Goal: Task Accomplishment & Management: Complete application form

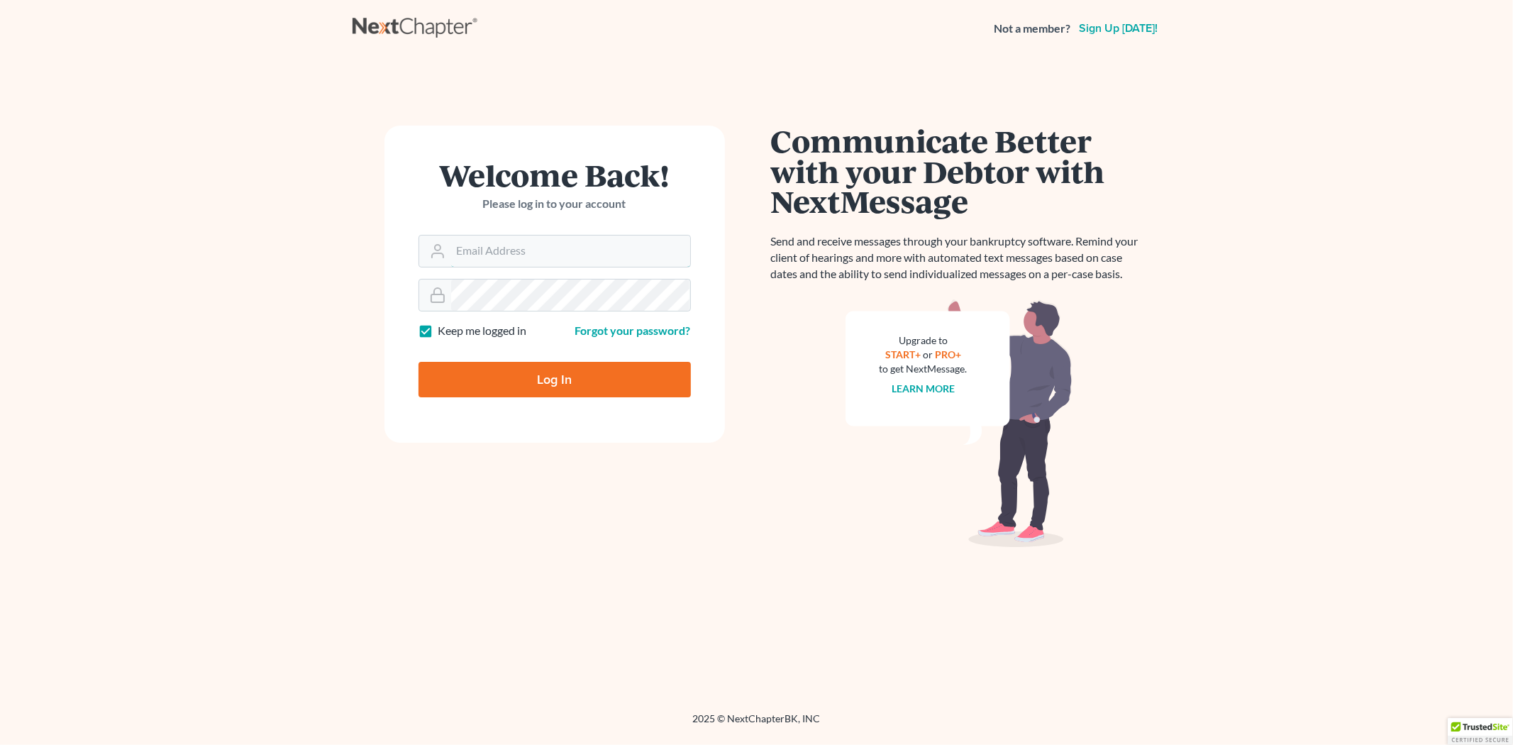
type input "lcueva@wellerlegalgroup.com"
click at [576, 386] on input "Log In" at bounding box center [554, 379] width 272 height 35
type input "Thinking..."
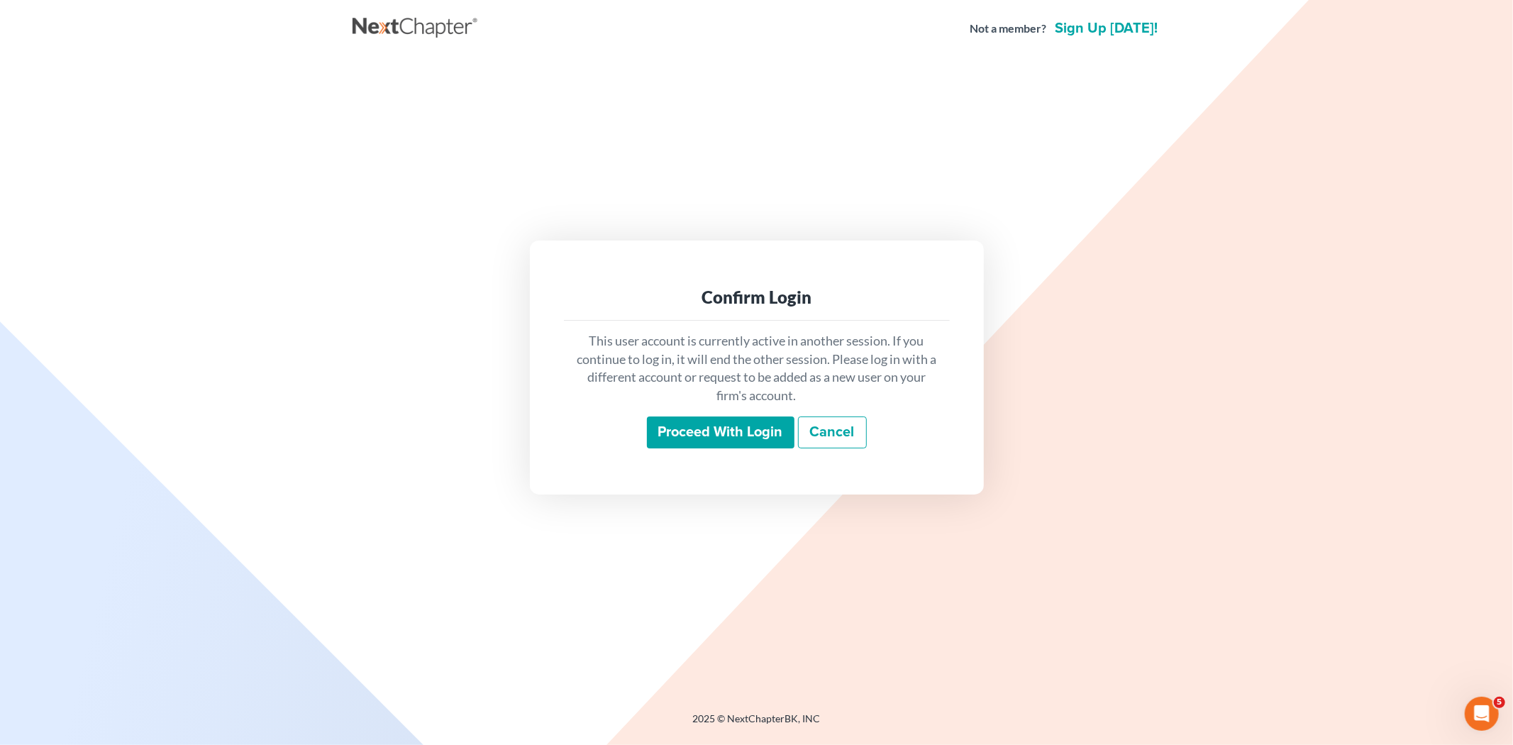
click at [752, 428] on input "Proceed with login" at bounding box center [721, 432] width 148 height 33
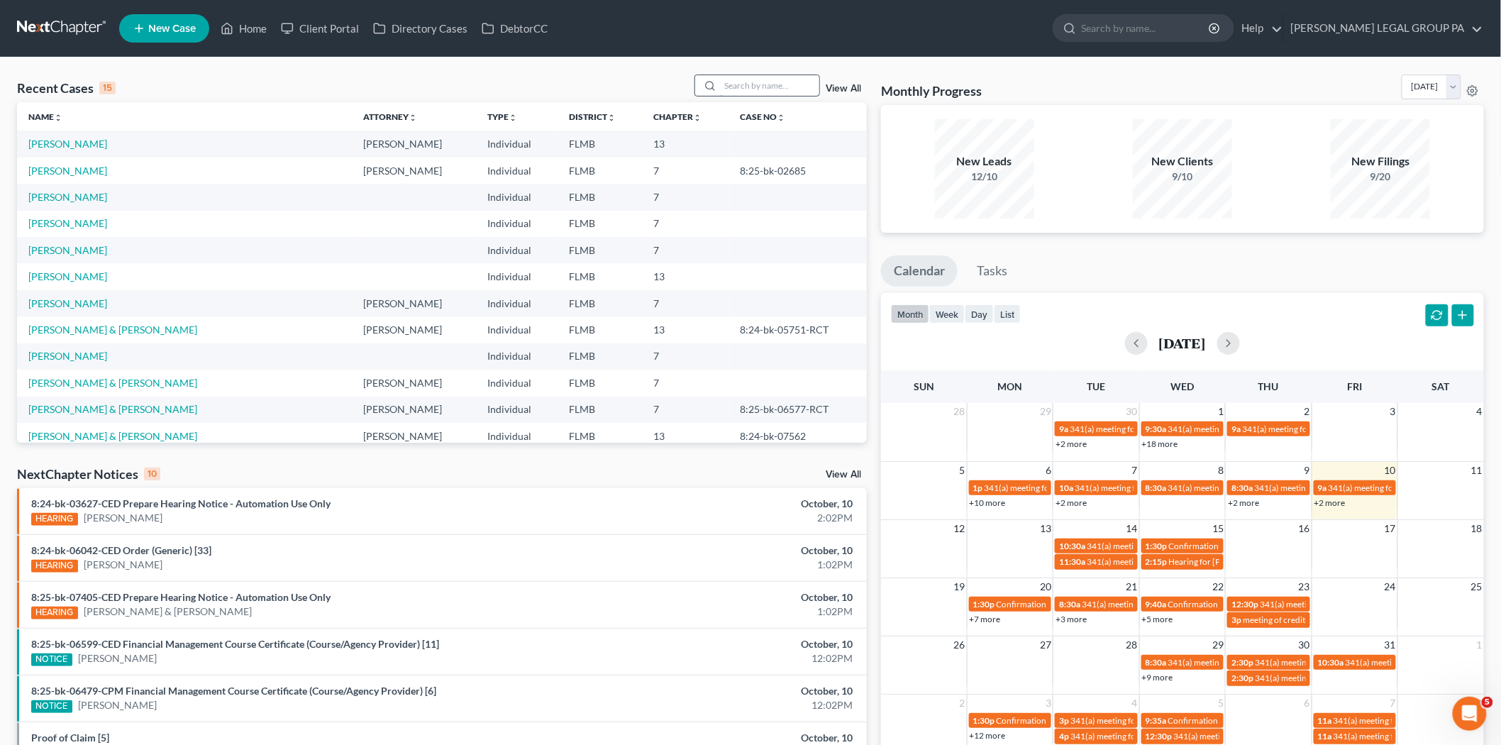
click at [722, 84] on input "search" at bounding box center [769, 85] width 99 height 21
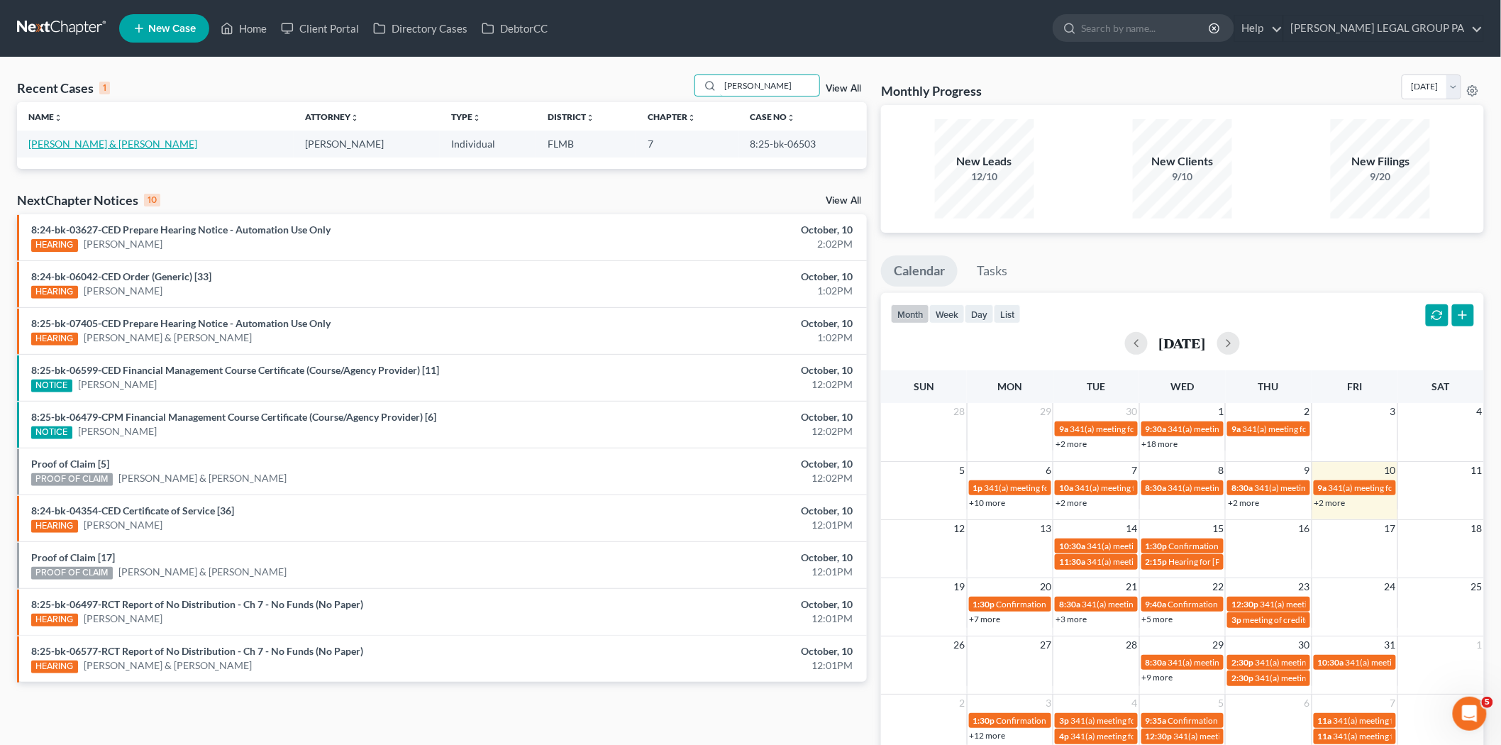
type input "tedford"
click at [79, 142] on link "[PERSON_NAME] & [PERSON_NAME]" at bounding box center [112, 144] width 169 height 12
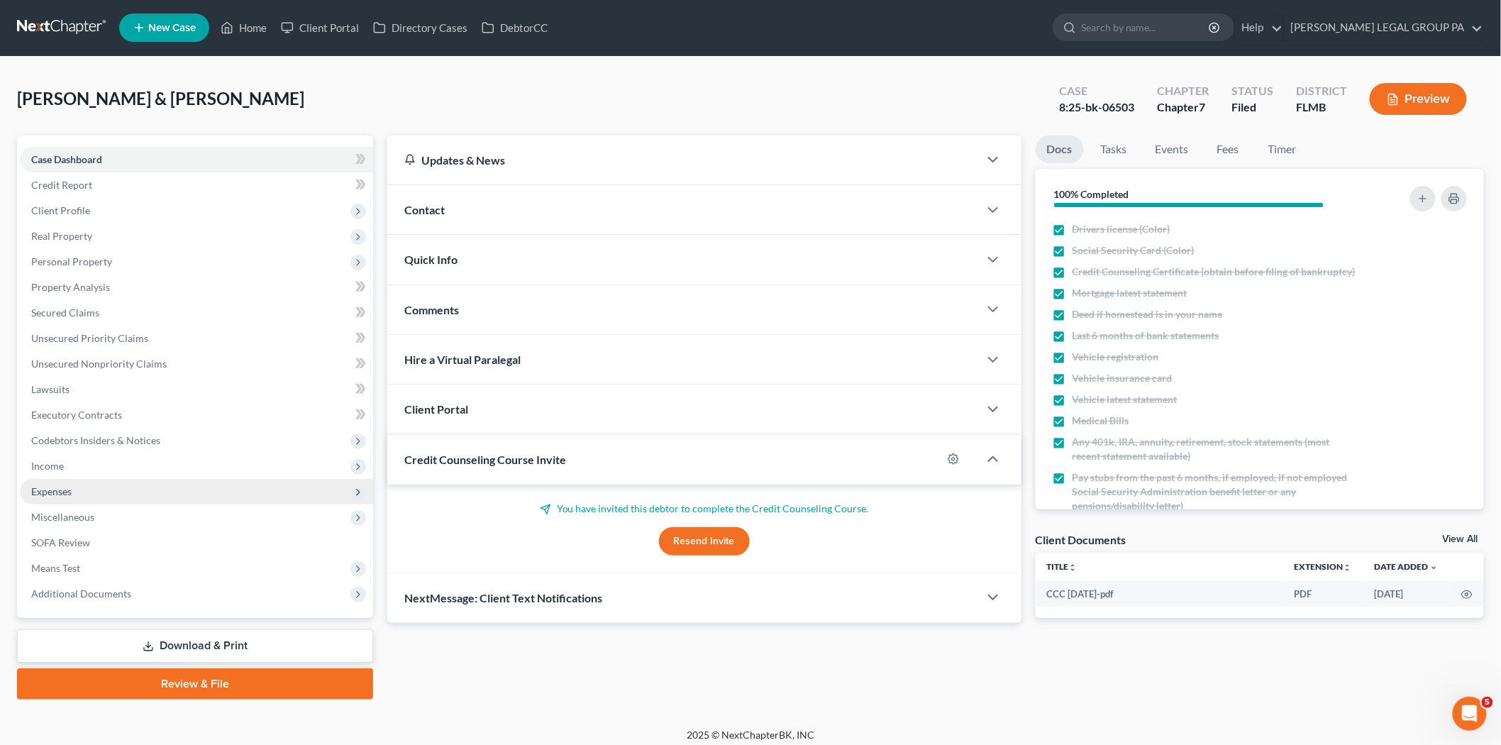
scroll to position [8, 0]
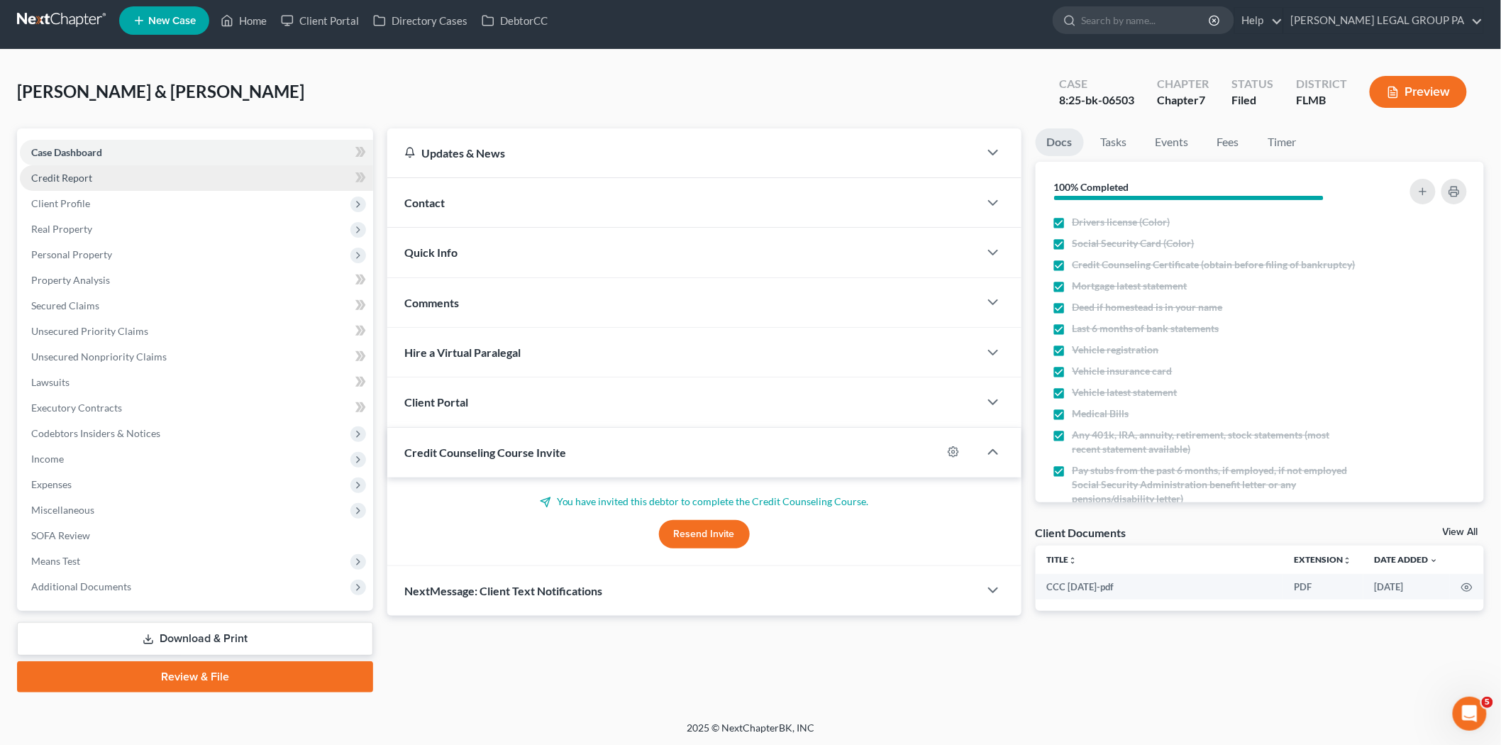
click at [160, 171] on link "Credit Report" at bounding box center [196, 178] width 353 height 26
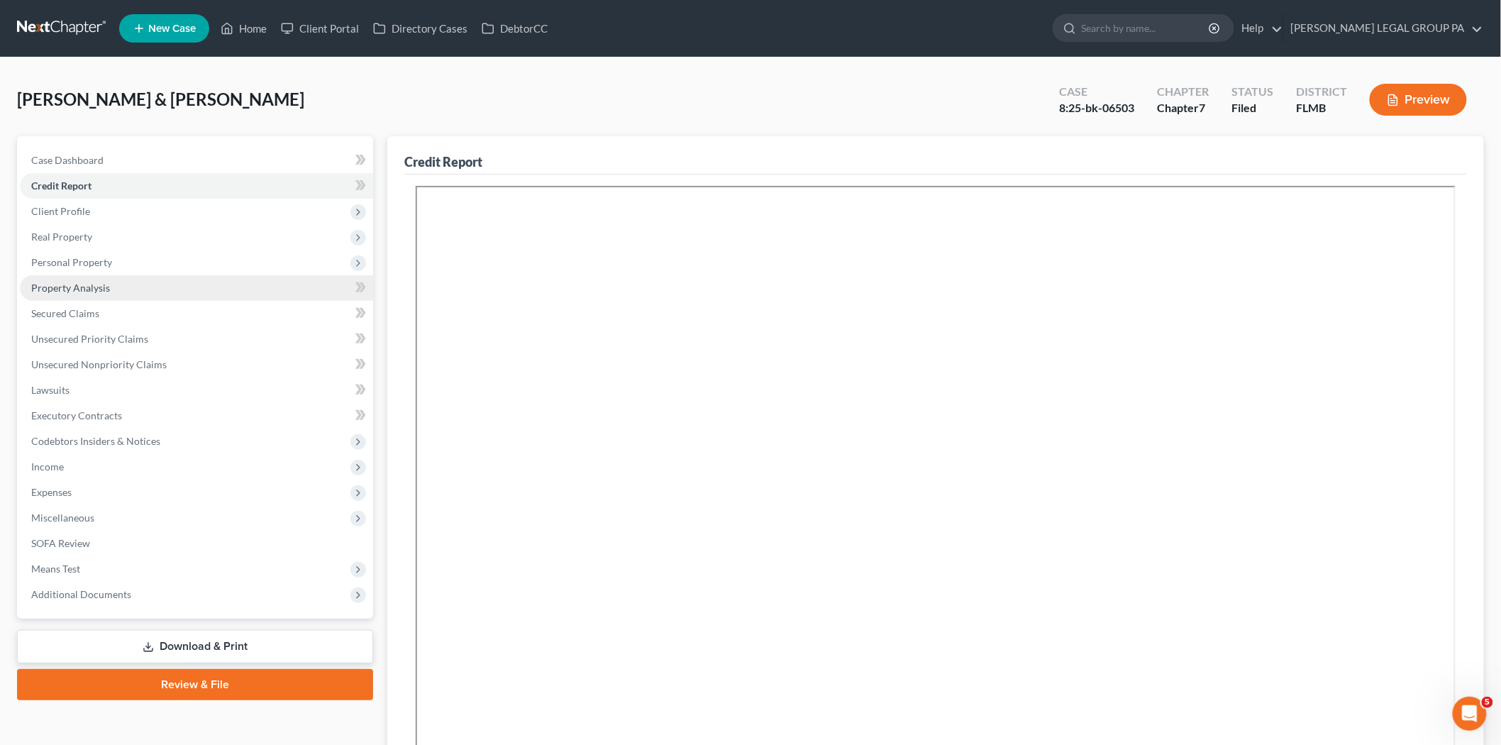
click at [98, 287] on span "Property Analysis" at bounding box center [70, 288] width 79 height 12
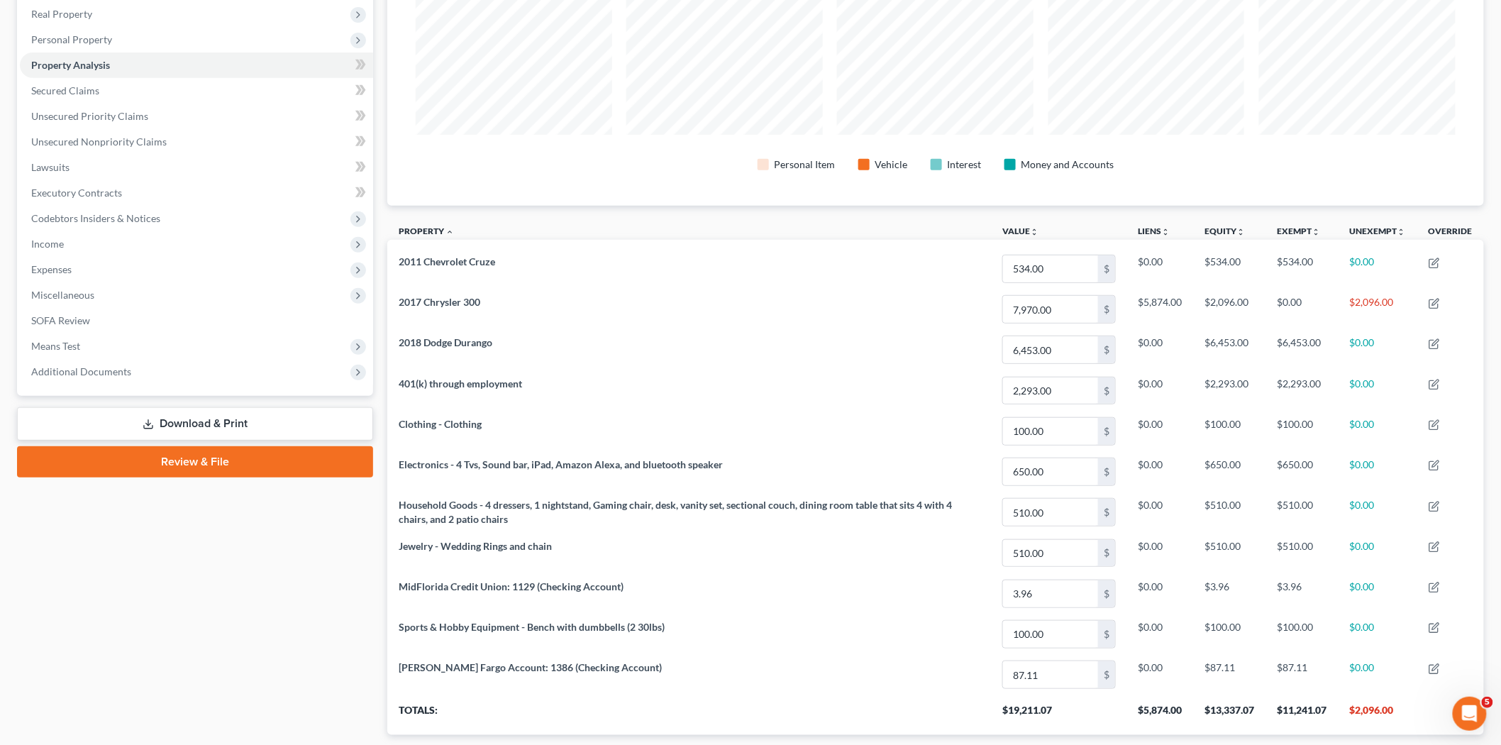
scroll to position [236, 0]
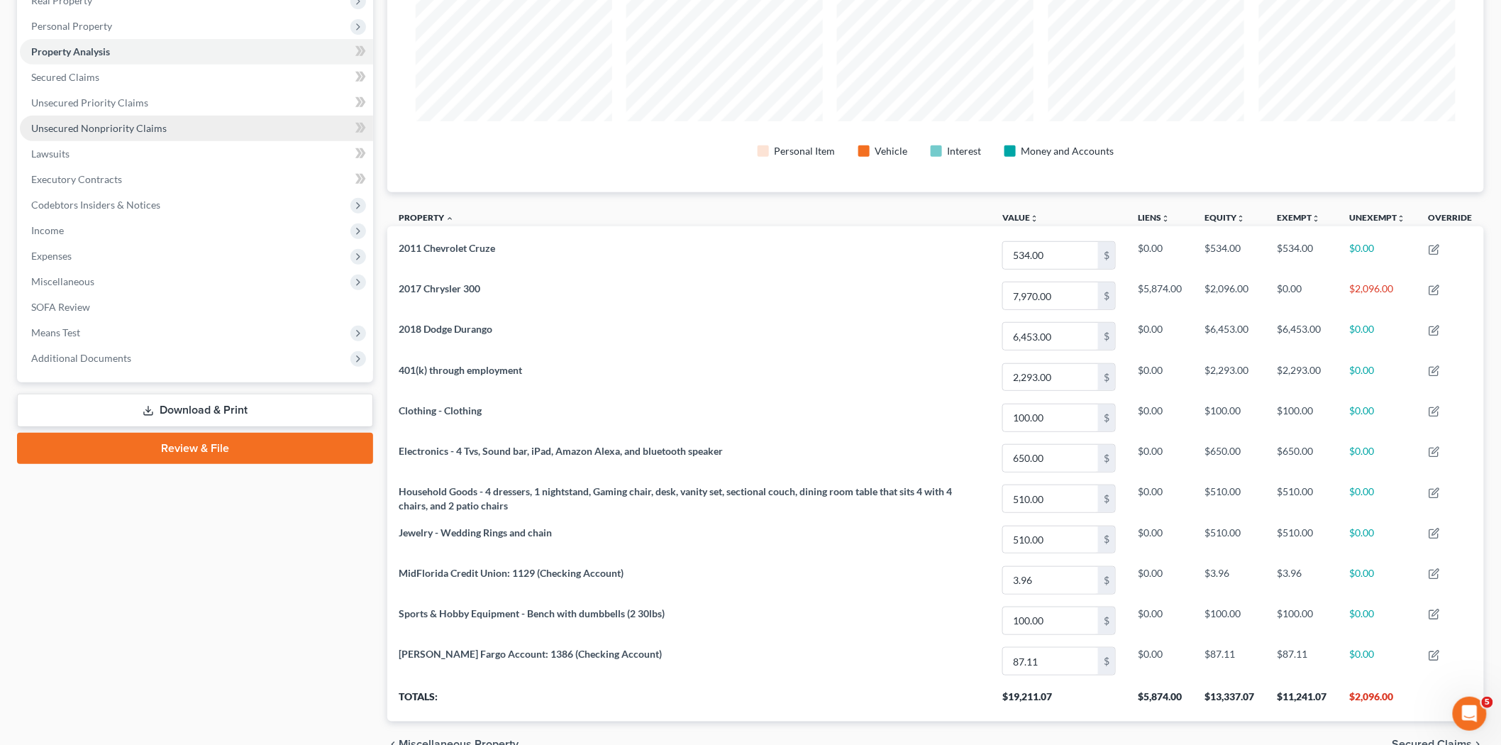
click at [114, 129] on span "Unsecured Nonpriority Claims" at bounding box center [98, 128] width 135 height 12
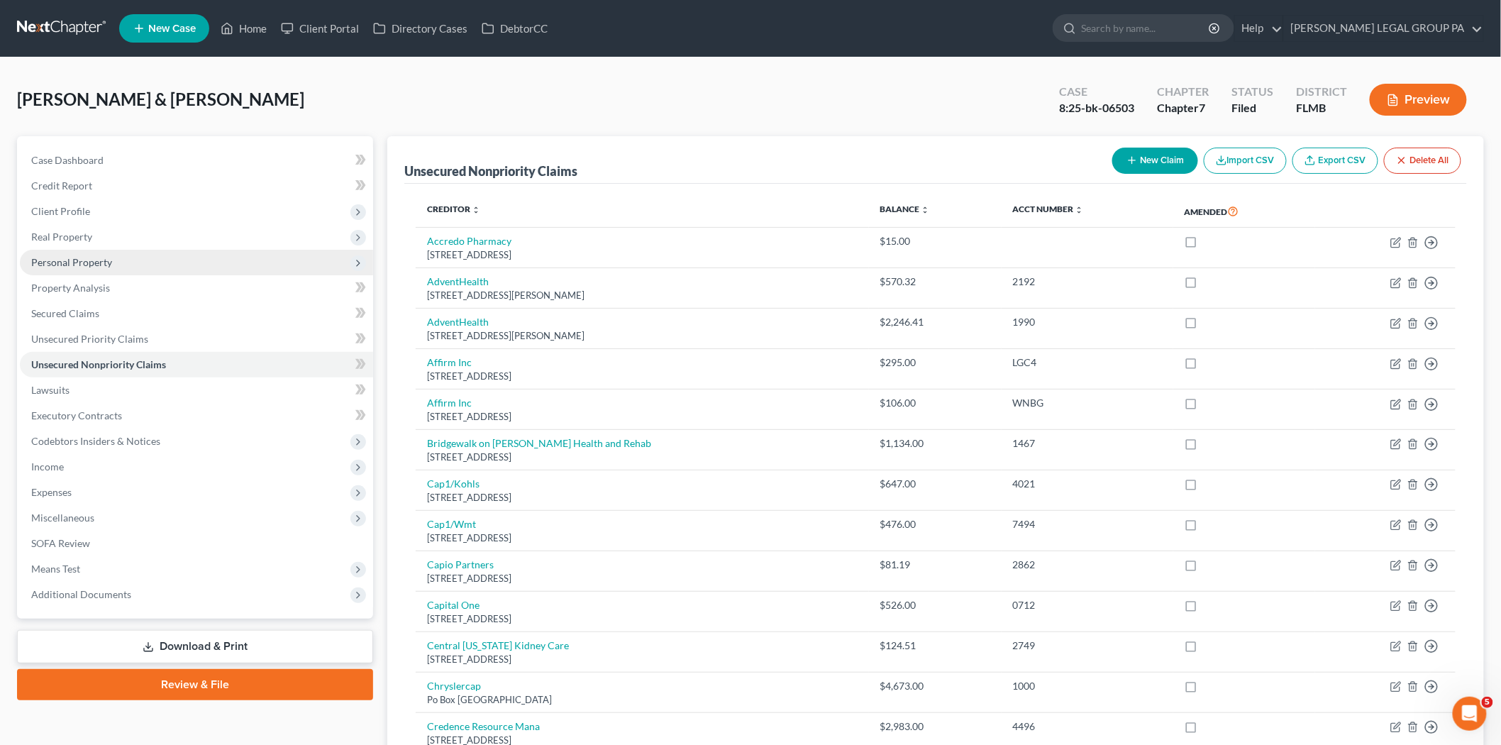
click at [142, 255] on span "Personal Property" at bounding box center [196, 263] width 353 height 26
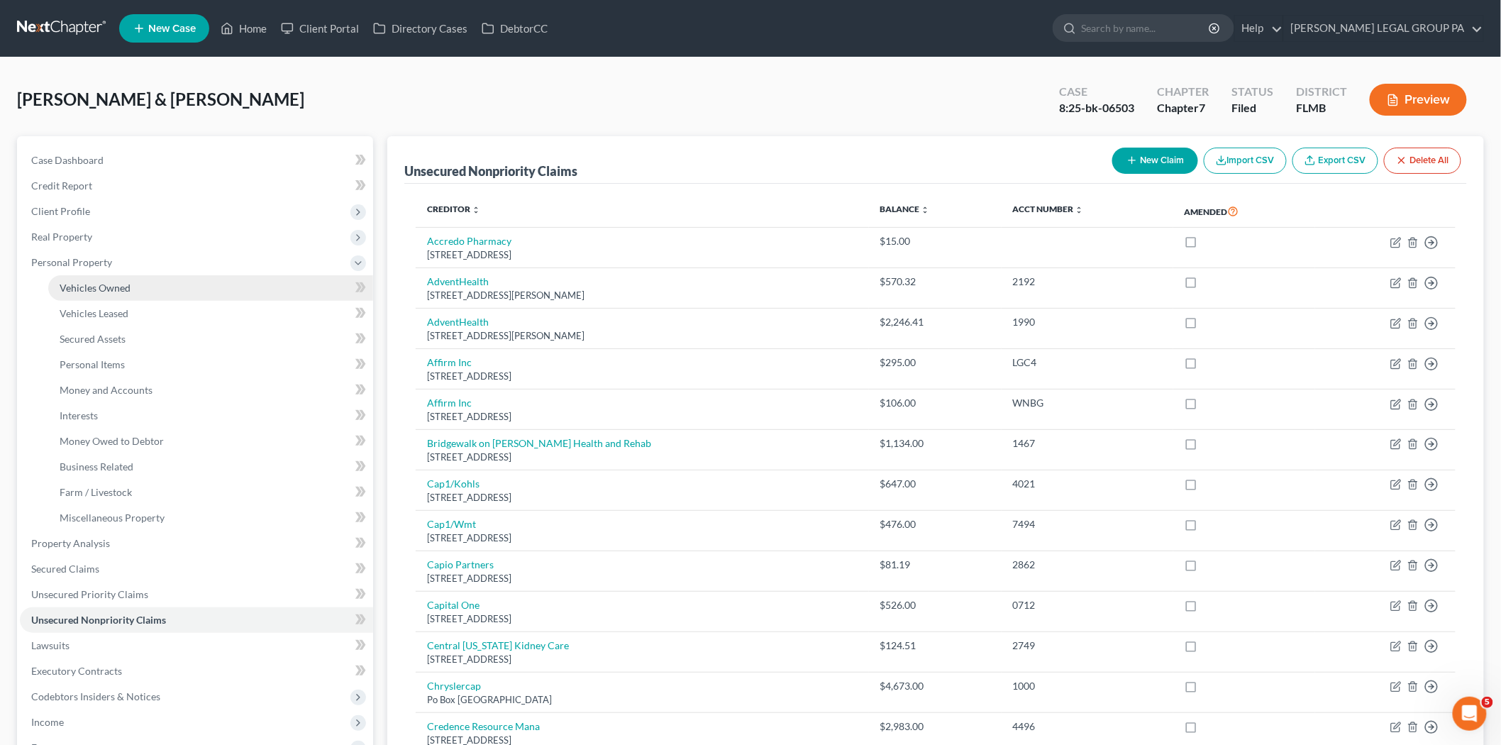
click at [162, 281] on link "Vehicles Owned" at bounding box center [210, 288] width 325 height 26
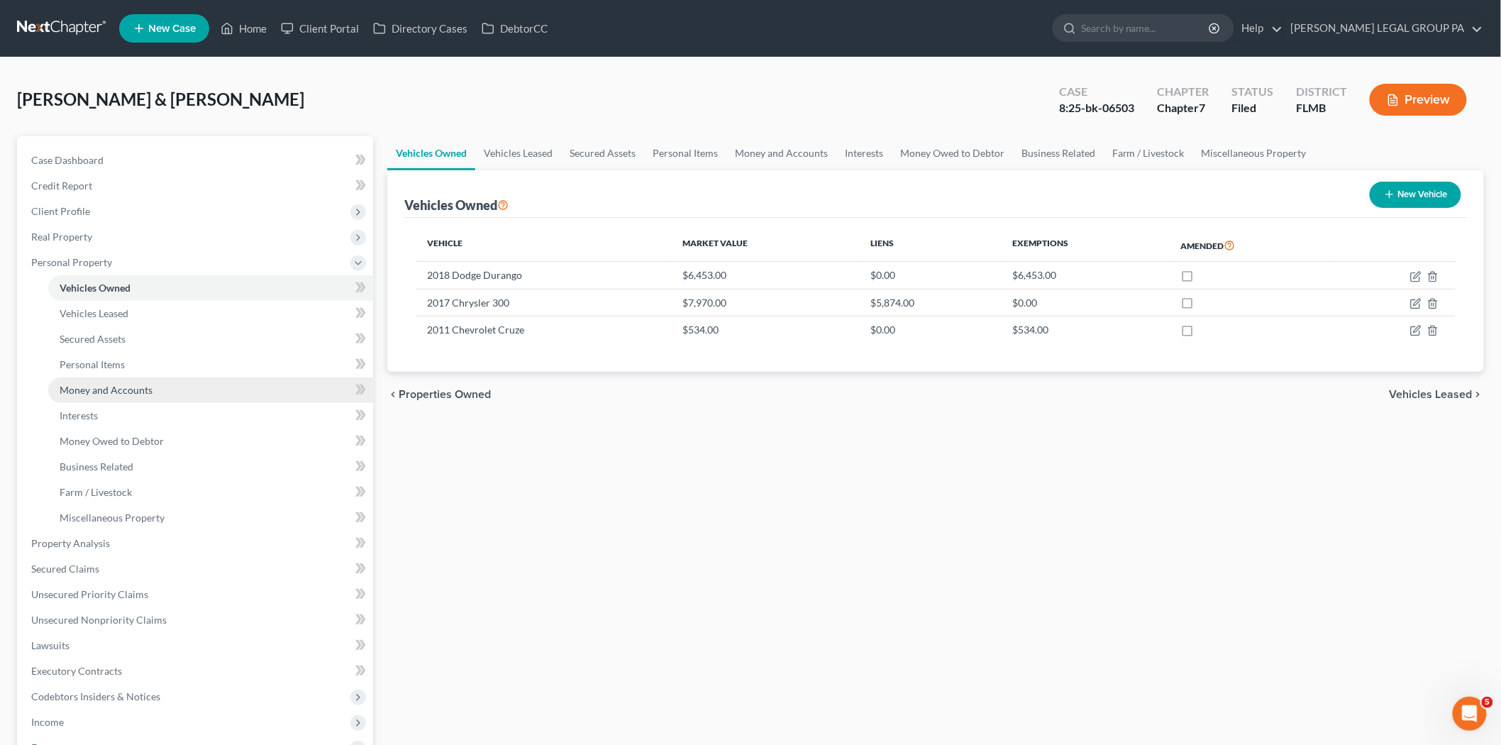
click at [143, 387] on span "Money and Accounts" at bounding box center [106, 390] width 93 height 12
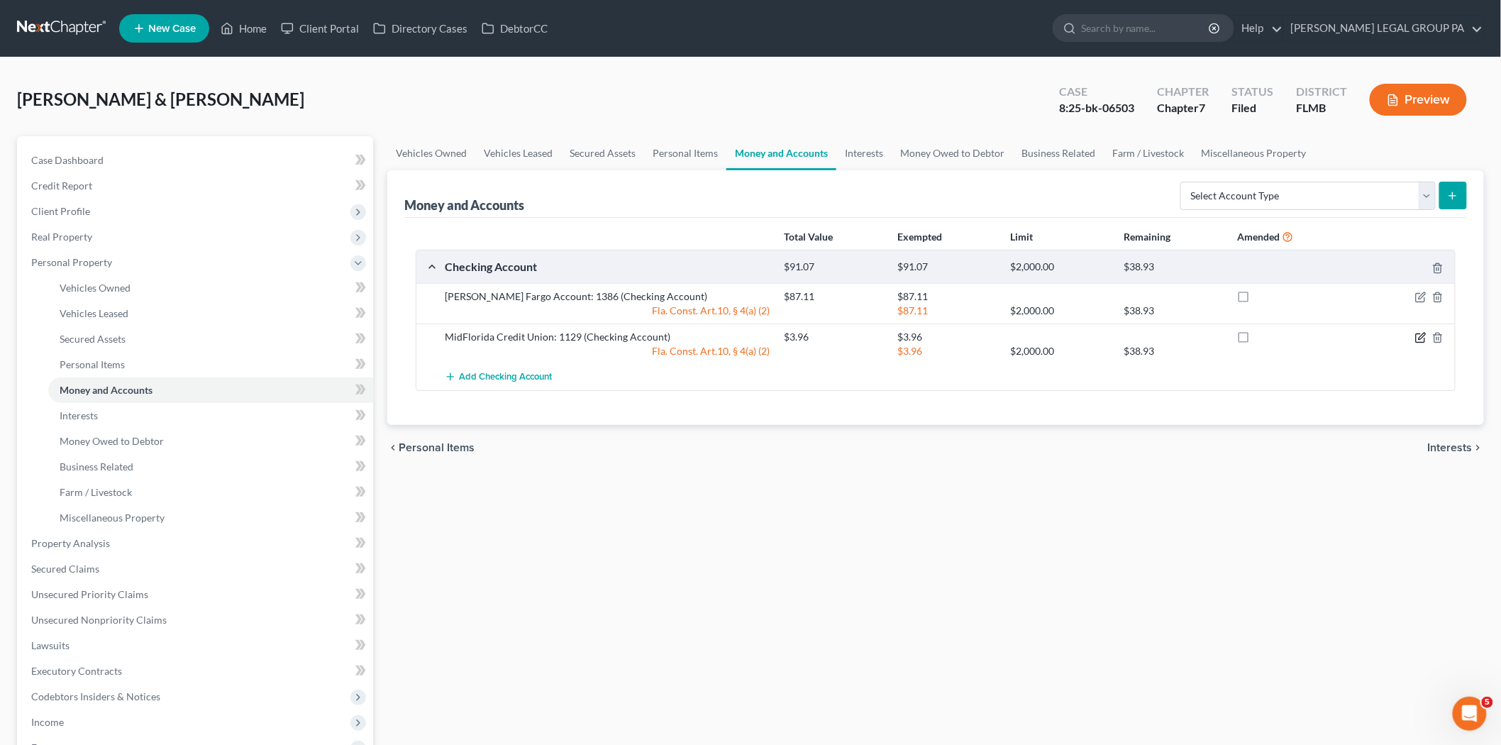
click at [1417, 340] on icon "button" at bounding box center [1420, 337] width 11 height 11
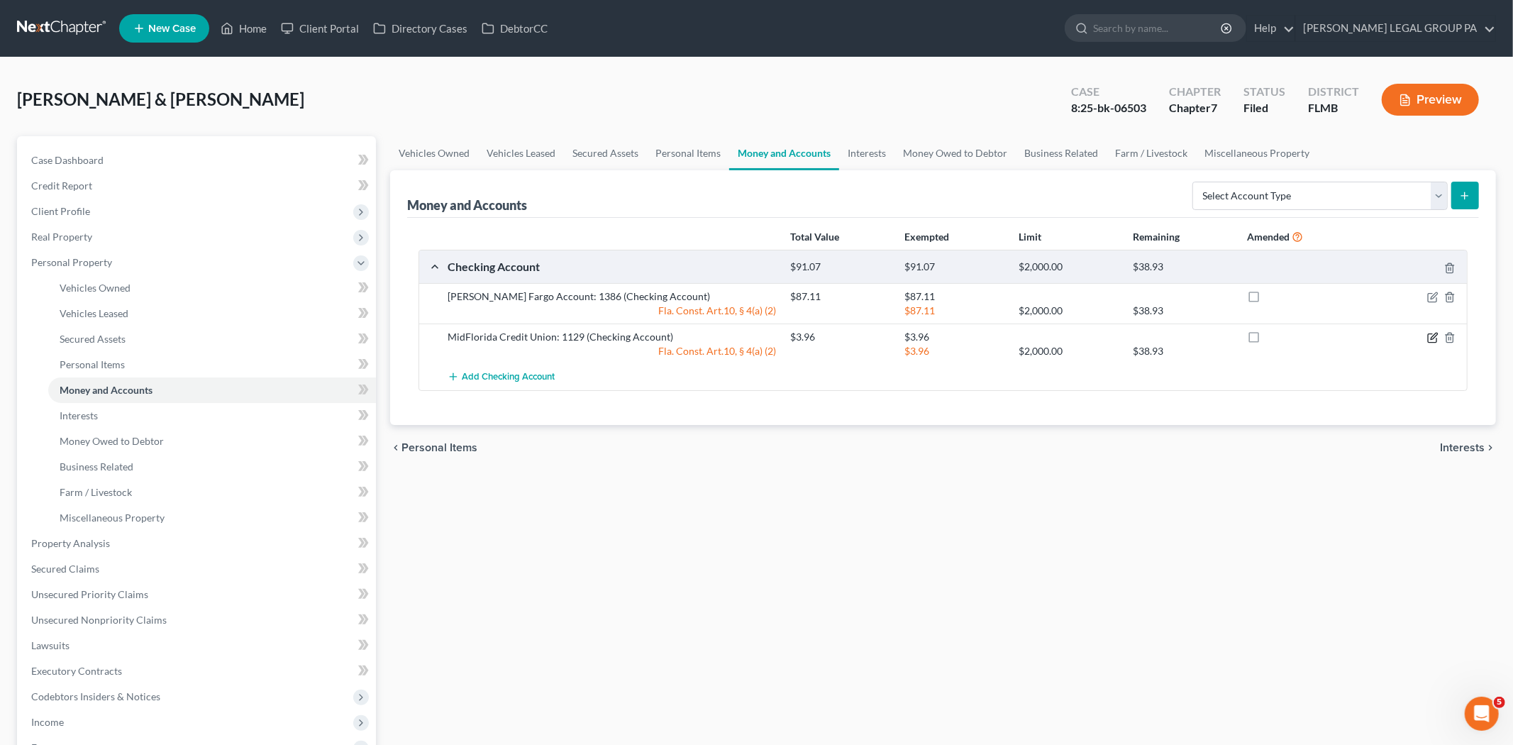
select select "2"
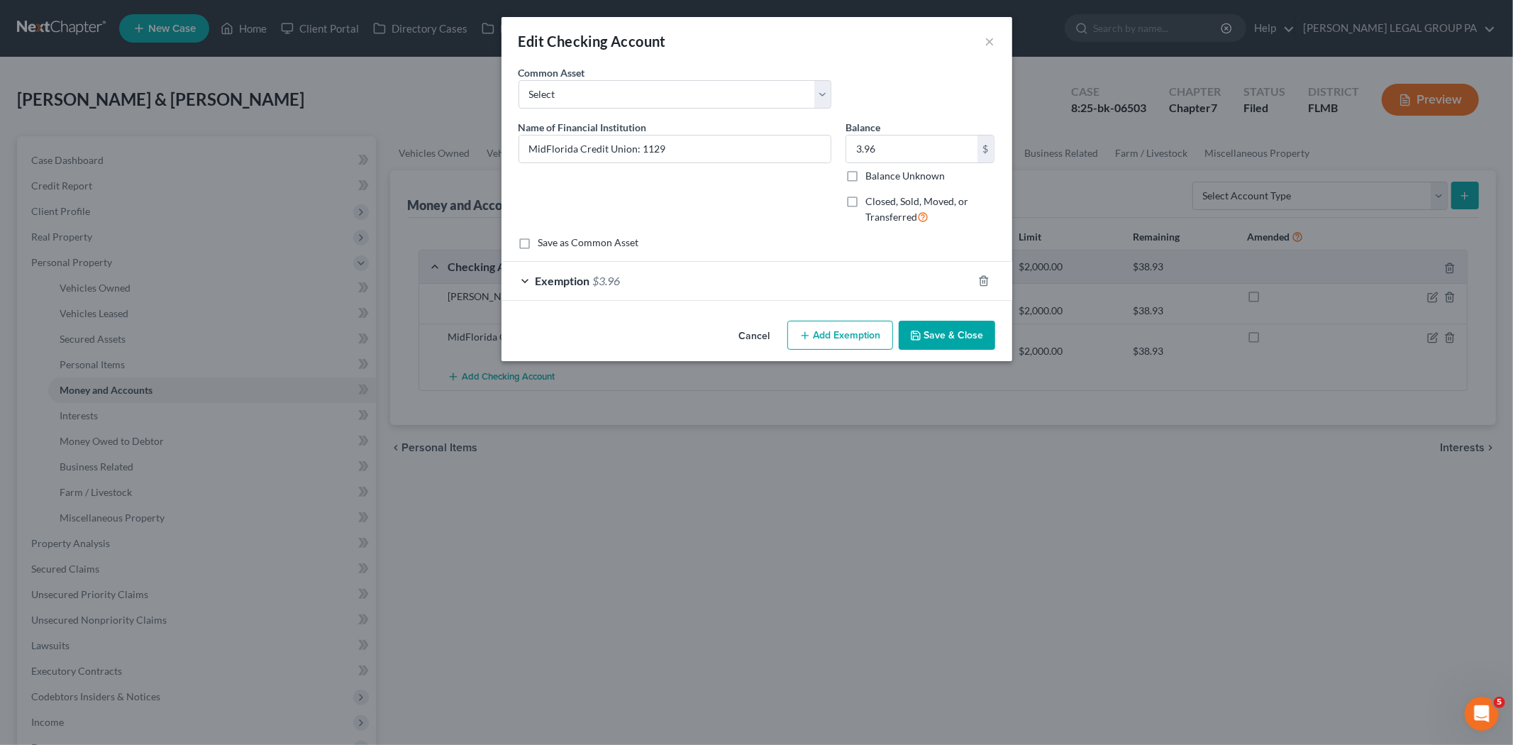
checkbox input "true"
click at [799, 274] on div "Exemption $3.96" at bounding box center [736, 281] width 471 height 38
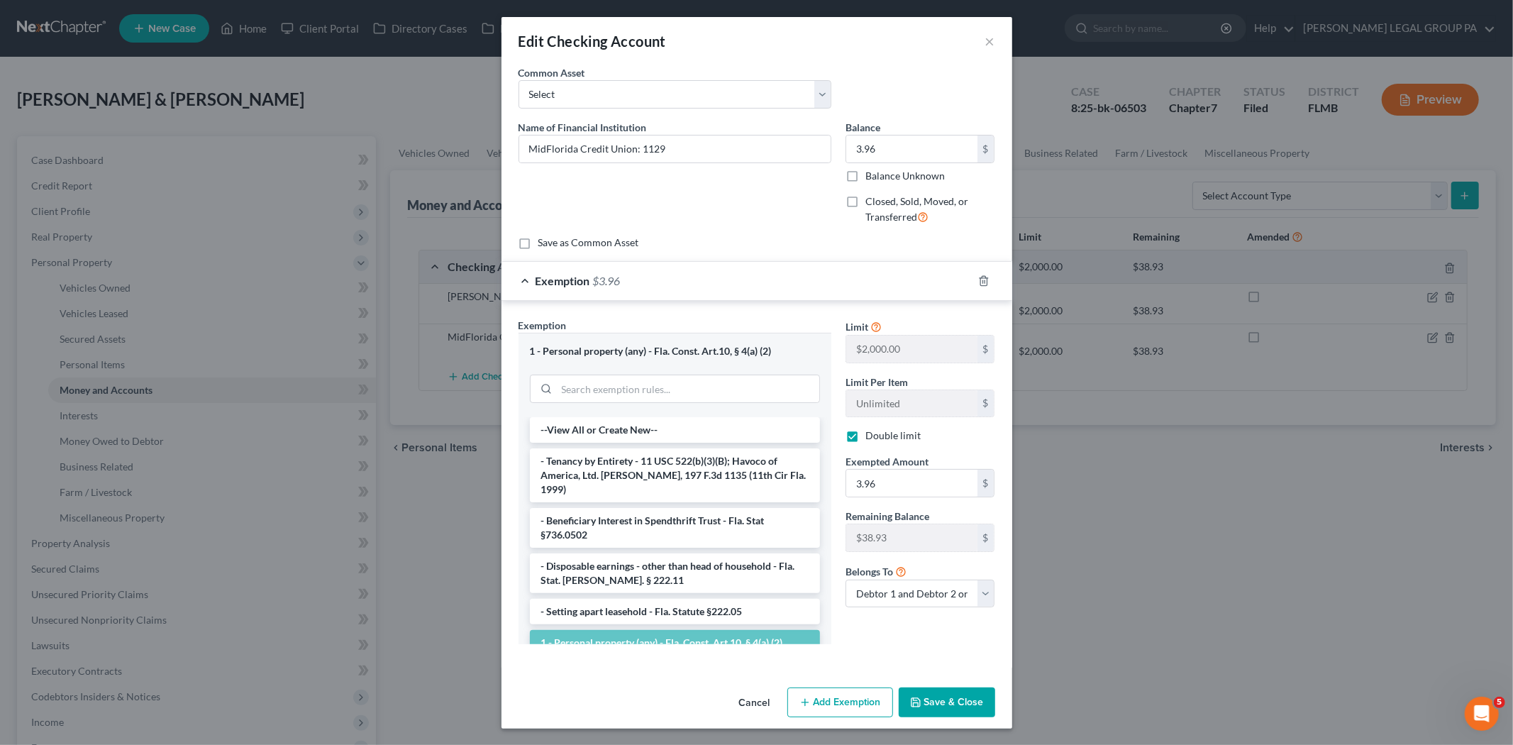
click at [838, 711] on button "Add Exemption" at bounding box center [840, 702] width 106 height 30
select select "2"
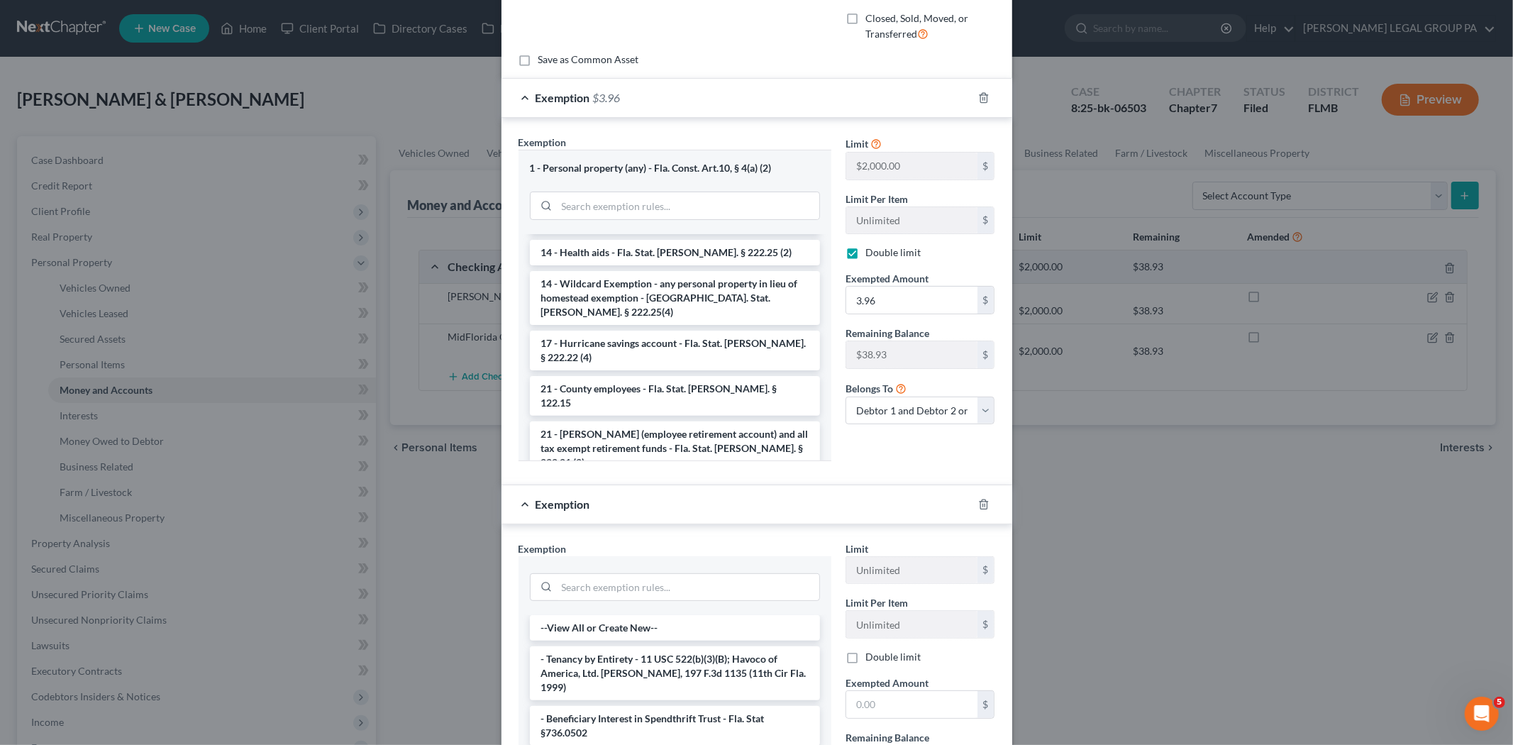
scroll to position [382, 0]
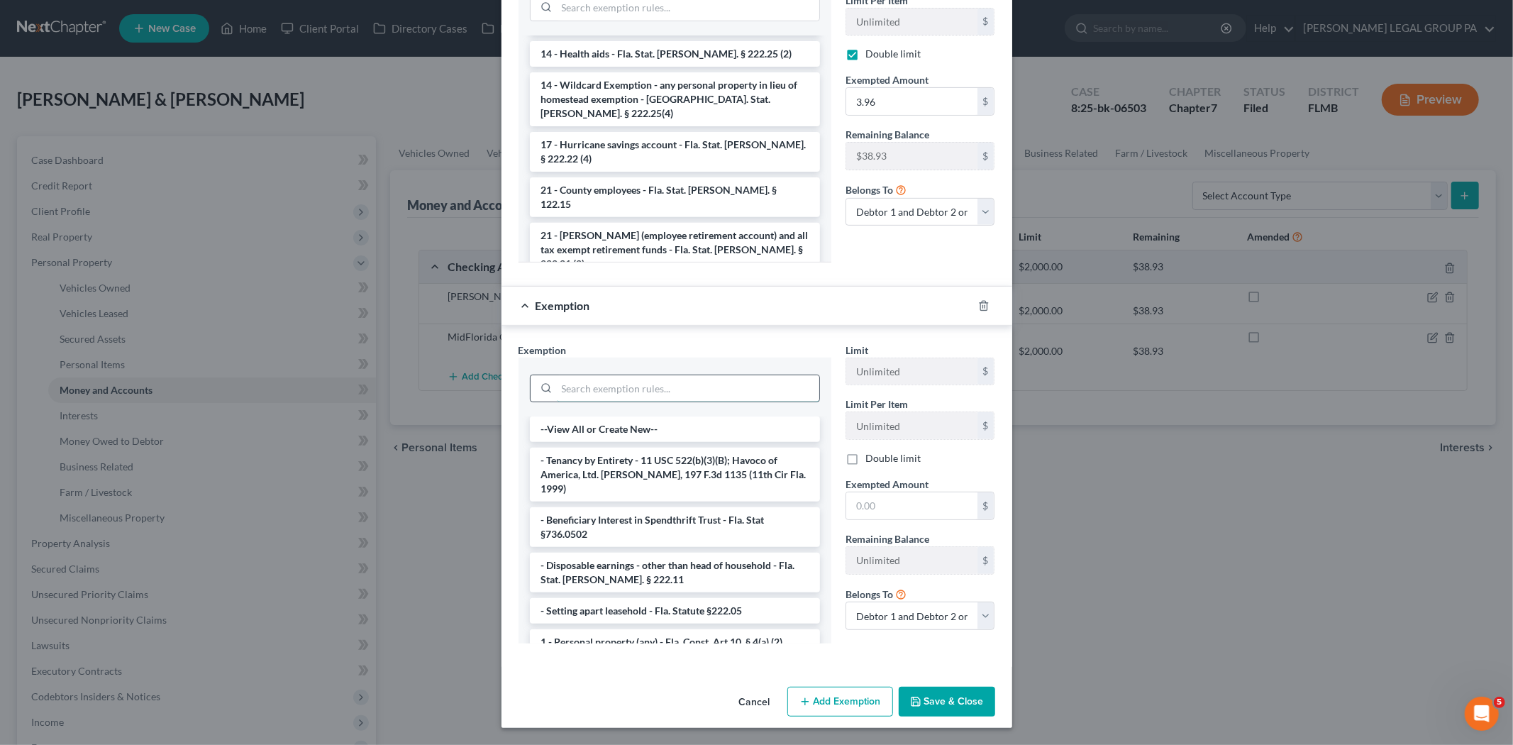
click at [567, 384] on input "search" at bounding box center [688, 388] width 262 height 27
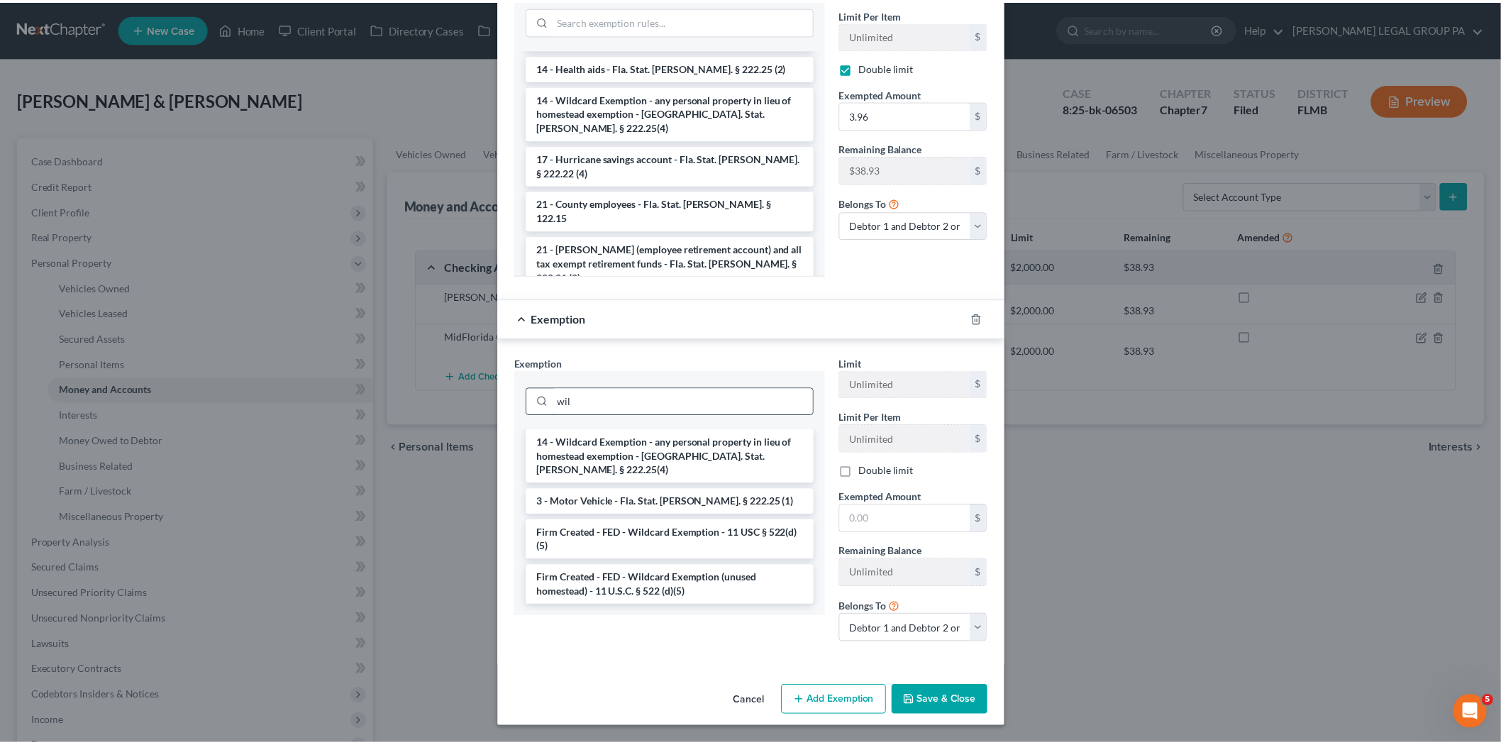
scroll to position [369, 0]
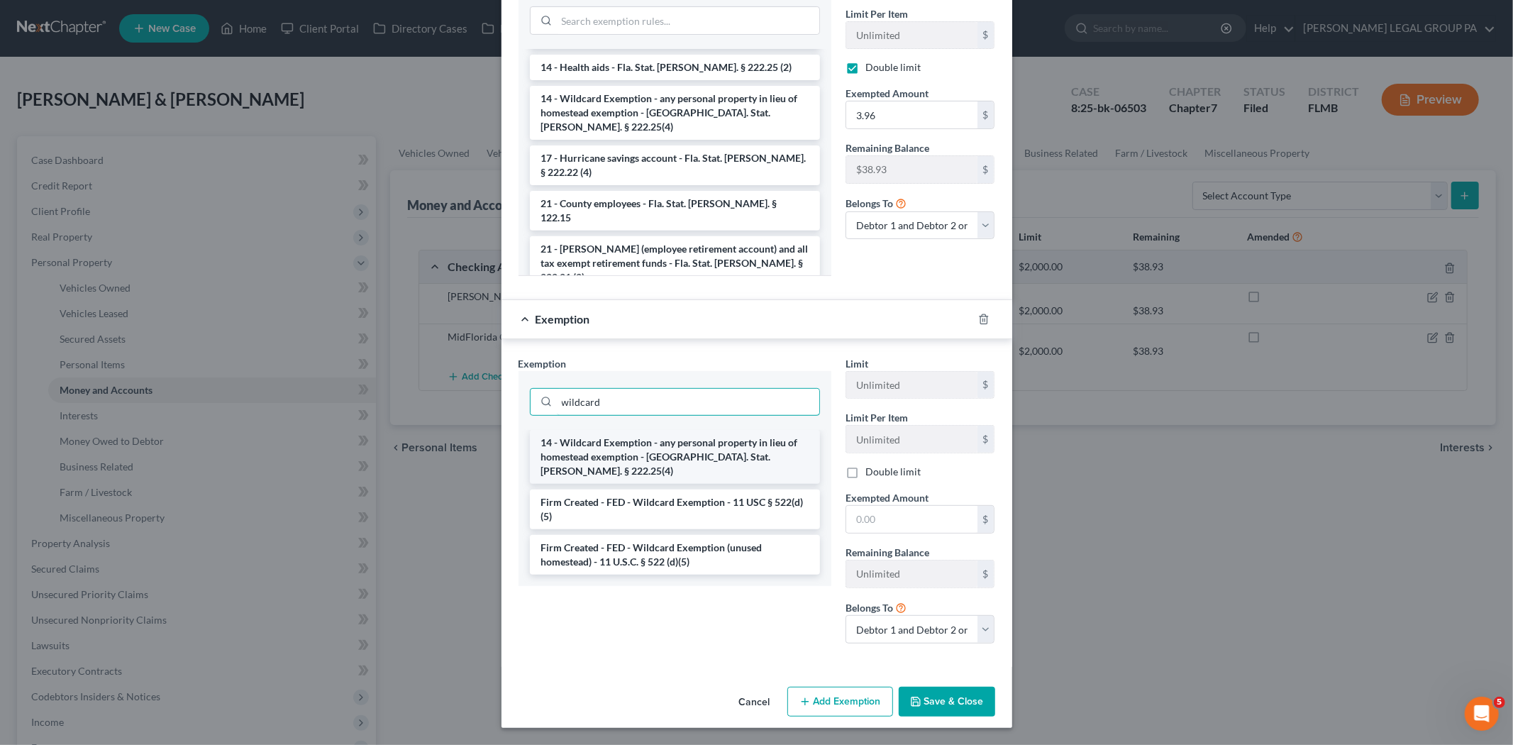
type input "wildcard"
click at [603, 458] on li "14 - Wildcard Exemption - any personal property in lieu of homestead exemption …" at bounding box center [675, 457] width 290 height 54
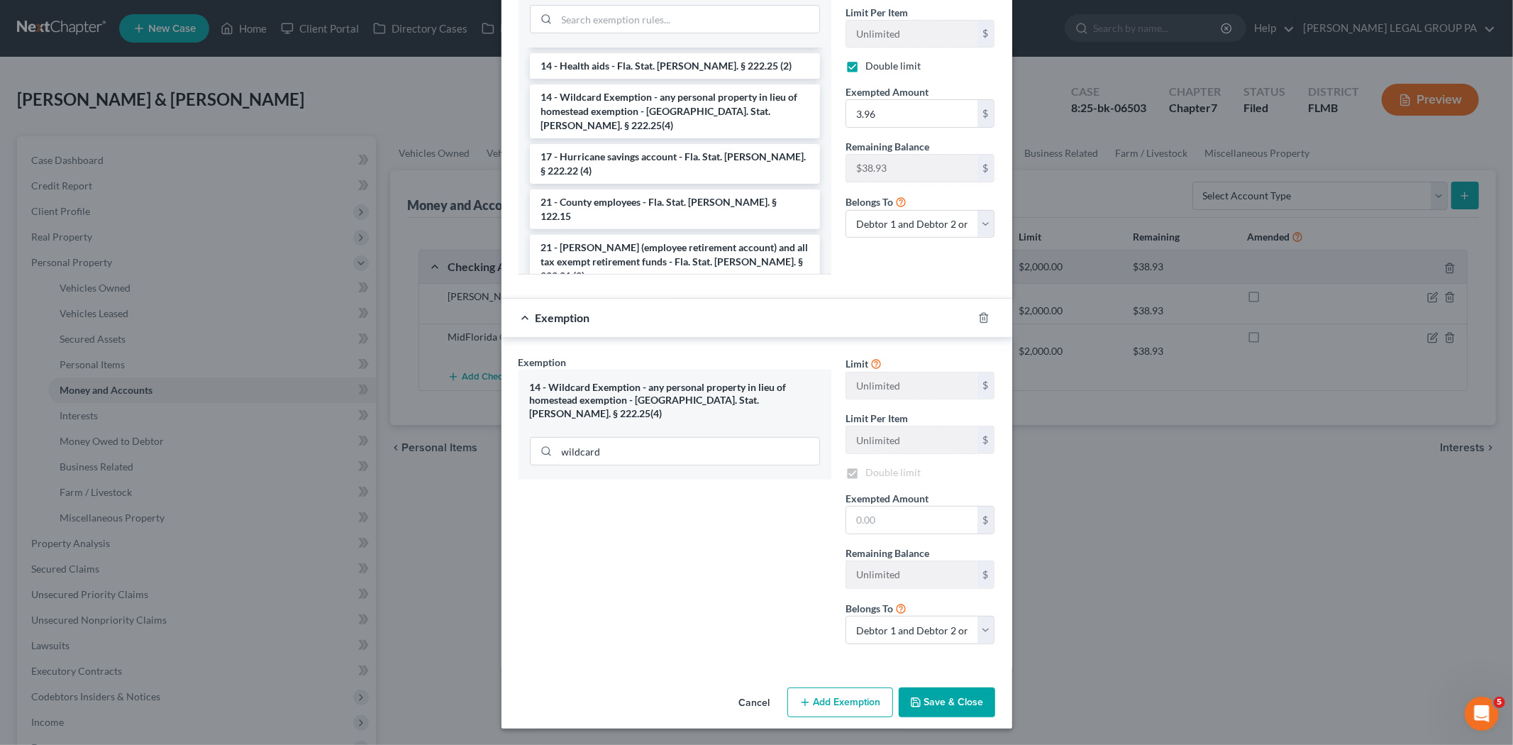
checkbox input "true"
click at [742, 704] on button "Cancel" at bounding box center [755, 703] width 54 height 28
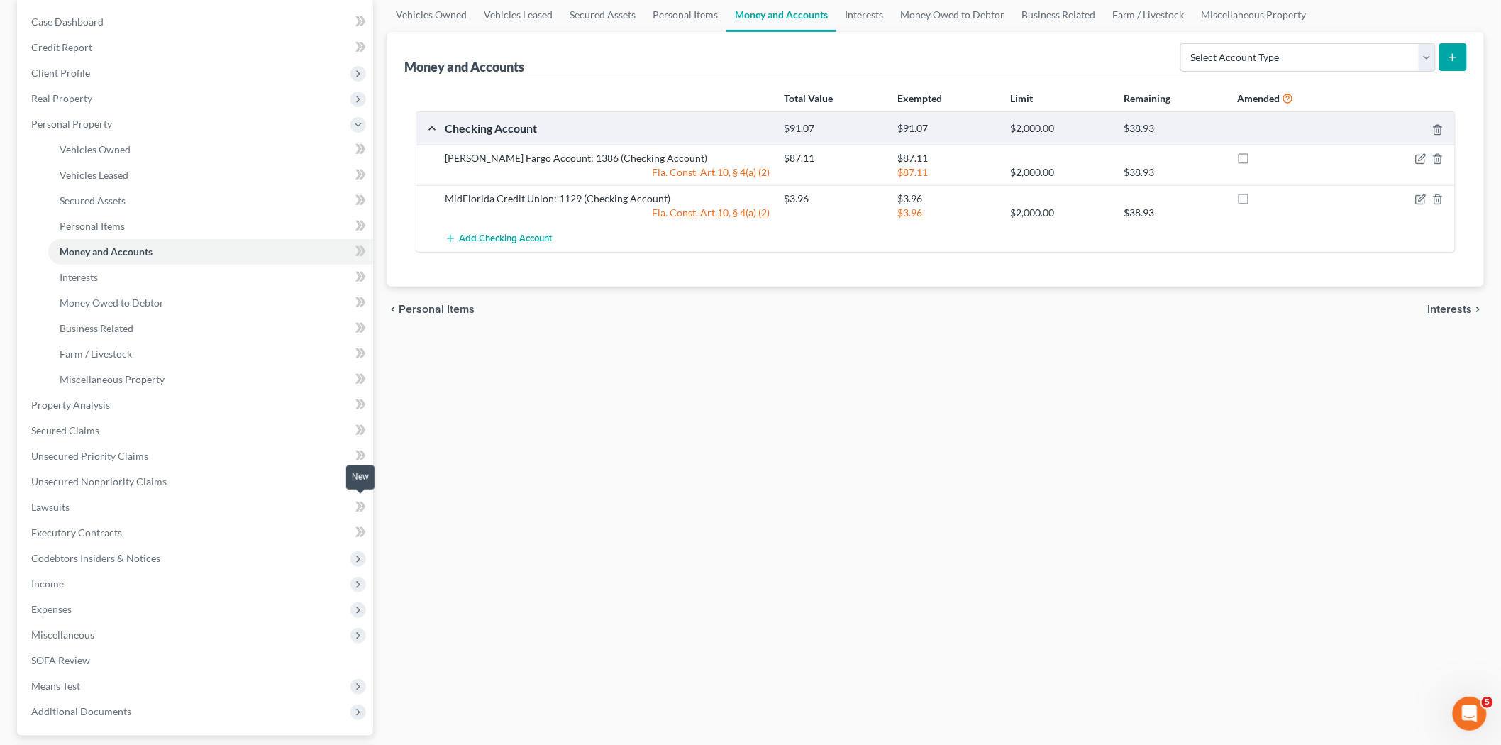
scroll to position [263, 0]
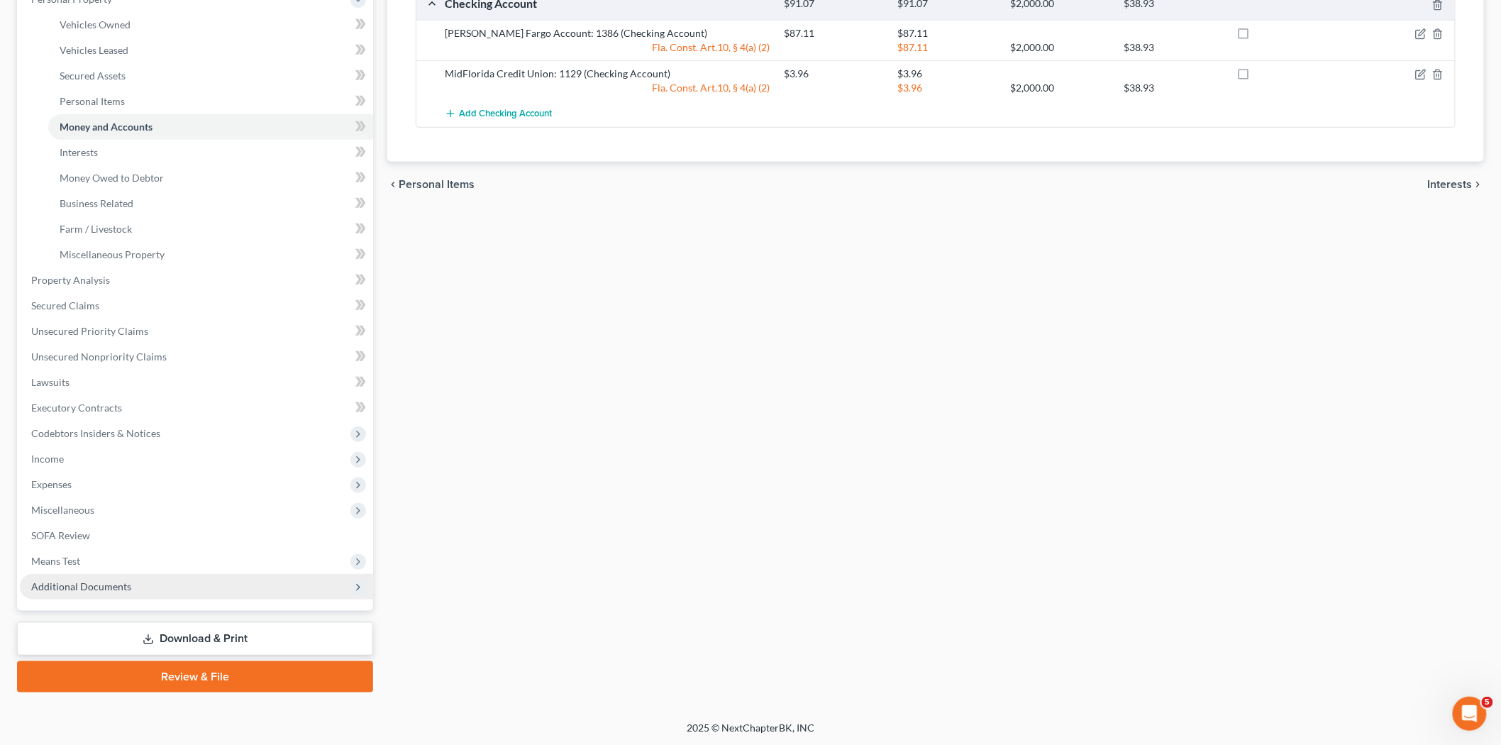
click at [148, 578] on span "Additional Documents" at bounding box center [196, 587] width 353 height 26
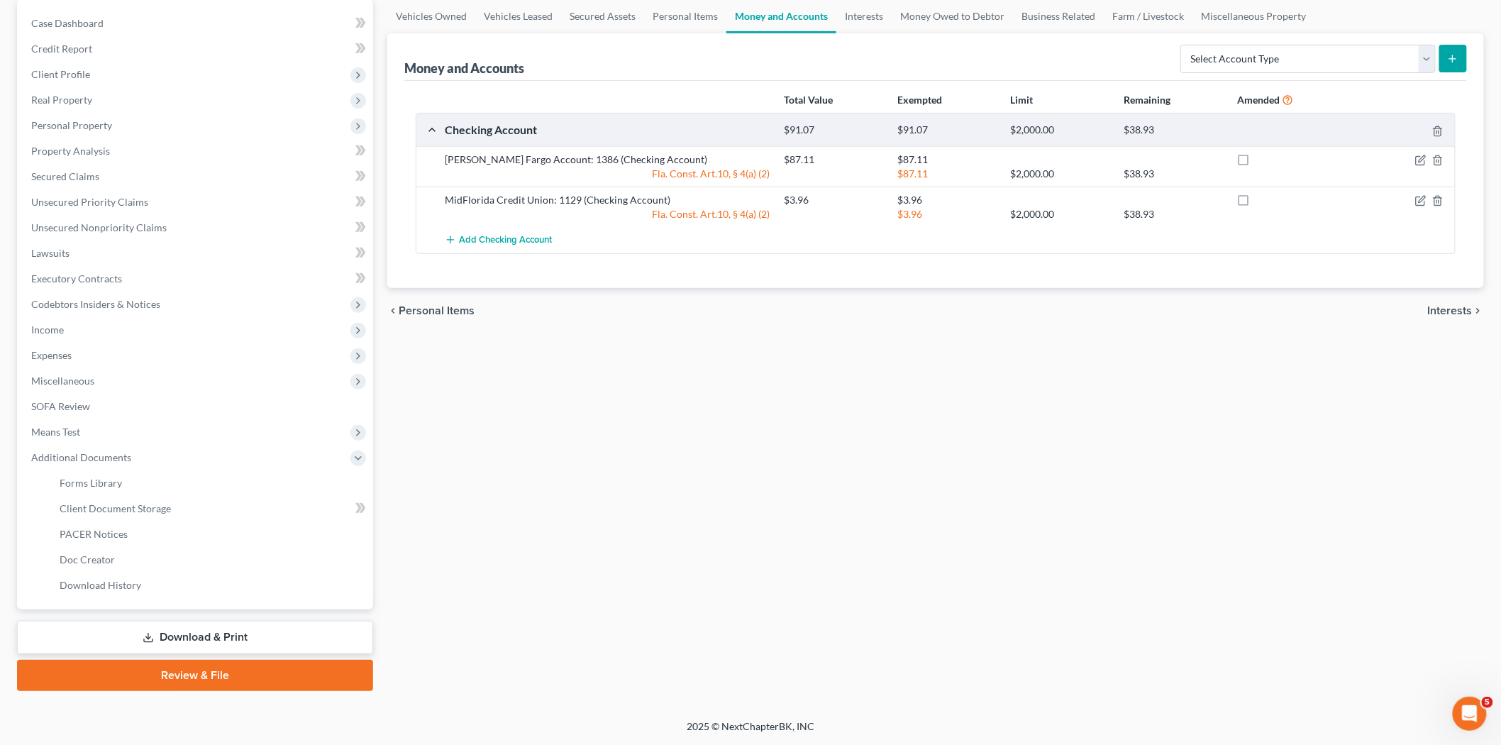
scroll to position [135, 0]
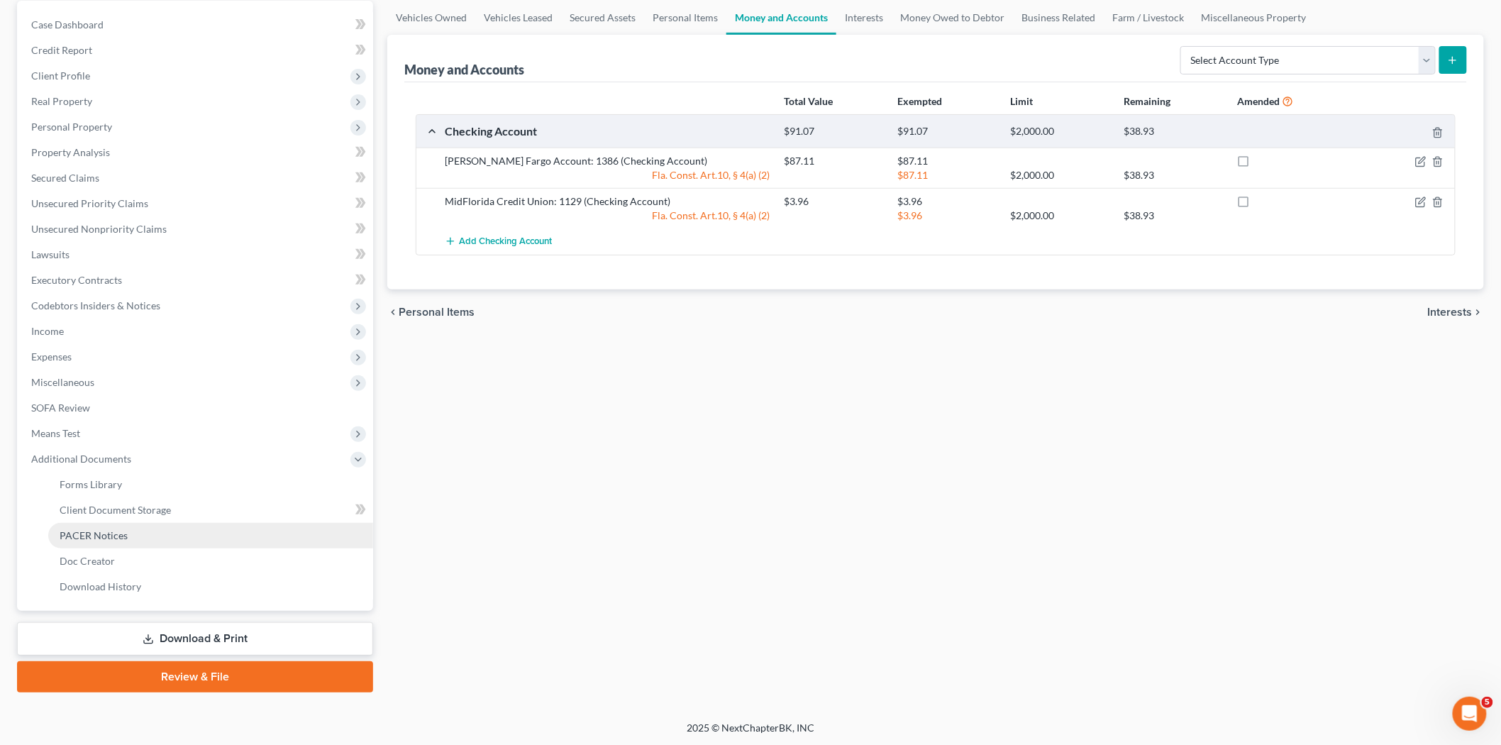
click at [137, 537] on link "PACER Notices" at bounding box center [210, 536] width 325 height 26
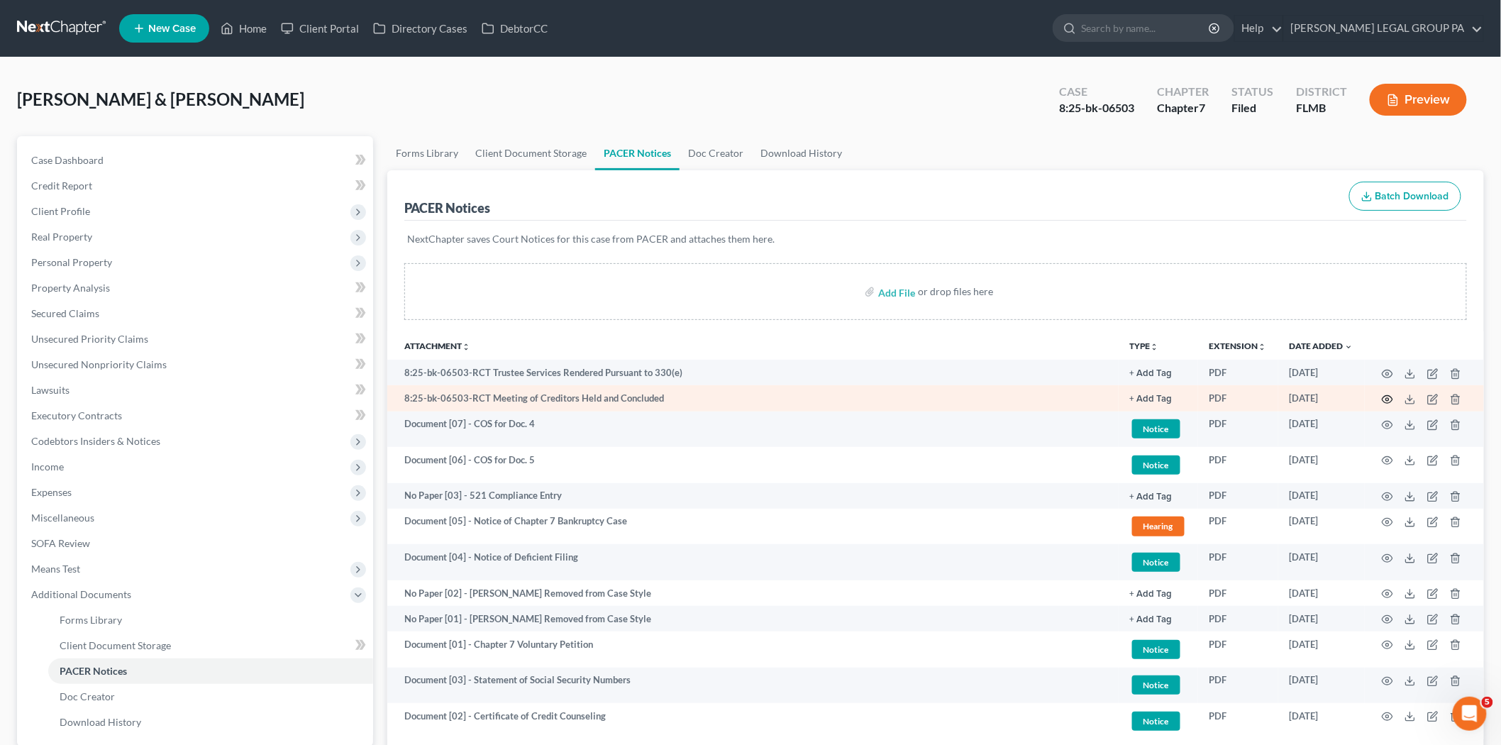
click at [1389, 399] on circle "button" at bounding box center [1387, 399] width 3 height 3
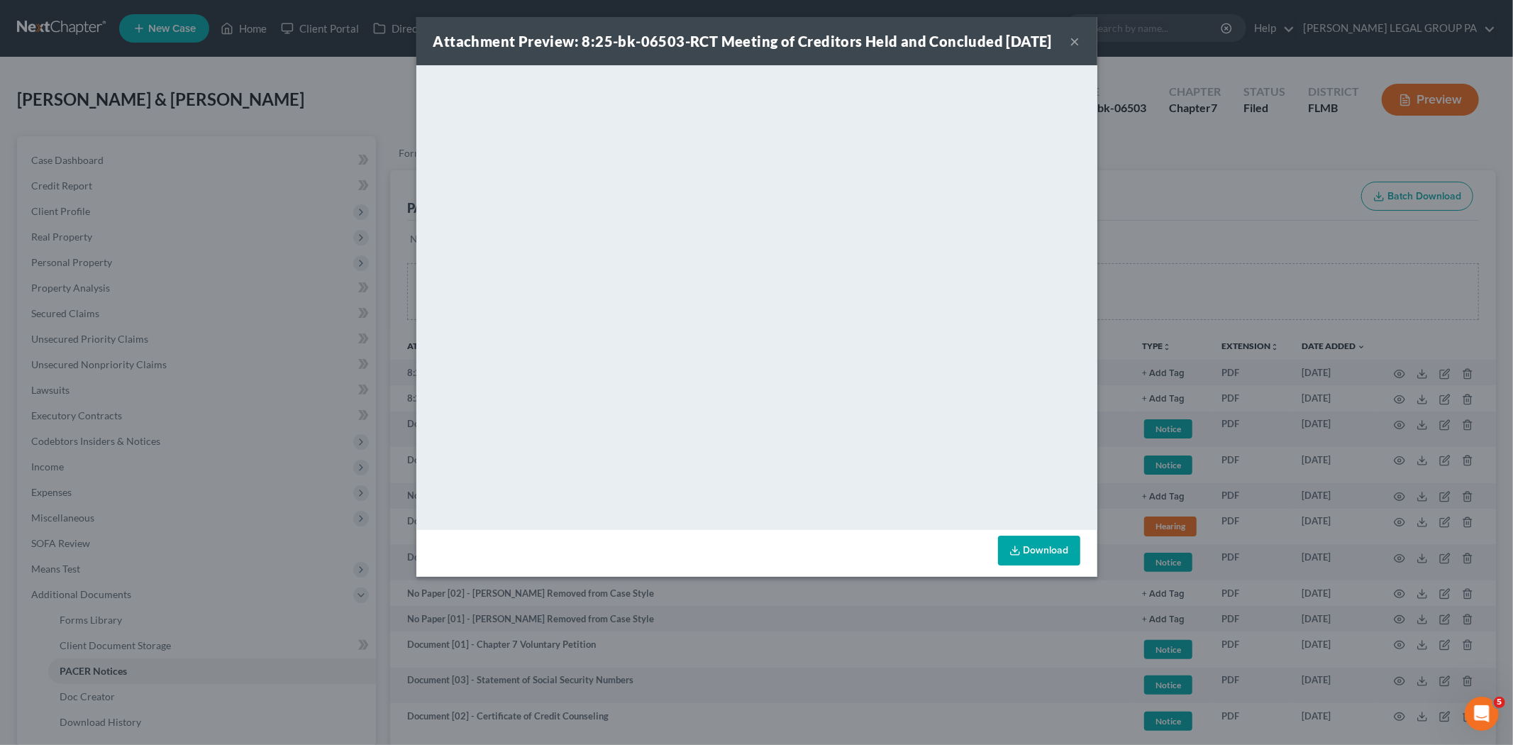
click at [1079, 50] on button "×" at bounding box center [1075, 41] width 10 height 17
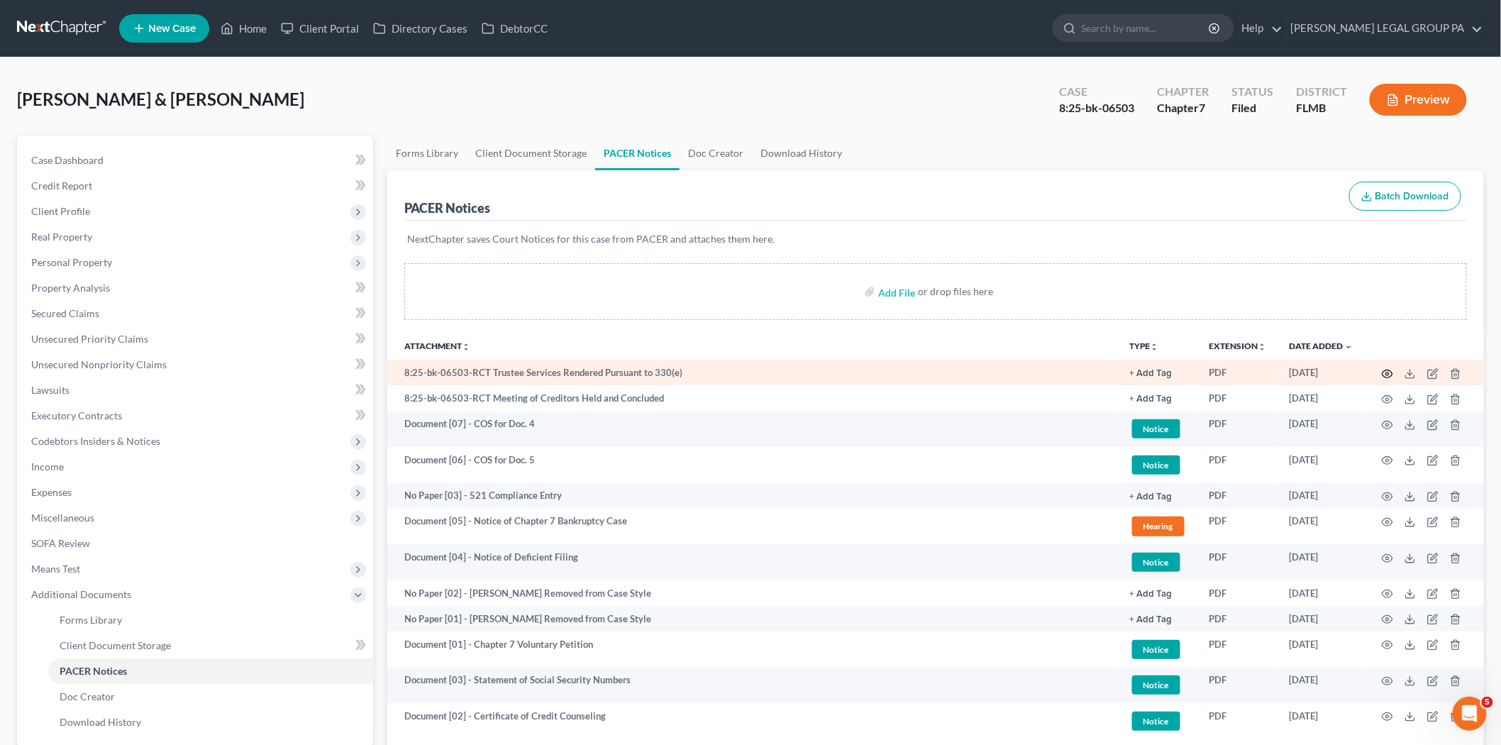
click at [1391, 372] on icon "button" at bounding box center [1387, 373] width 11 height 11
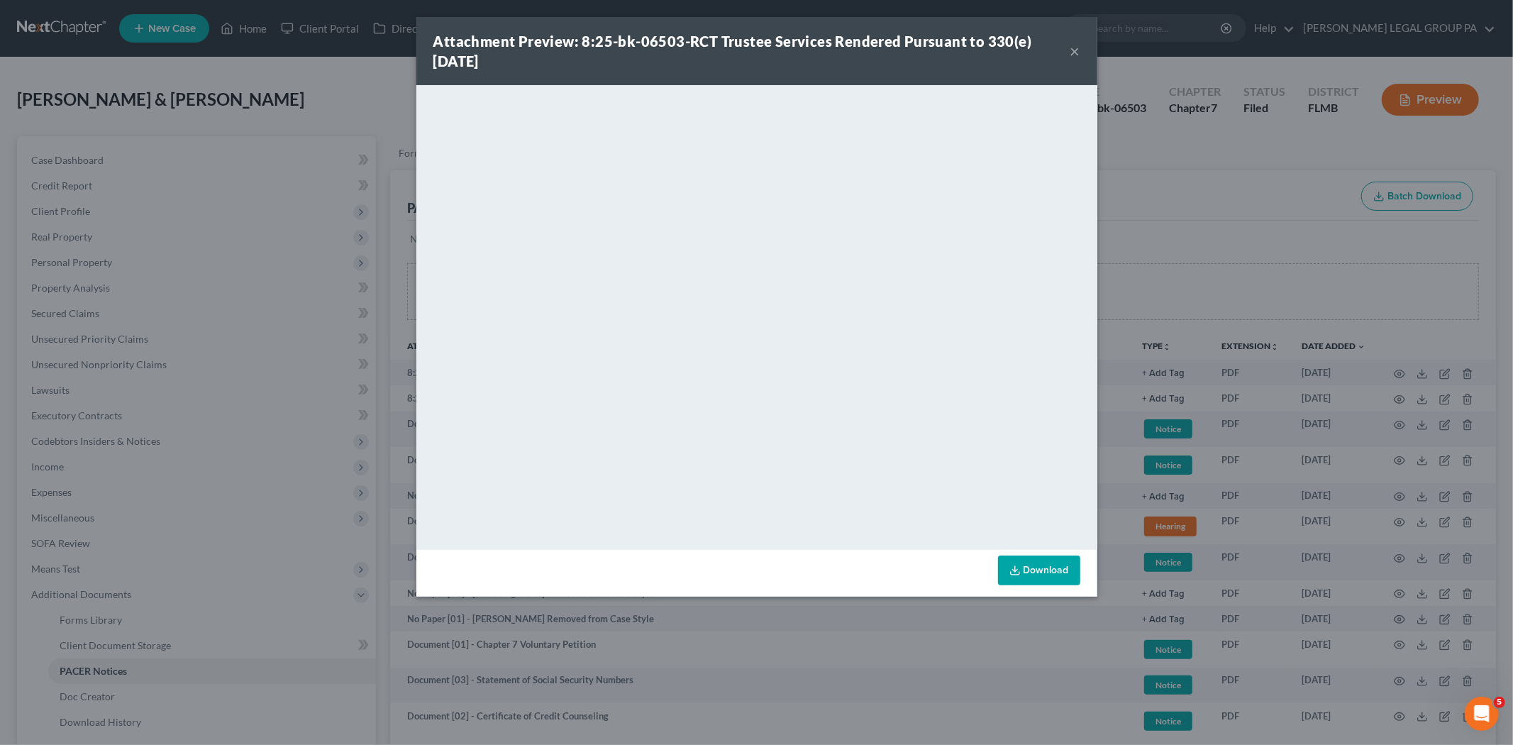
click at [1079, 53] on button "×" at bounding box center [1075, 51] width 10 height 17
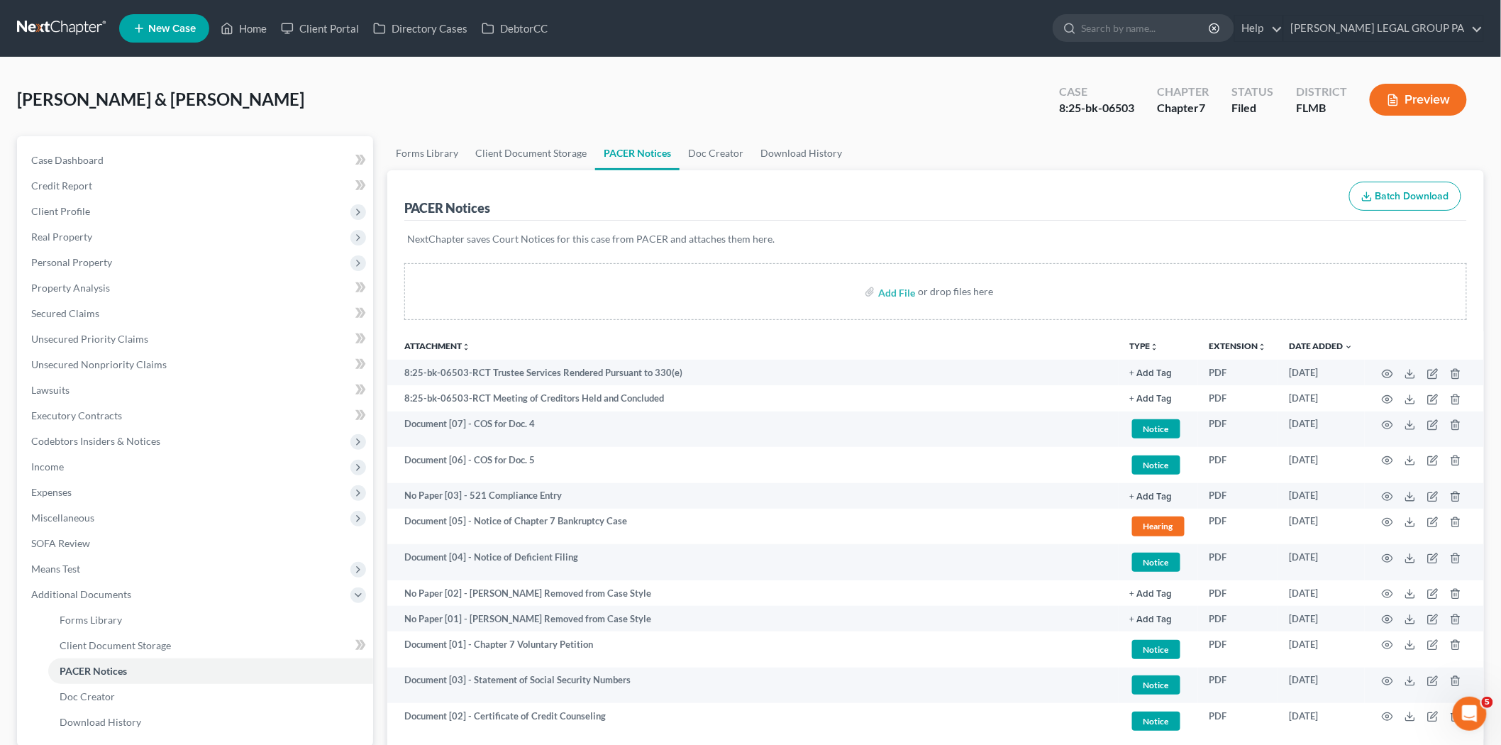
click at [993, 157] on ul "Forms Library Client Document Storage PACER Notices Doc Creator Download History" at bounding box center [935, 153] width 1096 height 34
click at [102, 173] on link "Credit Report" at bounding box center [196, 186] width 353 height 26
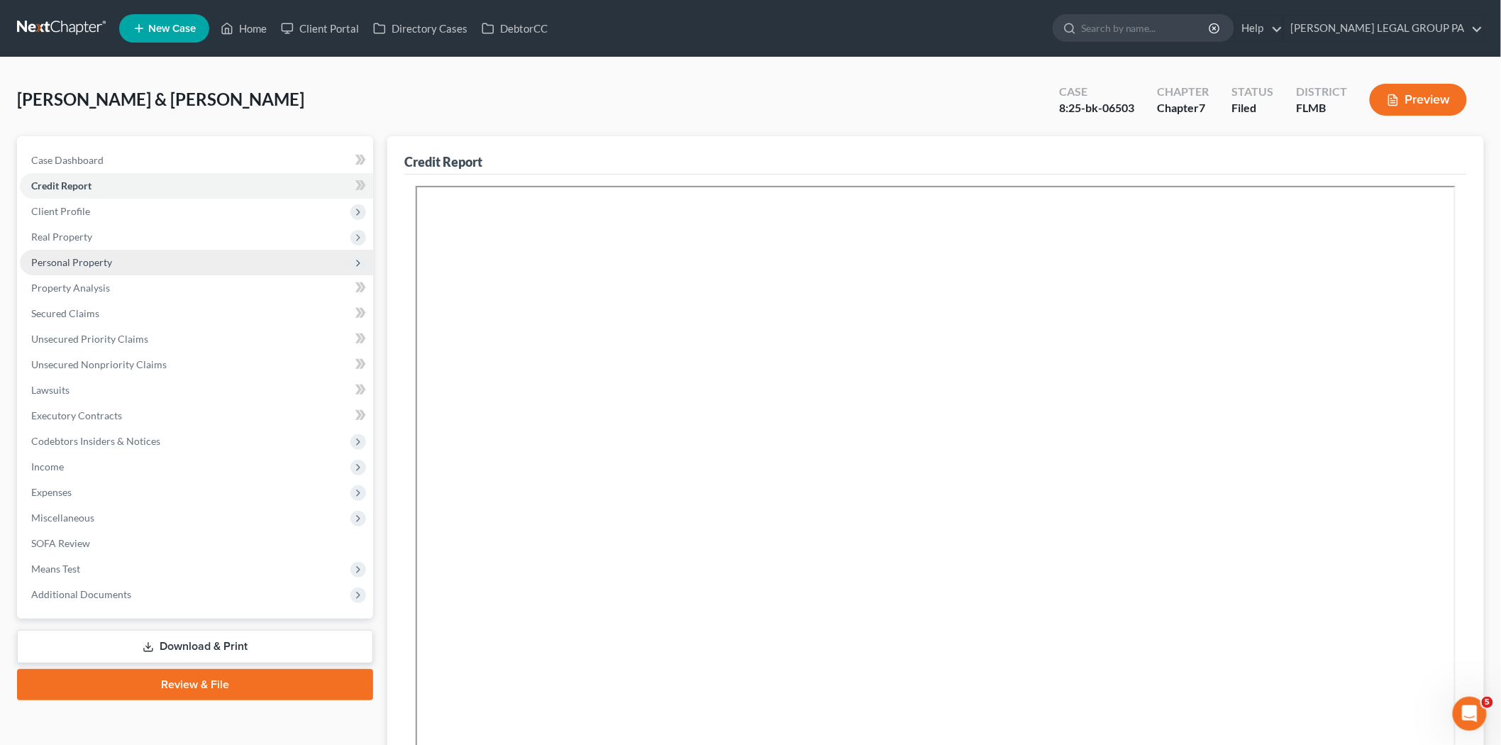
drag, startPoint x: 201, startPoint y: 210, endPoint x: 128, endPoint y: 251, distance: 84.5
click at [128, 251] on span "Personal Property" at bounding box center [196, 263] width 353 height 26
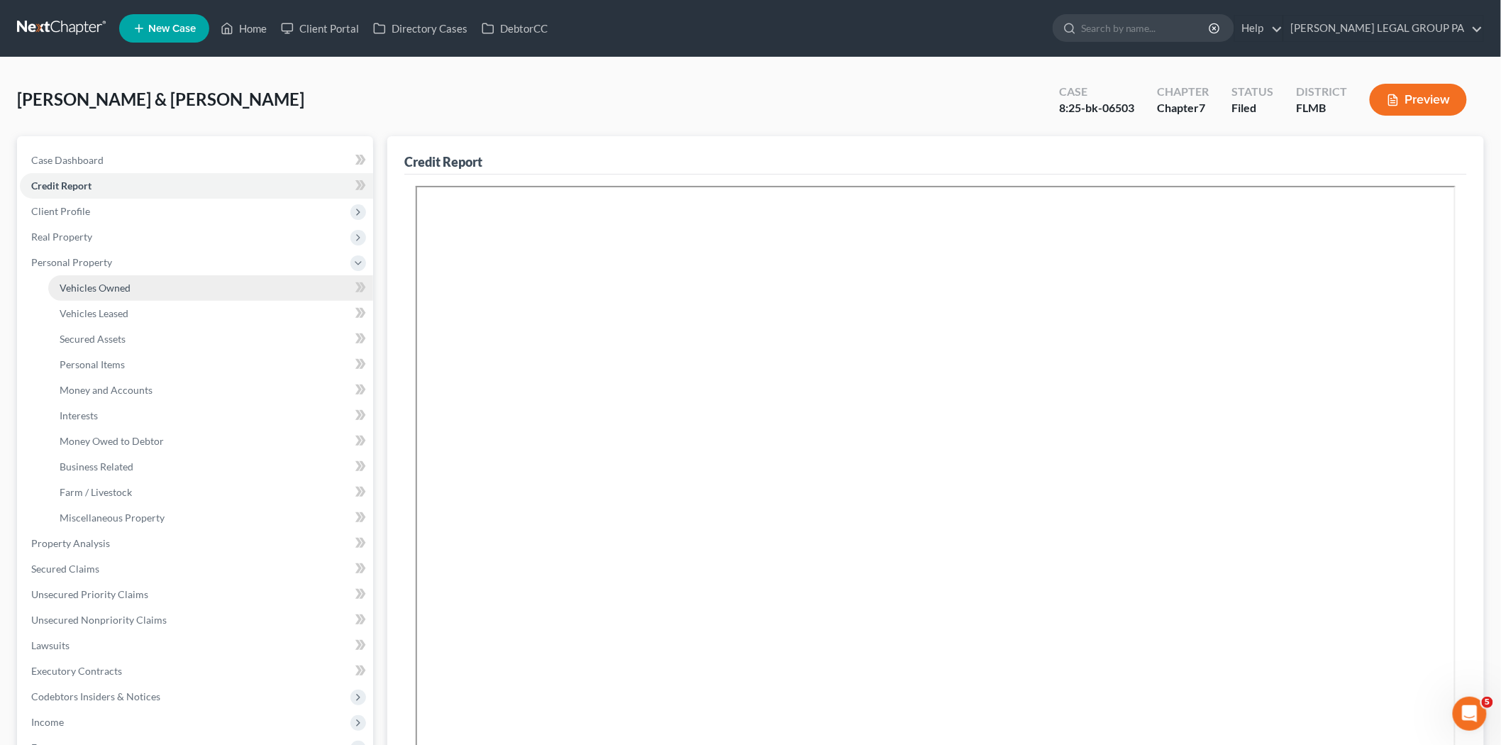
click at [130, 280] on link "Vehicles Owned" at bounding box center [210, 288] width 325 height 26
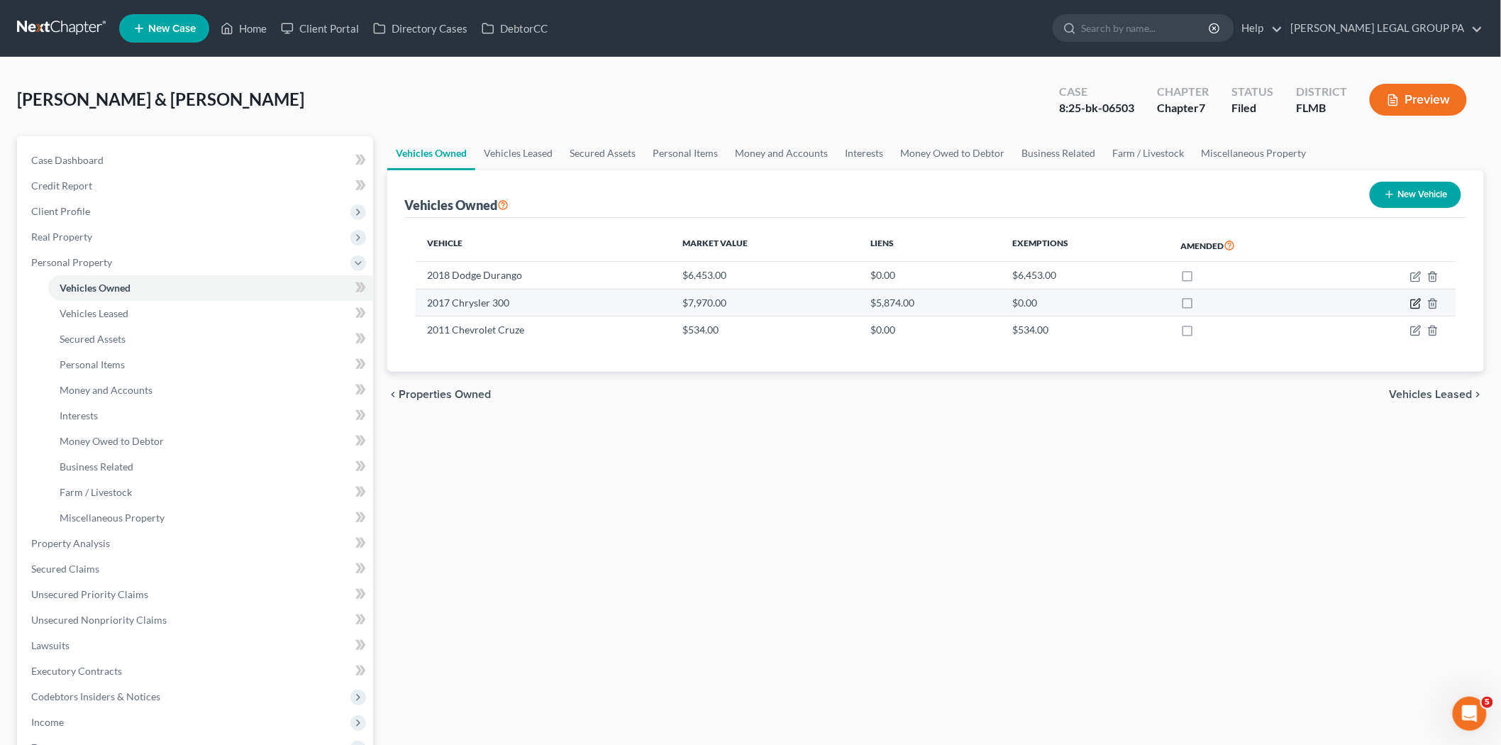
click at [1411, 305] on icon "button" at bounding box center [1415, 304] width 9 height 9
select select "0"
select select "9"
select select "3"
select select "1"
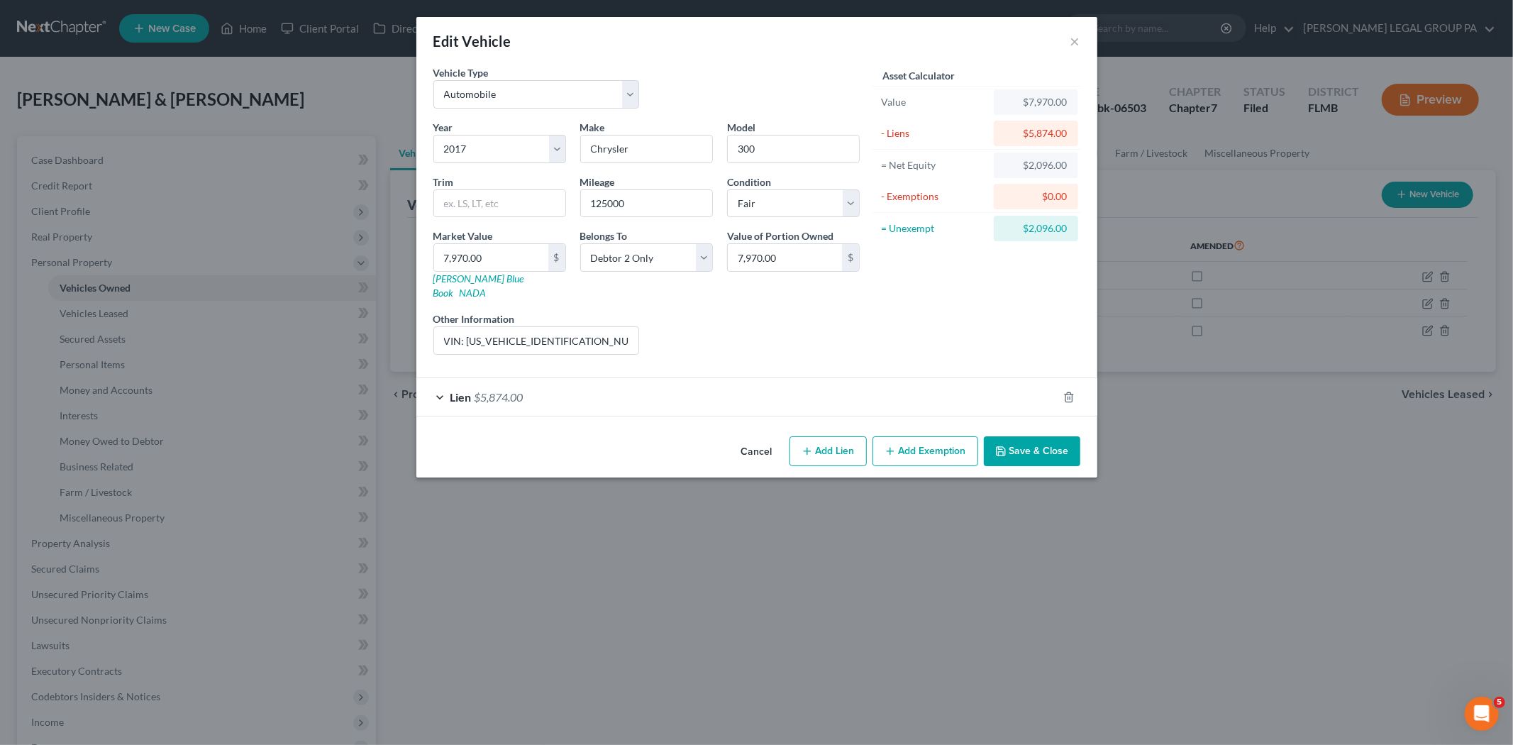
click at [708, 387] on div "Lien $5,874.00" at bounding box center [736, 397] width 641 height 38
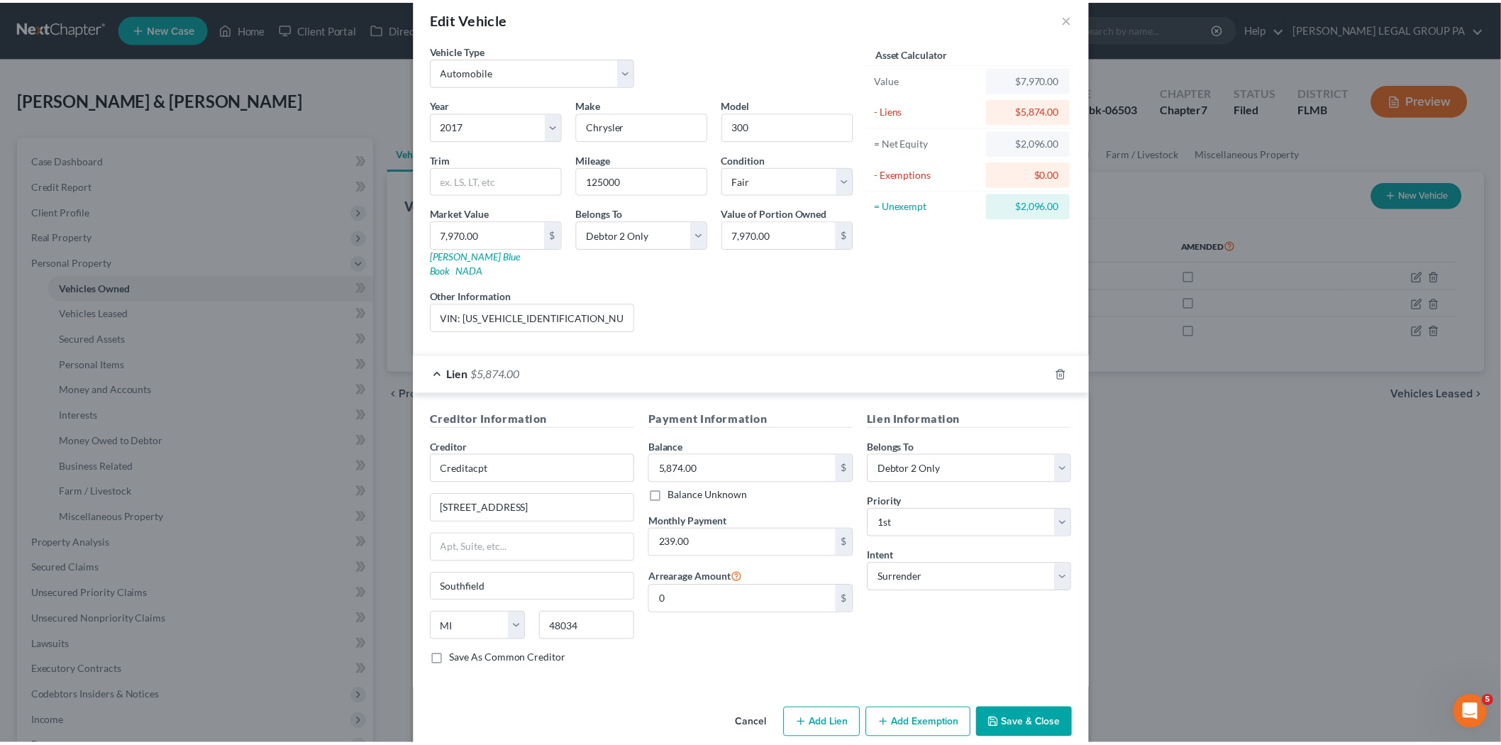
scroll to position [32, 0]
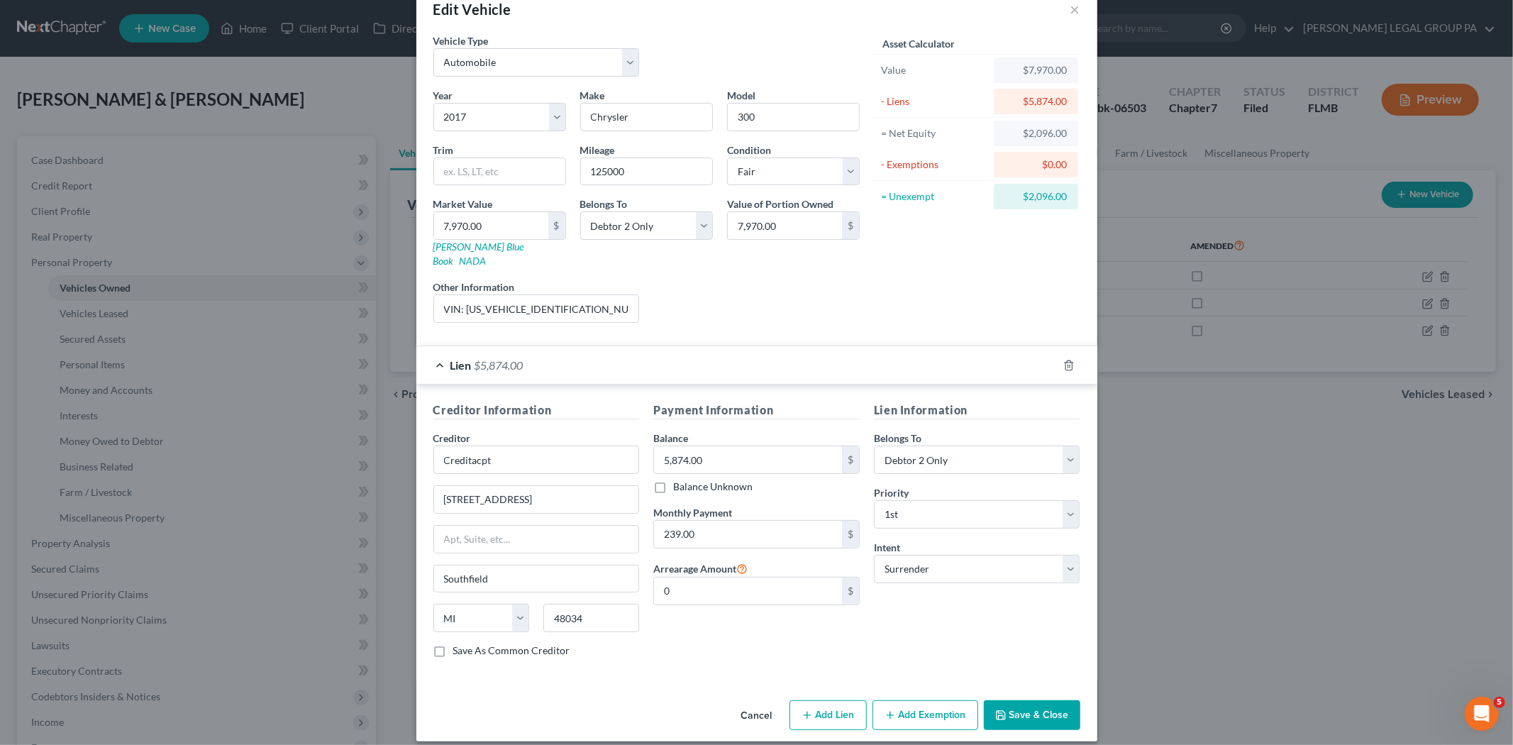
click at [1024, 701] on button "Save & Close" at bounding box center [1032, 715] width 96 height 30
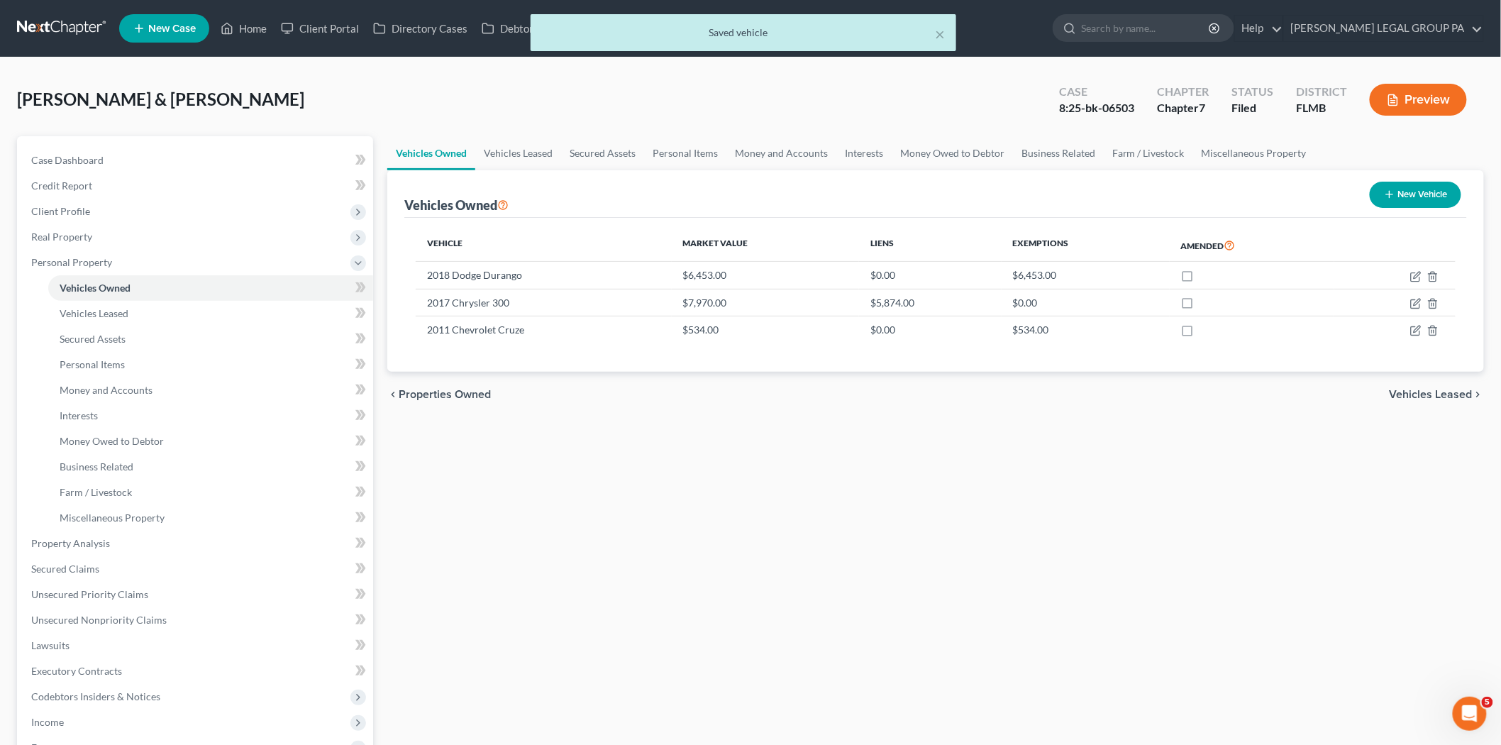
click at [1289, 606] on div "Vehicles Owned Vehicles Leased Secured Assets Personal Items Money and Accounts…" at bounding box center [935, 545] width 1111 height 819
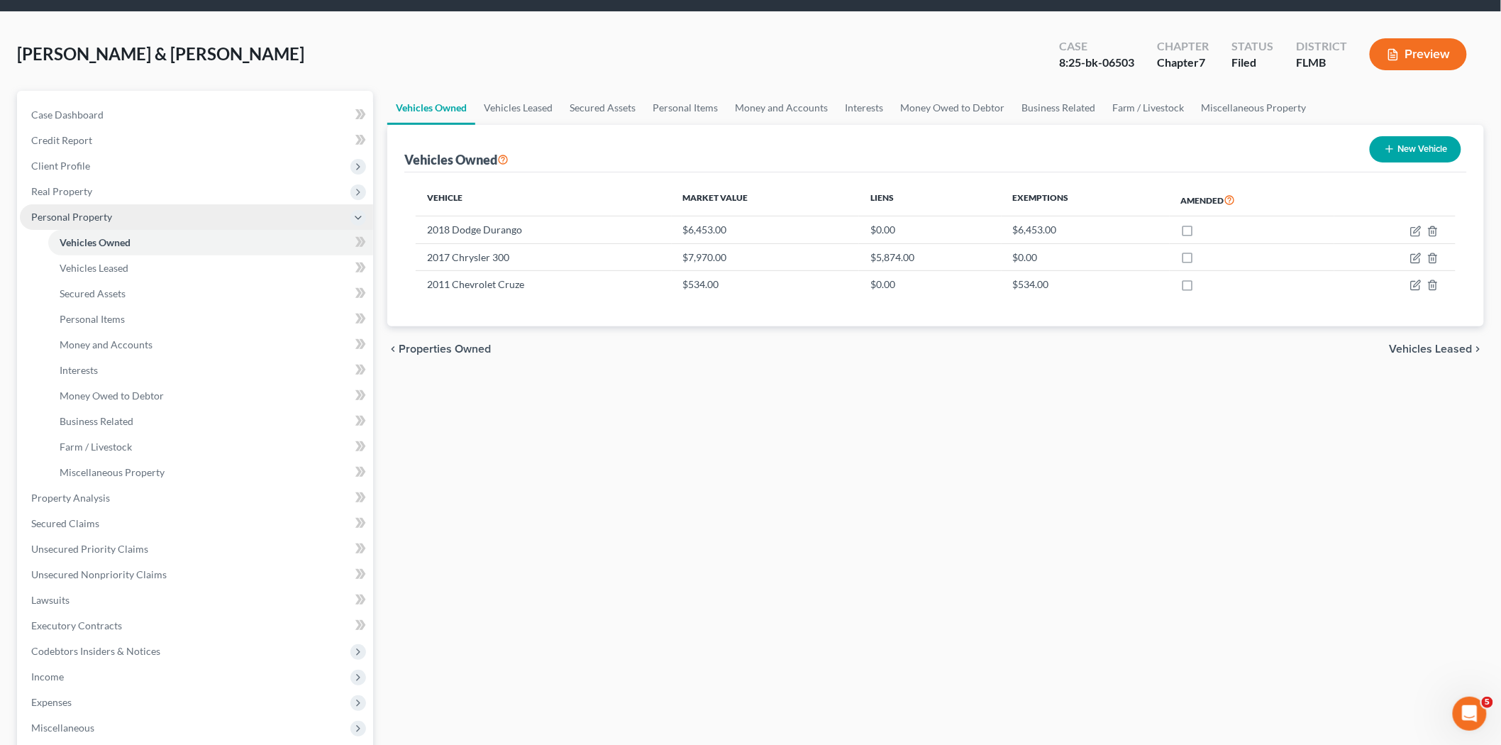
scroll to position [0, 0]
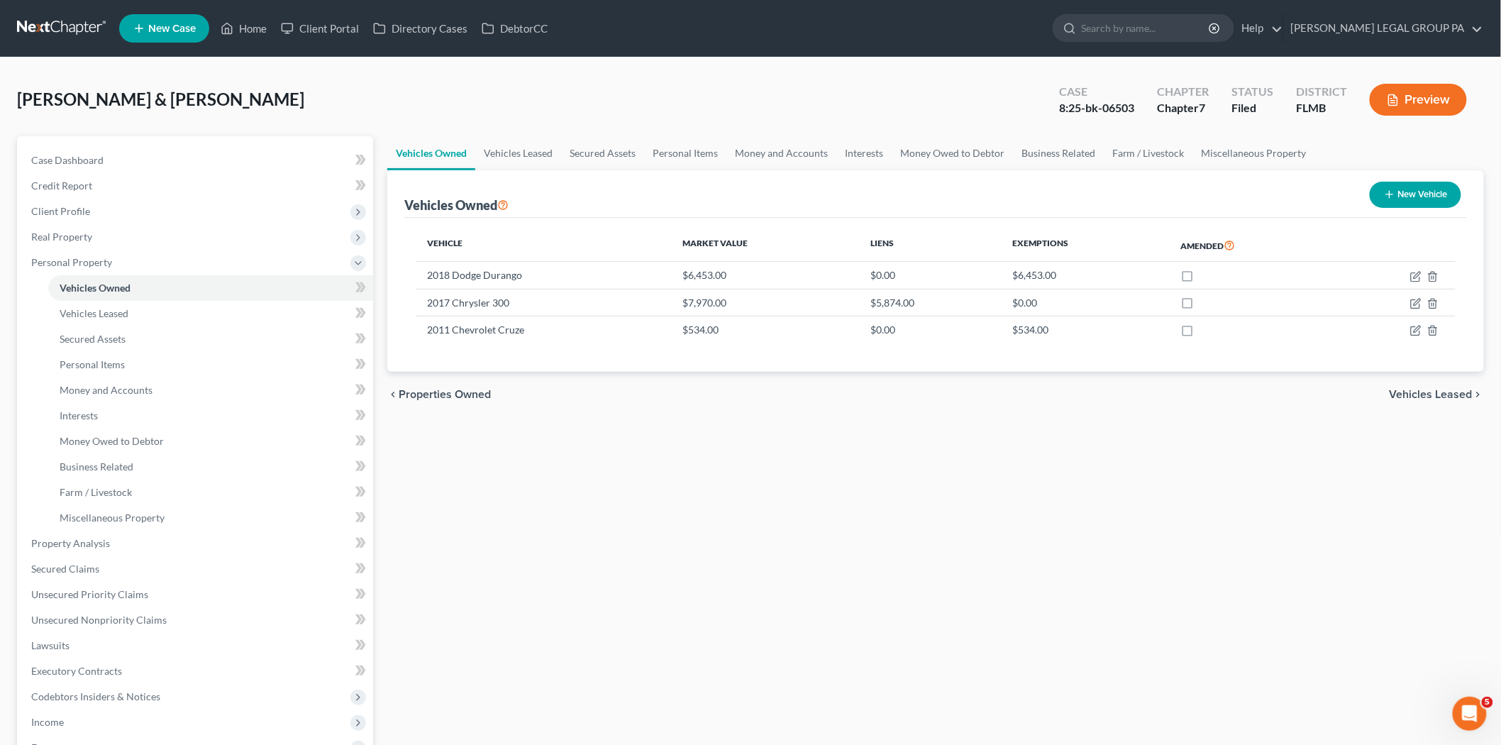
click at [75, 35] on link at bounding box center [62, 29] width 91 height 26
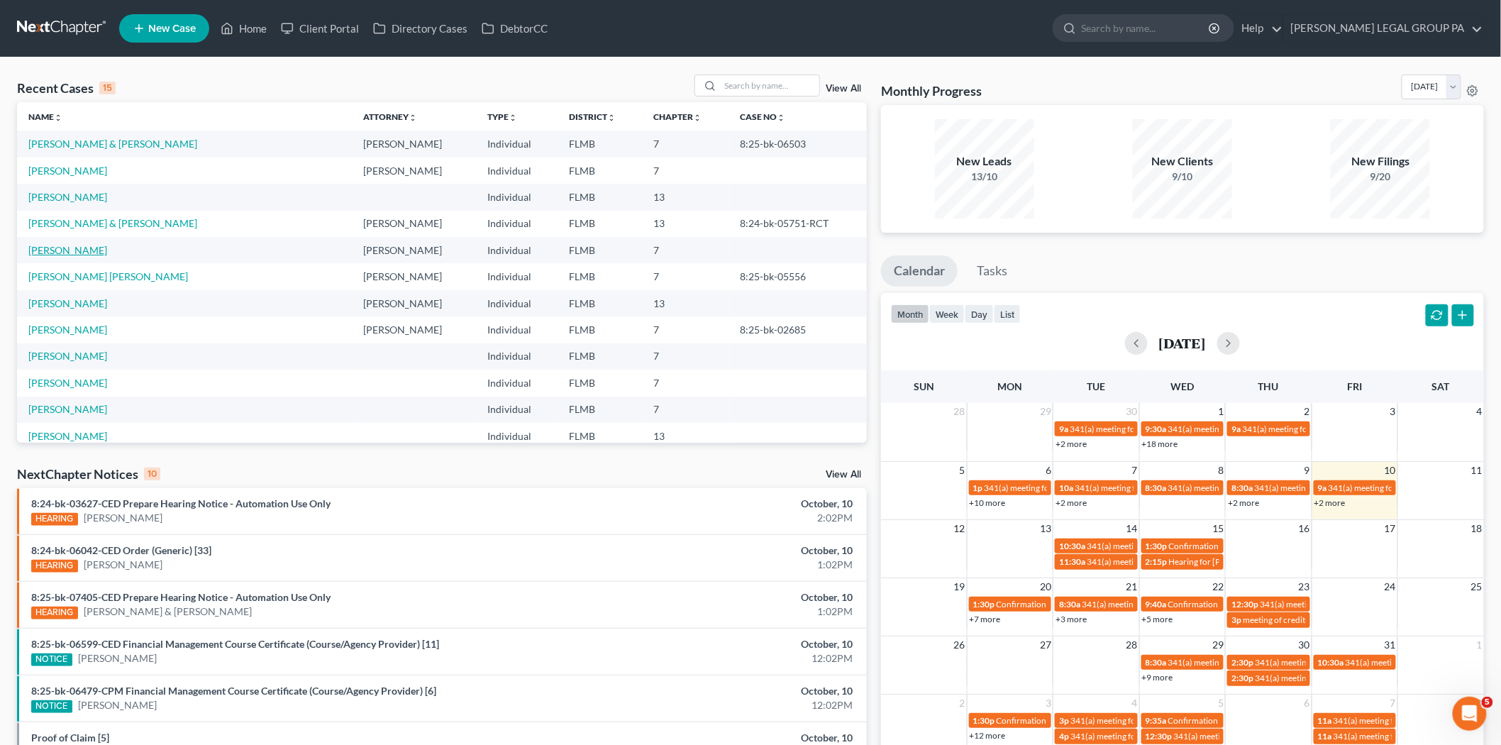
click at [65, 252] on link "[PERSON_NAME]" at bounding box center [67, 250] width 79 height 12
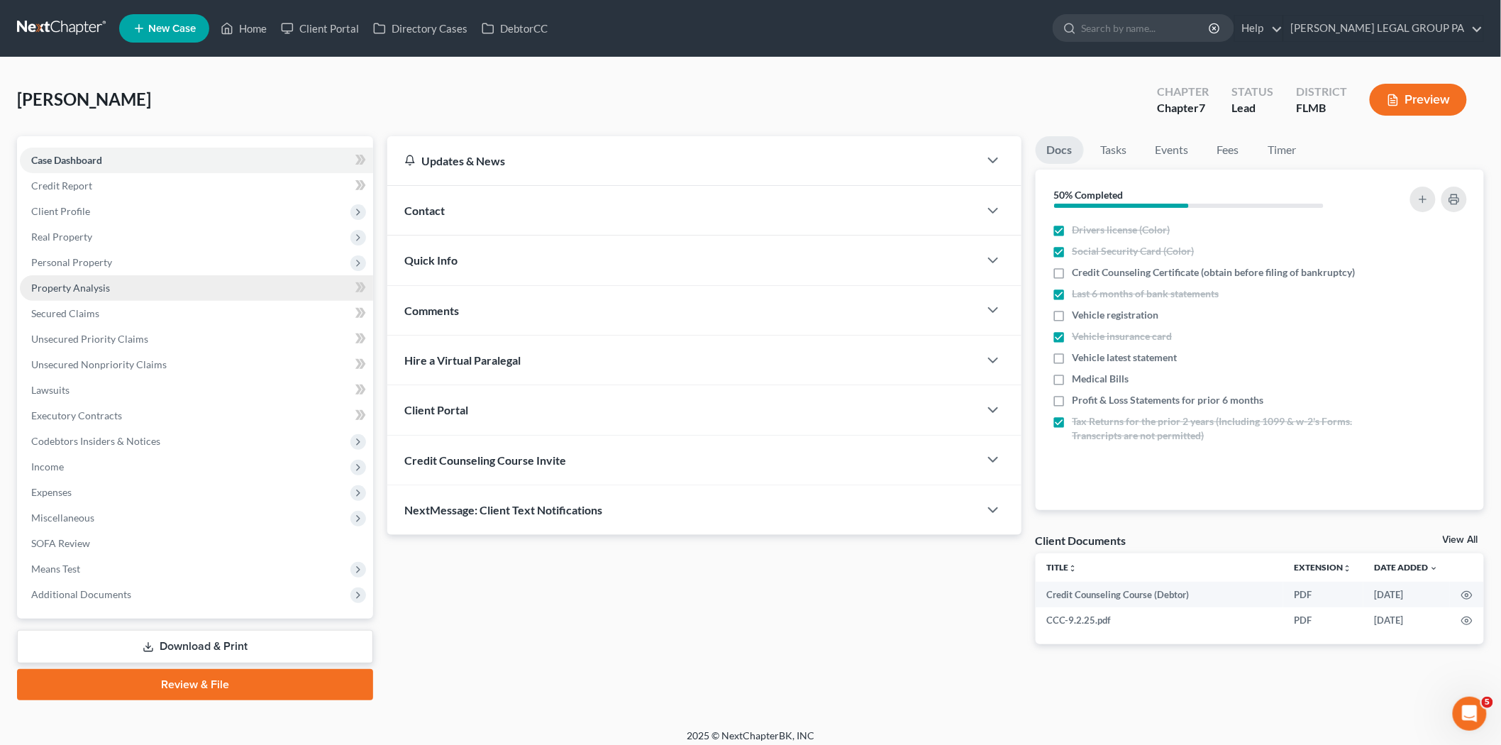
click at [102, 292] on span "Property Analysis" at bounding box center [70, 288] width 79 height 12
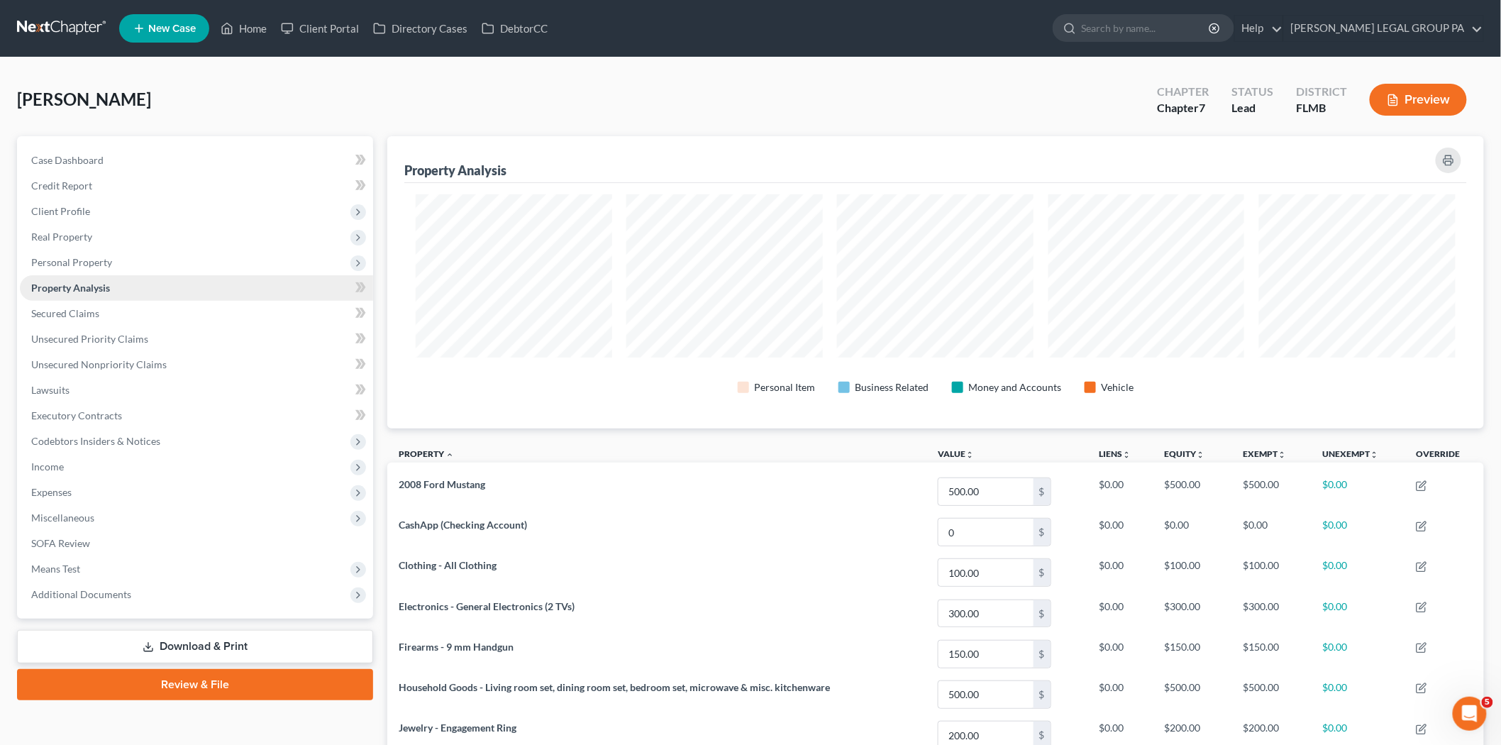
scroll to position [292, 1096]
click at [92, 211] on span "Client Profile" at bounding box center [196, 212] width 353 height 26
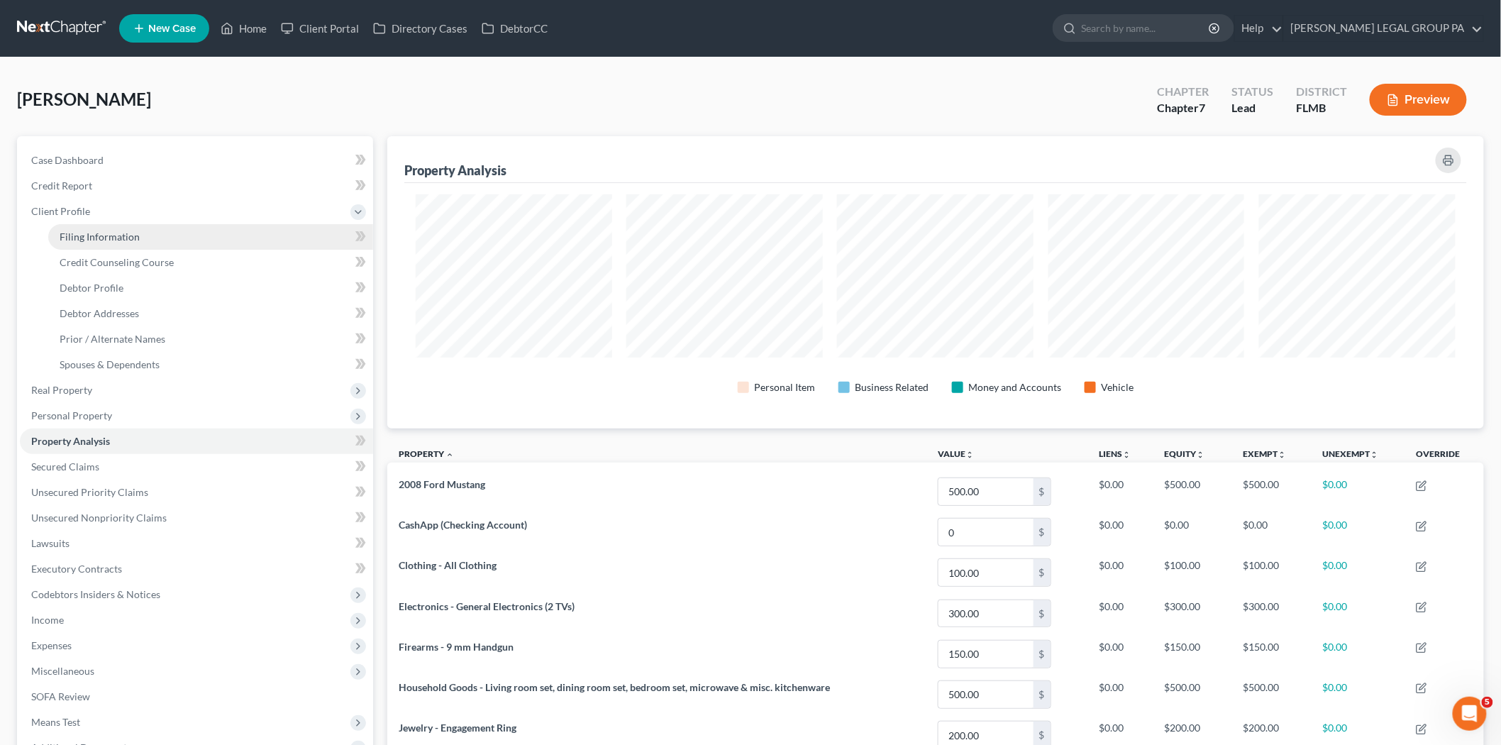
click at [101, 238] on span "Filing Information" at bounding box center [100, 236] width 80 height 12
select select "1"
select select "0"
select select "9"
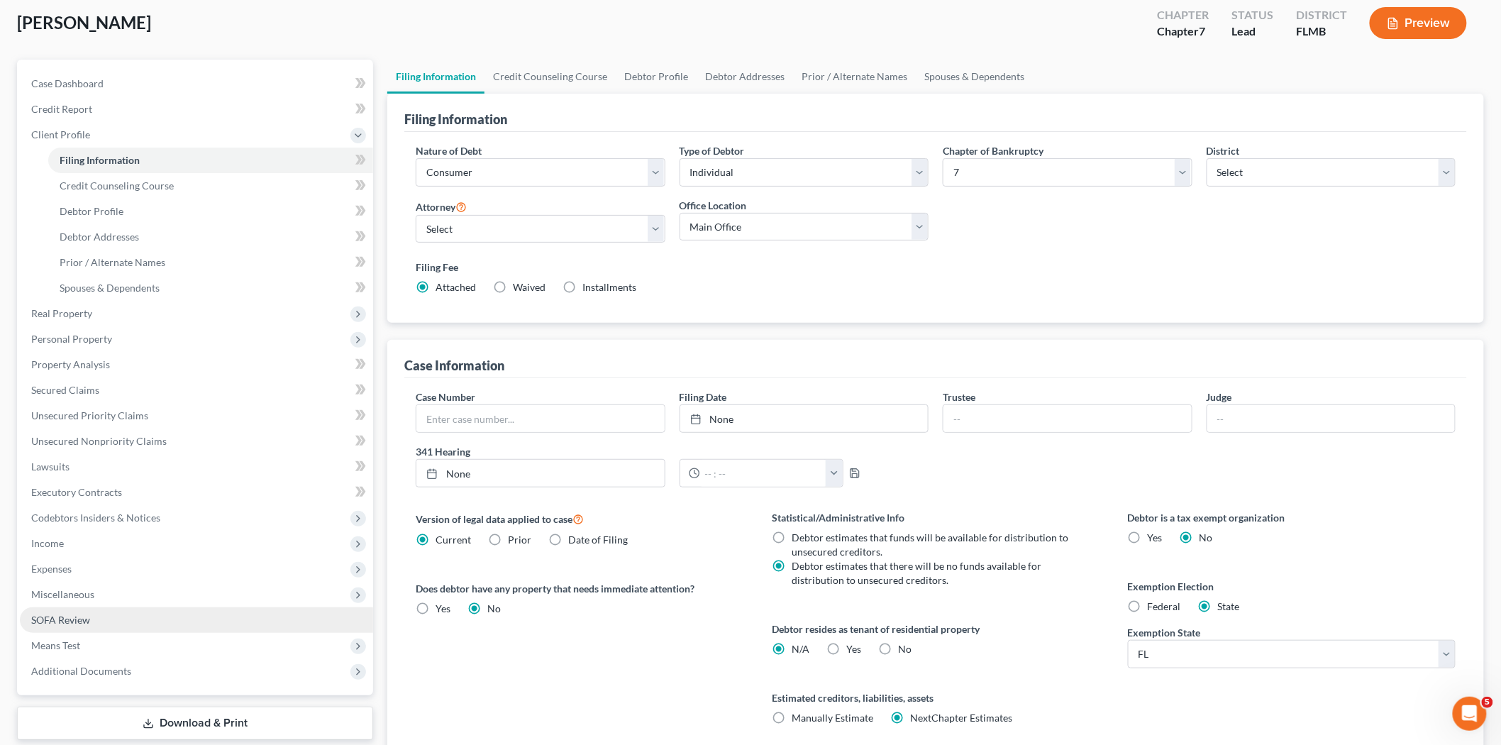
scroll to position [189, 0]
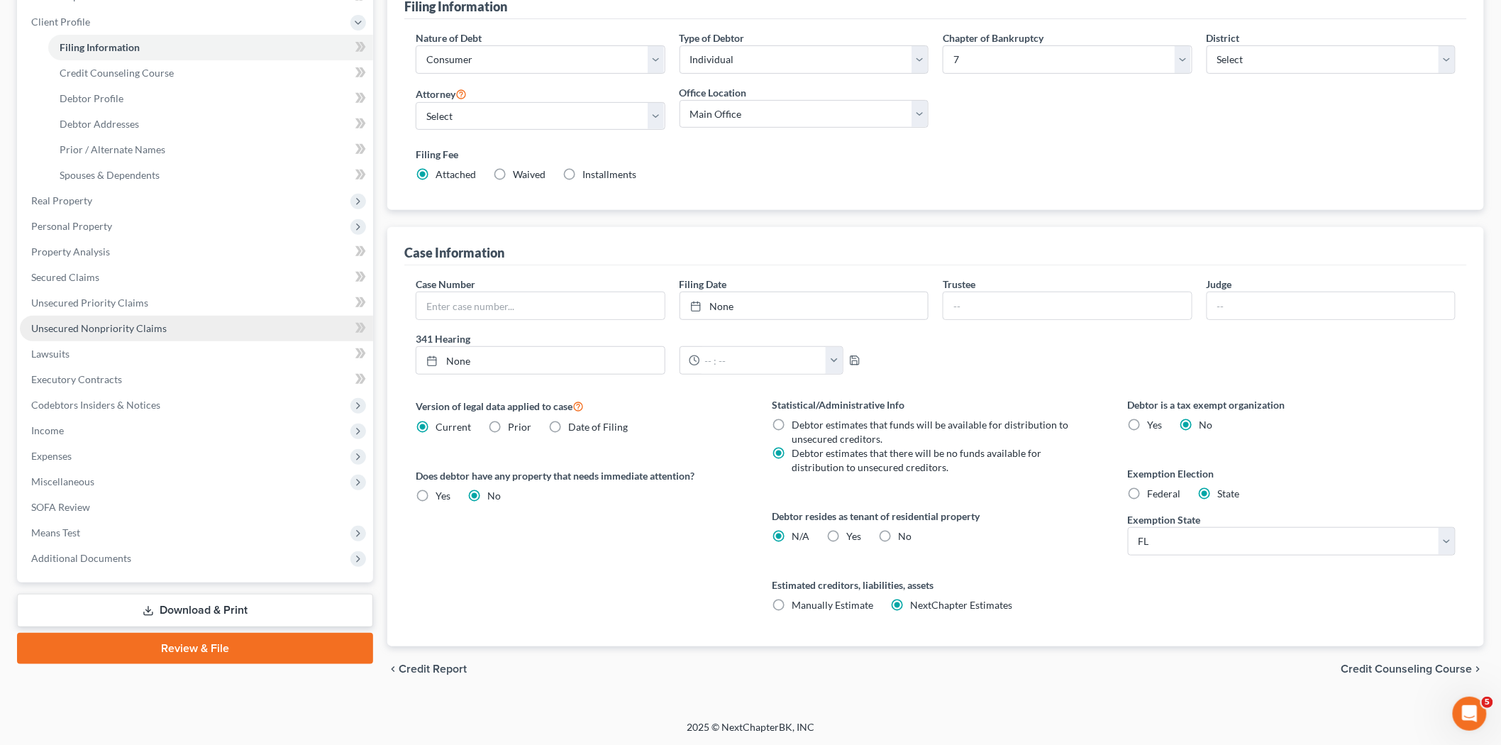
click at [101, 322] on span "Unsecured Nonpriority Claims" at bounding box center [98, 328] width 135 height 12
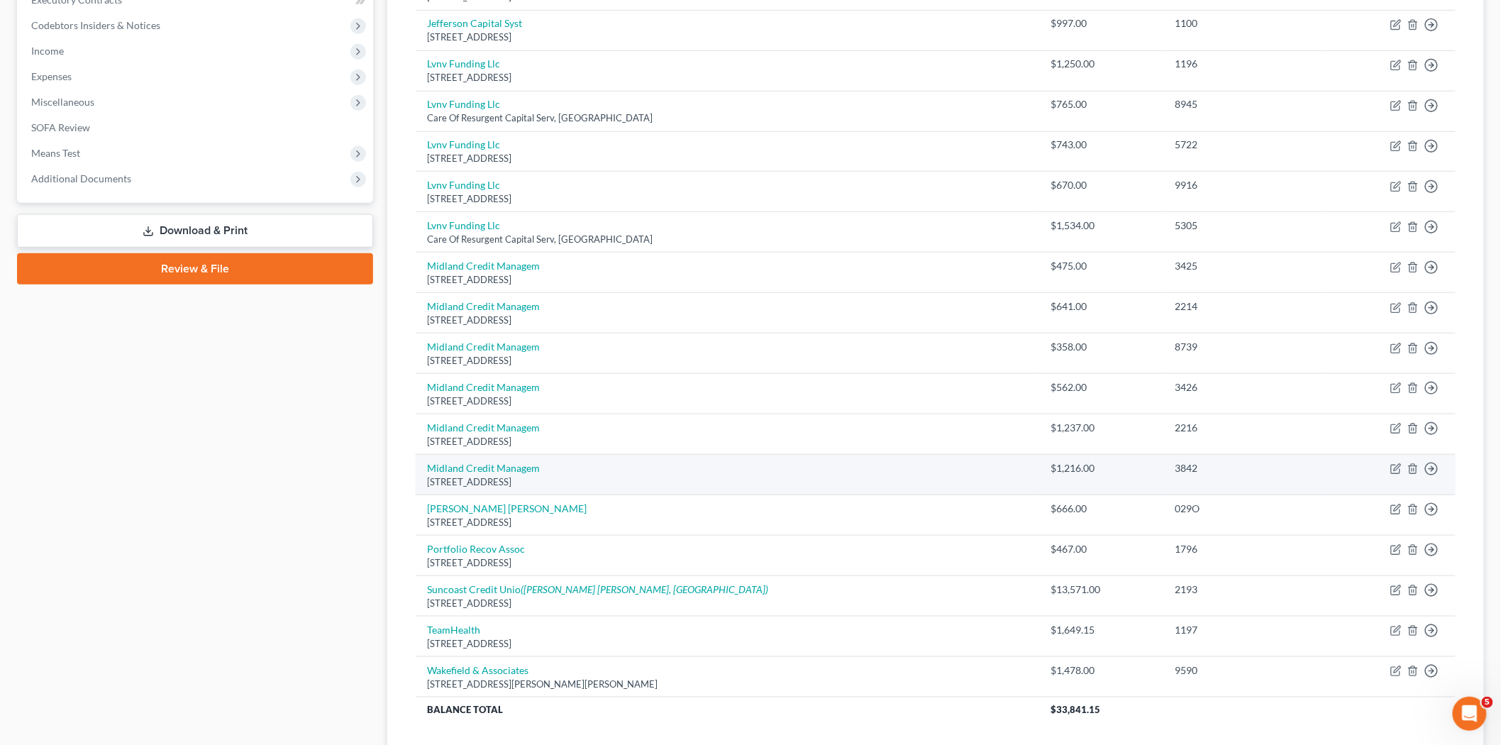
scroll to position [443, 0]
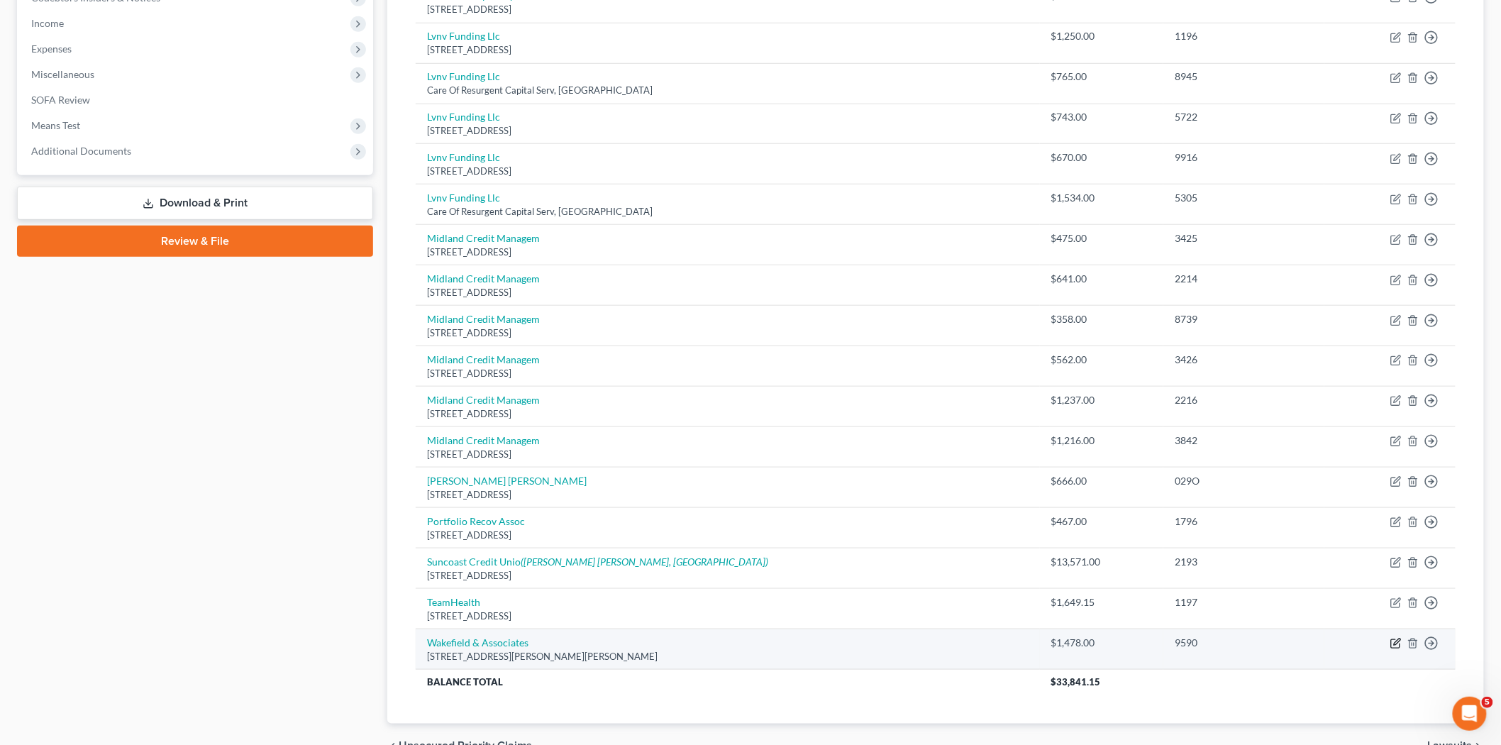
click at [1399, 645] on icon "button" at bounding box center [1395, 644] width 9 height 9
select select "44"
select select "1"
select select "0"
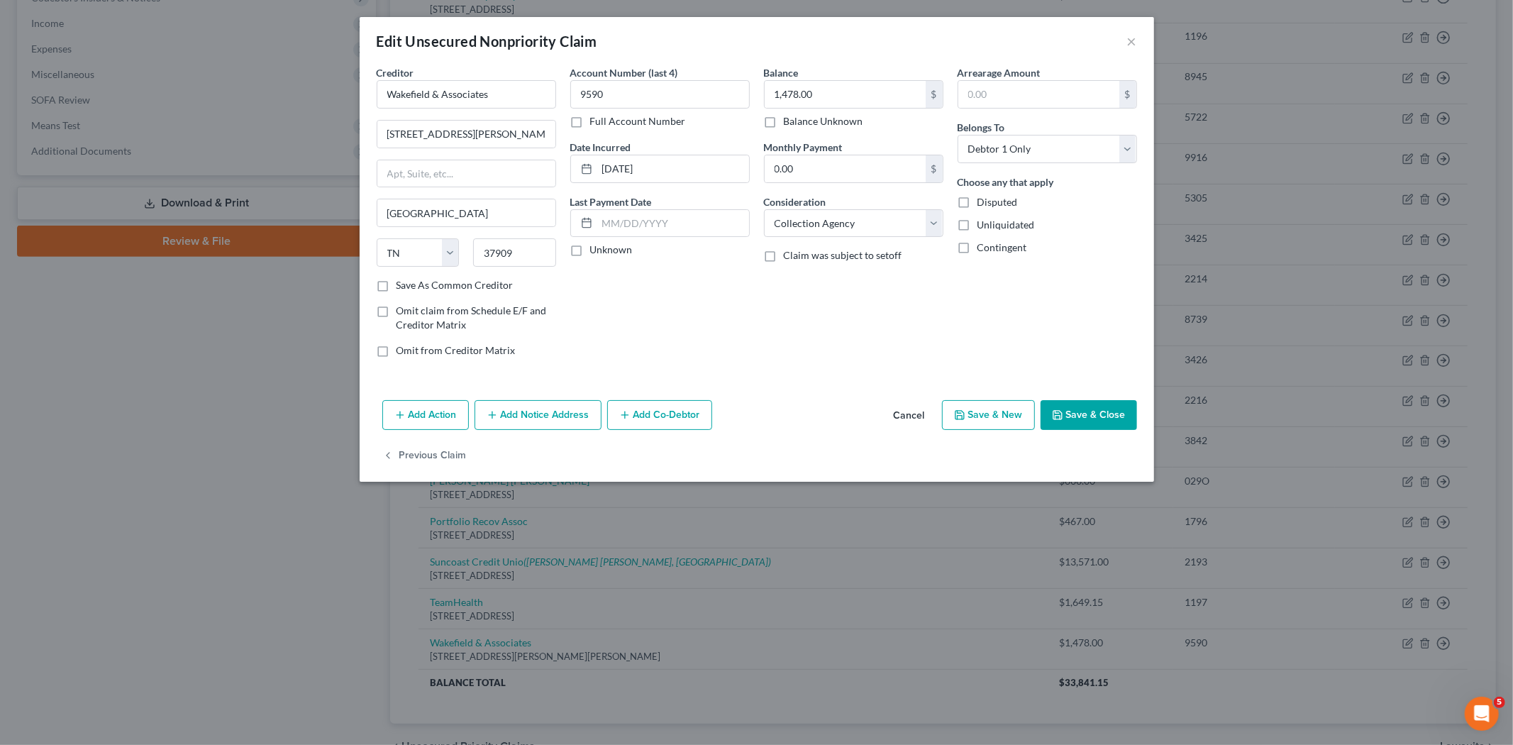
click at [920, 419] on button "Cancel" at bounding box center [909, 415] width 54 height 28
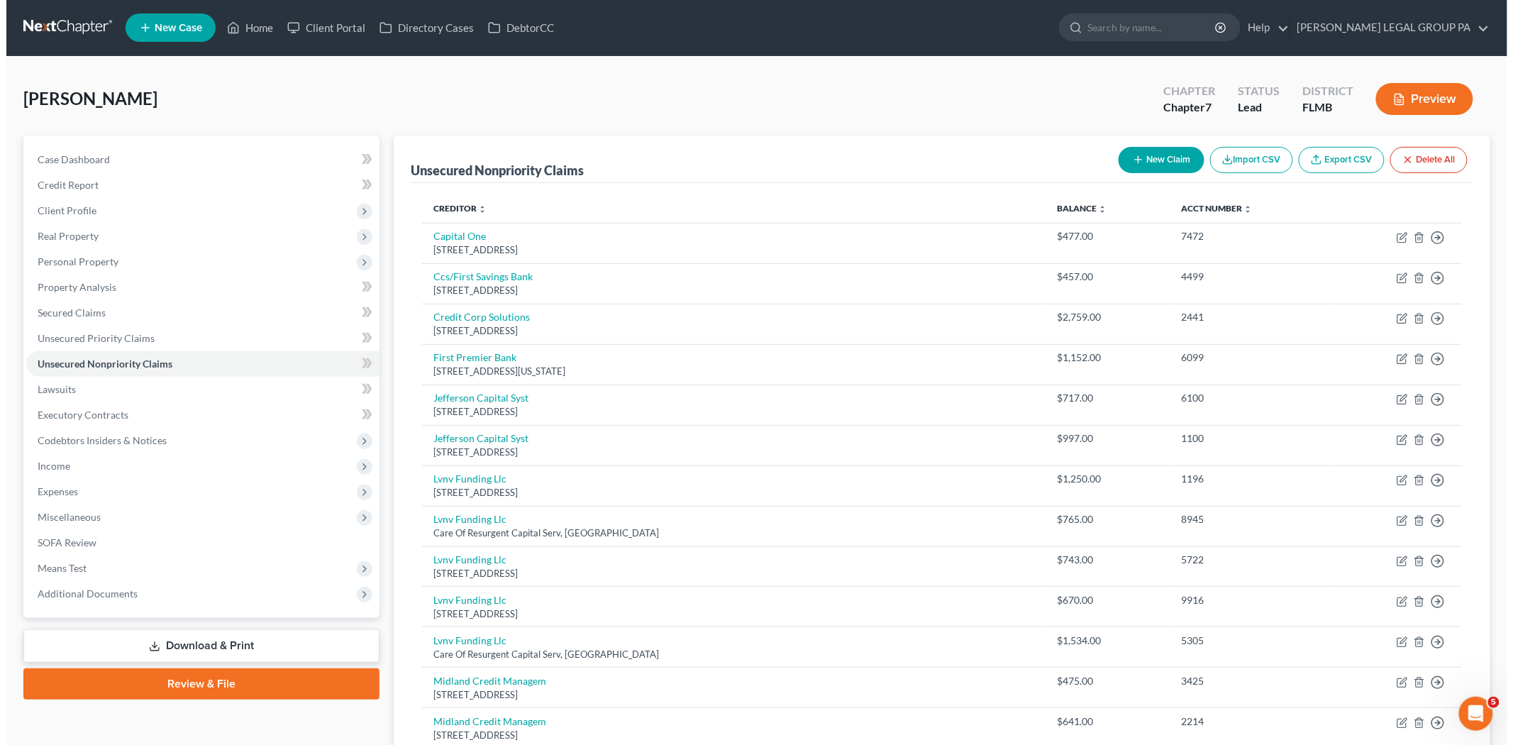
scroll to position [0, 0]
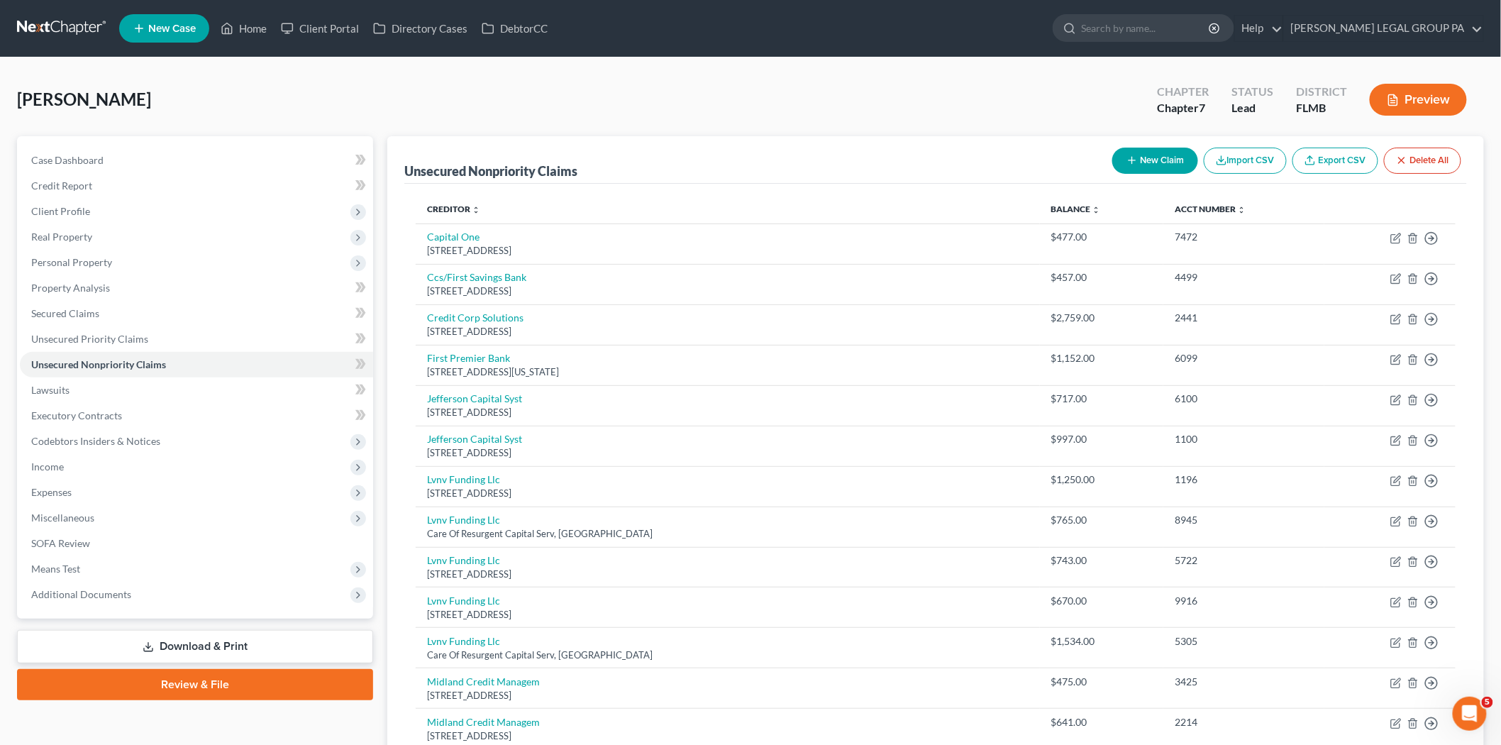
click at [1174, 165] on button "New Claim" at bounding box center [1155, 161] width 86 height 26
select select "0"
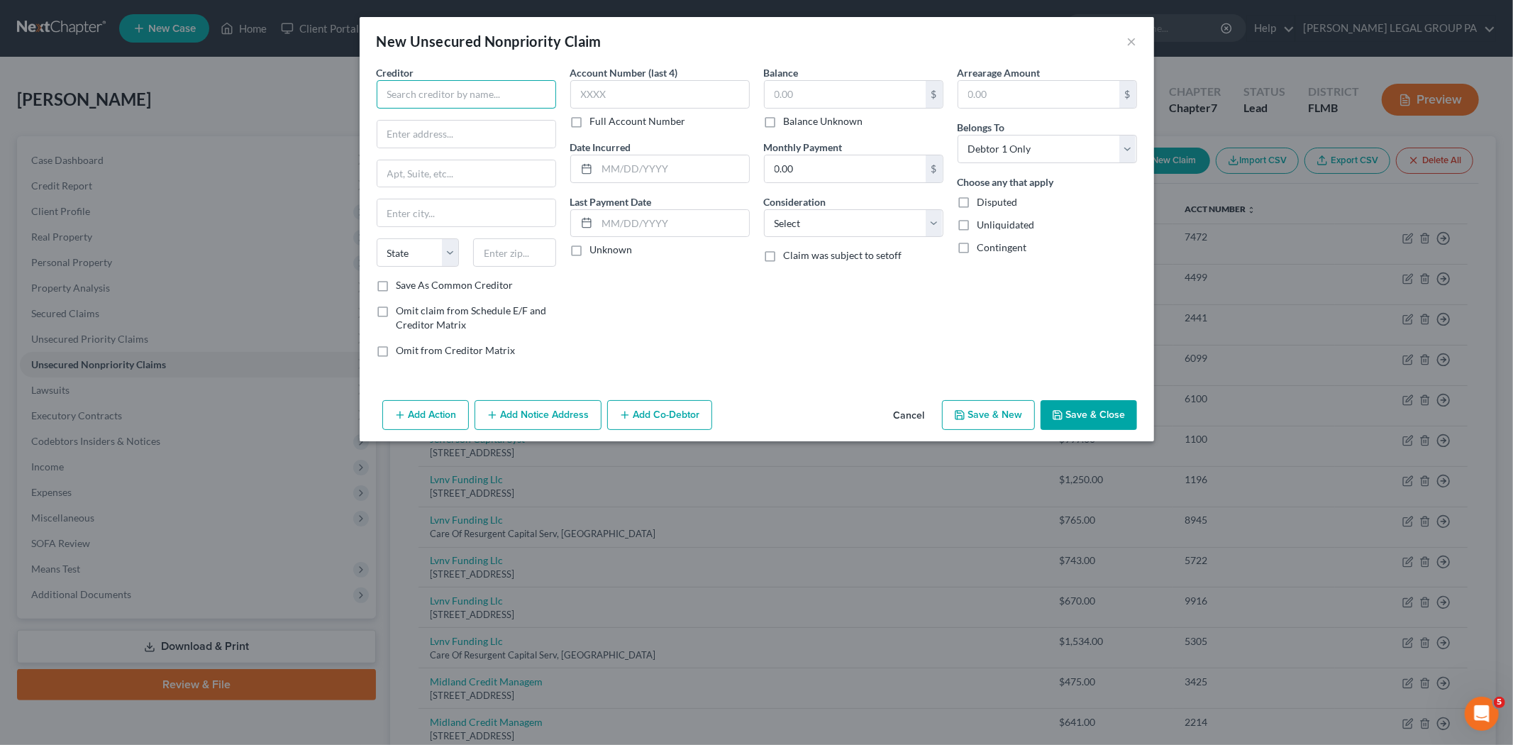
click at [462, 100] on input "text" at bounding box center [466, 94] width 179 height 28
type input "B"
type input "Aspen Dental"
click at [499, 252] on input "text" at bounding box center [514, 252] width 83 height 28
type input "60607"
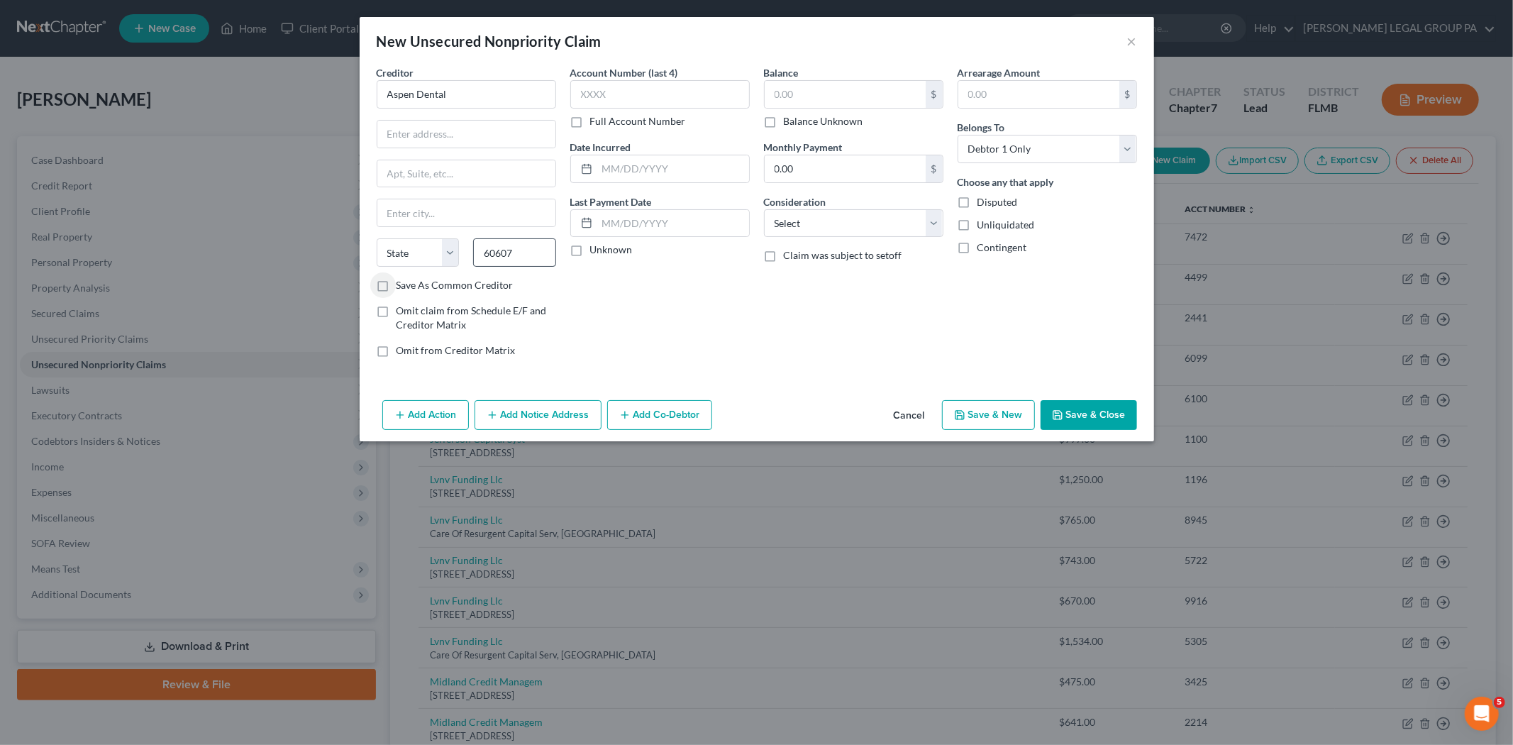
type input "Chicago"
select select "14"
click at [643, 335] on div "Account Number (last 4) Full Account Number Date Incurred Last Payment Date Unk…" at bounding box center [660, 217] width 194 height 304
click at [468, 126] on input "text" at bounding box center [466, 134] width 178 height 27
type input "800 W Fulton Market"
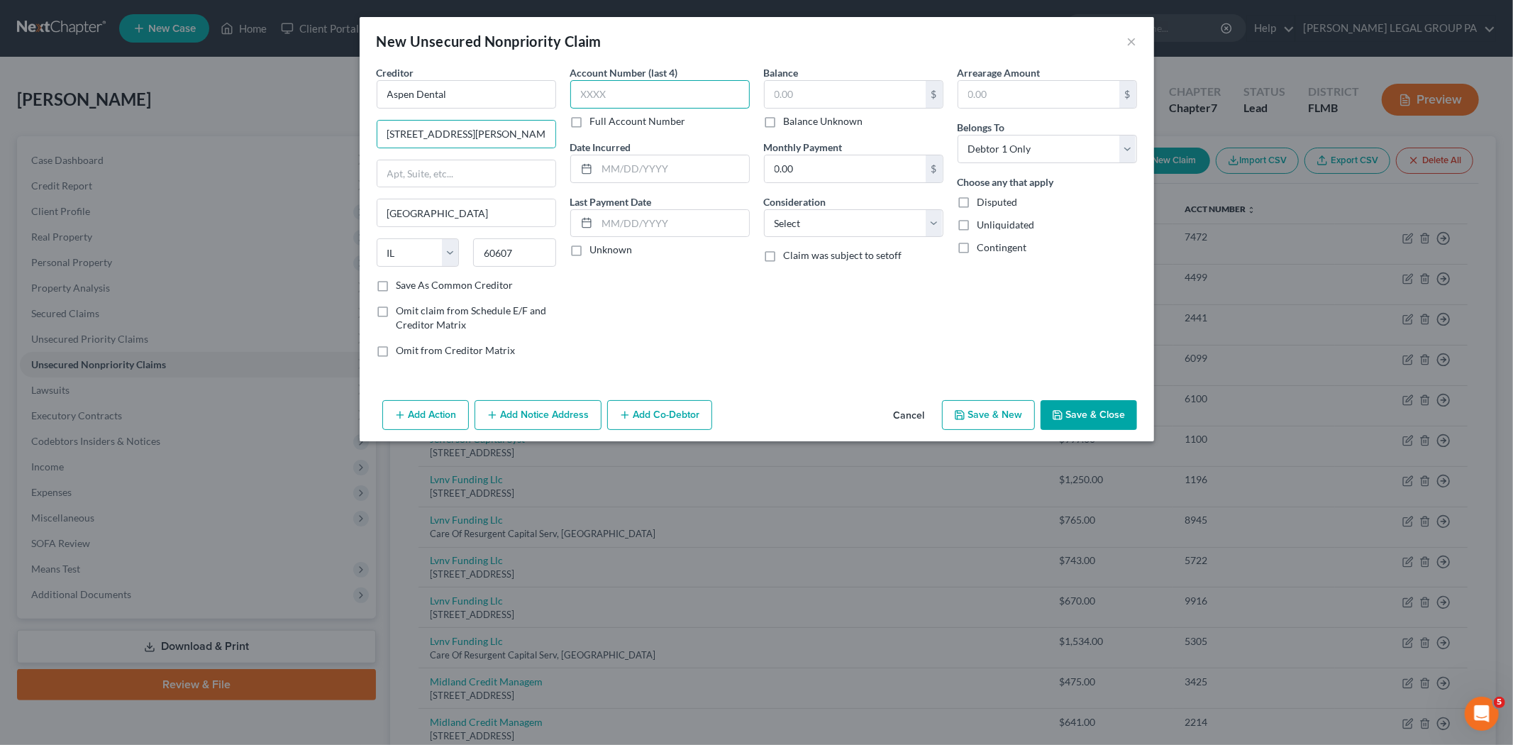
click at [655, 95] on input "text" at bounding box center [659, 94] width 179 height 28
click at [661, 98] on input "text" at bounding box center [659, 94] width 179 height 28
type input "2877"
click at [850, 102] on input "text" at bounding box center [845, 94] width 161 height 27
type input "2,759.48"
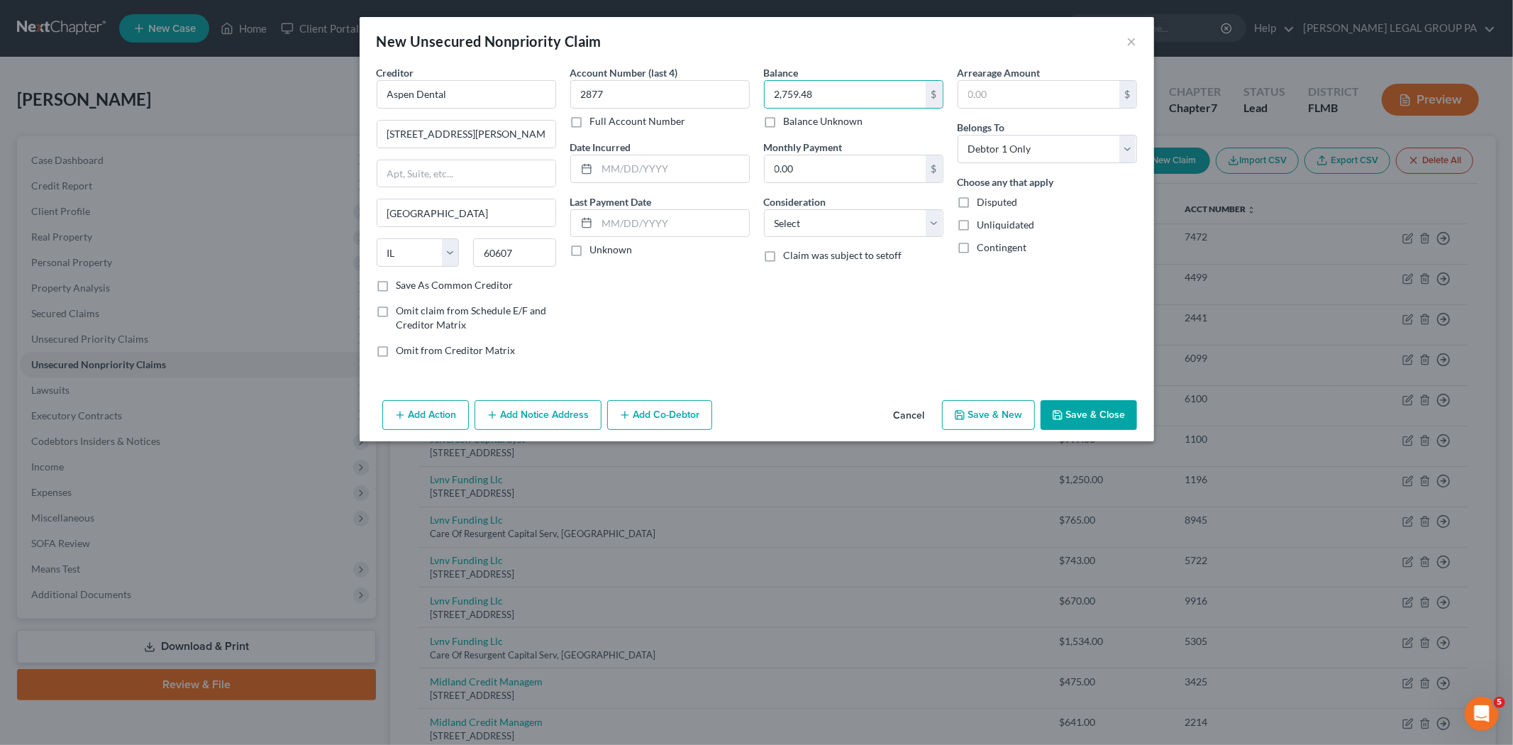
click at [582, 424] on button "Add Notice Address" at bounding box center [537, 415] width 127 height 30
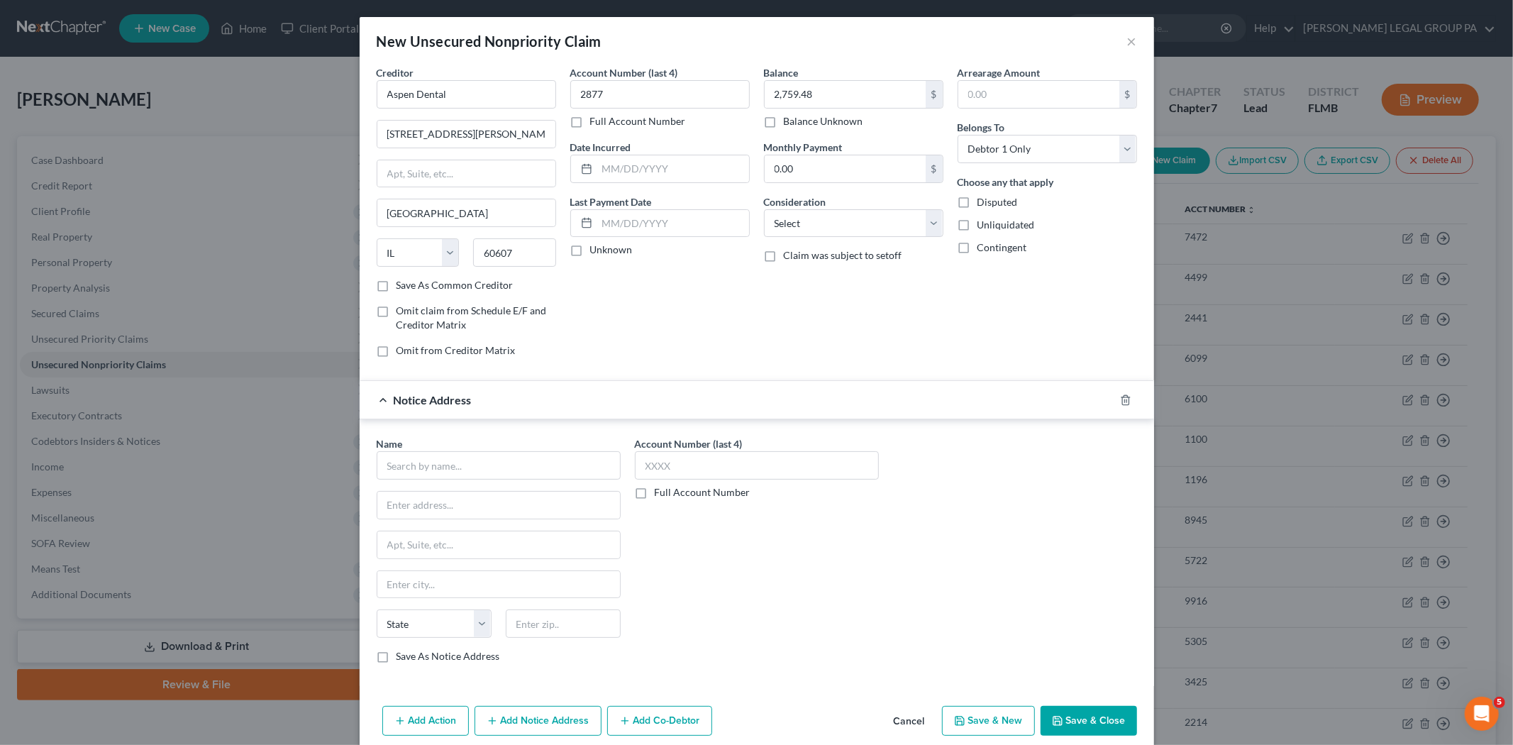
scroll to position [20, 0]
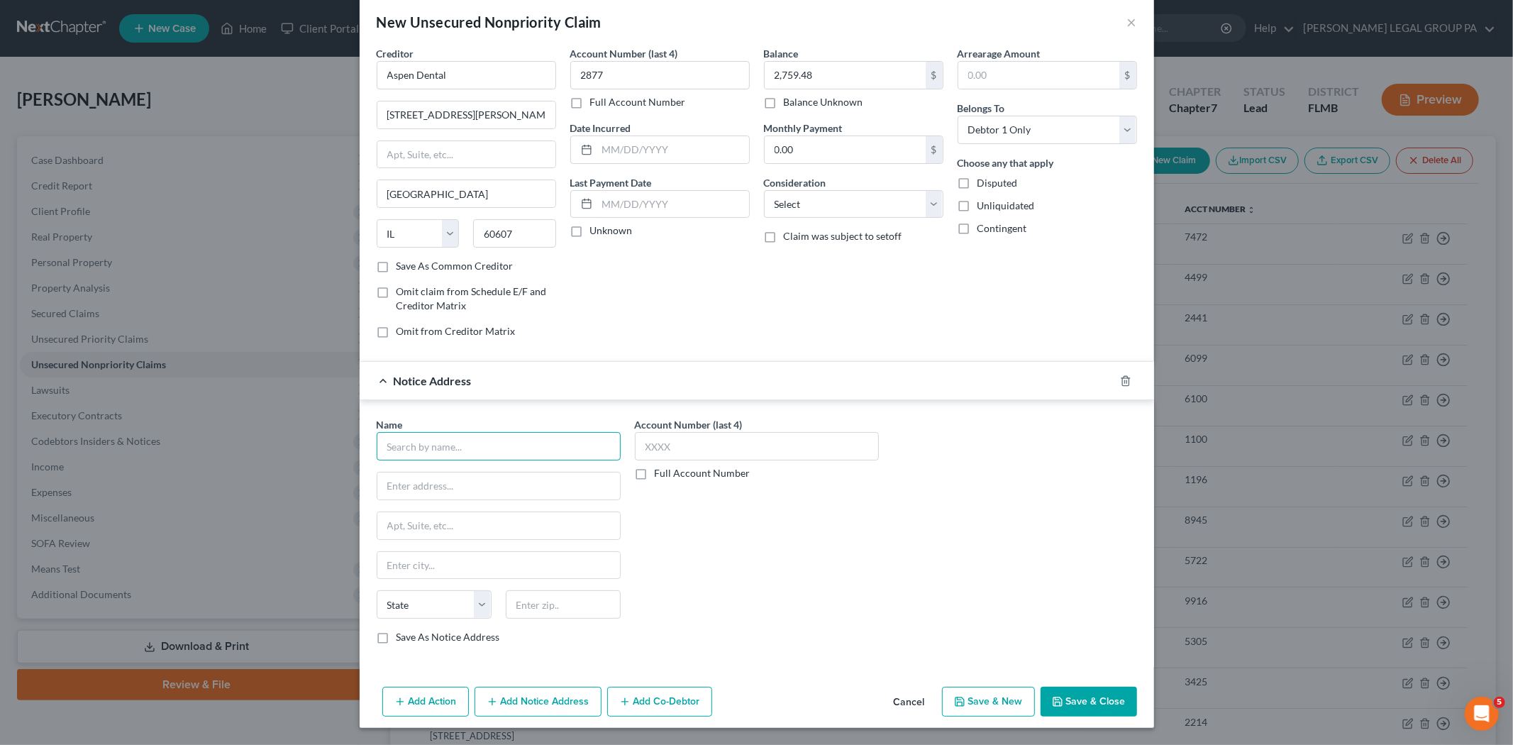
click at [472, 433] on input "text" at bounding box center [499, 446] width 244 height 28
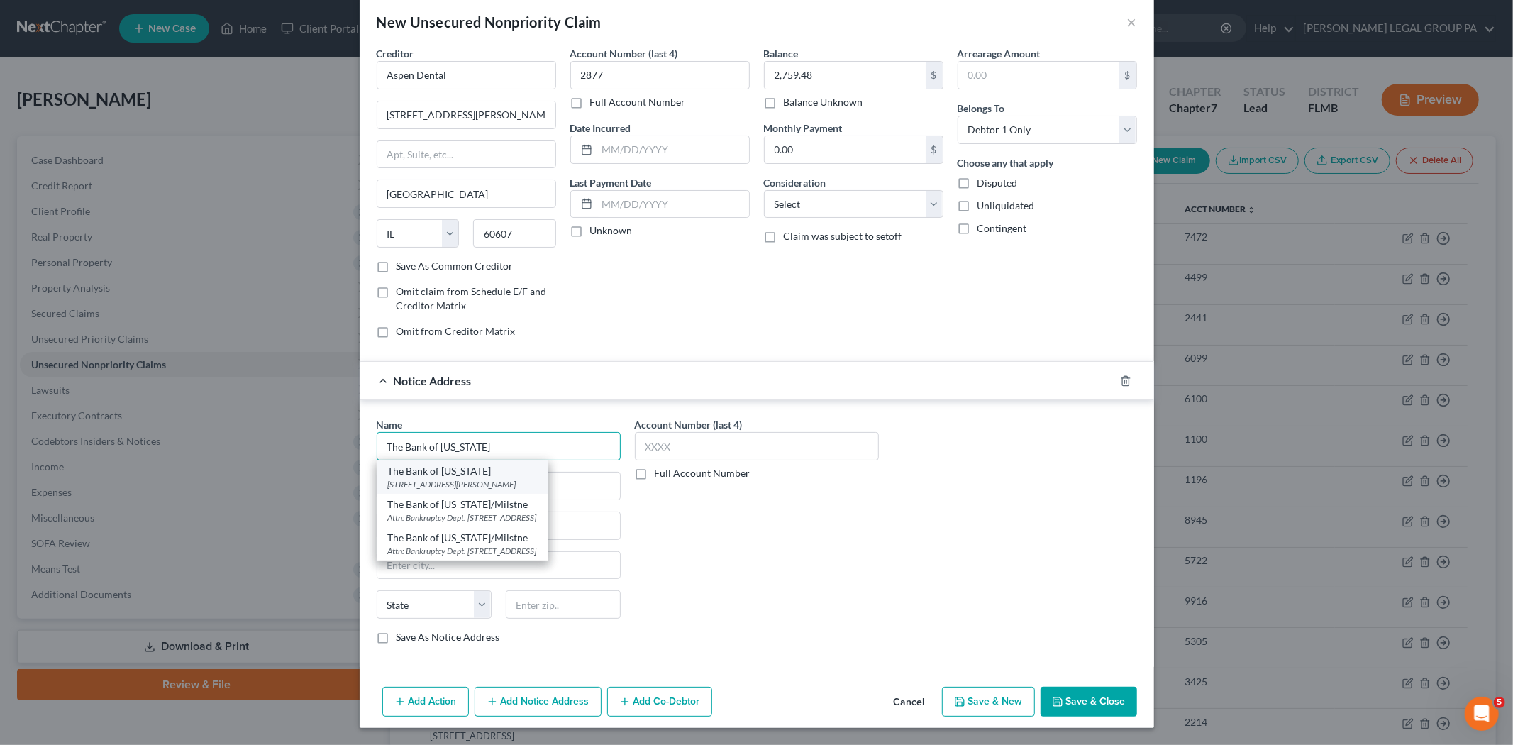
type input "The Bank of Missouri"
click at [504, 478] on div "960 S. Bishop Ave., Rolla, MO 65401" at bounding box center [462, 484] width 149 height 12
type input "960 S. Bishop Ave."
type input "Rolla"
select select "26"
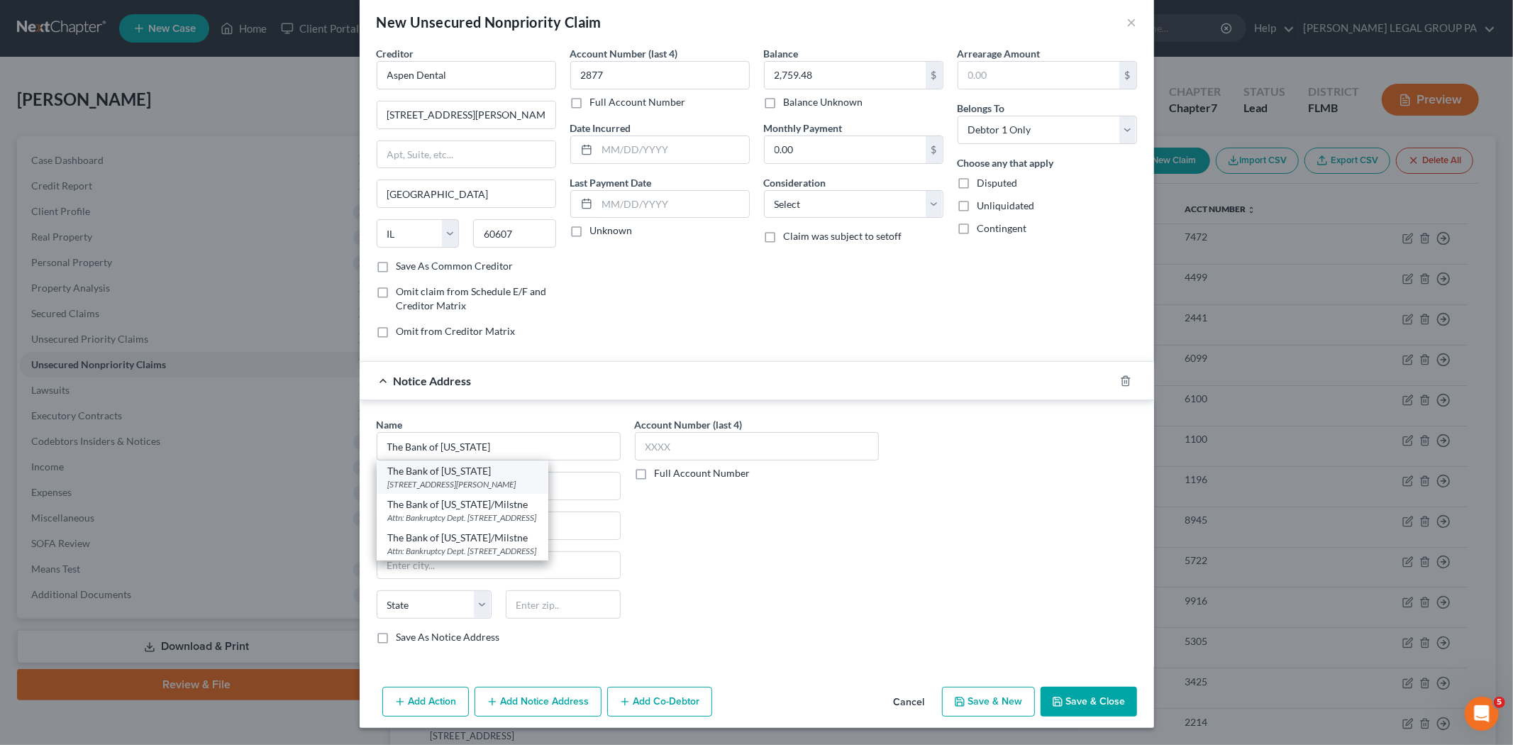
type input "65401"
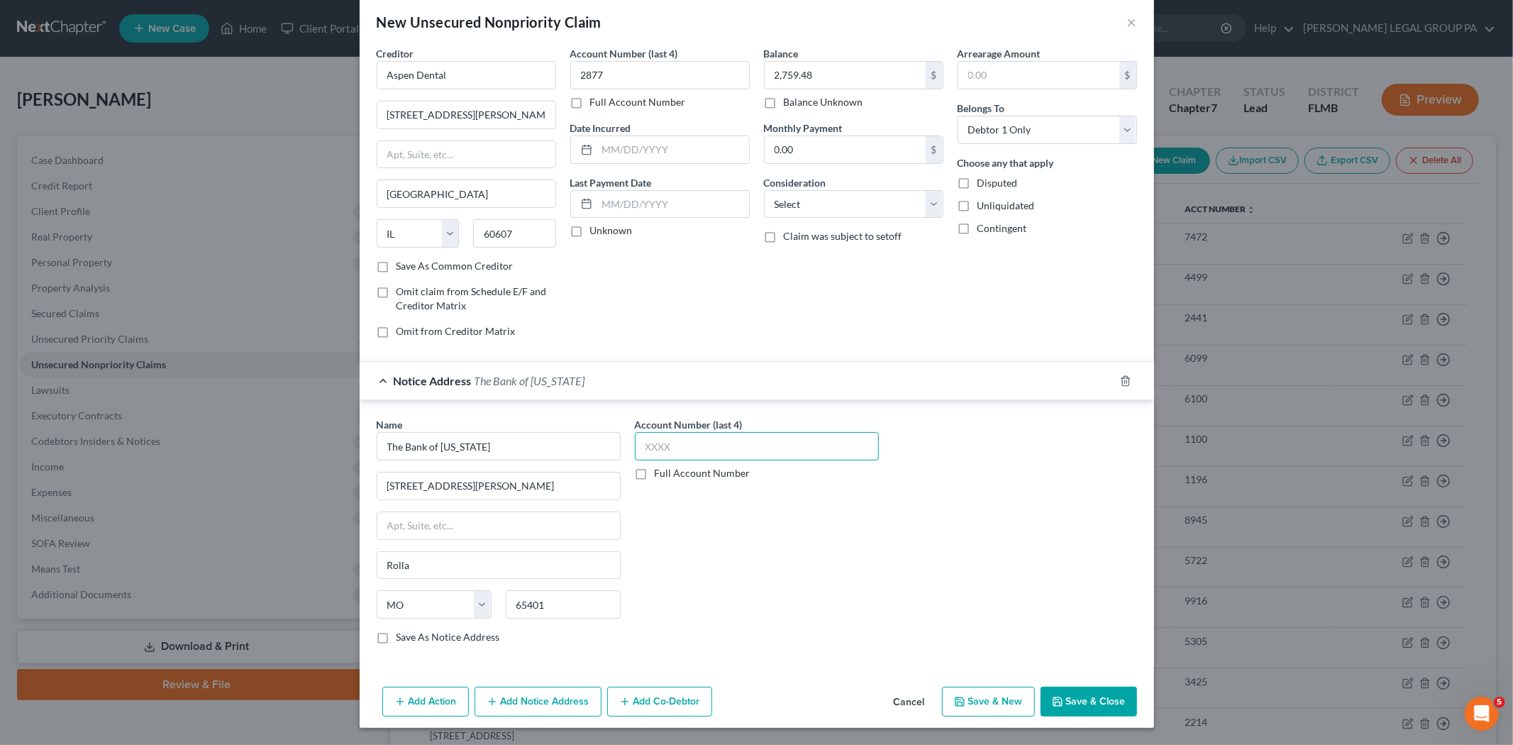
click at [701, 440] on input "text" at bounding box center [757, 446] width 244 height 28
type input "2877"
click at [1079, 699] on button "Save & Close" at bounding box center [1088, 702] width 96 height 30
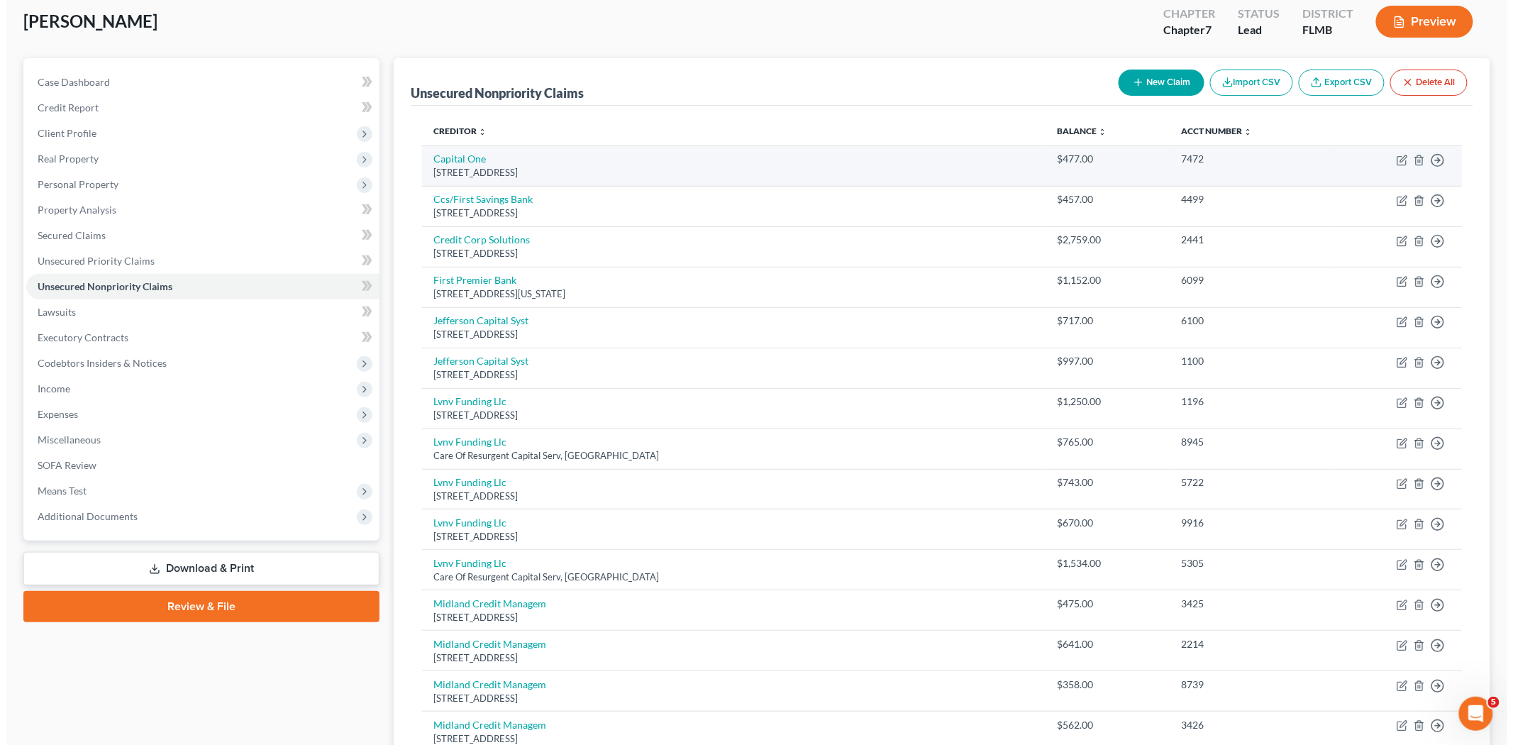
scroll to position [0, 0]
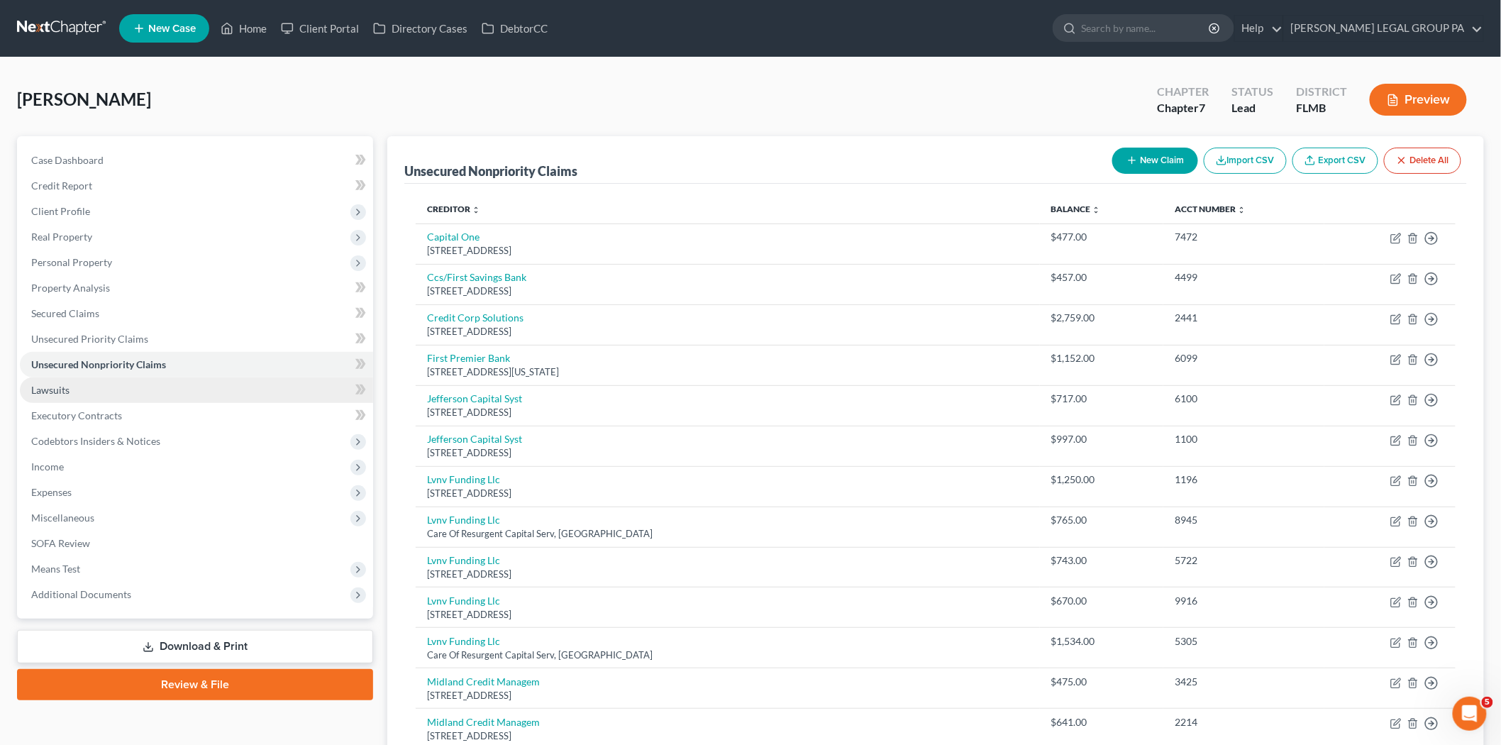
click at [112, 396] on link "Lawsuits" at bounding box center [196, 390] width 353 height 26
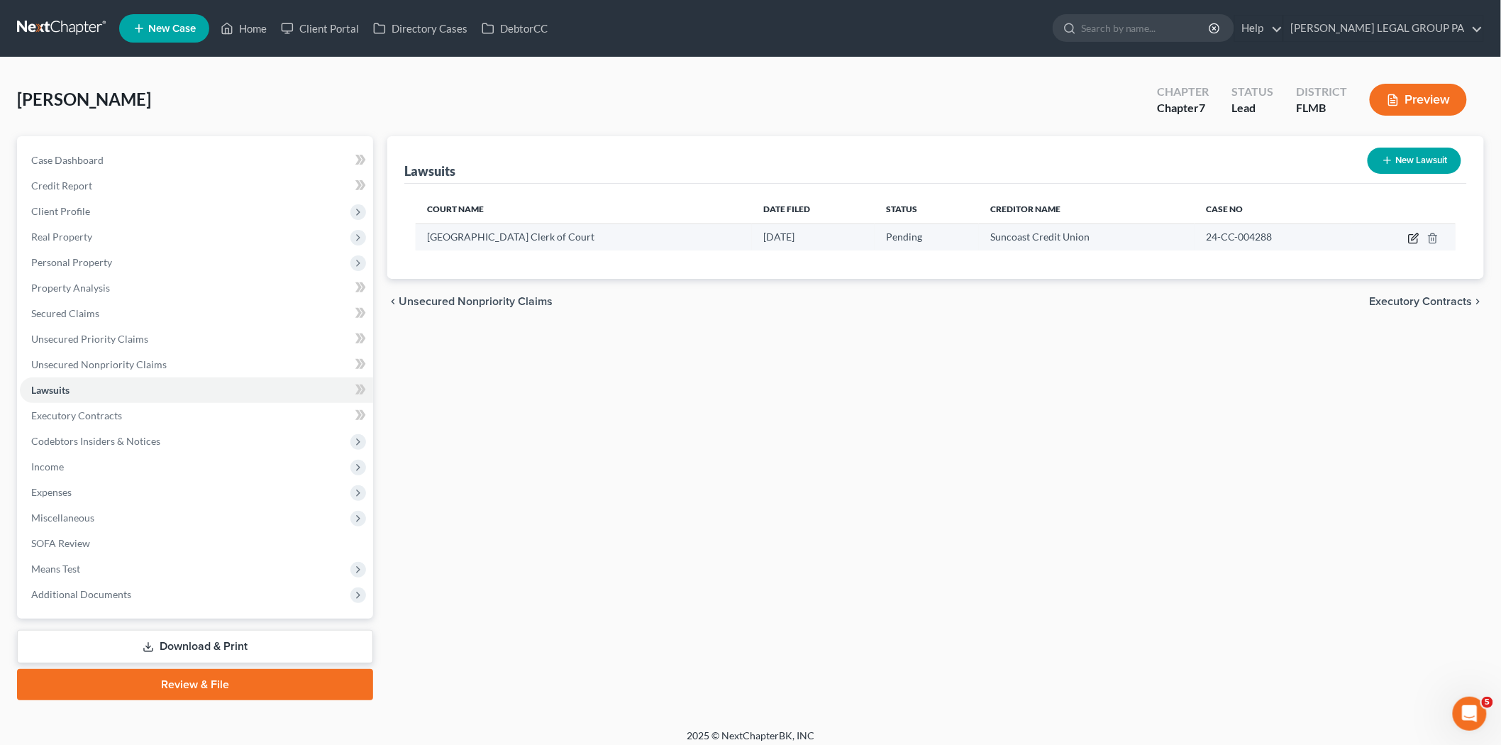
click at [1415, 235] on icon "button" at bounding box center [1414, 236] width 6 height 6
select select "9"
select select "0"
select select "1"
select select "9"
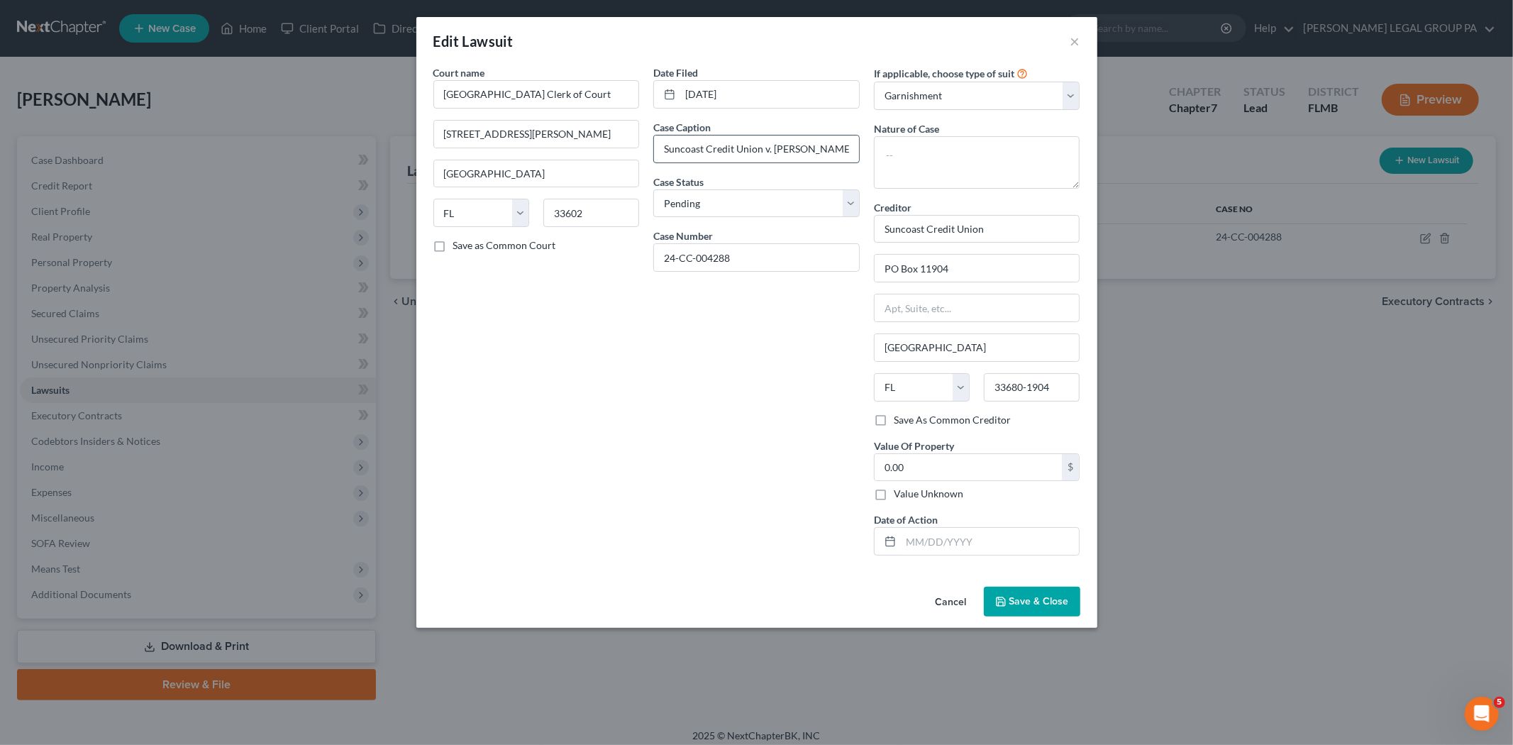
click at [730, 150] on input "Suncoast Credit Union v. Wendy Gavin" at bounding box center [756, 148] width 205 height 27
click at [1031, 594] on button "Save & Close" at bounding box center [1032, 602] width 96 height 30
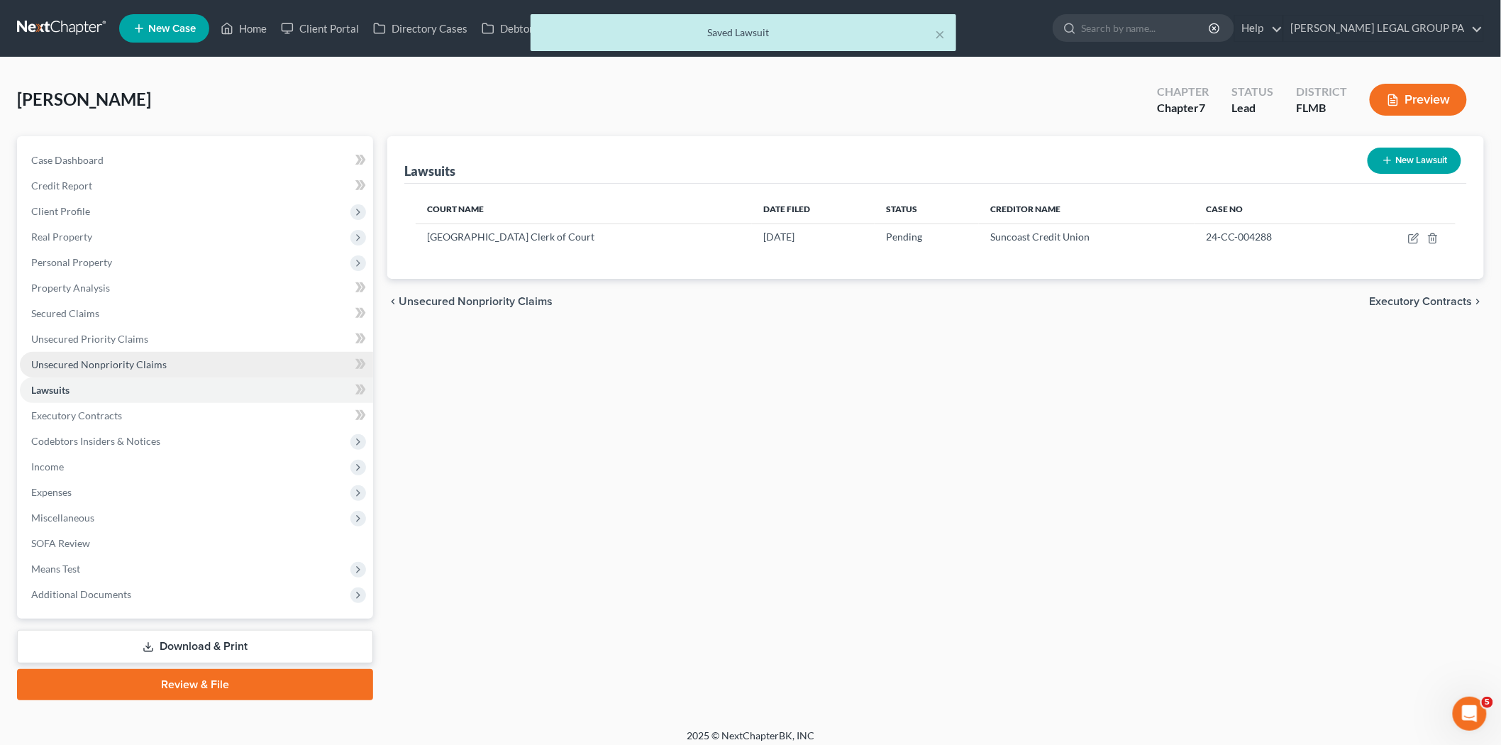
click at [139, 369] on span "Unsecured Nonpriority Claims" at bounding box center [98, 364] width 135 height 12
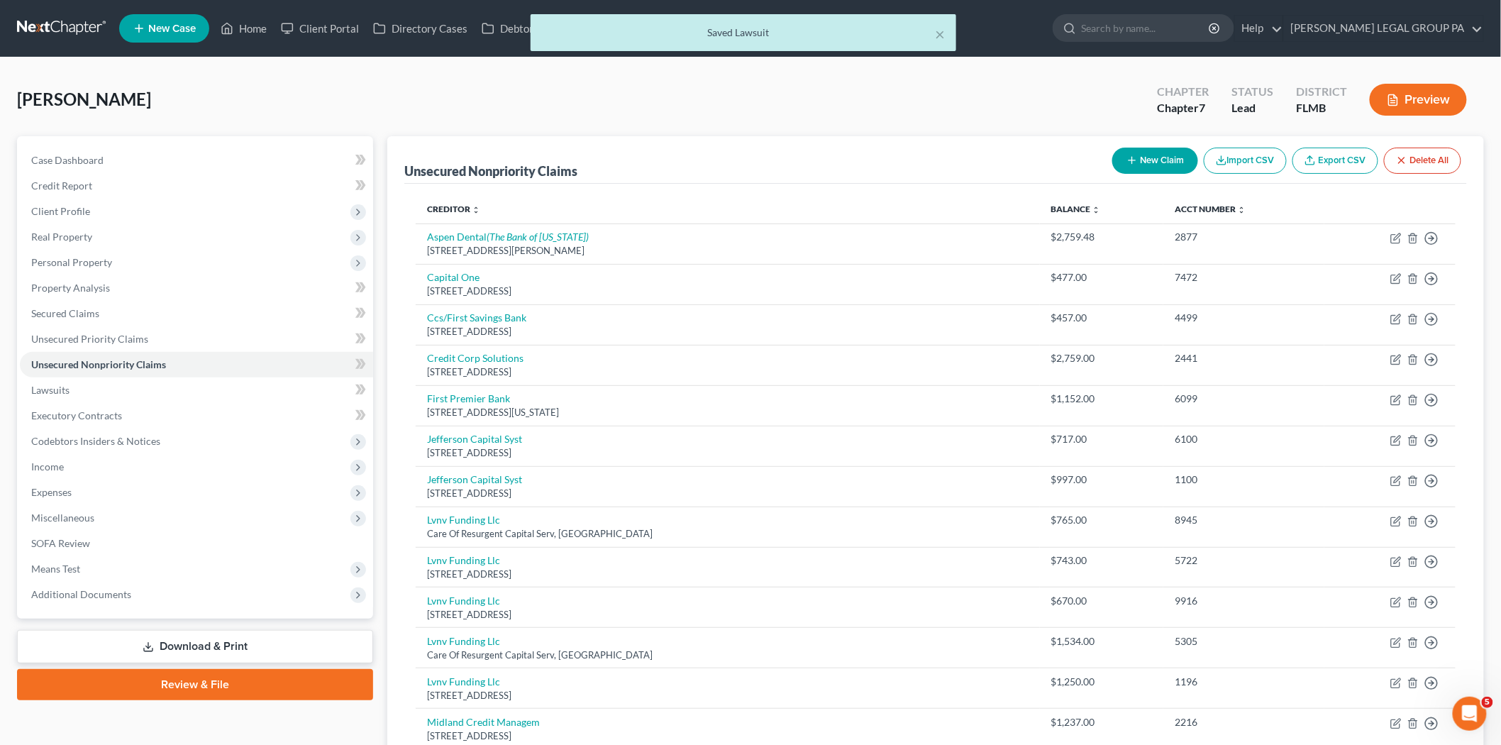
click at [1157, 157] on button "New Claim" at bounding box center [1155, 161] width 86 height 26
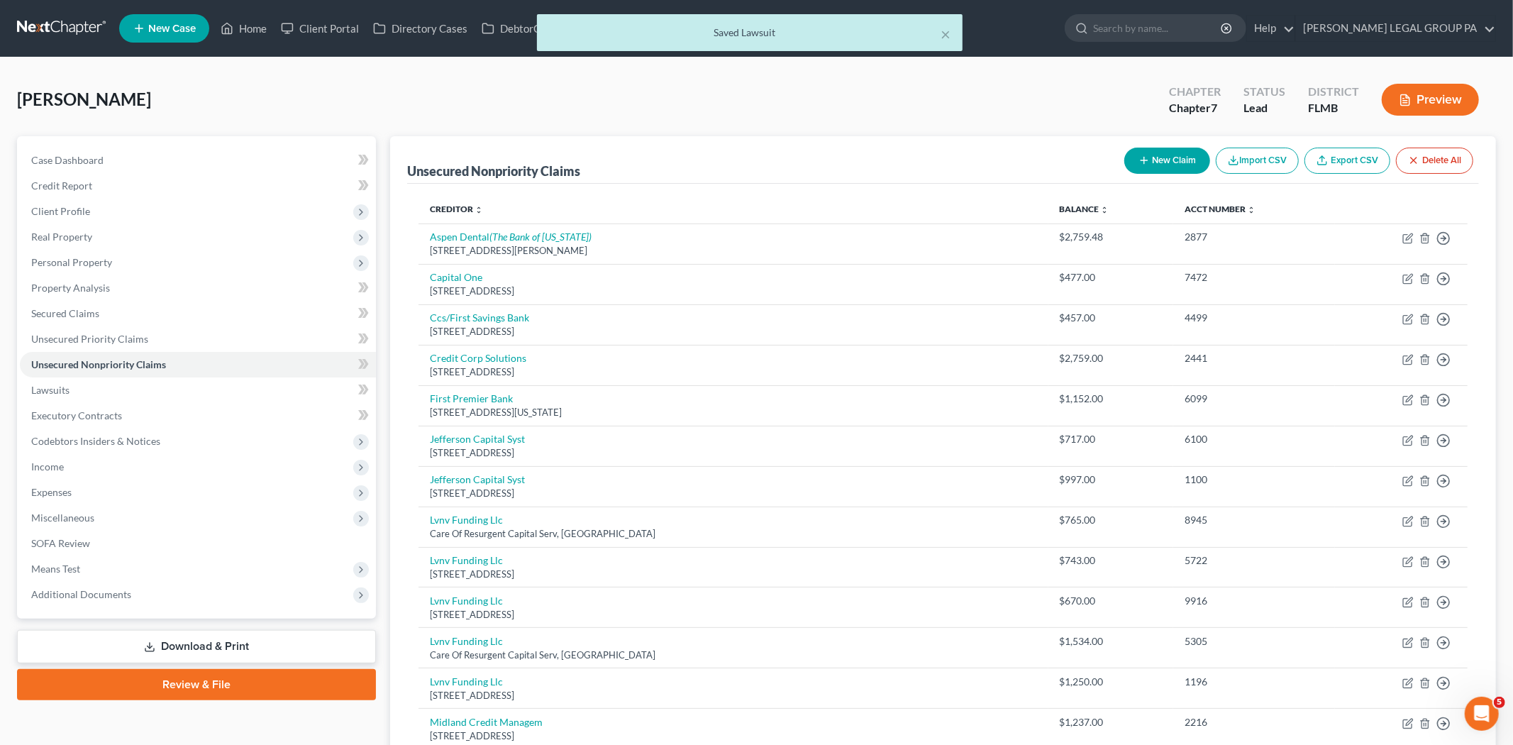
select select "0"
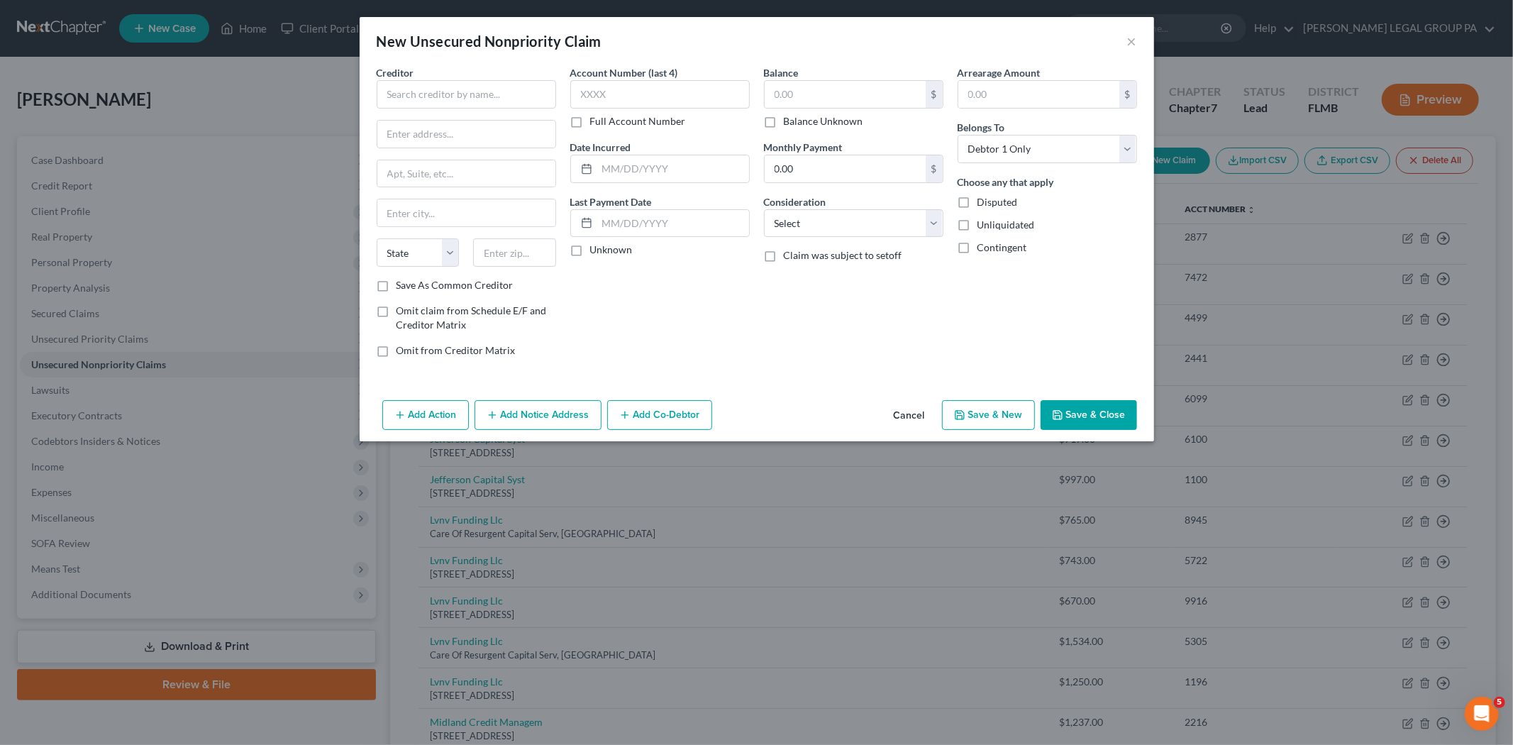
click at [913, 418] on button "Cancel" at bounding box center [909, 415] width 54 height 28
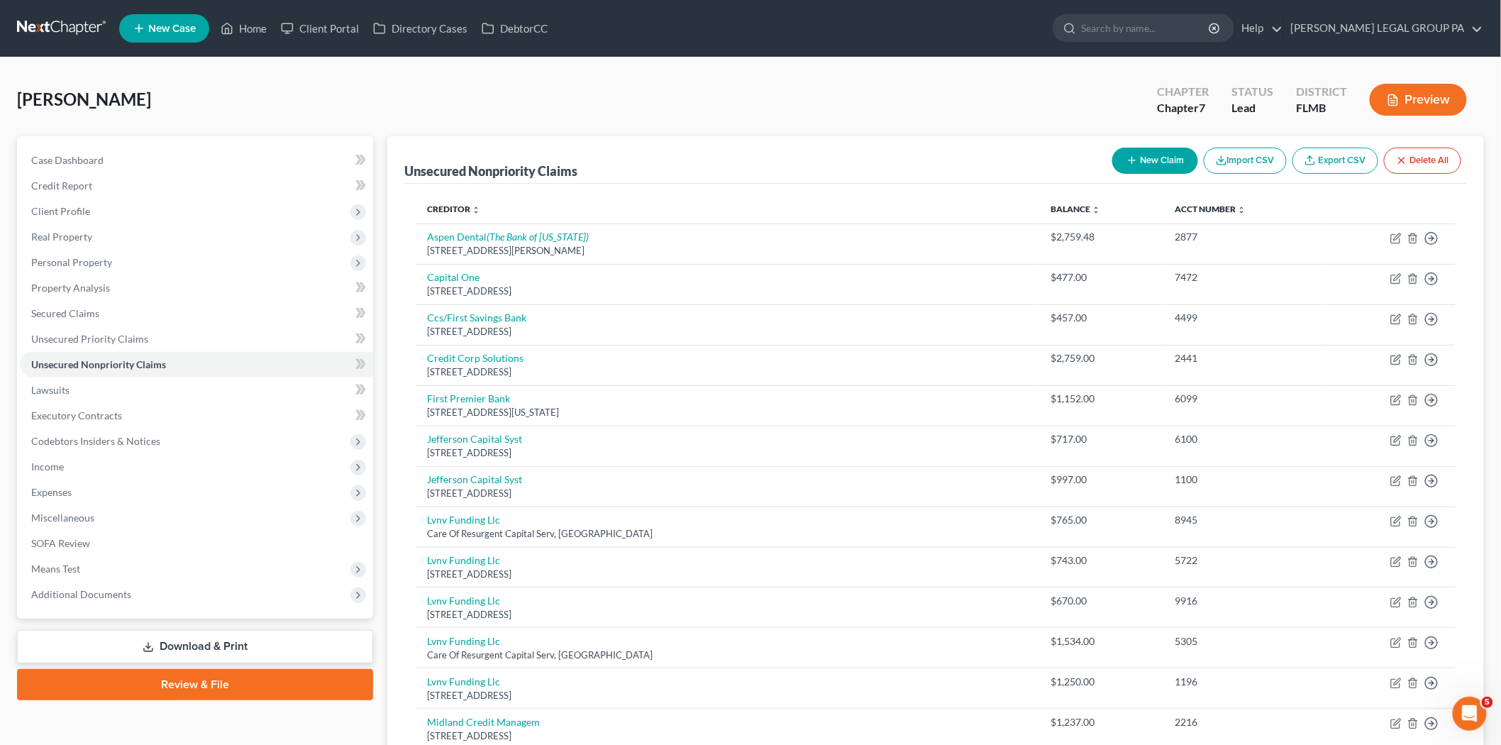
click at [1145, 153] on button "New Claim" at bounding box center [1155, 161] width 86 height 26
select select "0"
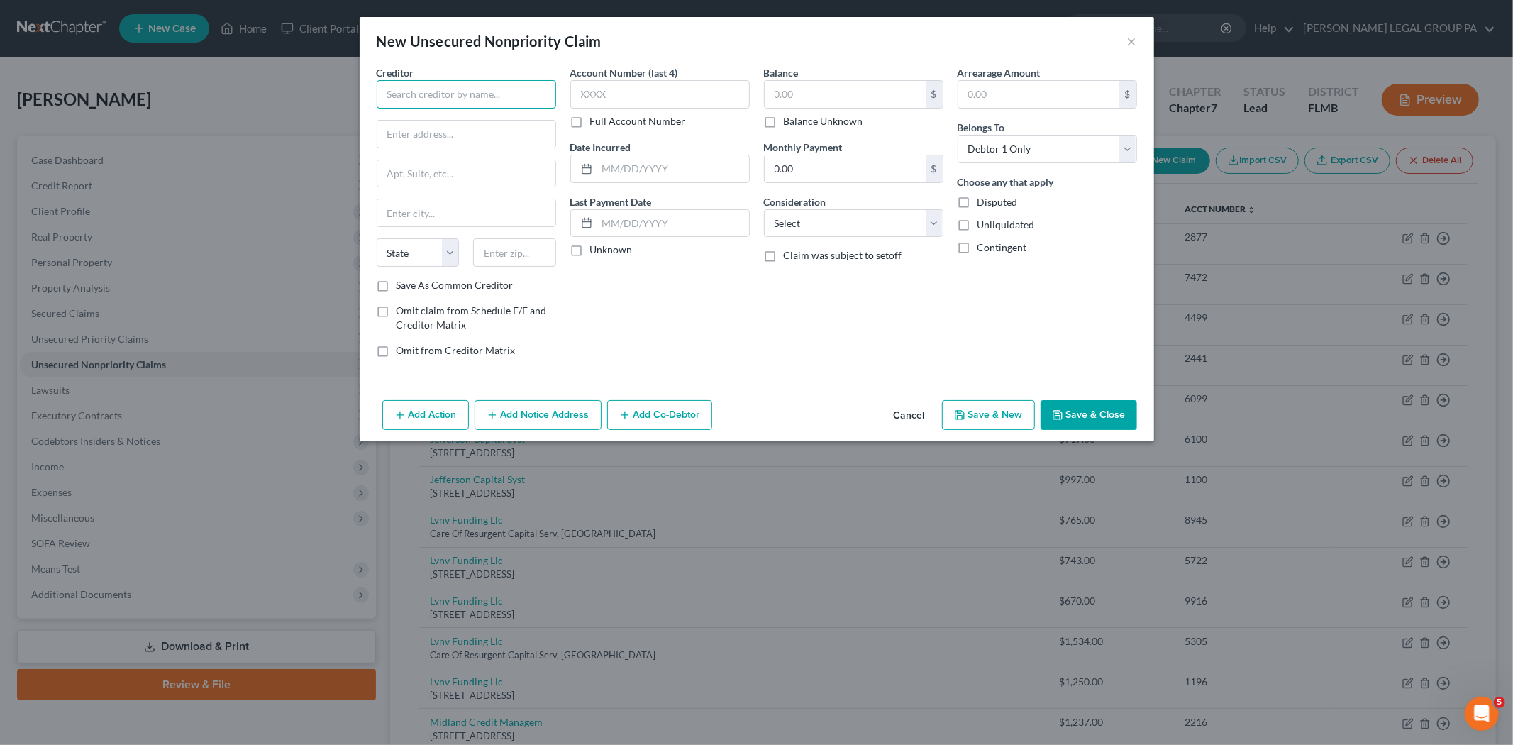
click at [442, 84] on input "text" at bounding box center [466, 94] width 179 height 28
type input "HRRG"
click at [438, 124] on div "HRRG" at bounding box center [462, 119] width 148 height 14
type input "PO Box 5406"
type input "Cincinnati"
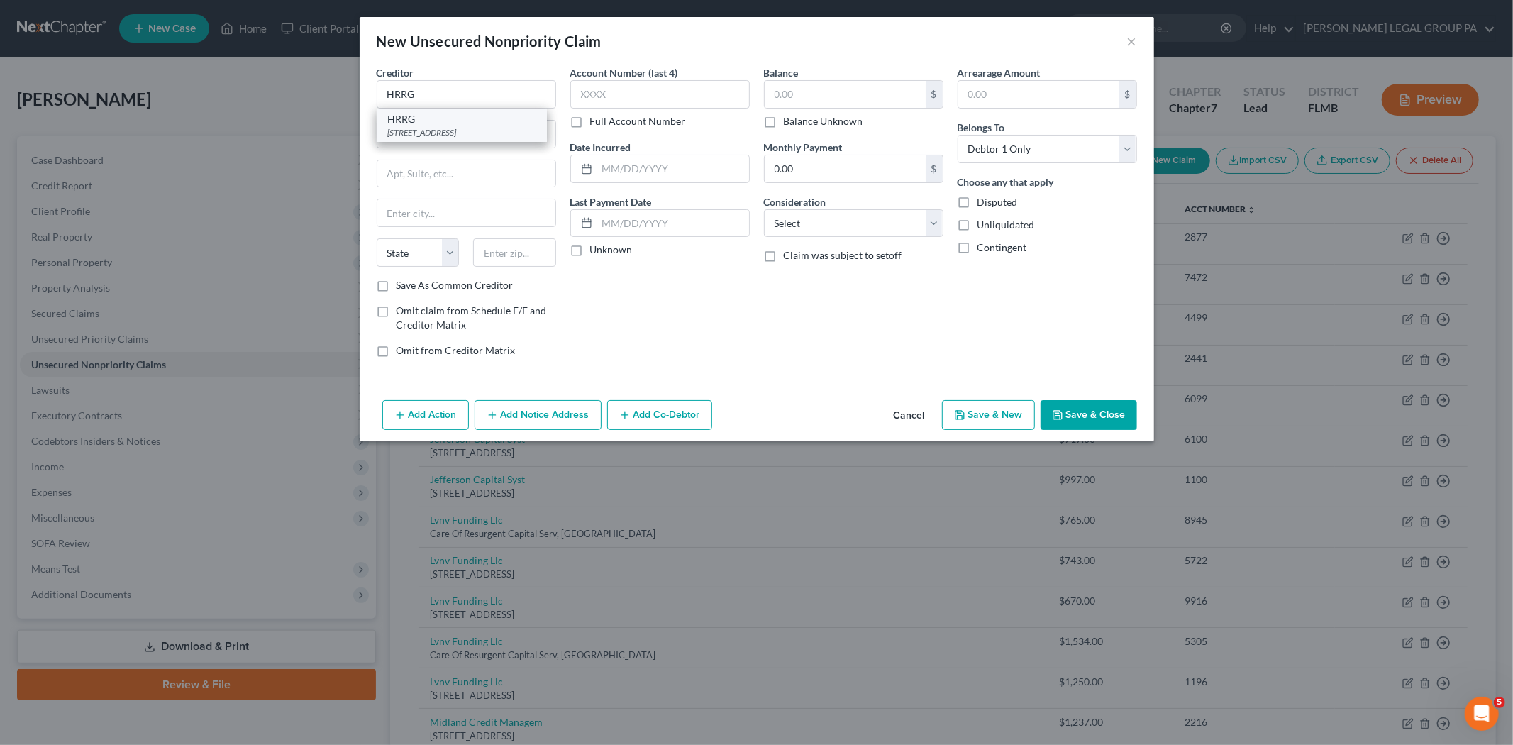
select select "36"
type input "45273"
click at [672, 99] on input "text" at bounding box center [659, 94] width 179 height 28
type input "3687"
click at [803, 89] on input "text" at bounding box center [845, 94] width 161 height 27
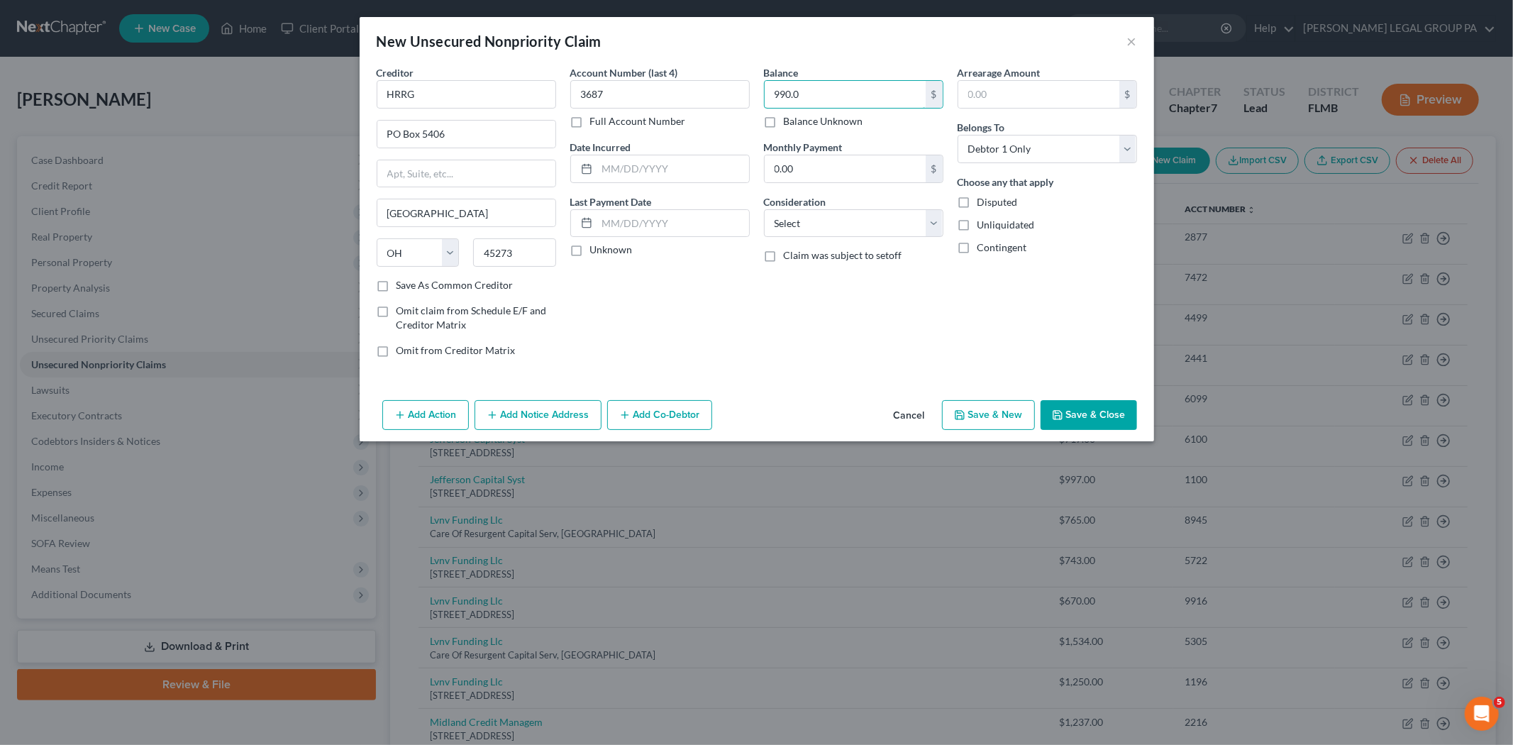
type input "990.0"
click at [1108, 408] on button "Save & Close" at bounding box center [1088, 415] width 96 height 30
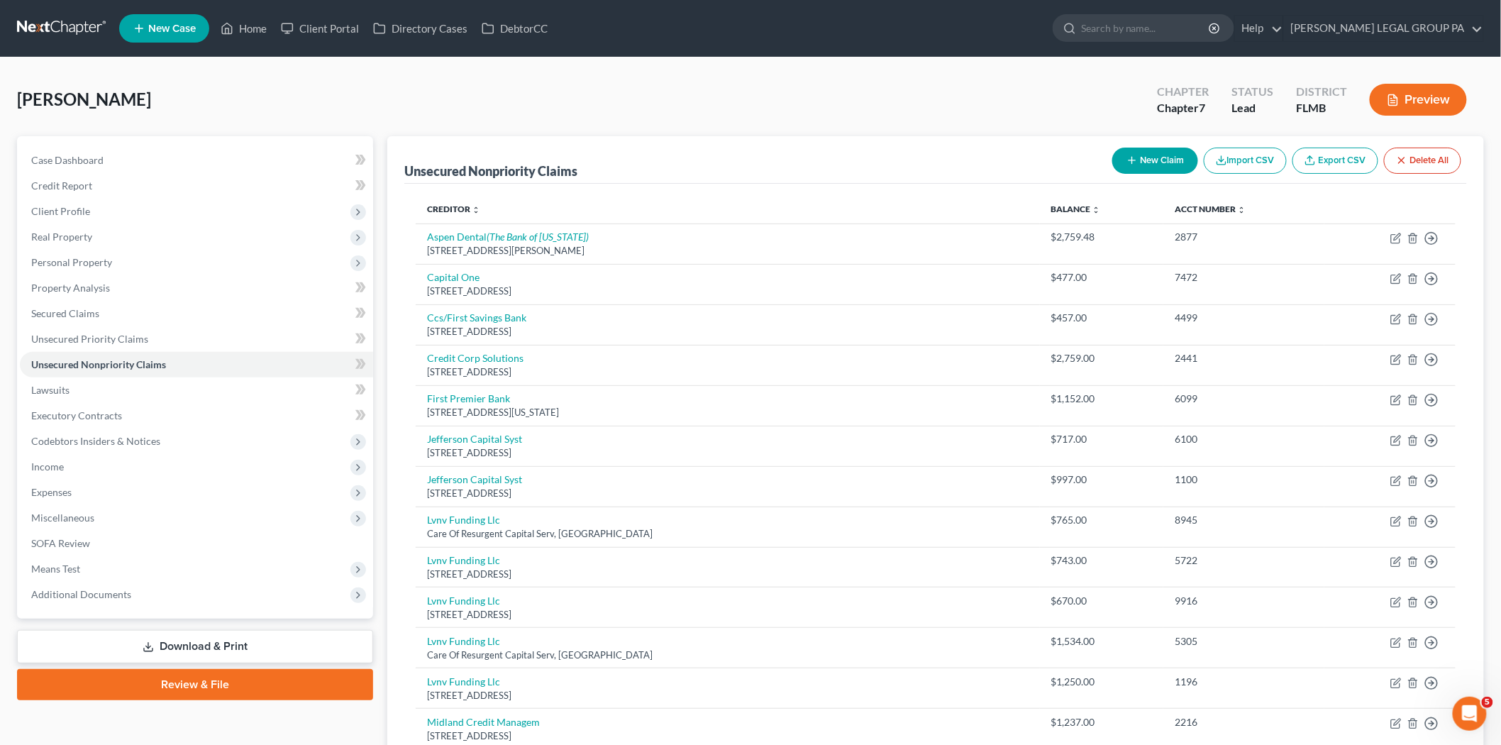
click at [1137, 157] on button "New Claim" at bounding box center [1155, 161] width 86 height 26
select select "0"
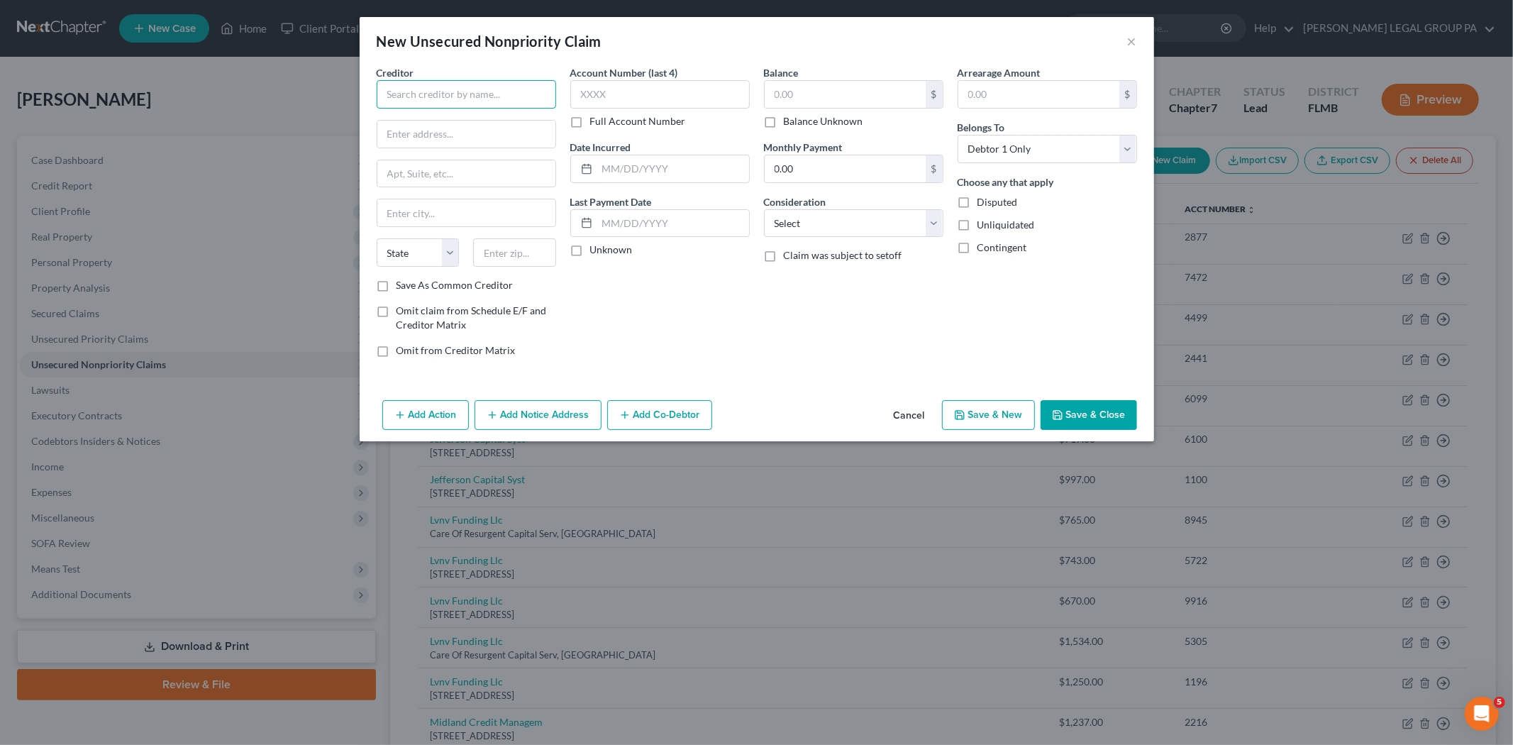
click at [445, 99] on input "text" at bounding box center [466, 94] width 179 height 28
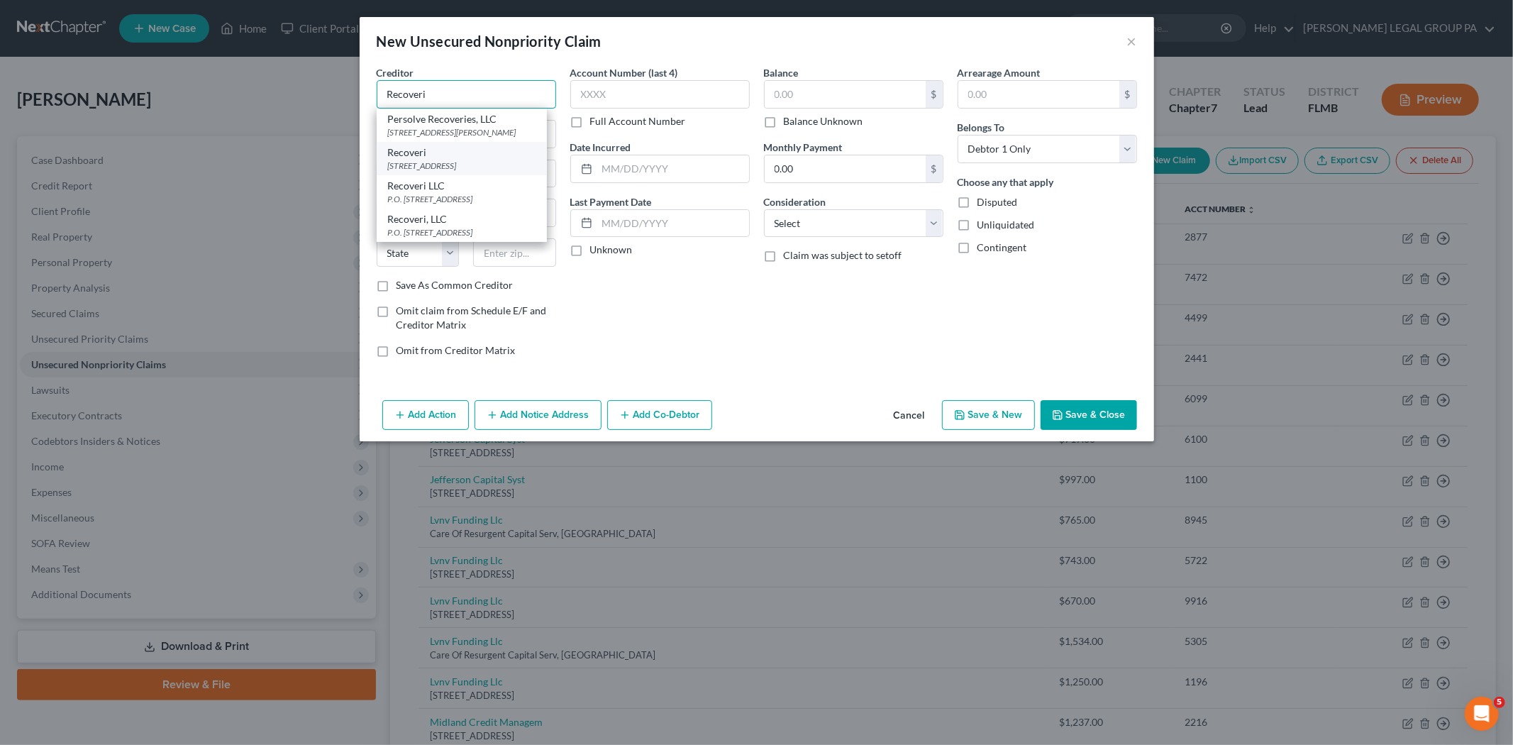
type input "Recoveri"
click at [430, 172] on div "3400 Texoma Parkway, Sherman, TX 75090" at bounding box center [462, 166] width 148 height 12
type input "3400 Texoma Parkway"
type input "Sherman"
select select "45"
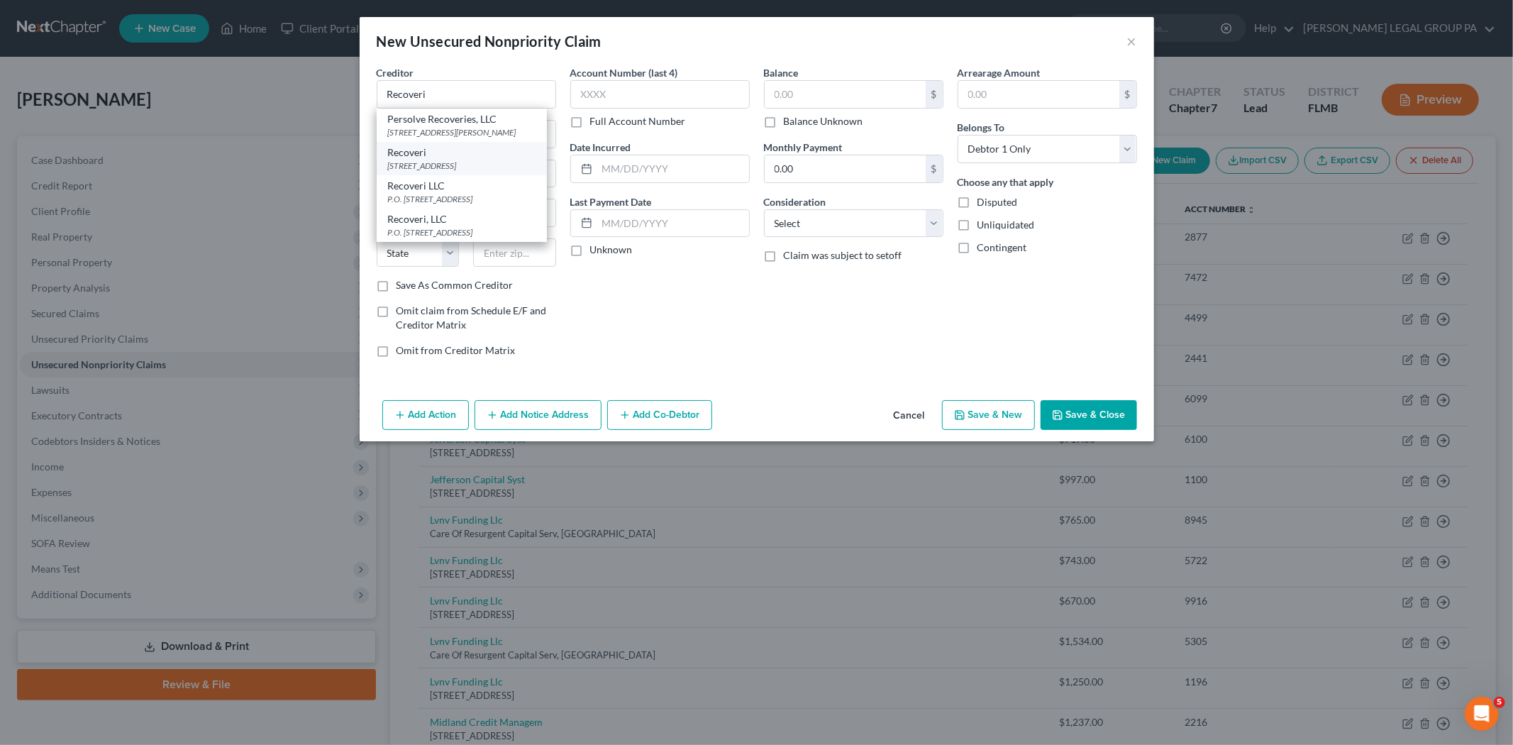
type input "75090"
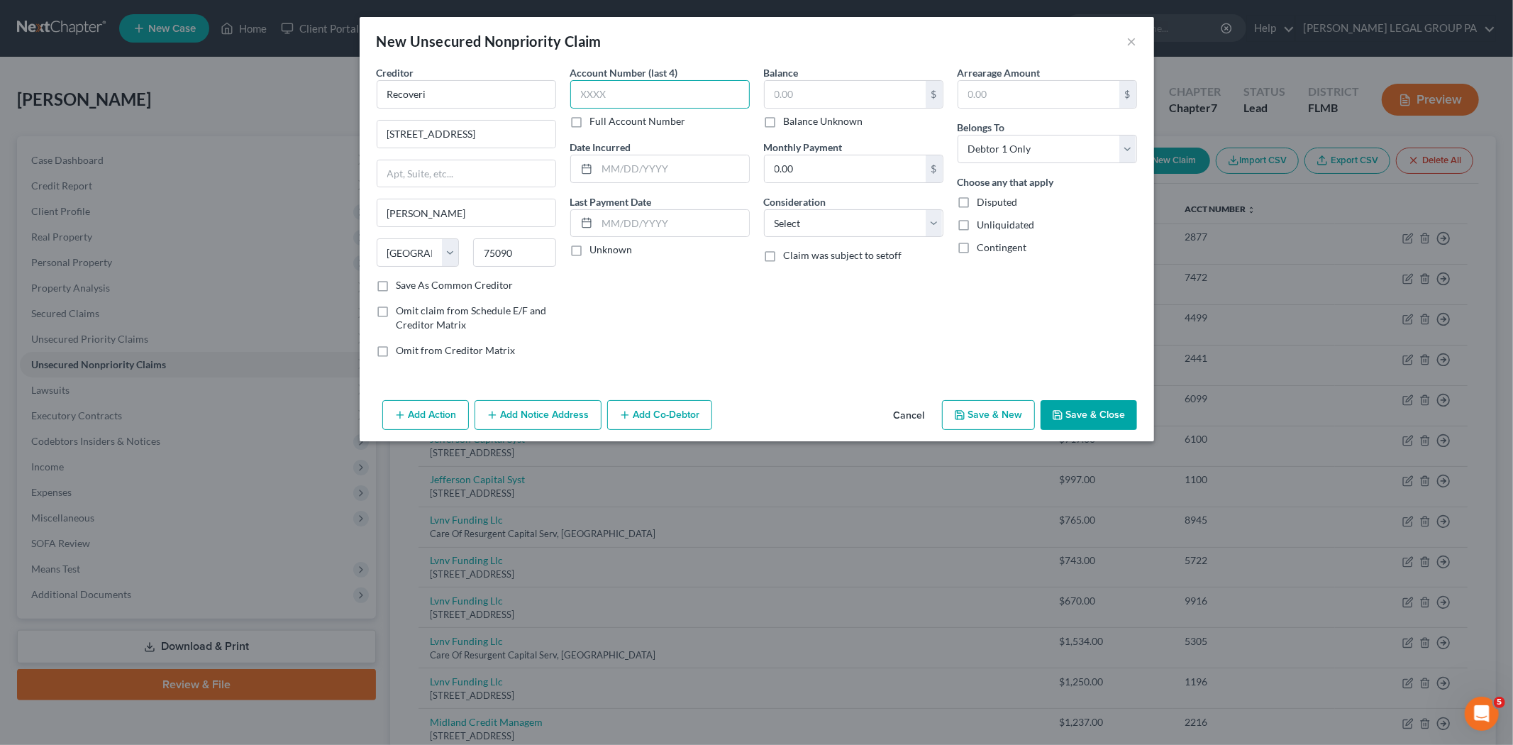
click at [611, 96] on input "text" at bounding box center [659, 94] width 179 height 28
click at [796, 94] on input "text" at bounding box center [845, 94] width 161 height 27
type input "985.00"
click at [631, 87] on input "text" at bounding box center [659, 94] width 179 height 28
type input "4008"
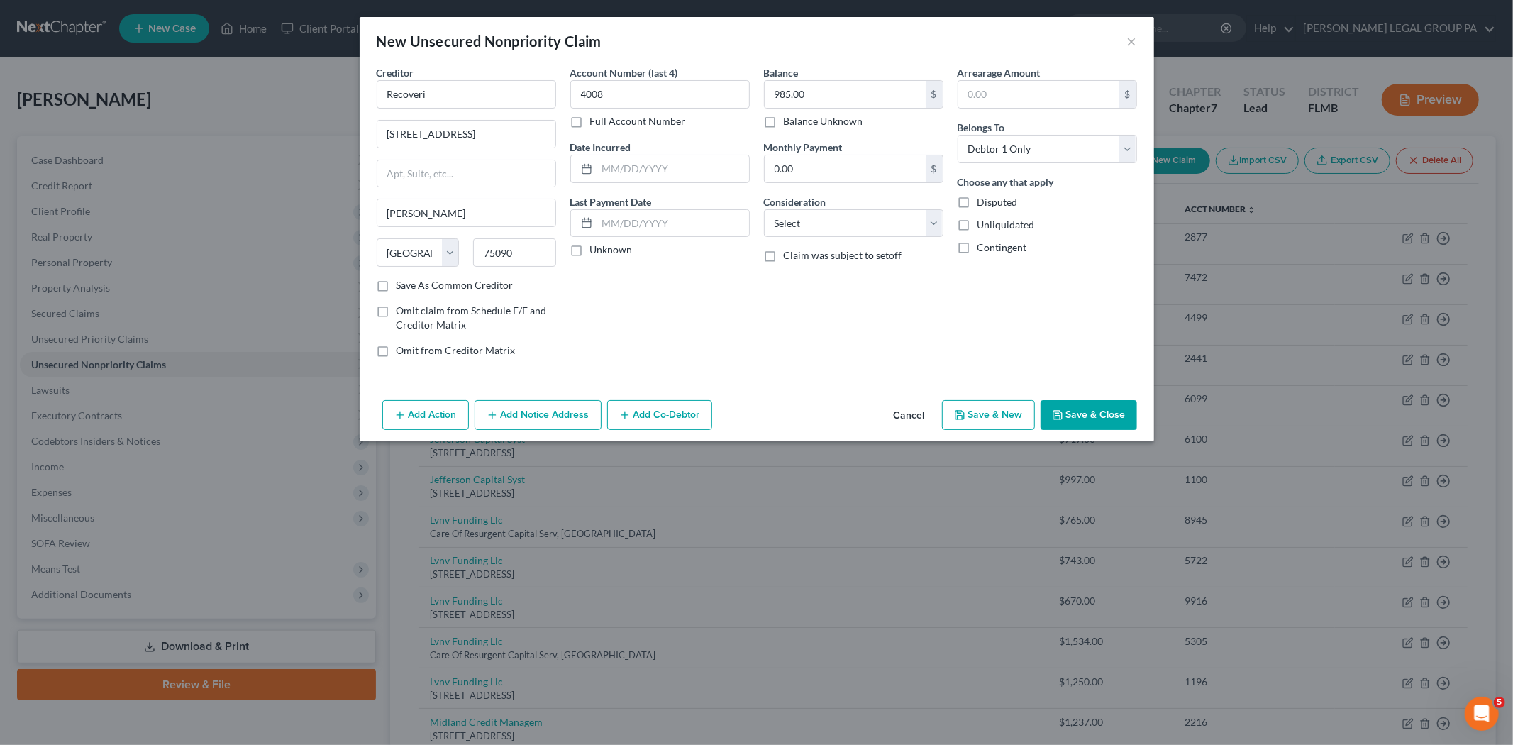
click at [512, 420] on button "Add Notice Address" at bounding box center [537, 415] width 127 height 30
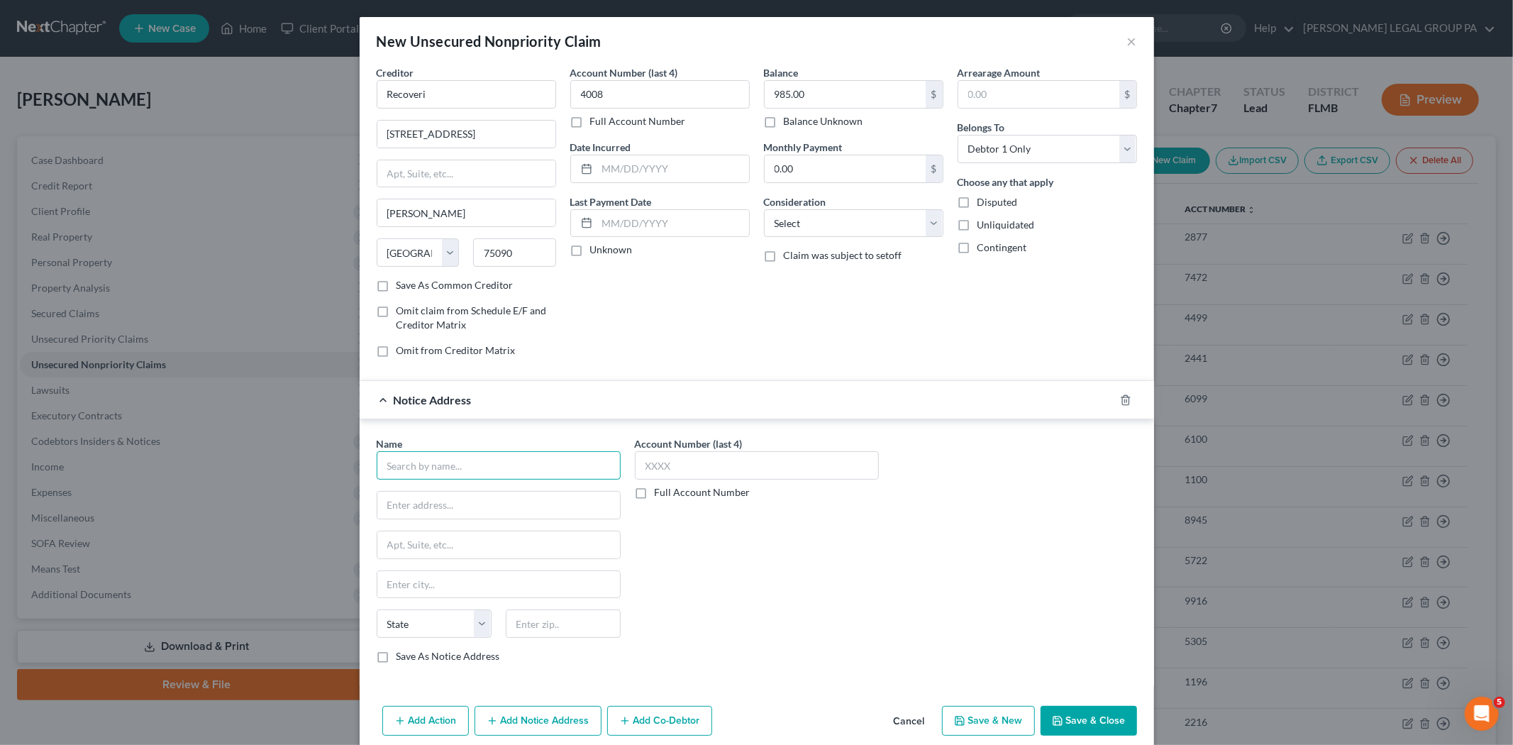
click at [541, 467] on input "text" at bounding box center [499, 465] width 244 height 28
click at [505, 514] on input "text" at bounding box center [498, 504] width 243 height 27
click at [513, 463] on input "US Acute Care Solutions" at bounding box center [499, 465] width 244 height 28
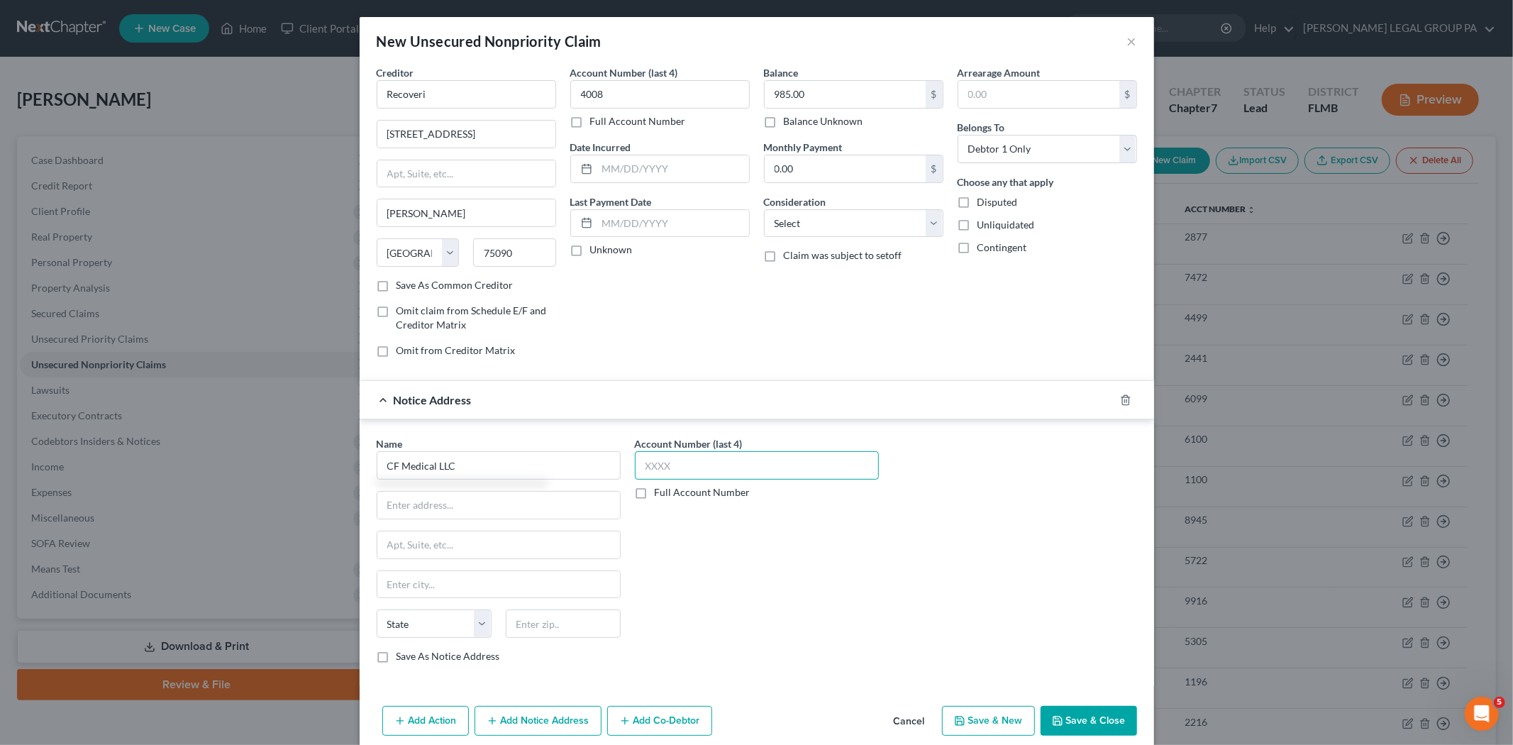
click at [693, 457] on input "text" at bounding box center [757, 465] width 244 height 28
type input "CF Medical LLC"
type input "985."
click at [506, 511] on input "text" at bounding box center [498, 504] width 243 height 27
click at [555, 635] on input "text" at bounding box center [563, 623] width 115 height 28
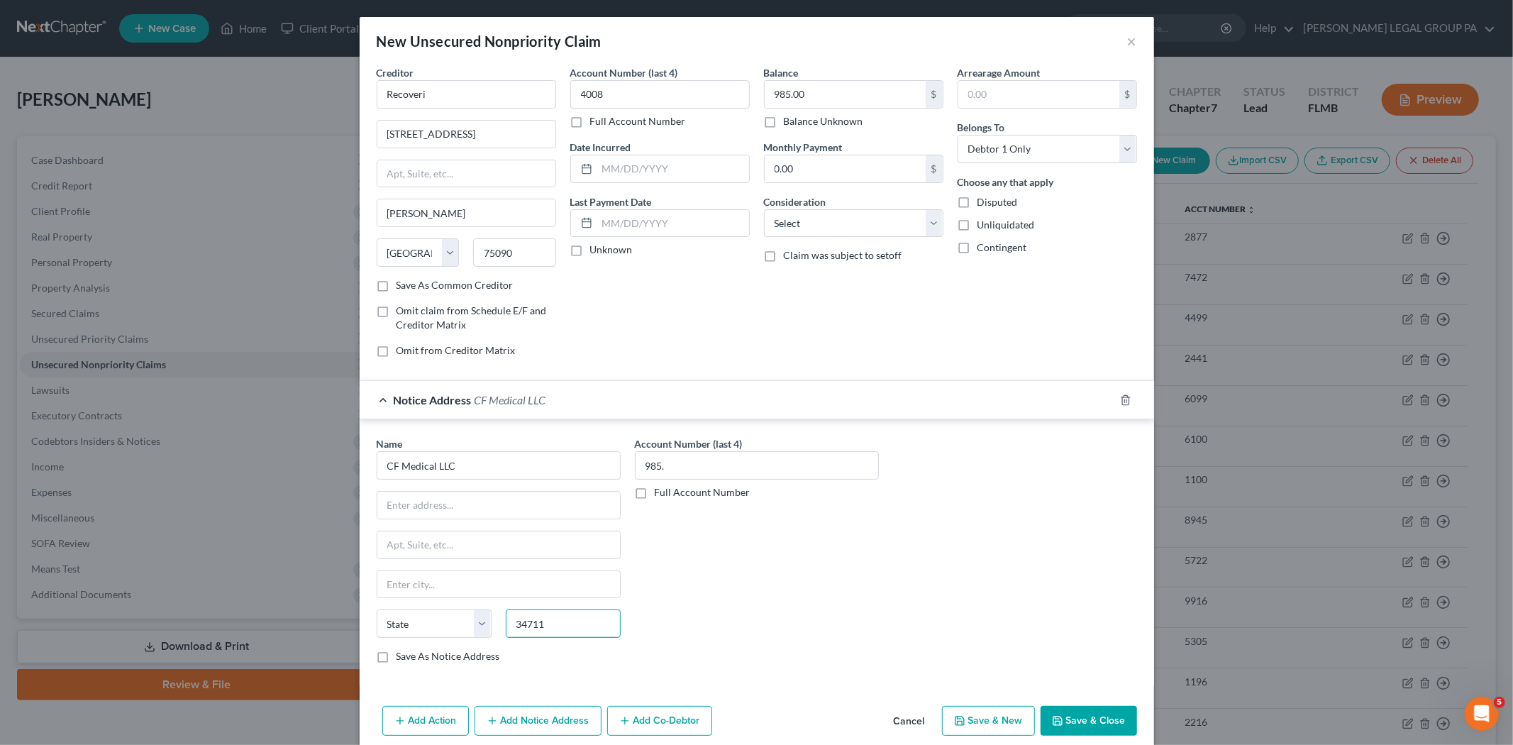
type input "34711"
type input "Clermont"
select select "9"
click at [456, 504] on input "text" at bounding box center [498, 504] width 243 height 27
type input "3705 S Highway 27"
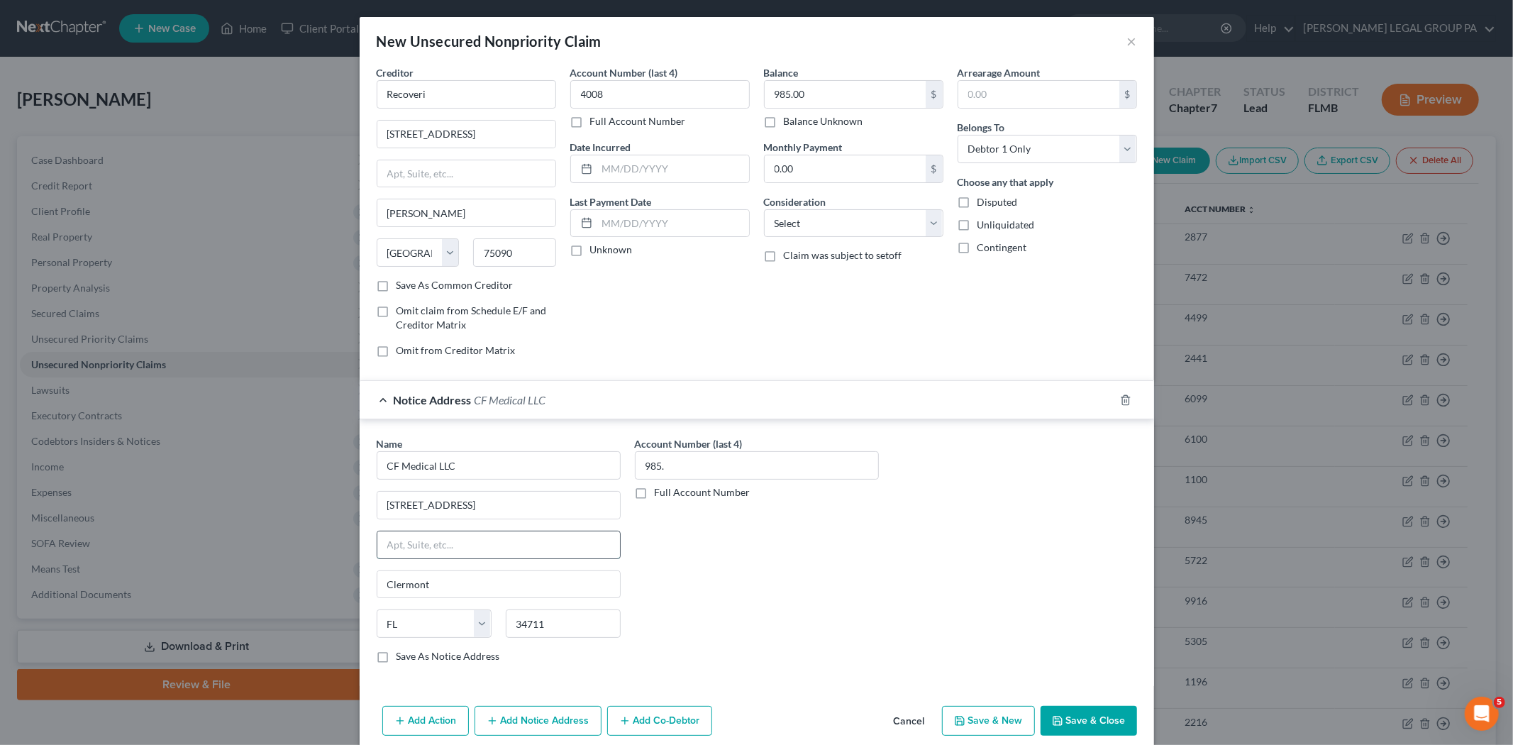
click at [461, 540] on input "text" at bounding box center [498, 544] width 243 height 27
type input "Suite 203"
click at [709, 456] on input "985." at bounding box center [757, 465] width 244 height 28
type input "9"
type input "G581"
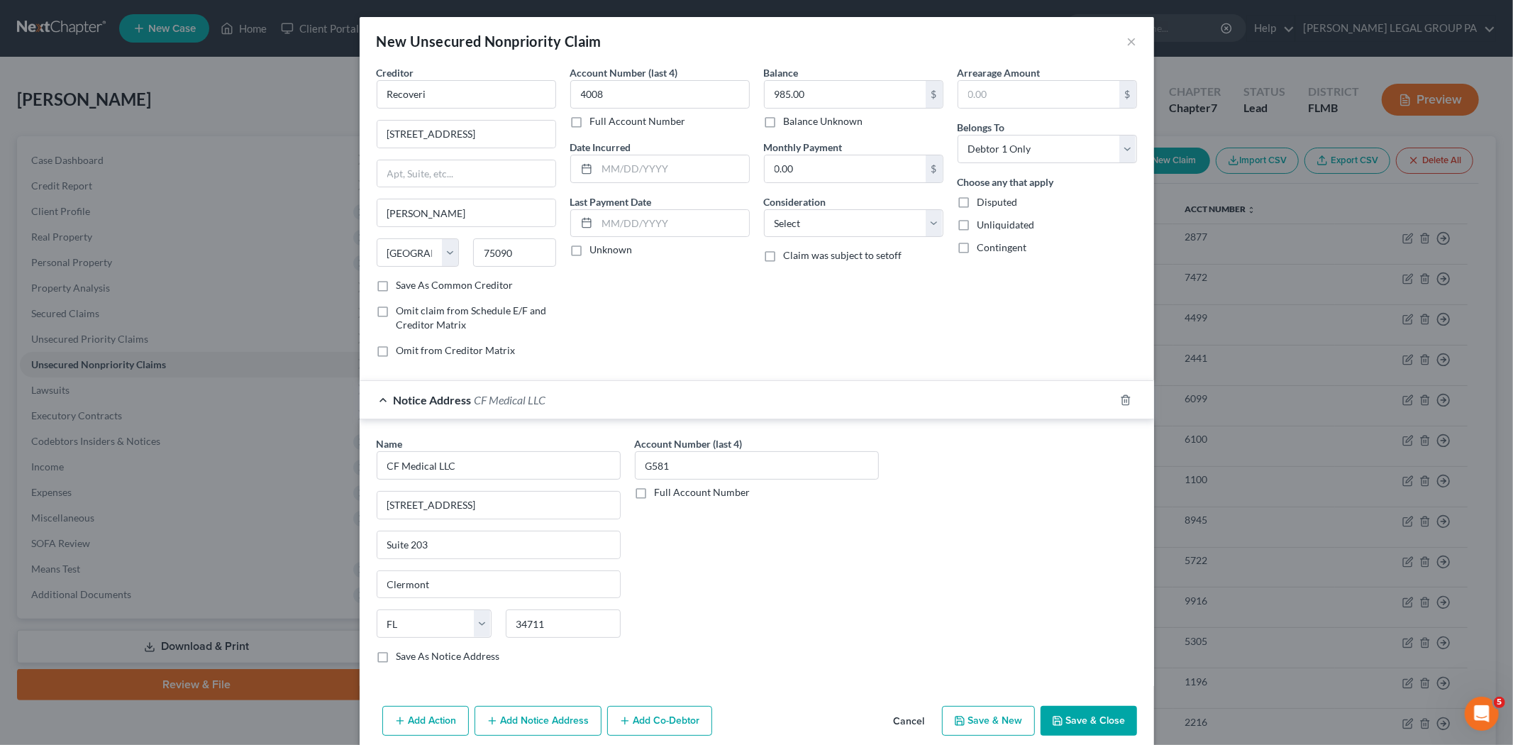
click at [1061, 714] on button "Save & Close" at bounding box center [1088, 721] width 96 height 30
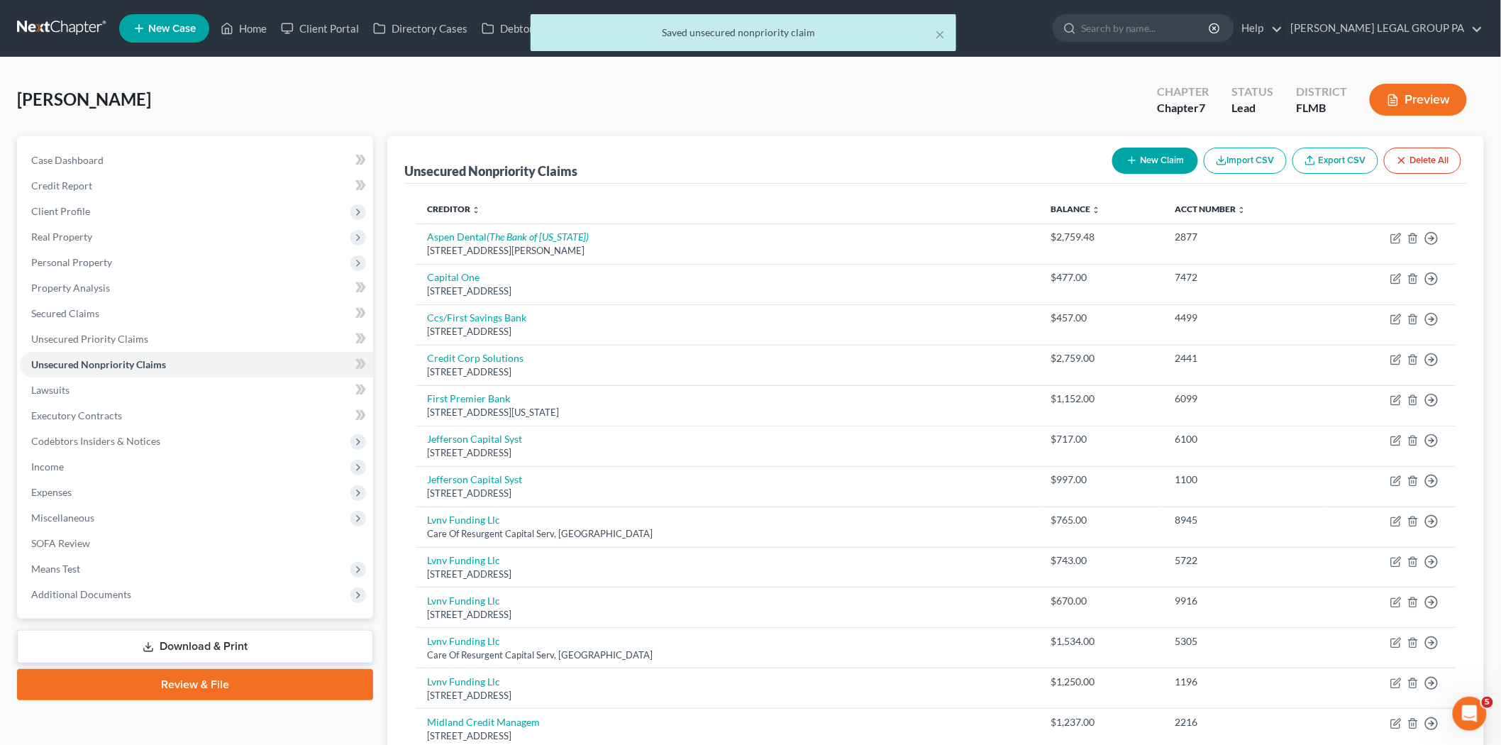
click at [1139, 163] on button "New Claim" at bounding box center [1155, 161] width 86 height 26
select select "0"
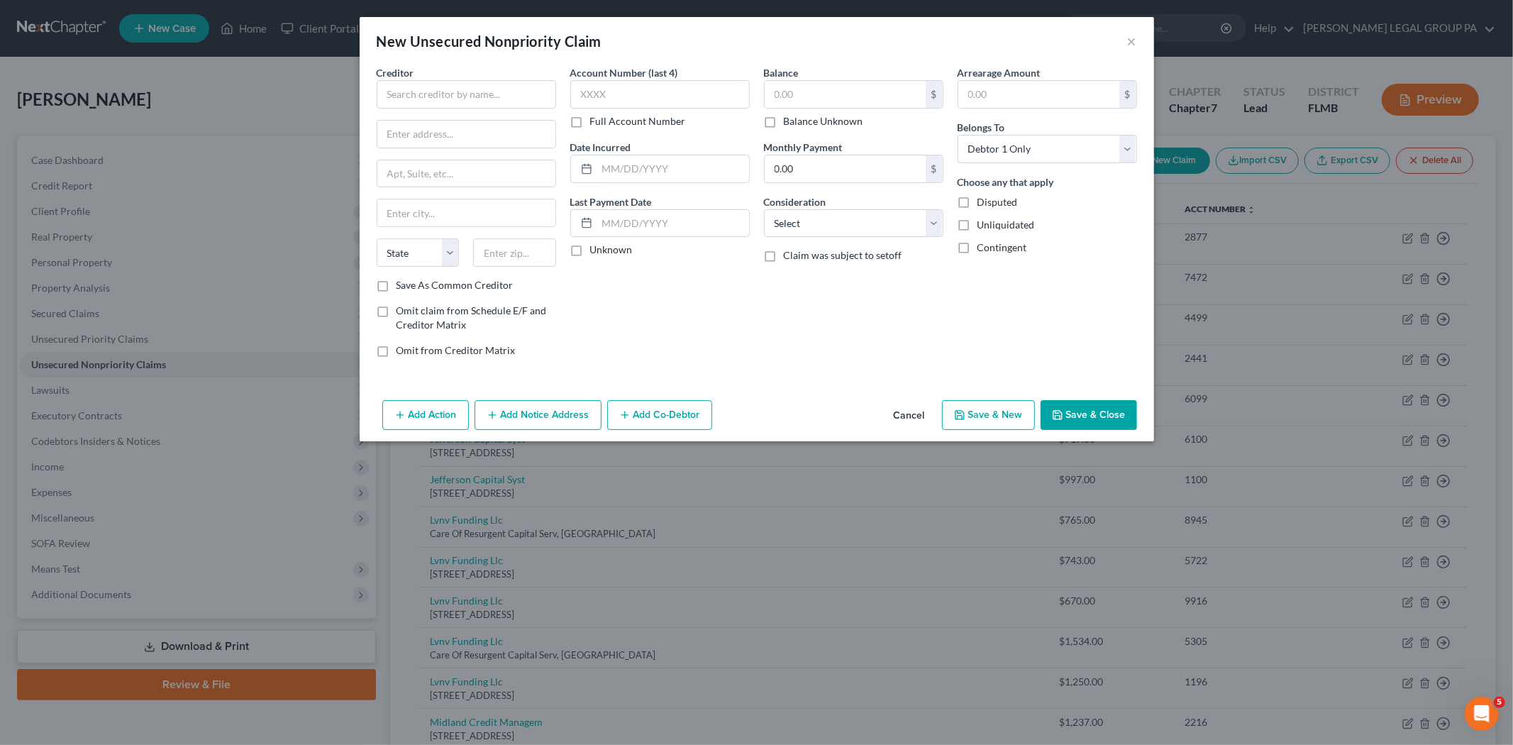
click at [896, 413] on button "Cancel" at bounding box center [909, 415] width 54 height 28
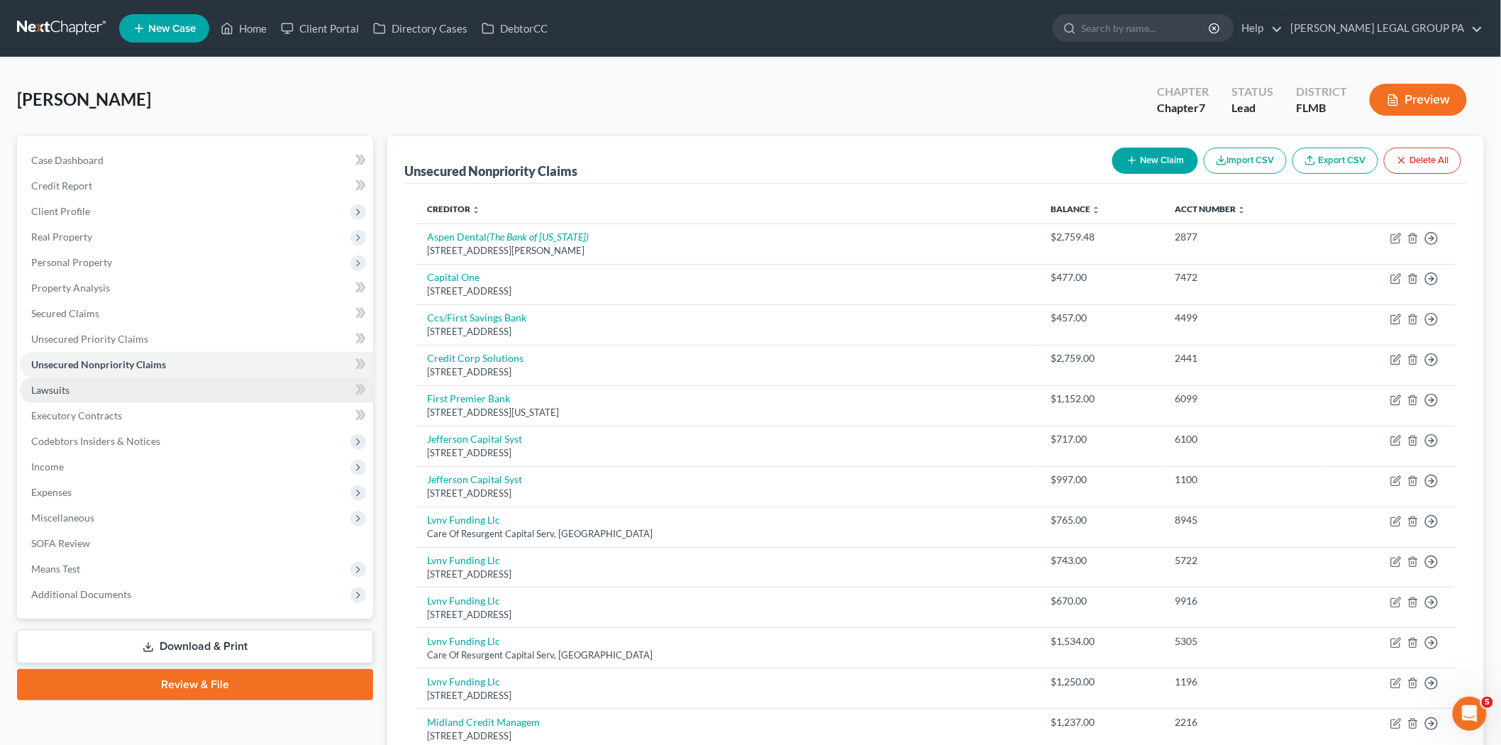
click at [144, 392] on link "Lawsuits" at bounding box center [196, 390] width 353 height 26
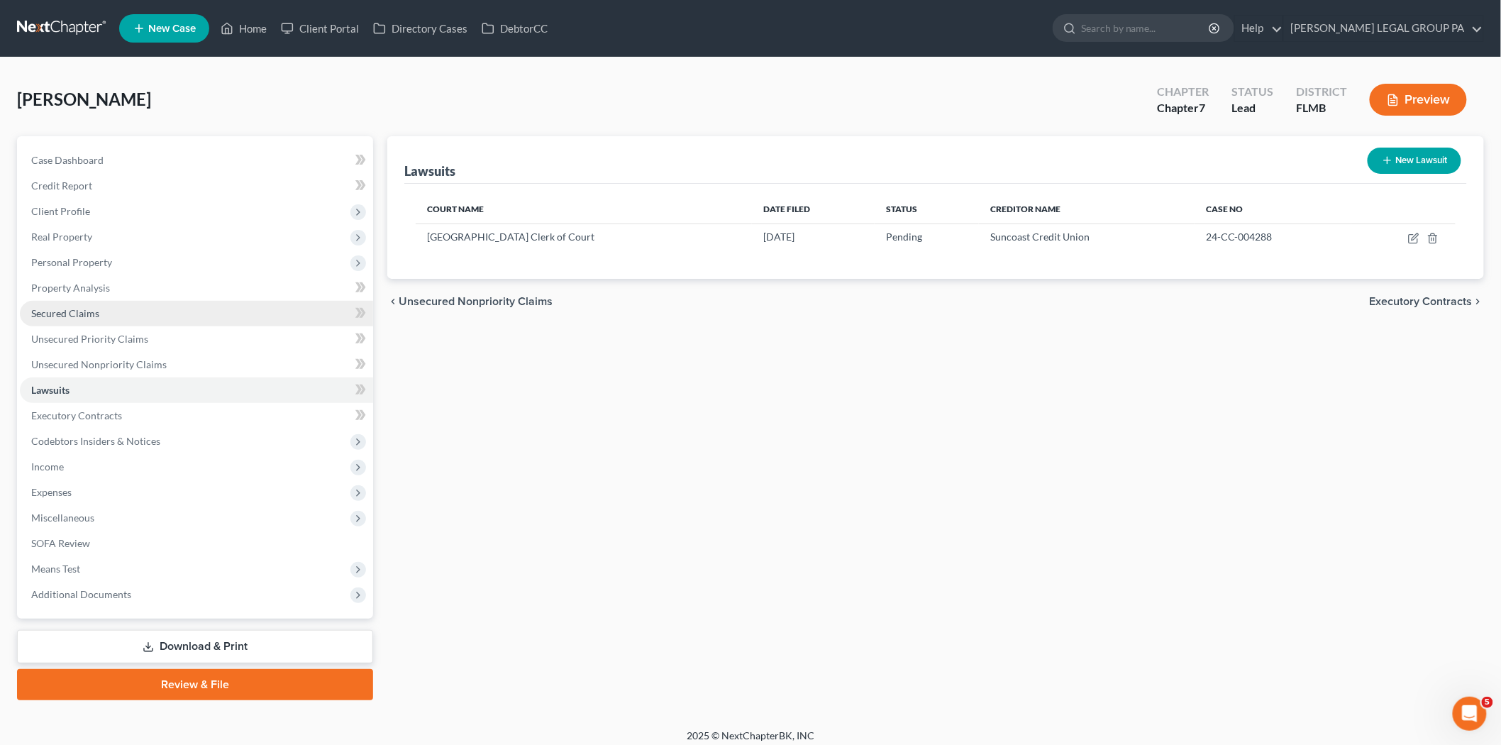
click at [135, 315] on link "Secured Claims" at bounding box center [196, 314] width 353 height 26
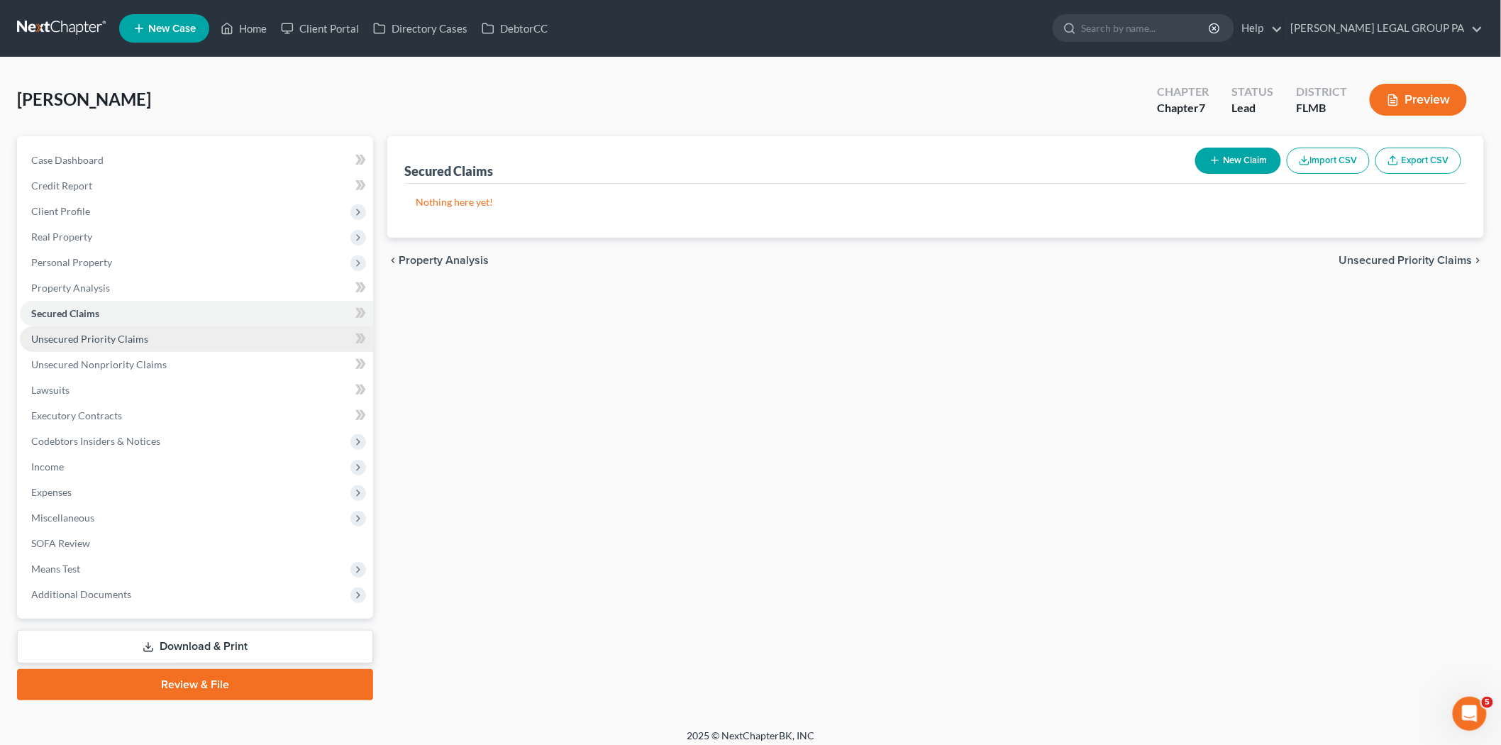
click at [139, 333] on span "Unsecured Priority Claims" at bounding box center [89, 339] width 117 height 12
click at [136, 450] on span "Codebtors Insiders & Notices" at bounding box center [196, 441] width 353 height 26
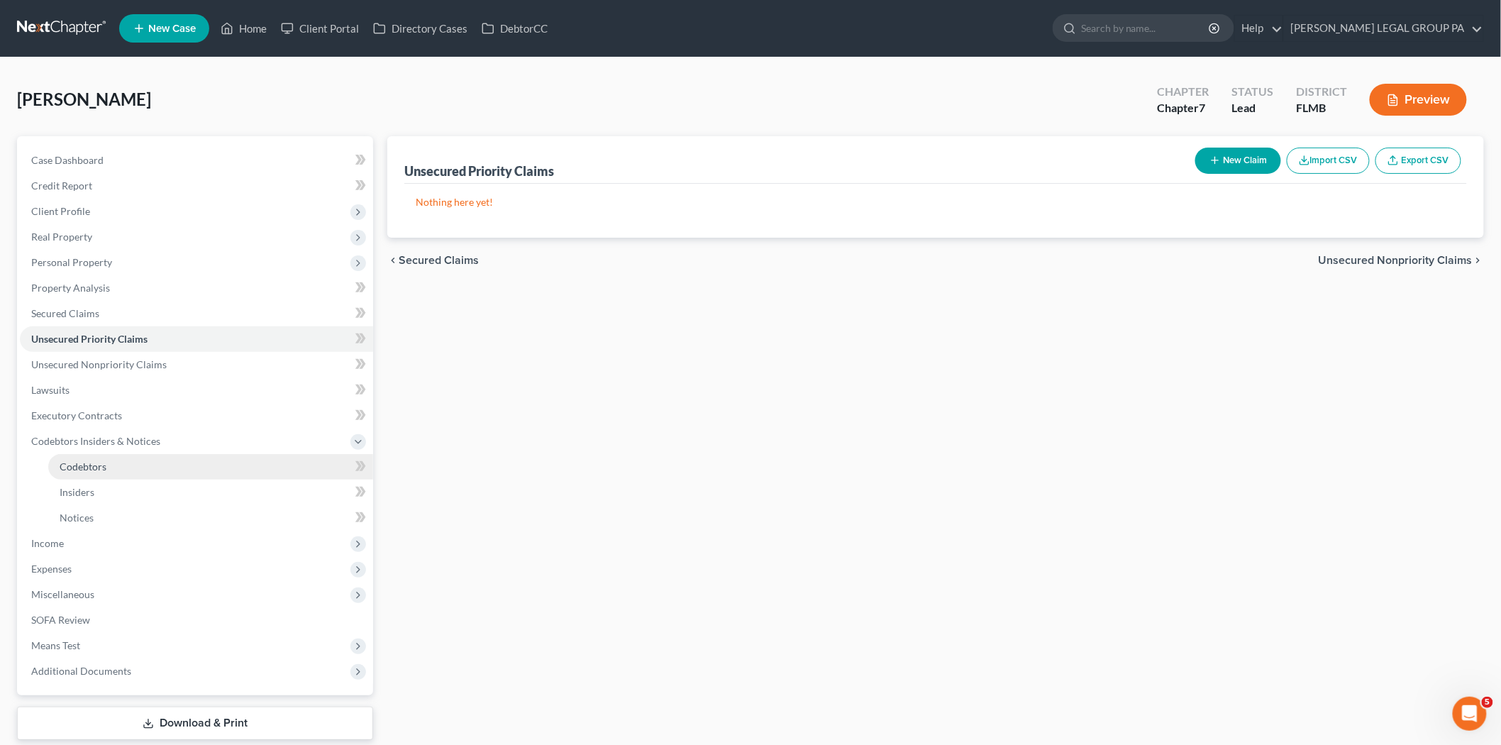
click at [136, 465] on link "Codebtors" at bounding box center [210, 467] width 325 height 26
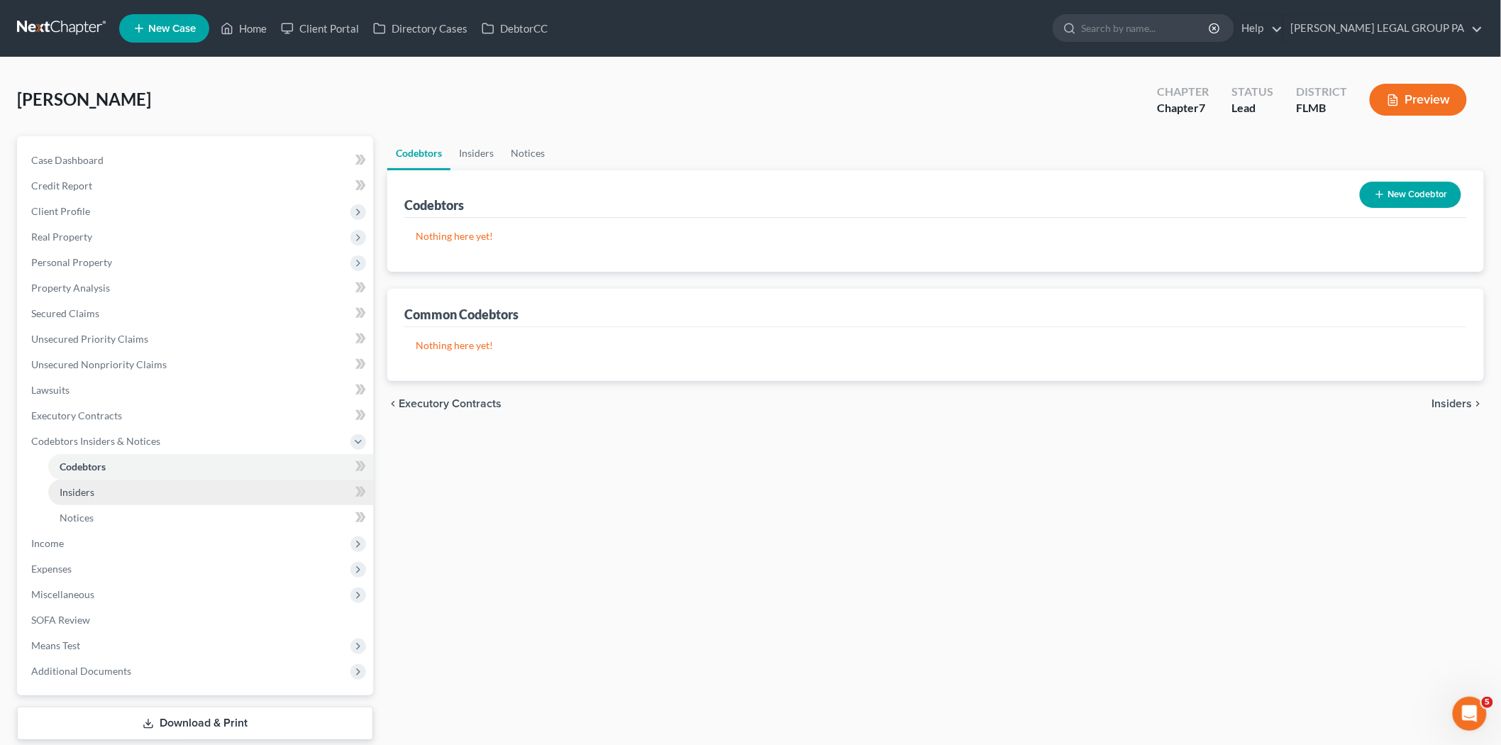
click at [114, 487] on link "Insiders" at bounding box center [210, 492] width 325 height 26
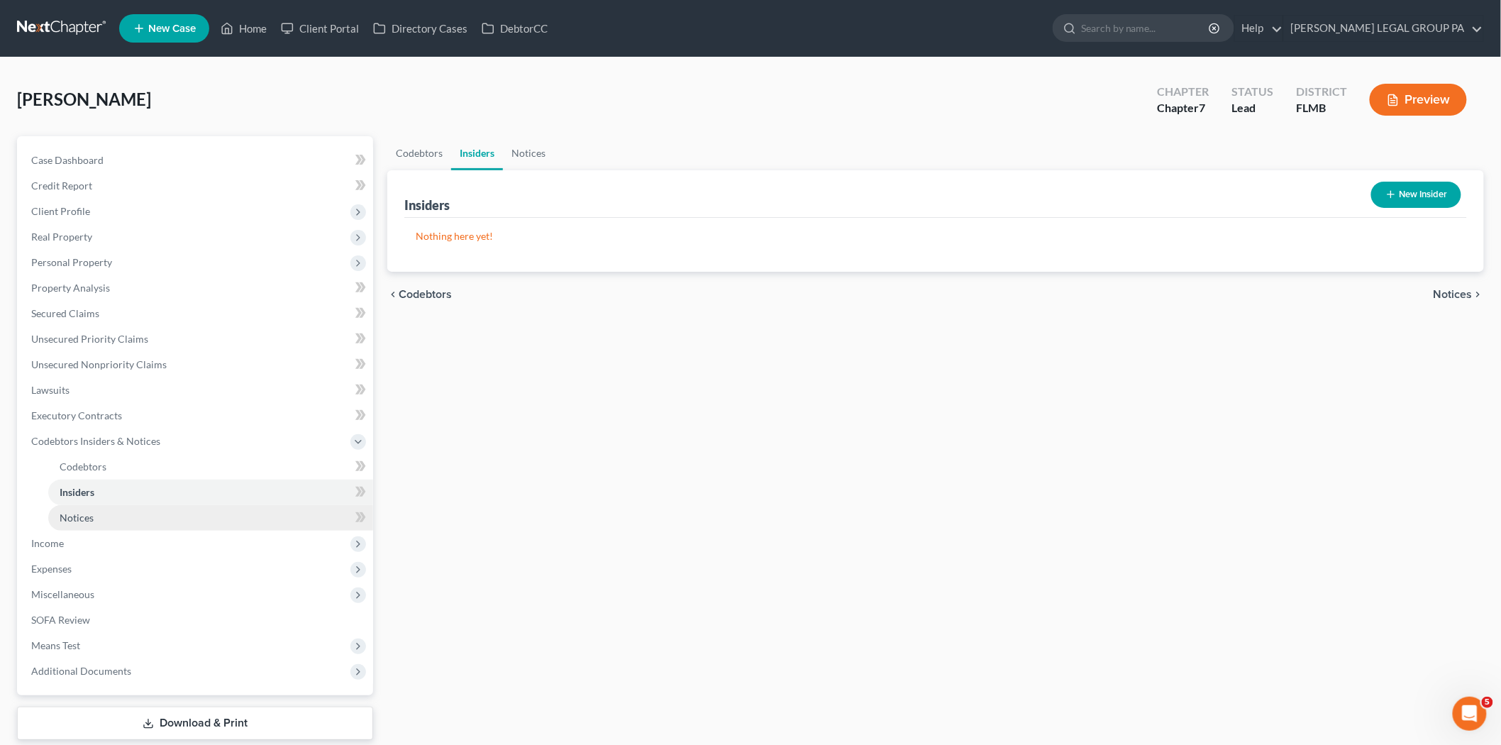
click at [105, 516] on link "Notices" at bounding box center [210, 518] width 325 height 26
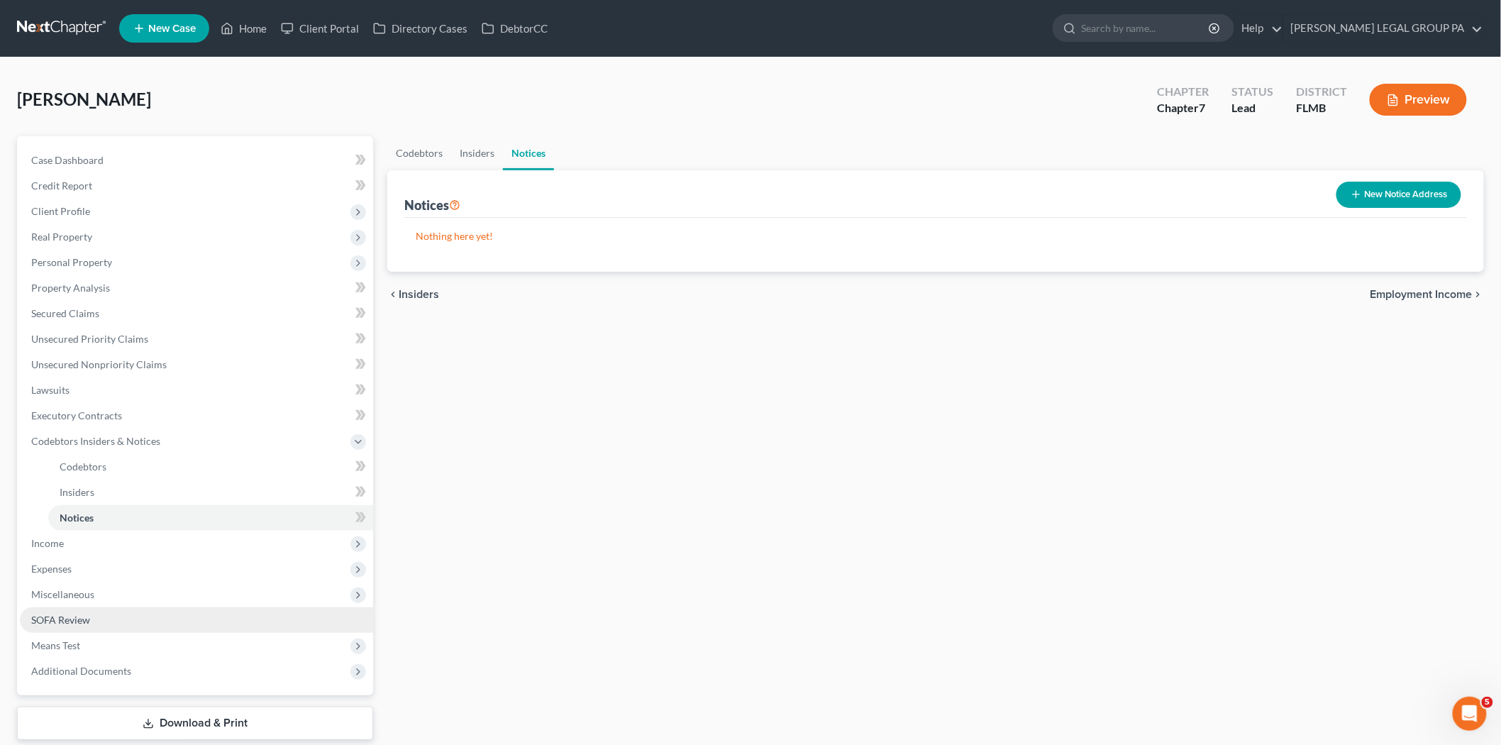
click at [95, 608] on link "SOFA Review" at bounding box center [196, 620] width 353 height 26
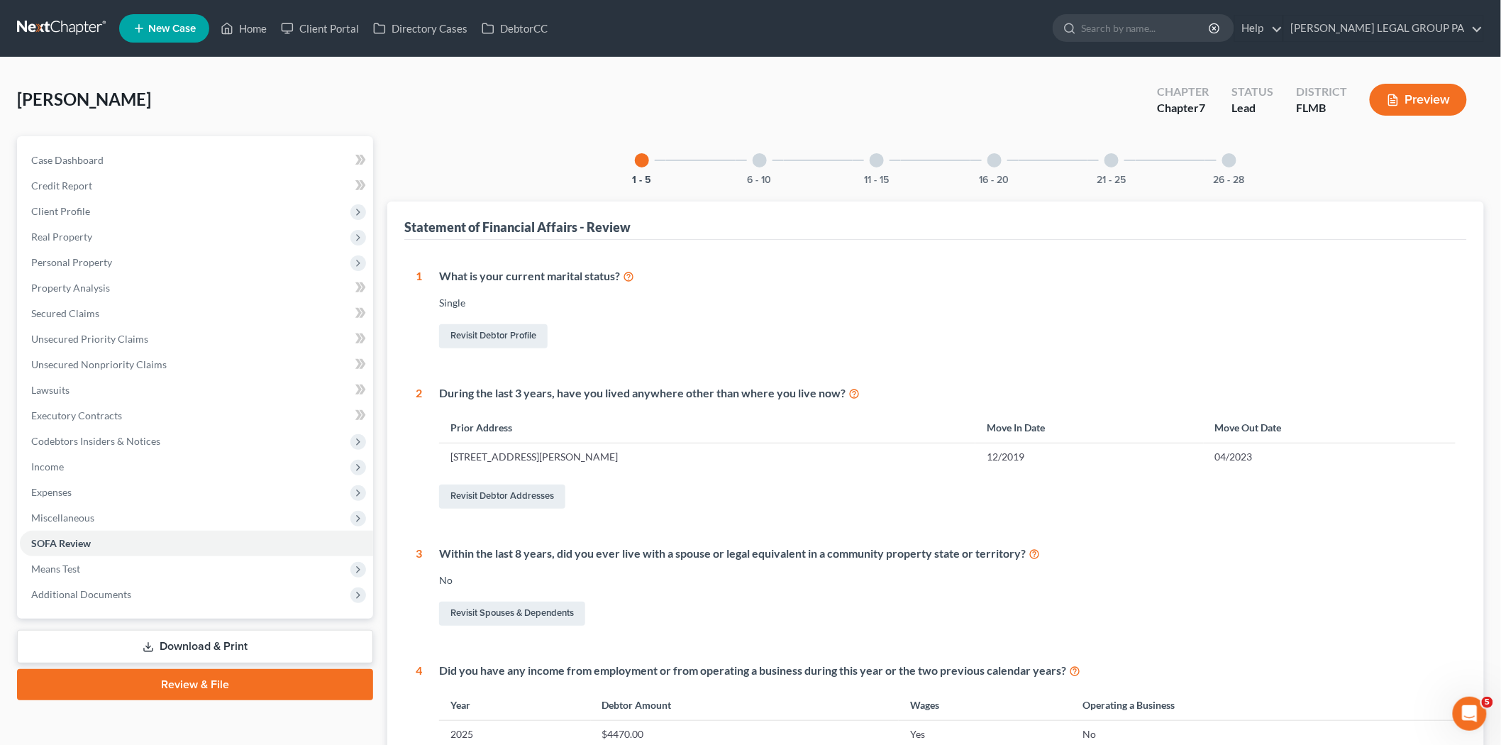
click at [760, 155] on div at bounding box center [759, 160] width 14 height 14
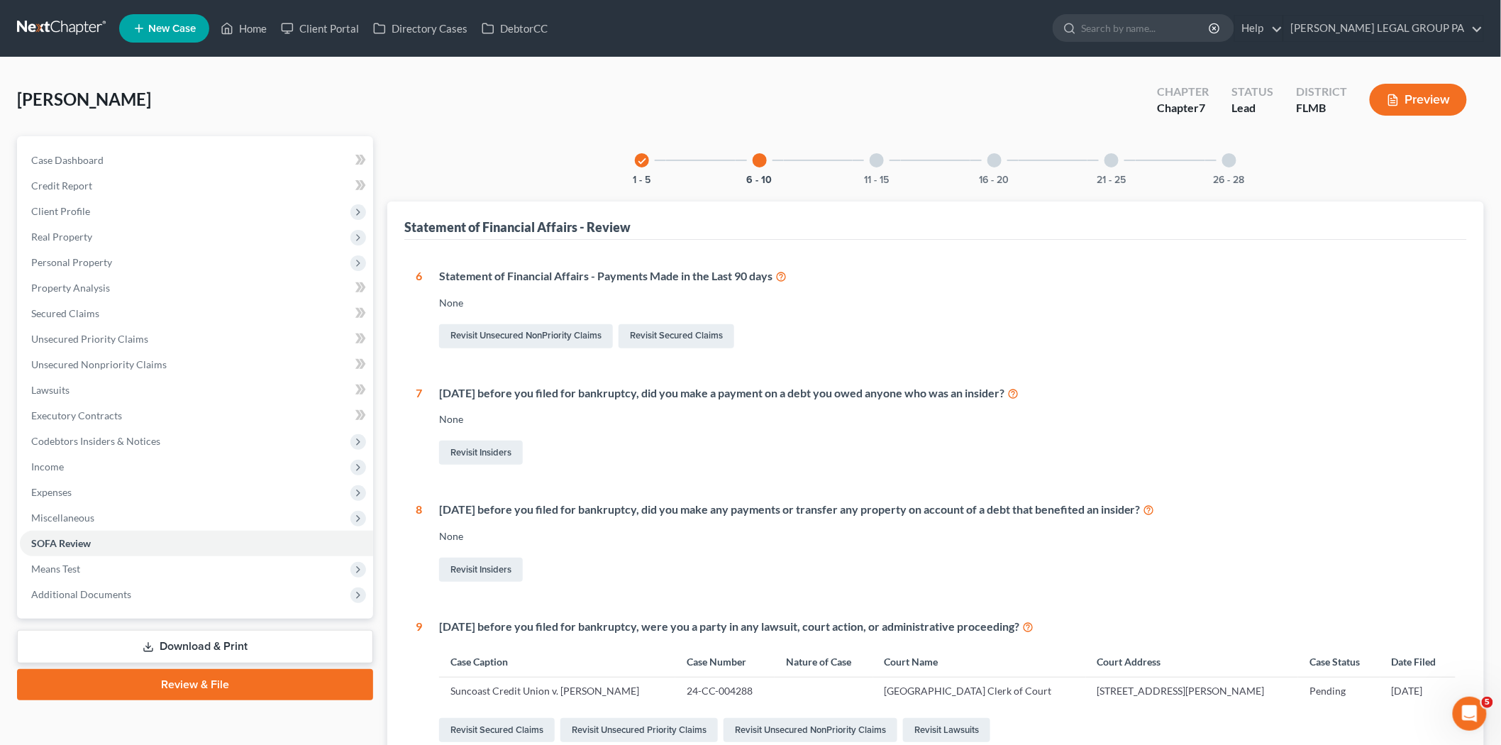
click at [877, 168] on div "11 - 15" at bounding box center [876, 160] width 48 height 48
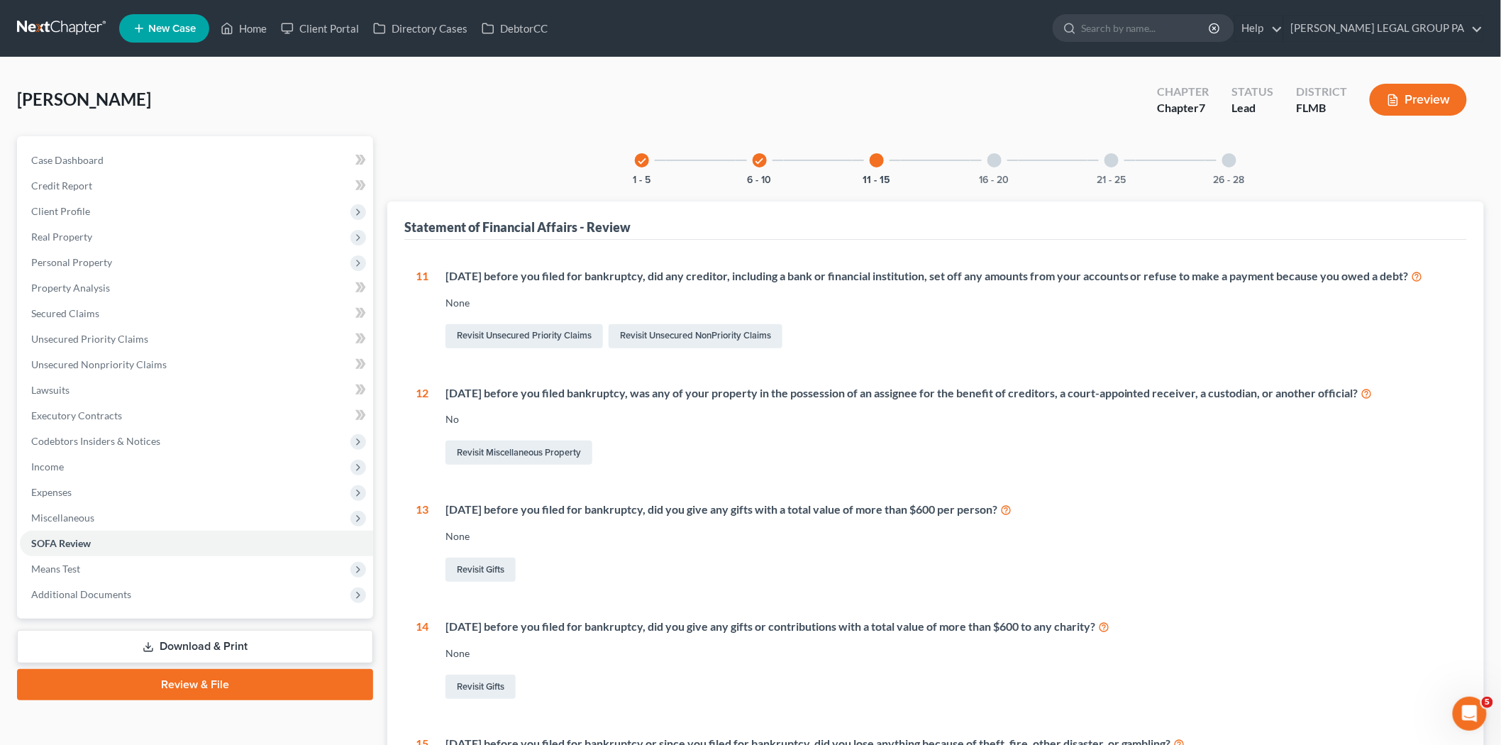
click at [994, 171] on div "16 - 20" at bounding box center [994, 160] width 48 height 48
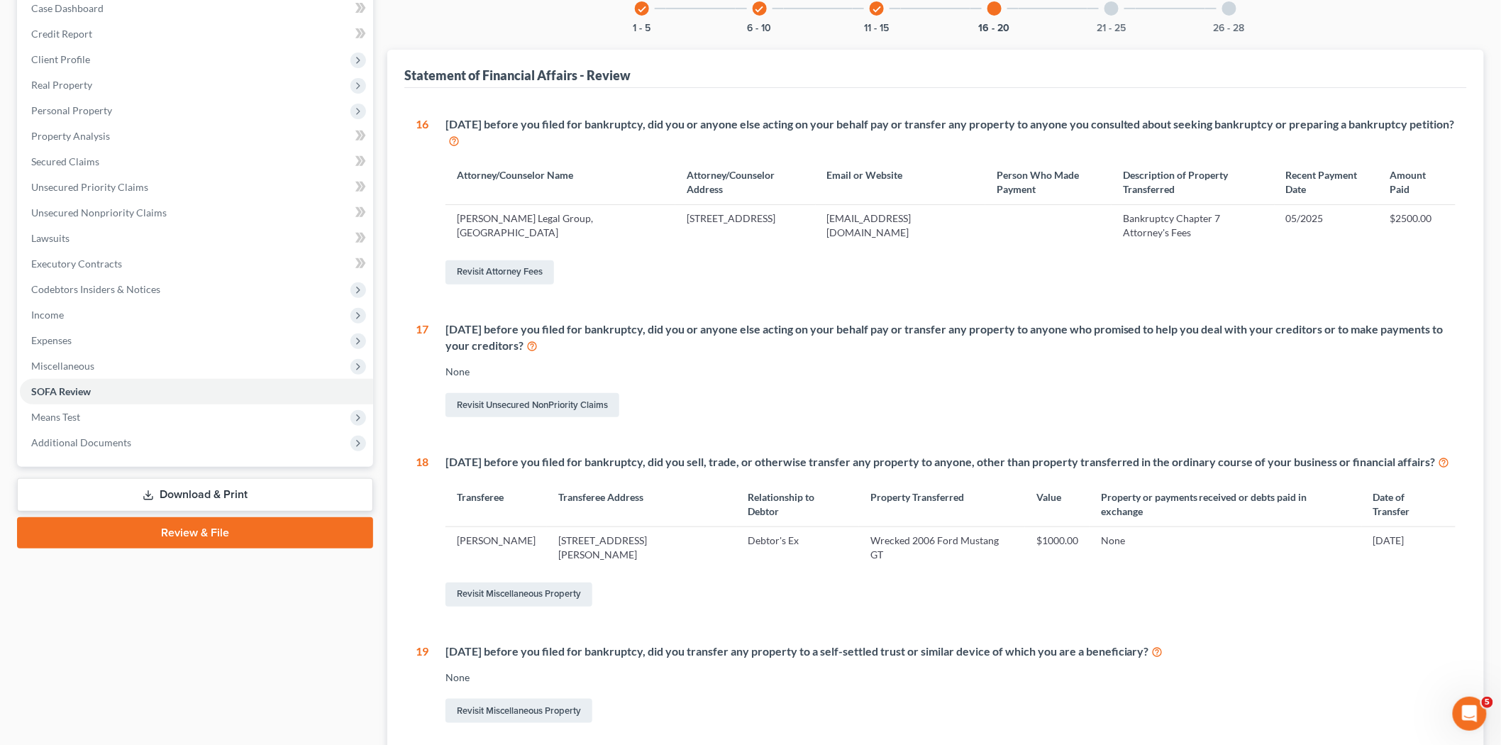
scroll to position [157, 0]
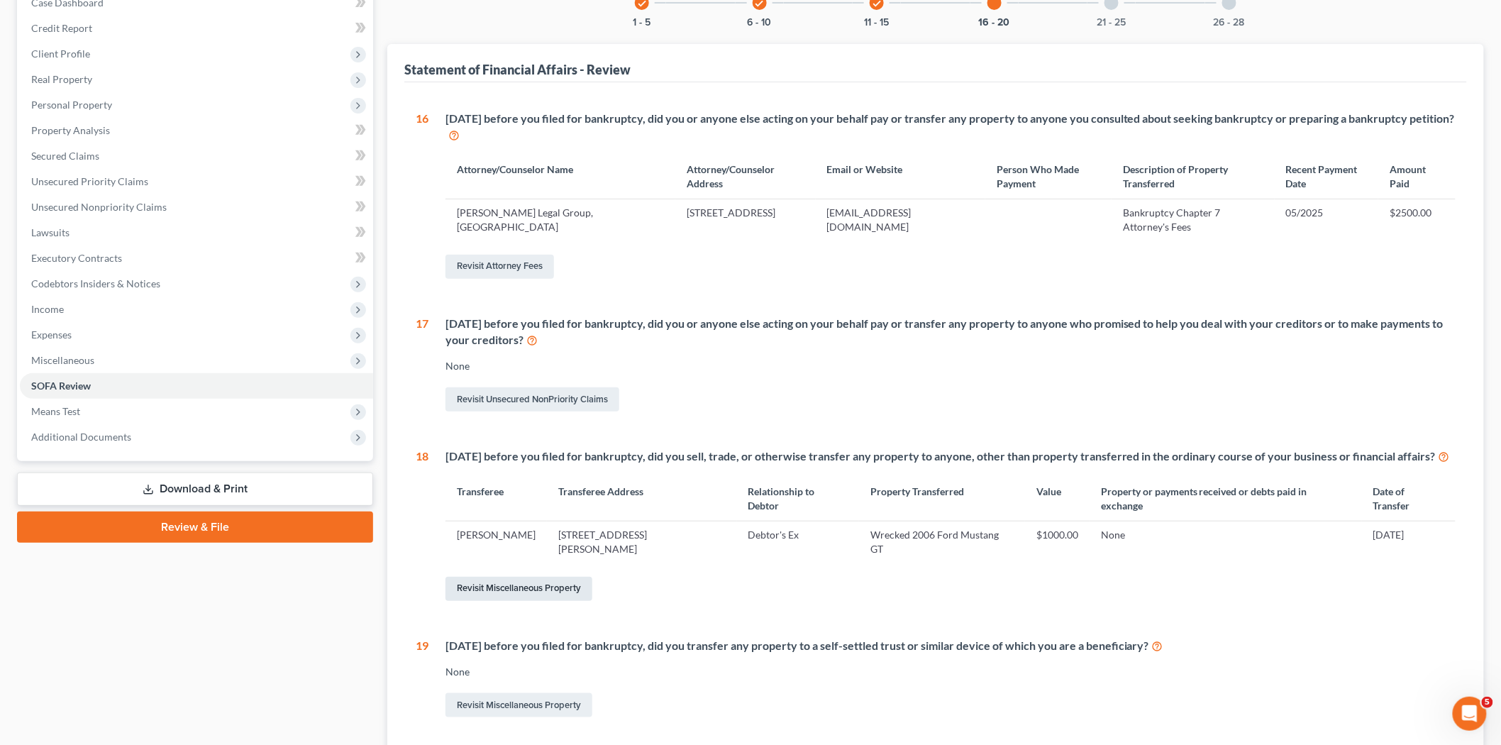
click at [518, 577] on link "Revisit Miscellaneous Property" at bounding box center [518, 589] width 147 height 24
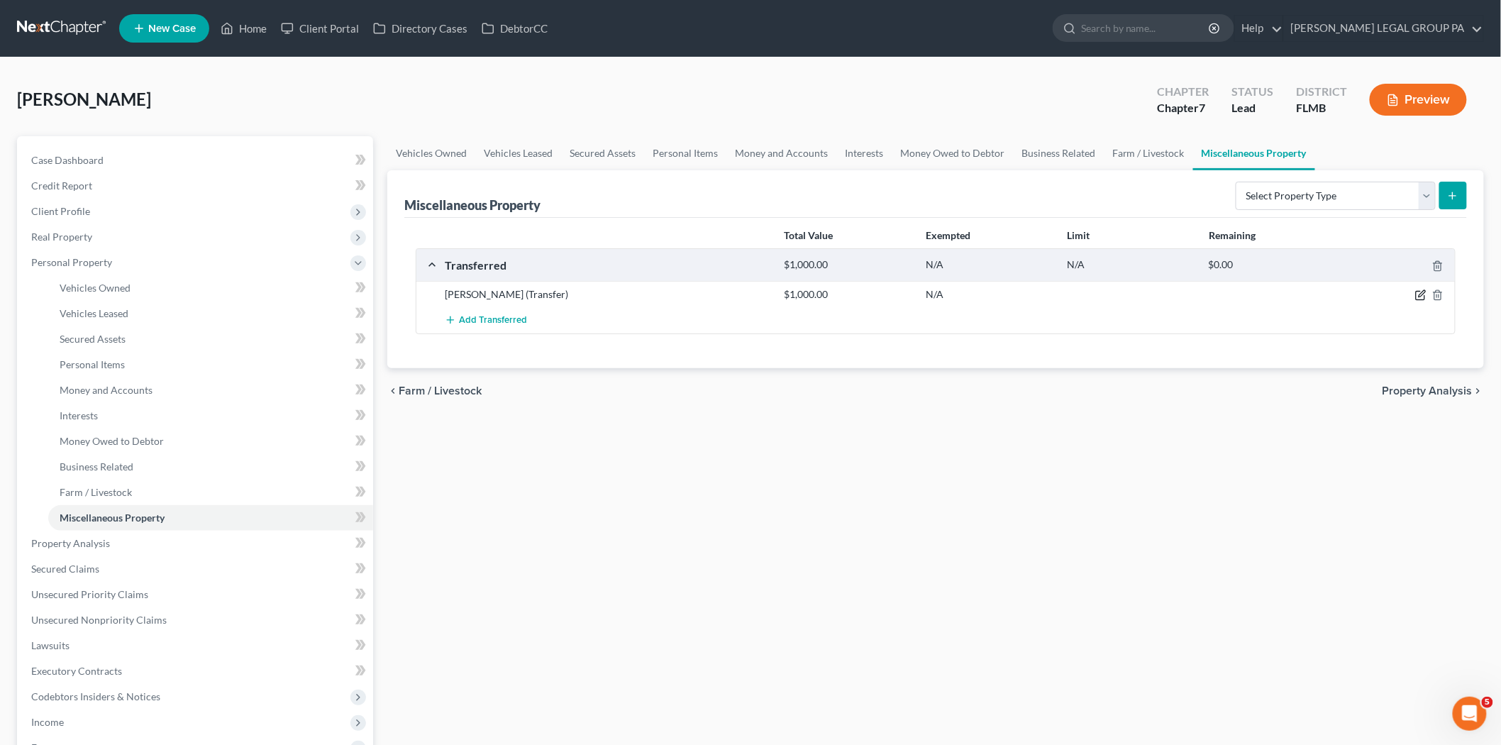
click at [1416, 299] on icon "button" at bounding box center [1420, 295] width 9 height 9
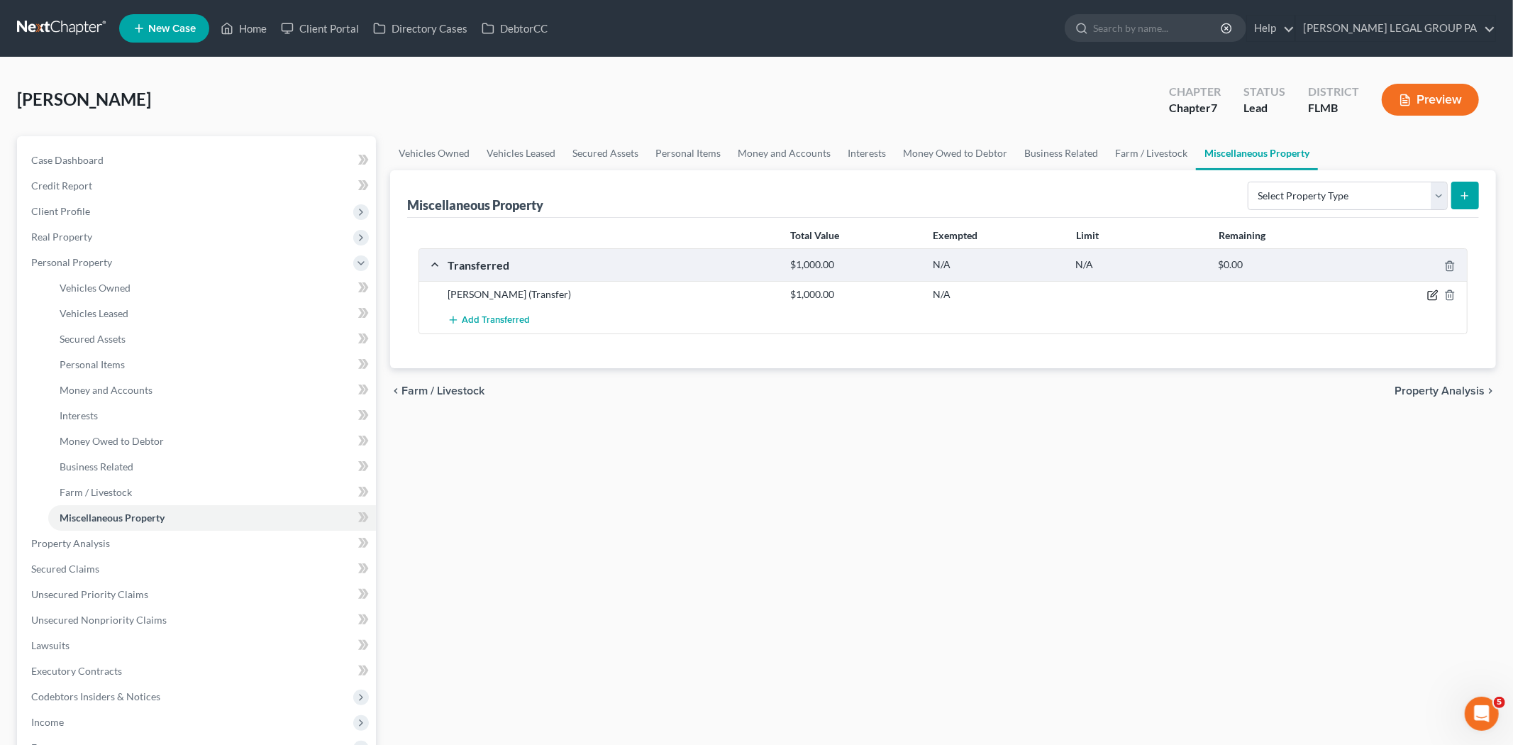
select select "Ordinary (within 2 years)"
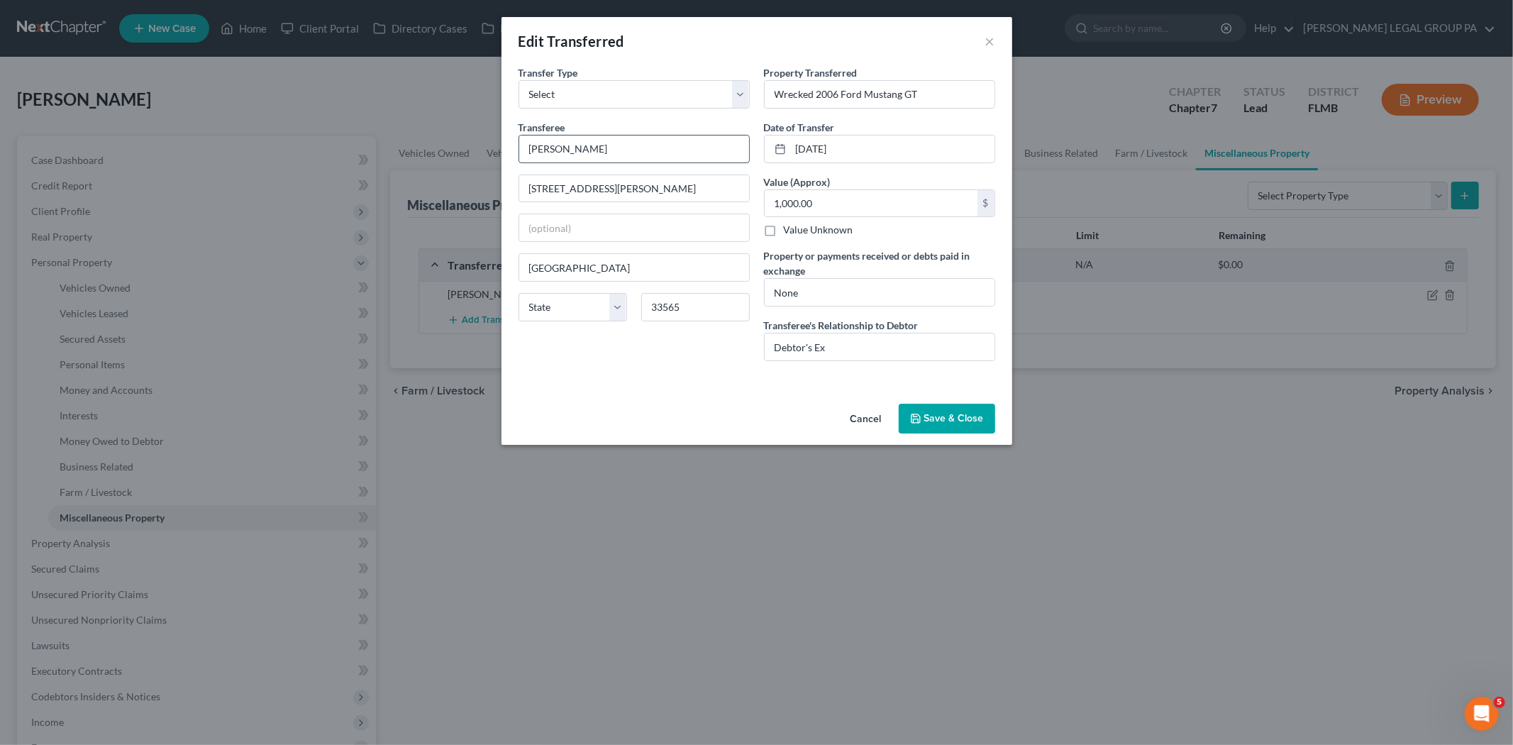
drag, startPoint x: 542, startPoint y: 147, endPoint x: 525, endPoint y: 153, distance: 18.2
click at [525, 153] on input "Joe Smith" at bounding box center [634, 148] width 230 height 27
type input "Michael Steven Smith"
click at [966, 423] on button "Save & Close" at bounding box center [947, 419] width 96 height 30
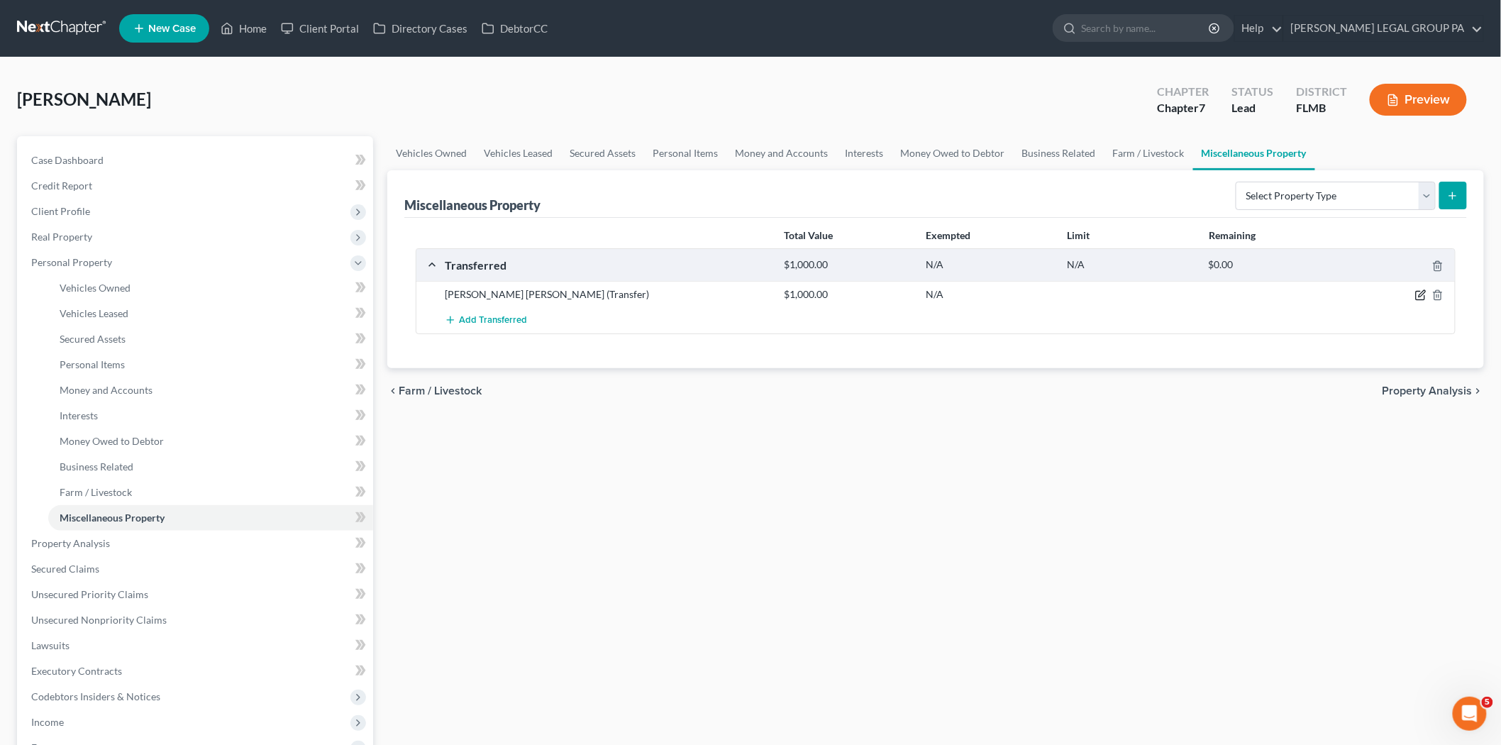
click at [1422, 291] on icon "button" at bounding box center [1420, 294] width 11 height 11
select select "Ordinary (within 2 years)"
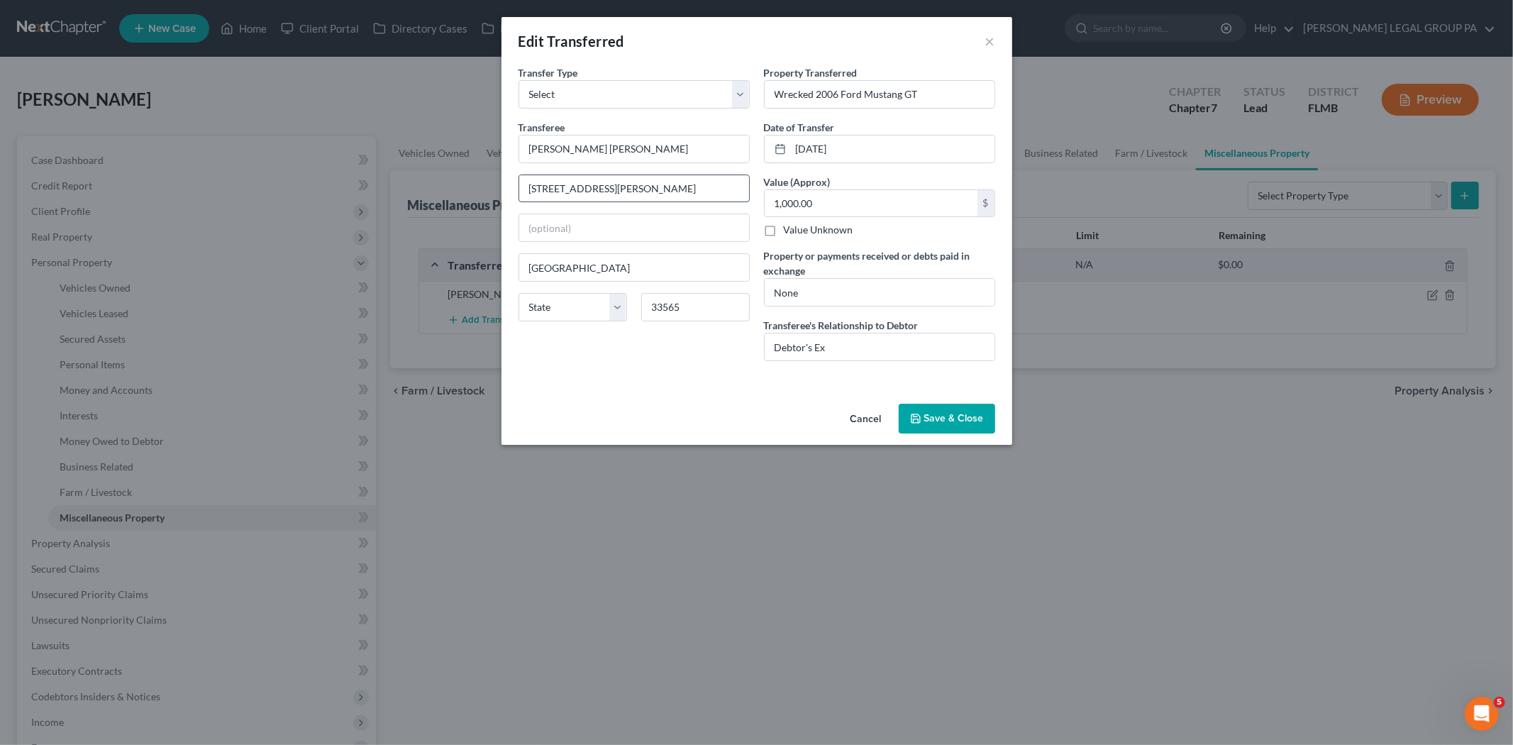
click at [675, 186] on input "811 Joe McIntosh Rd" at bounding box center [634, 188] width 230 height 27
type input "1404 Rogers Rd"
click at [690, 310] on input "33565" at bounding box center [695, 307] width 109 height 28
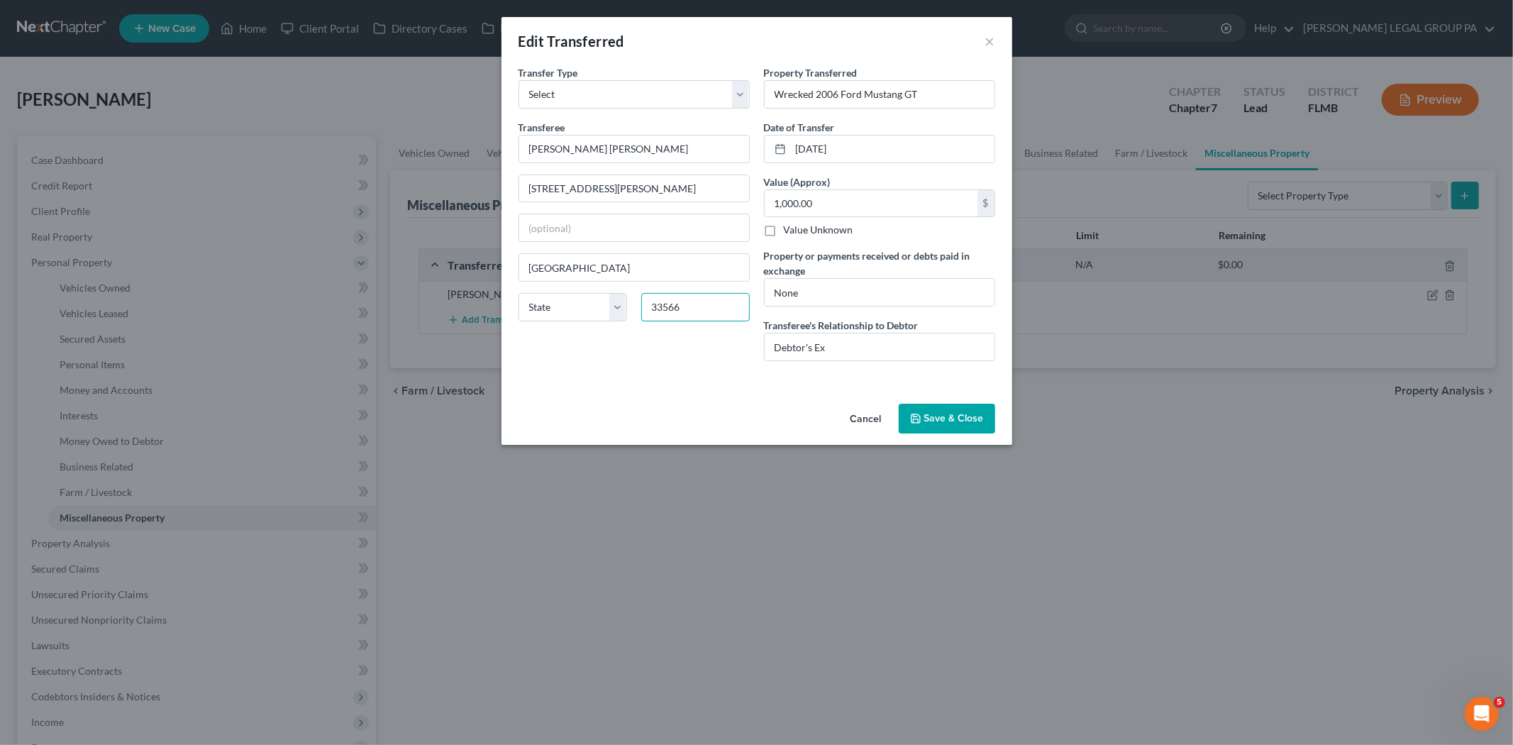
type input "33566"
click at [669, 419] on div "Cancel Save & Close" at bounding box center [756, 421] width 511 height 47
click at [950, 423] on button "Save & Close" at bounding box center [947, 419] width 96 height 30
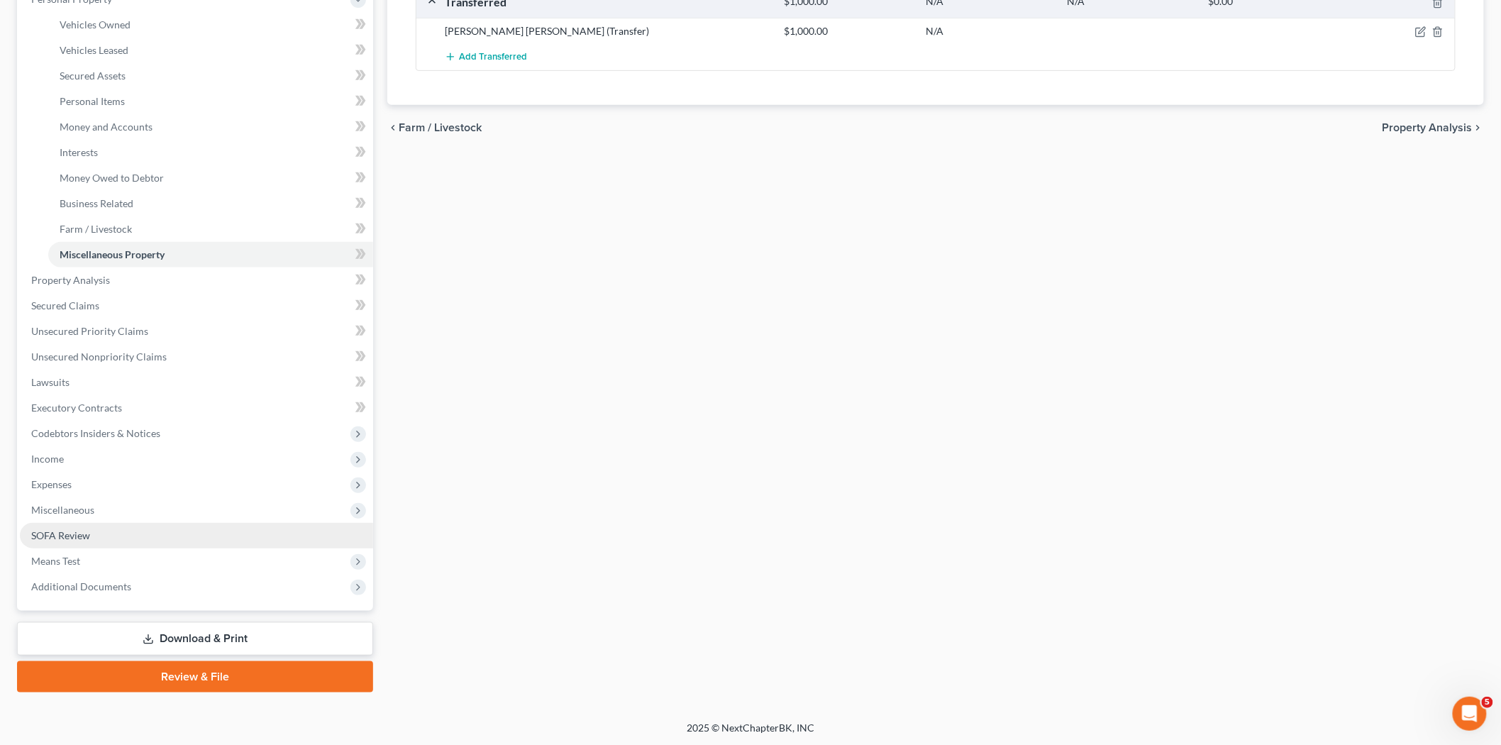
click at [126, 538] on link "SOFA Review" at bounding box center [196, 536] width 353 height 26
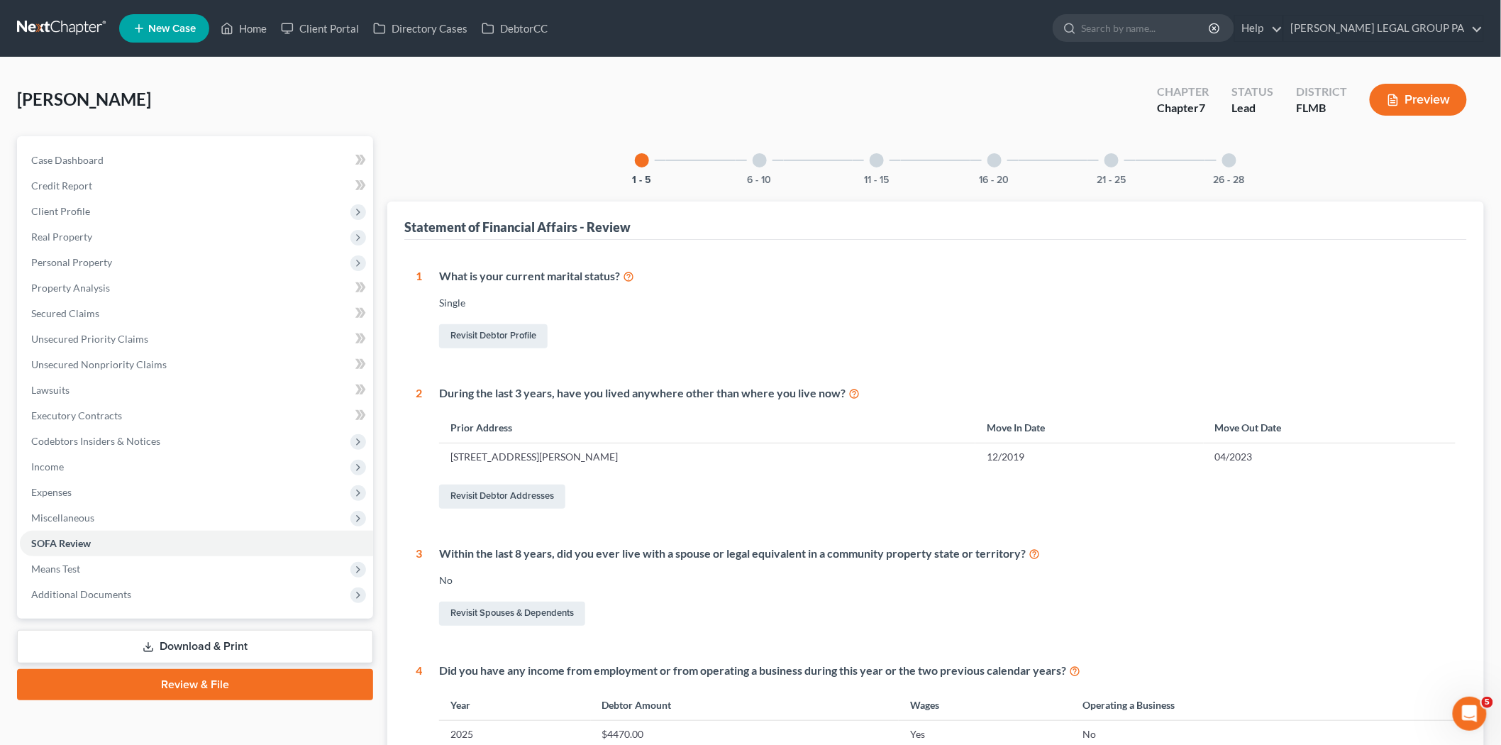
click at [877, 168] on div "11 - 15" at bounding box center [876, 160] width 48 height 48
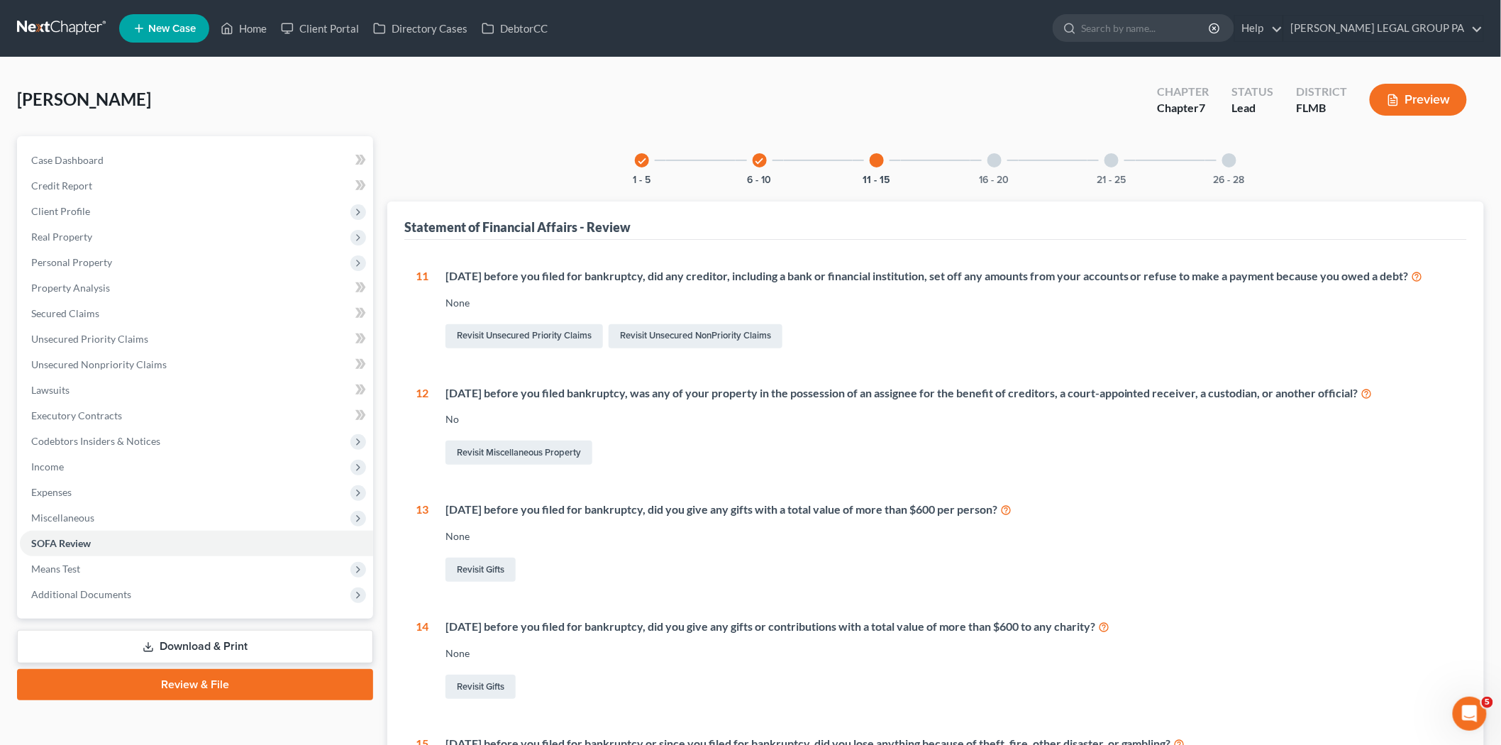
click at [1232, 165] on div at bounding box center [1229, 160] width 14 height 14
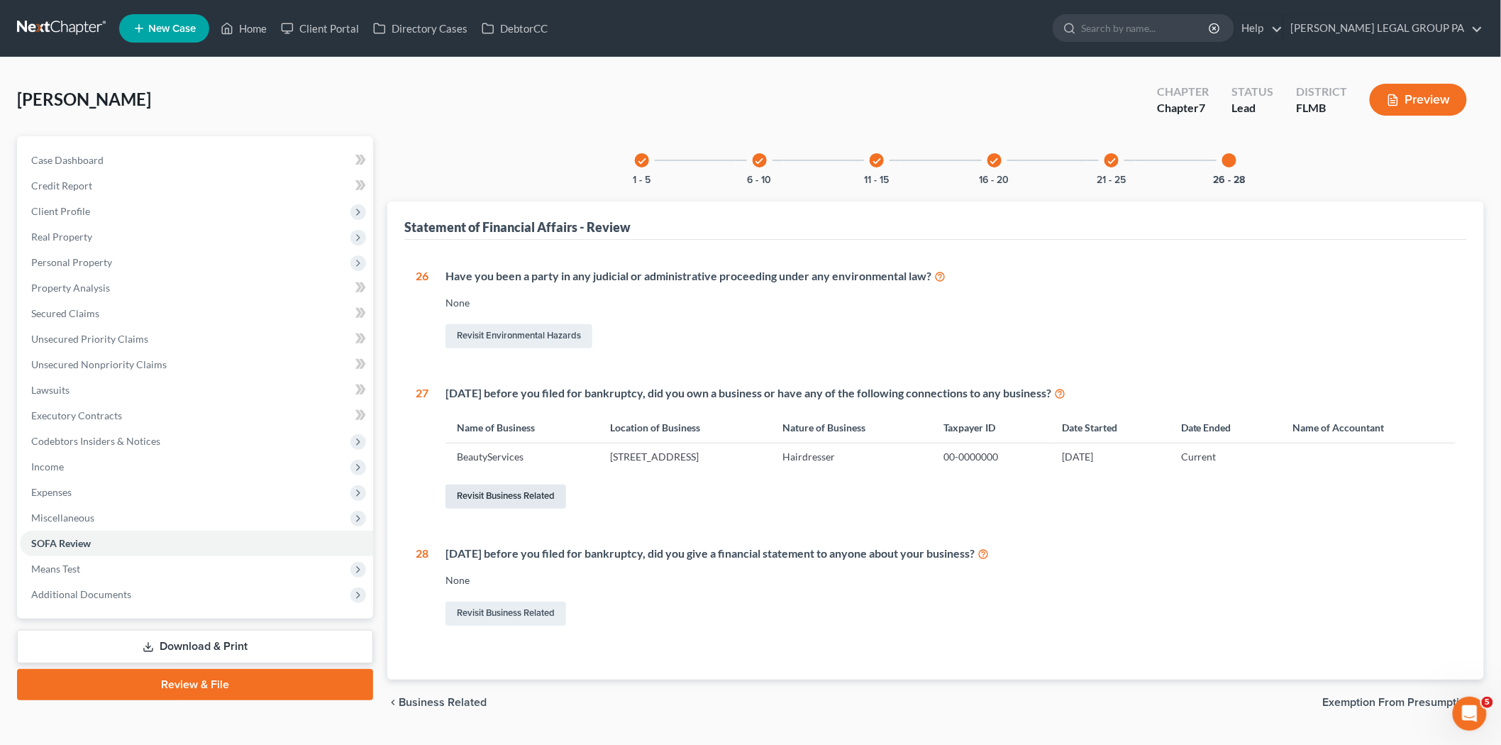
click at [516, 491] on link "Revisit Business Related" at bounding box center [505, 496] width 121 height 24
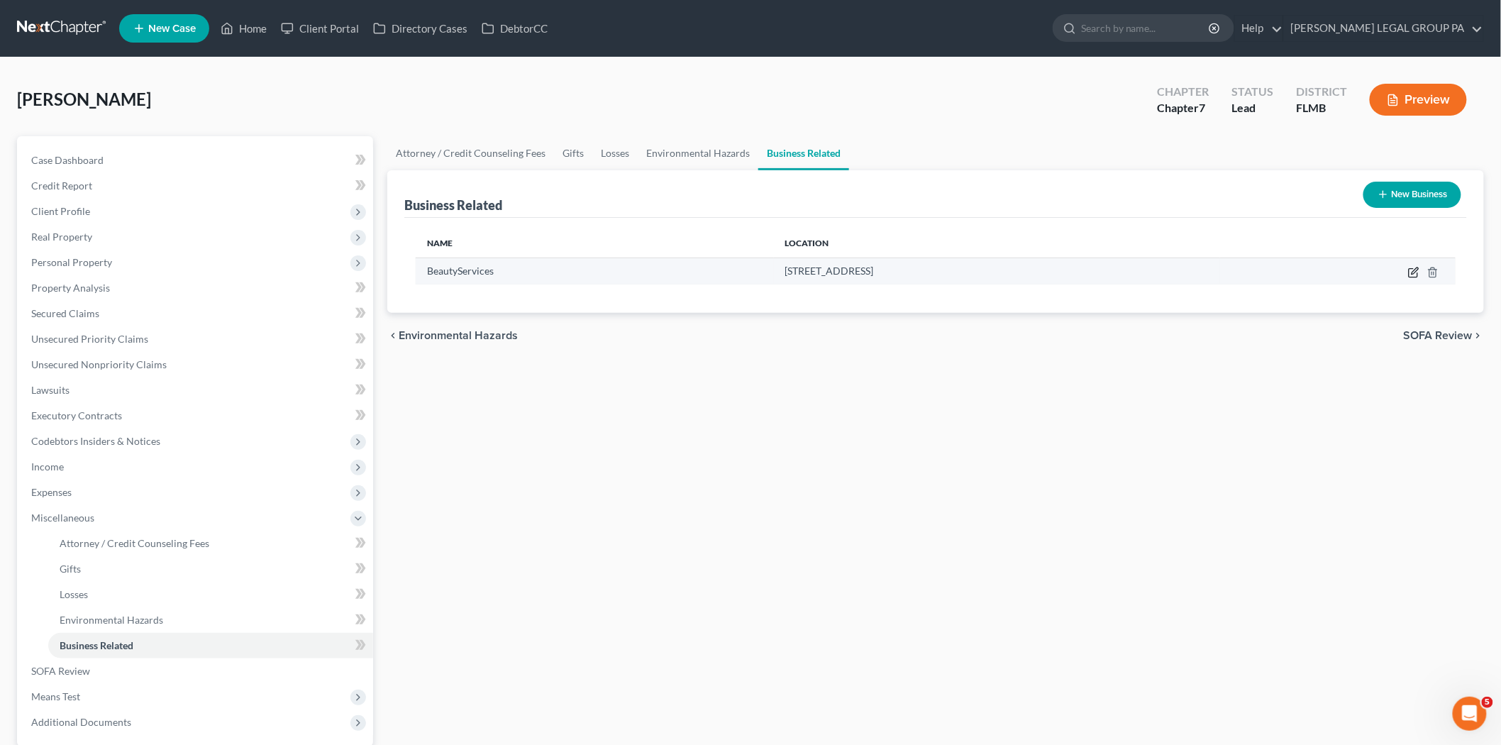
click at [1414, 267] on icon "button" at bounding box center [1413, 272] width 11 height 11
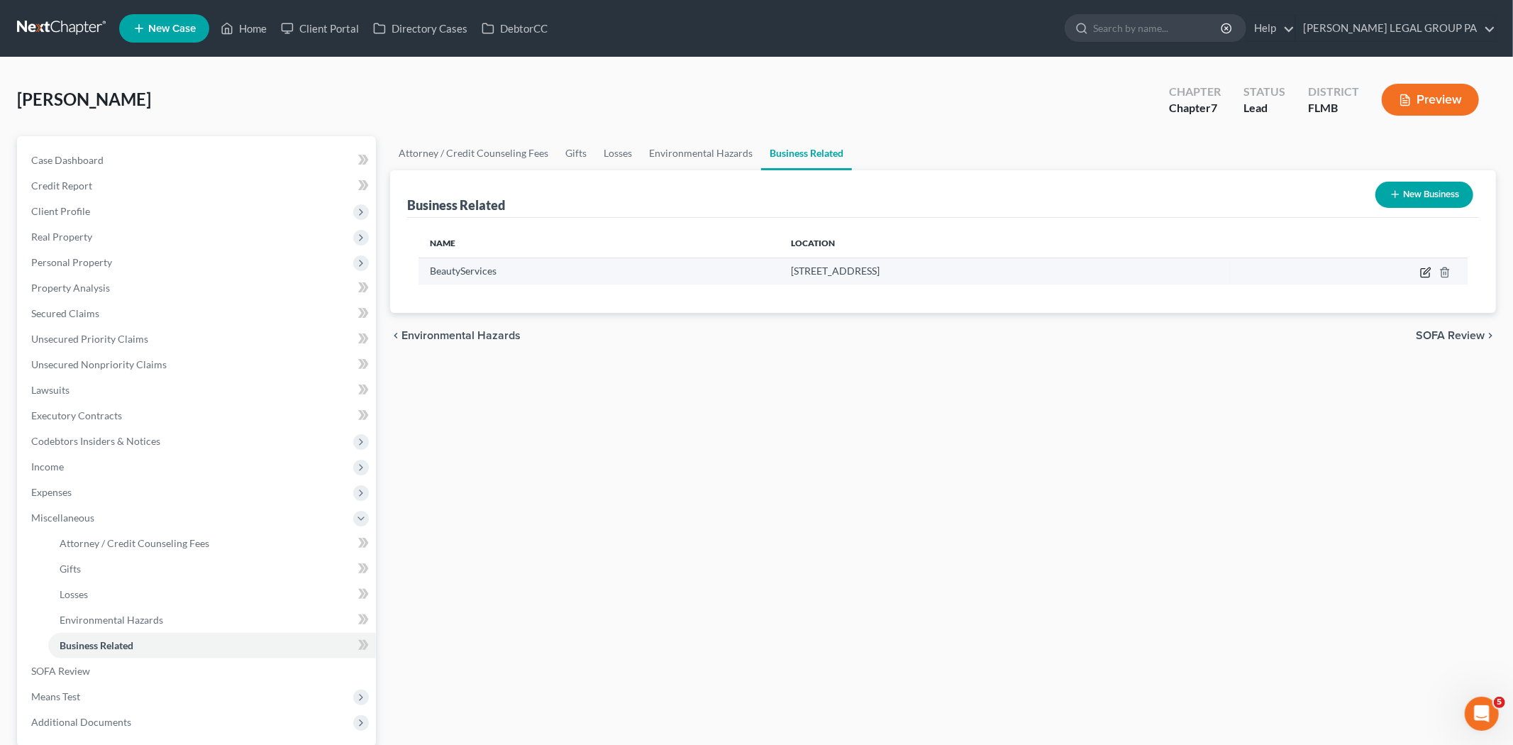
select select "sole_proprietor"
select select "9"
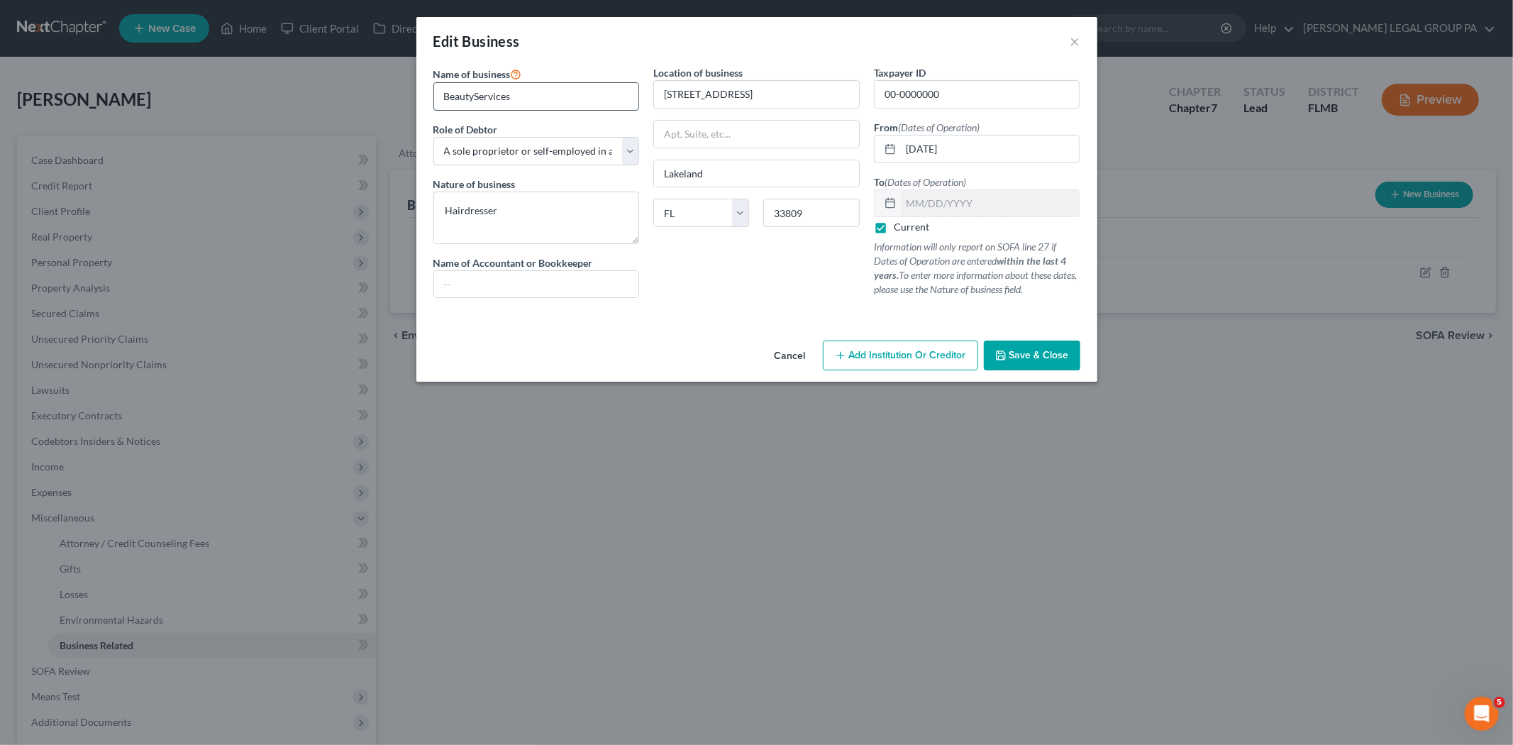
click at [538, 98] on input "BeautyServices" at bounding box center [536, 96] width 205 height 27
type input "Sole-Propietorship"
click at [1022, 348] on button "Save & Close" at bounding box center [1032, 355] width 96 height 30
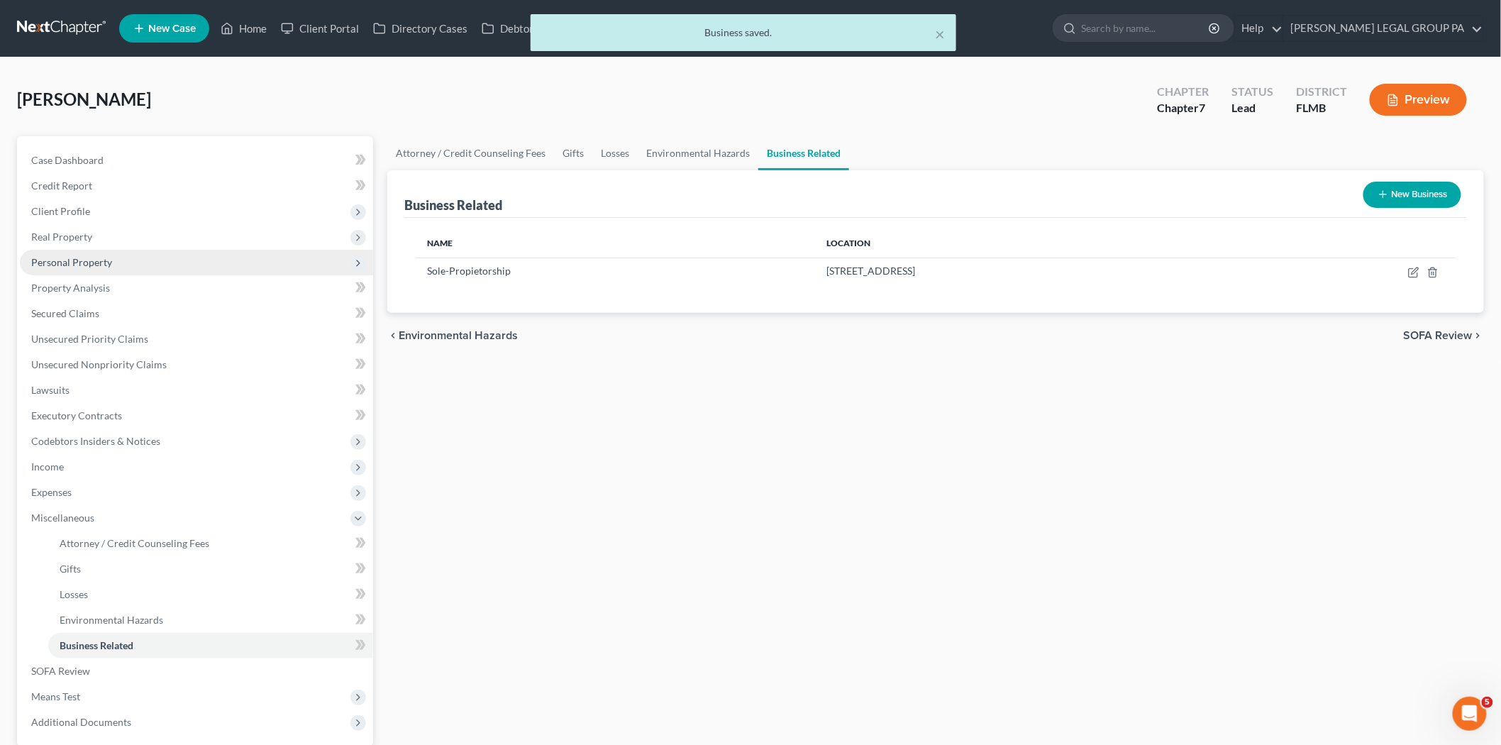
click at [123, 262] on span "Personal Property" at bounding box center [196, 263] width 353 height 26
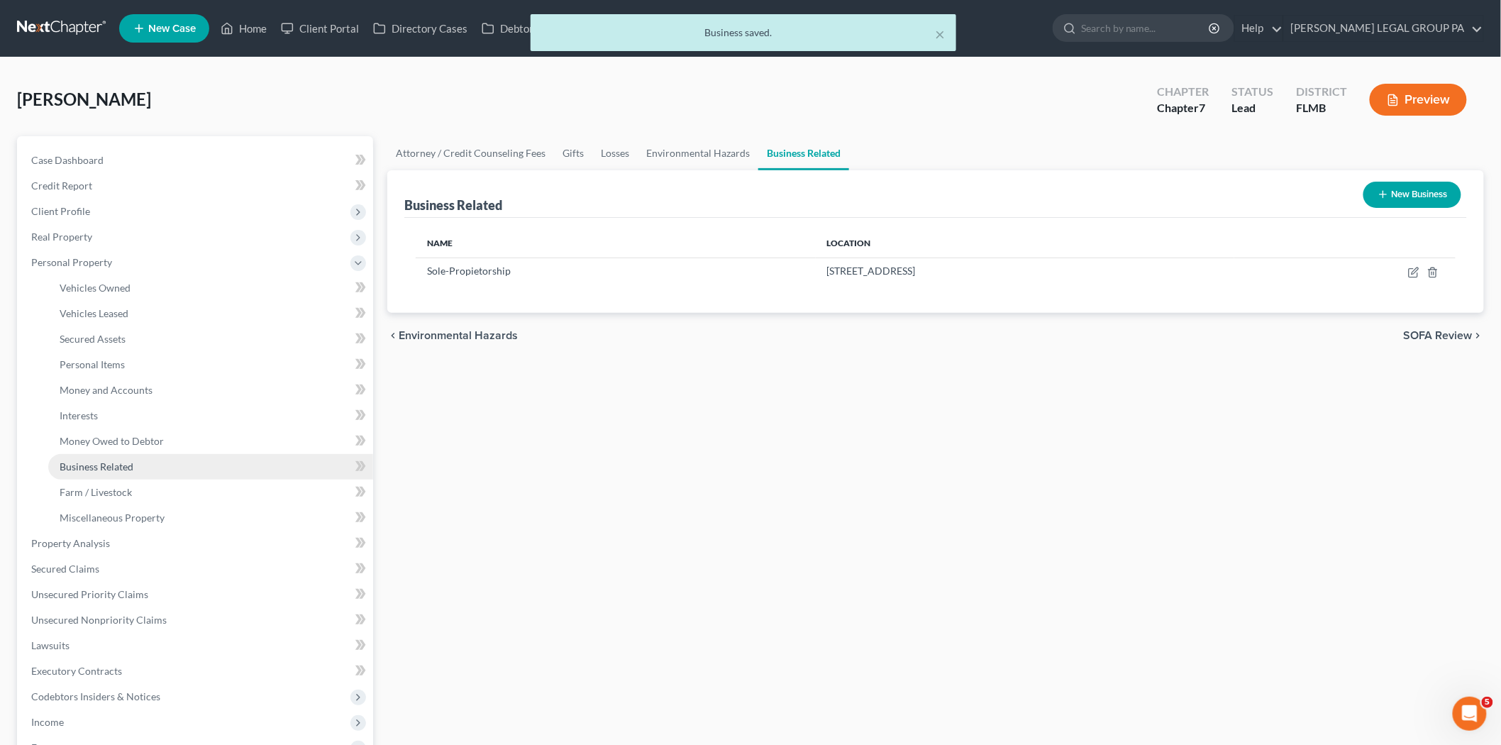
click at [147, 471] on link "Business Related" at bounding box center [210, 467] width 325 height 26
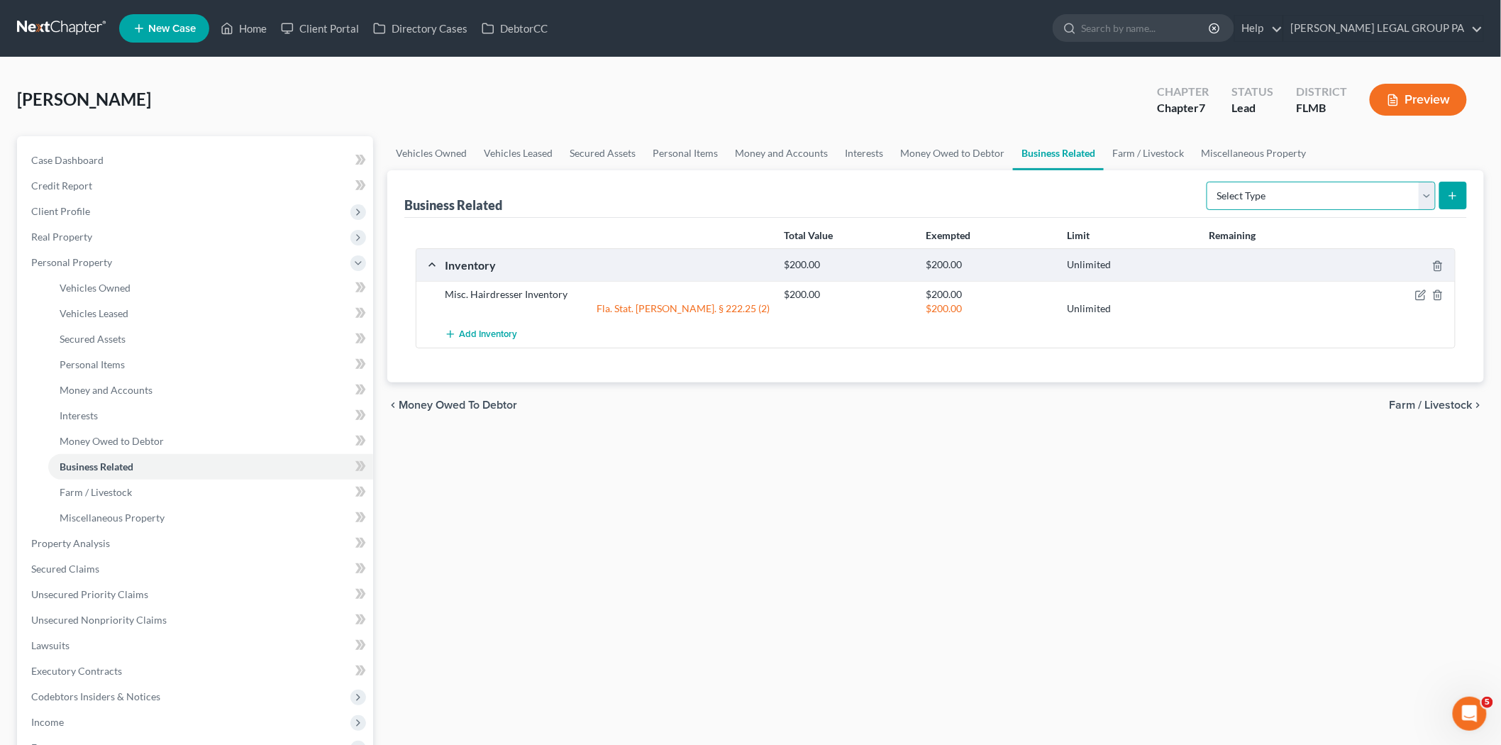
click at [1370, 199] on select "Select Type Customer Lists Franchises Inventory Licenses Machinery Office Equip…" at bounding box center [1320, 196] width 229 height 28
click at [211, 416] on link "Interests" at bounding box center [210, 416] width 325 height 26
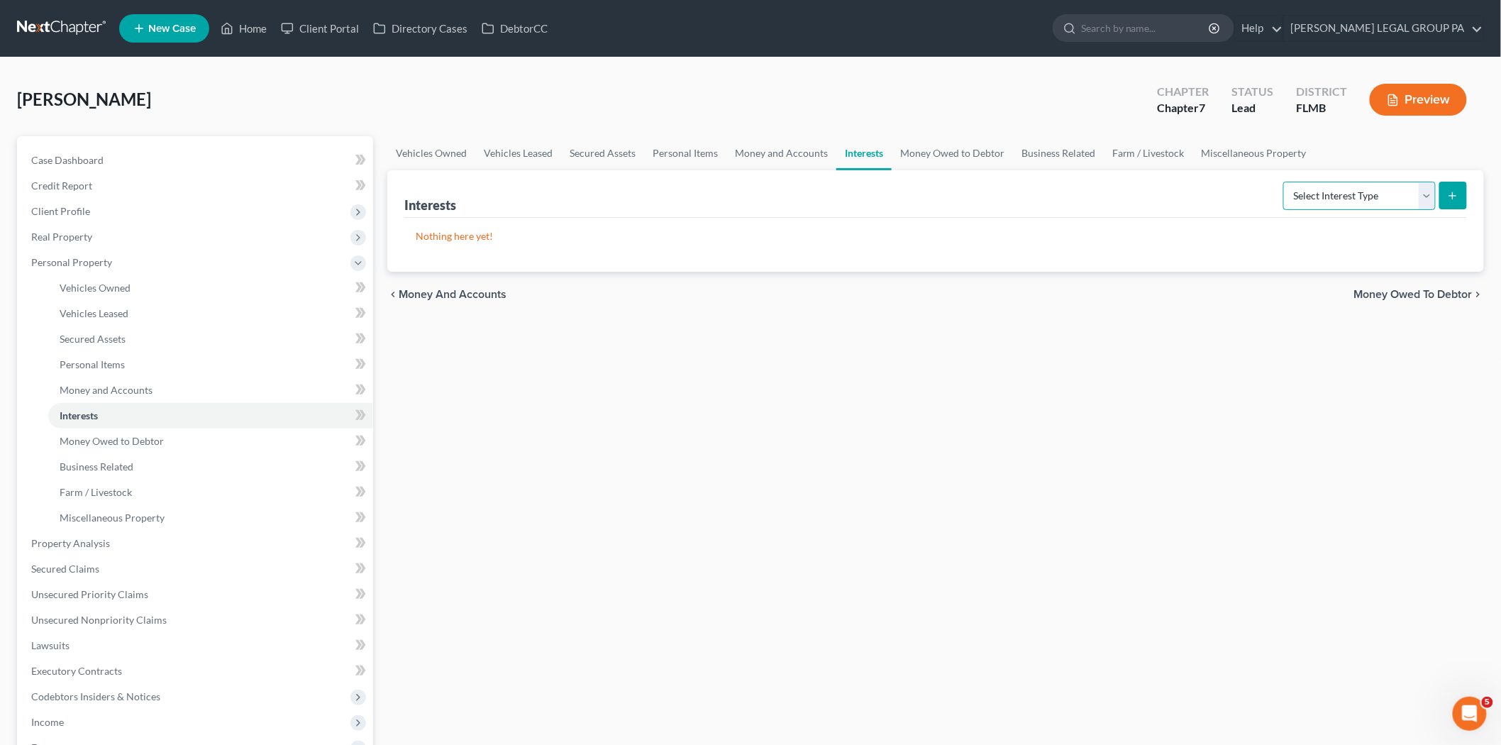
click at [1329, 189] on select "Select Interest Type 401K Annuity Bond Education IRA Government Bond Government…" at bounding box center [1359, 196] width 152 height 28
click at [206, 514] on link "Miscellaneous Property" at bounding box center [210, 518] width 325 height 26
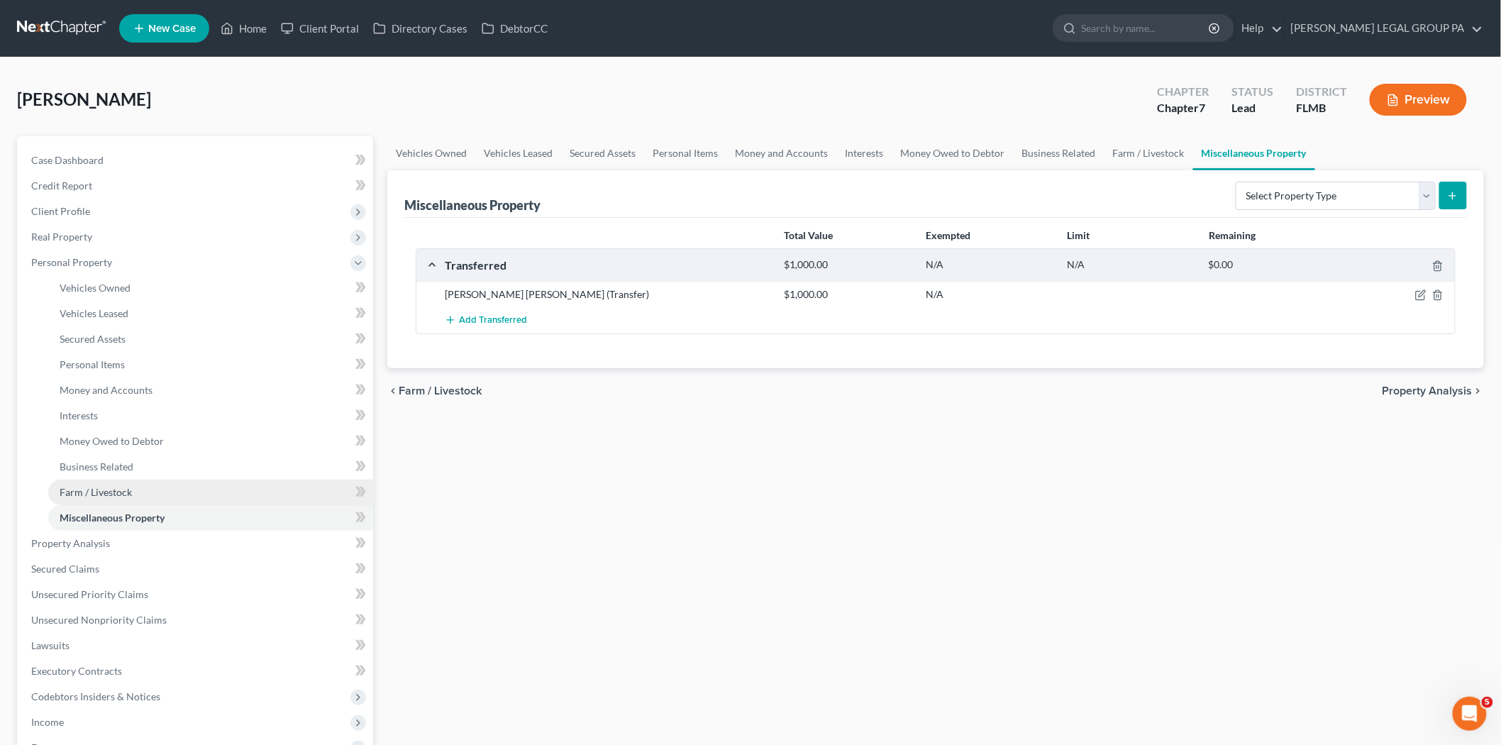
click at [123, 491] on span "Farm / Livestock" at bounding box center [96, 492] width 72 height 12
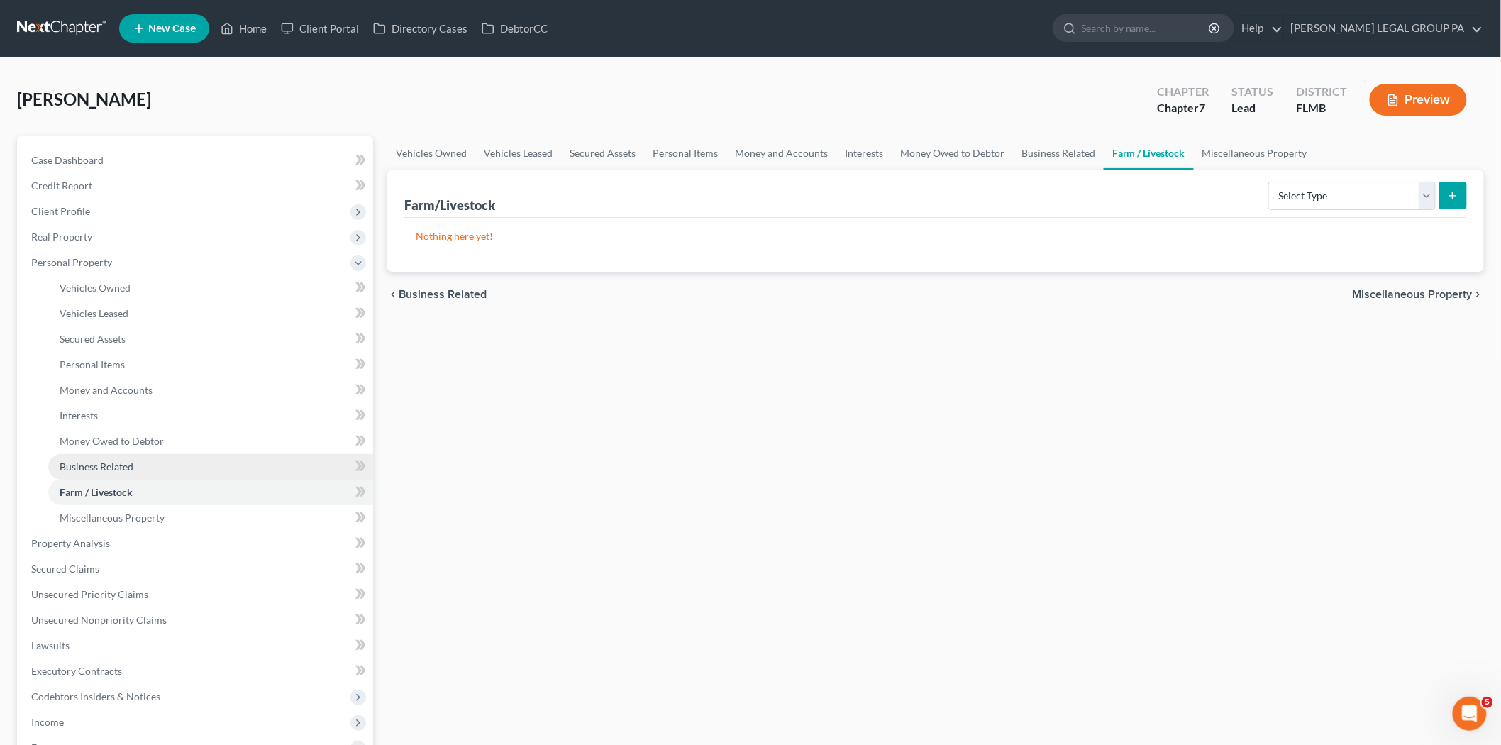
click at [130, 472] on link "Business Related" at bounding box center [210, 467] width 325 height 26
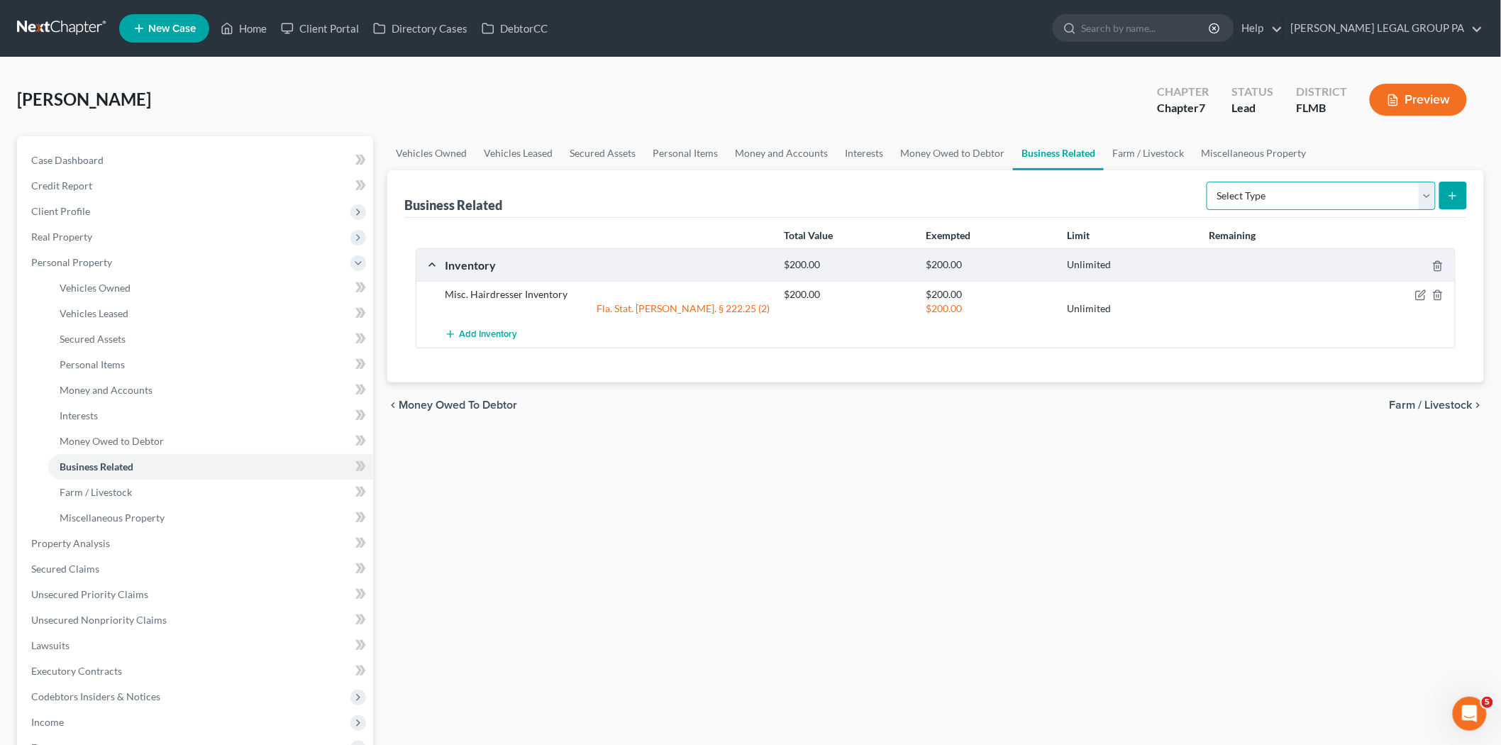
click at [1401, 201] on select "Select Type Customer Lists Franchises Inventory Licenses Machinery Office Equip…" at bounding box center [1320, 196] width 229 height 28
click at [118, 412] on link "Interests" at bounding box center [210, 416] width 325 height 26
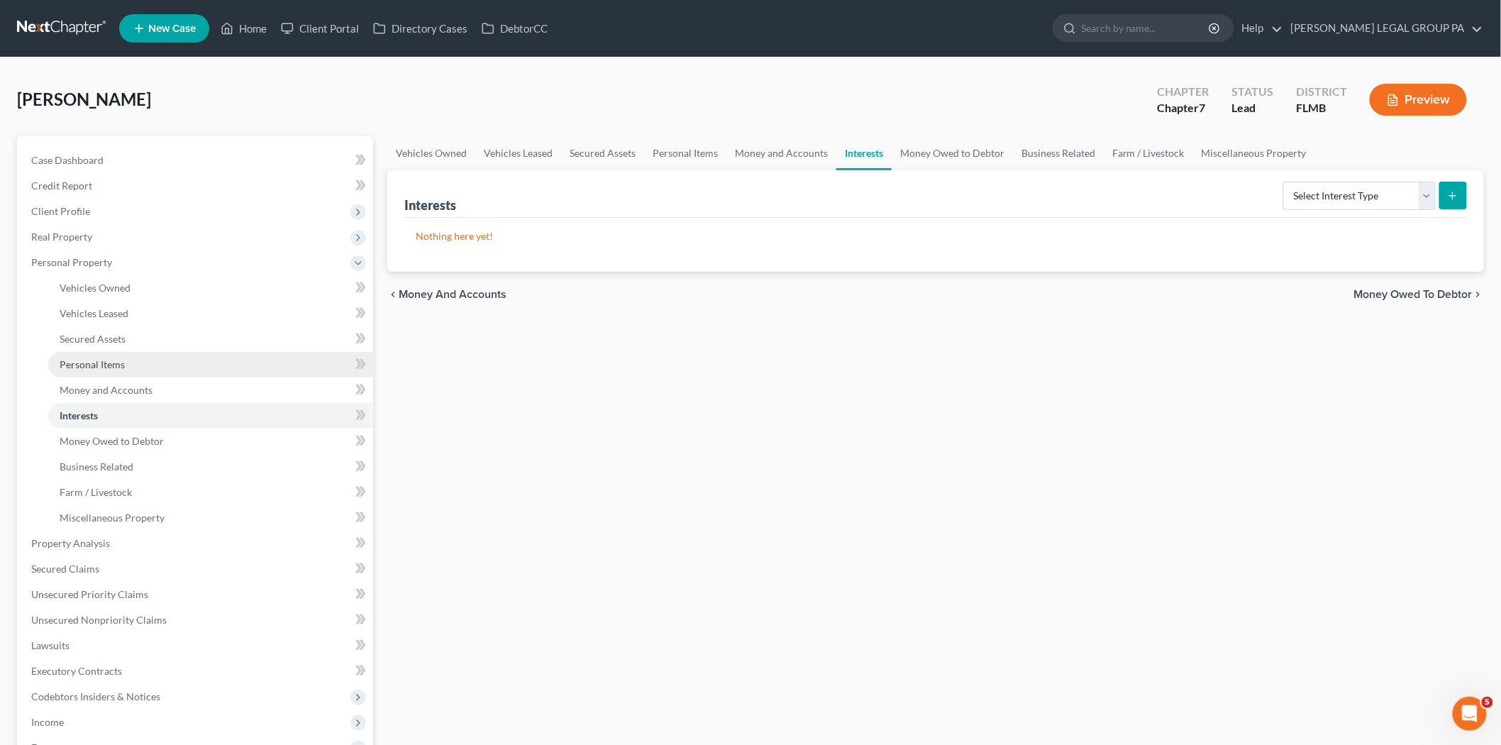
click at [138, 364] on link "Personal Items" at bounding box center [210, 365] width 325 height 26
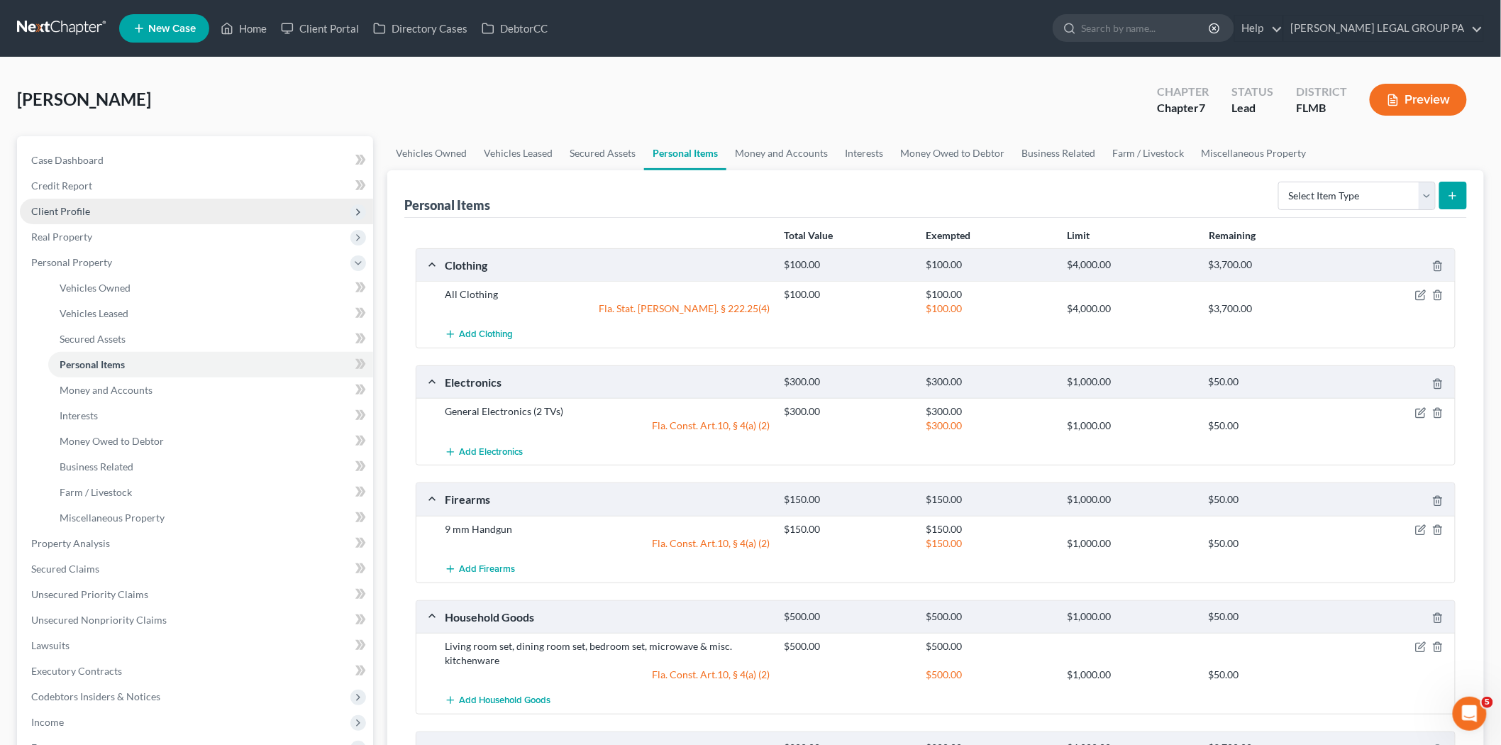
click at [106, 218] on span "Client Profile" at bounding box center [196, 212] width 353 height 26
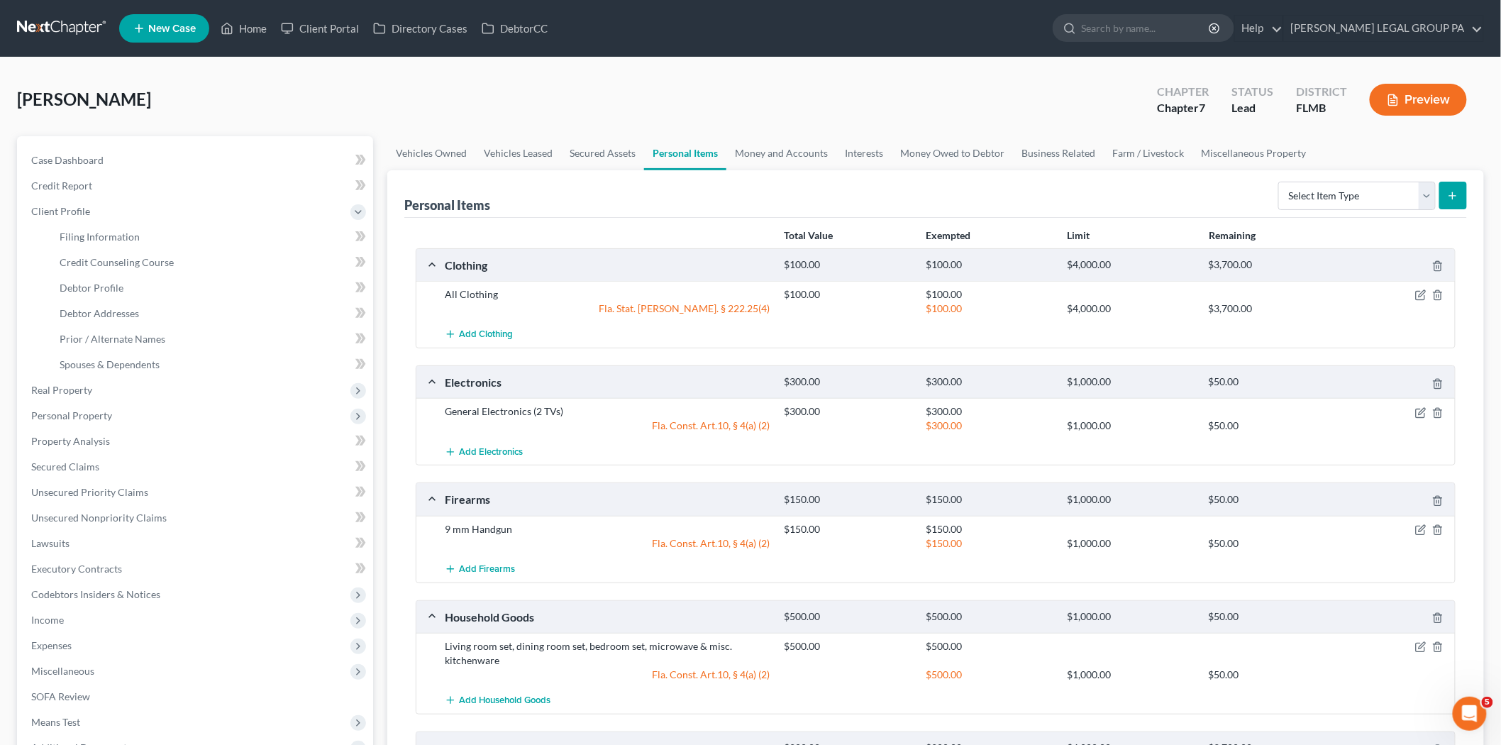
click at [57, 30] on link at bounding box center [62, 29] width 91 height 26
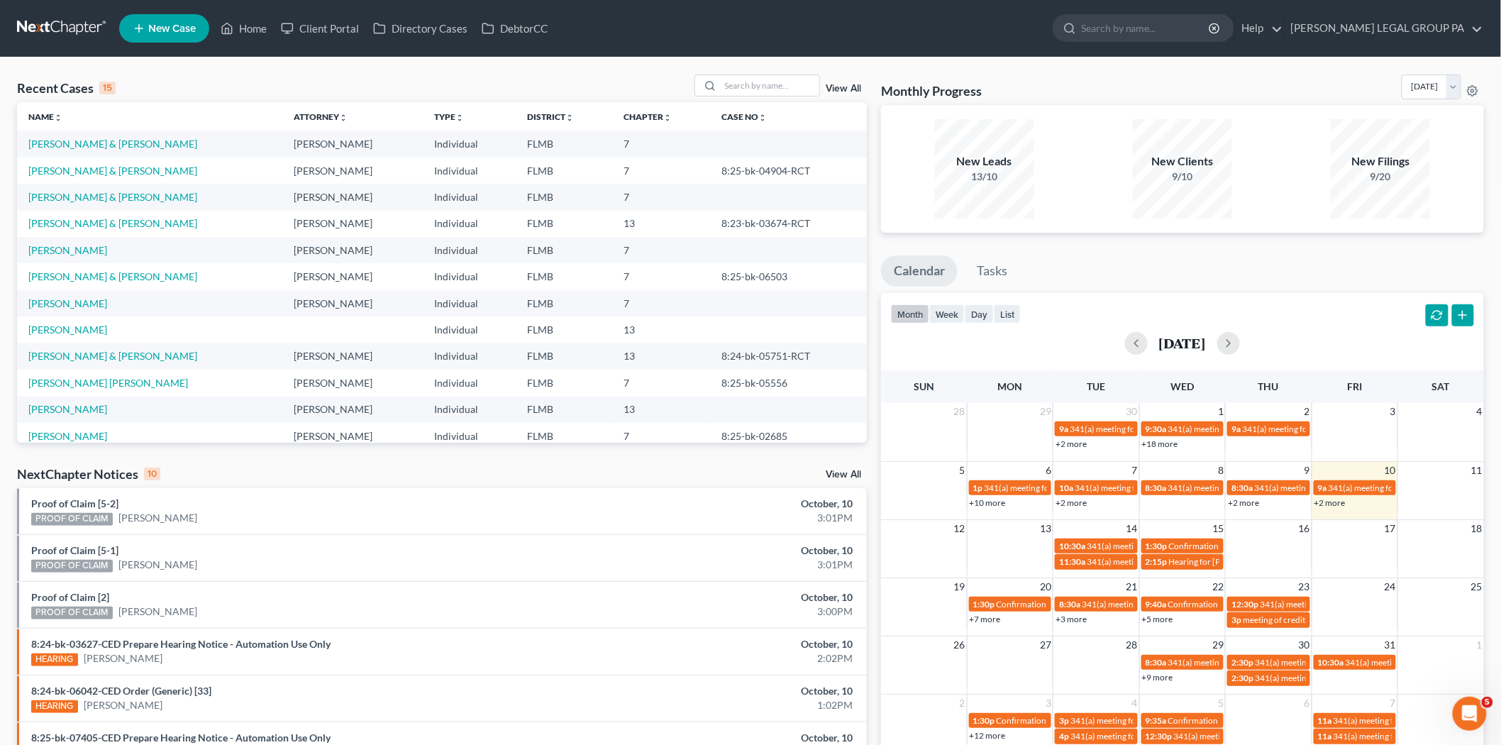
click at [1209, 97] on div "Monthly Progress Bankruptcy Bankruptcy [DATE] [DATE] [DATE] [DATE] [DATE] [DATE…" at bounding box center [1182, 89] width 603 height 30
click at [749, 82] on input "search" at bounding box center [769, 85] width 99 height 21
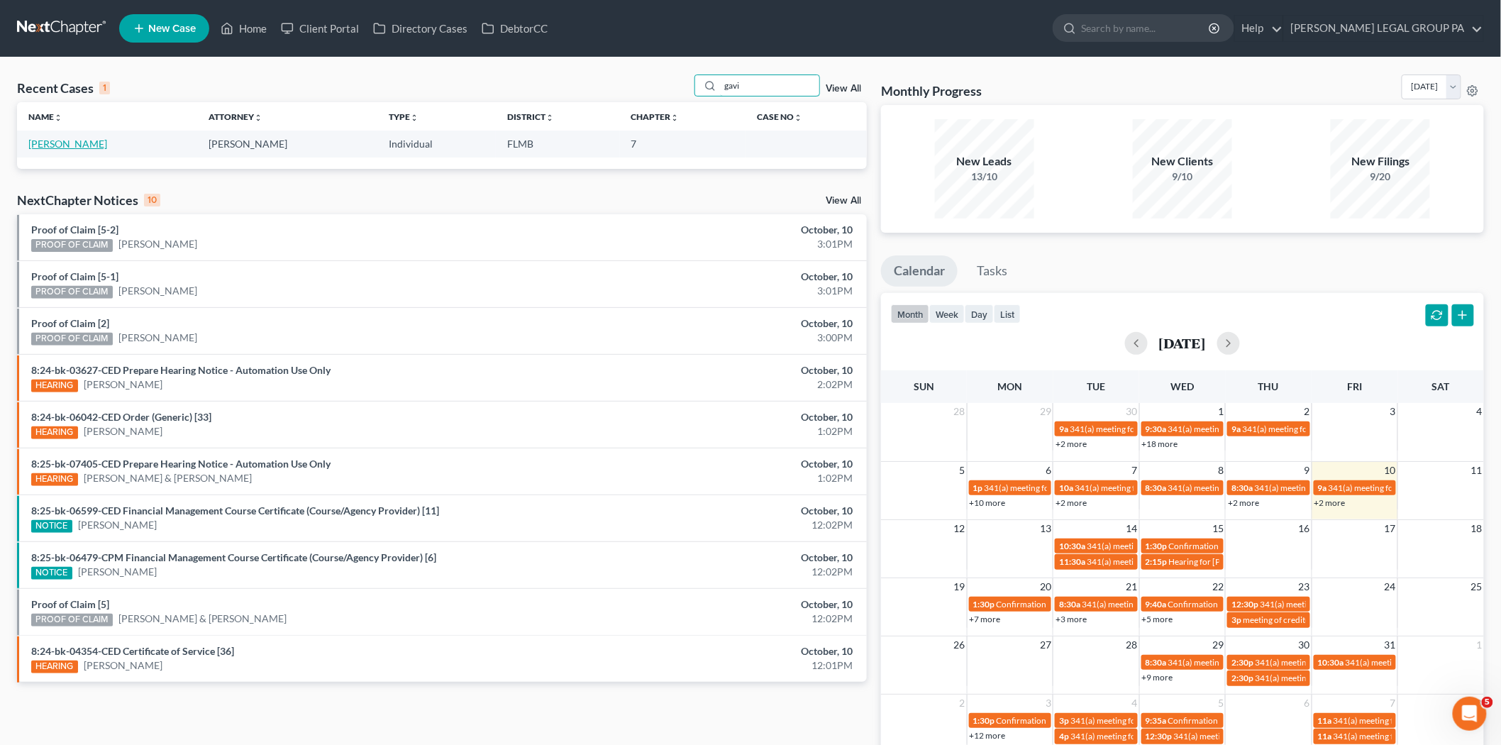
type input "gavi"
click at [50, 143] on link "[PERSON_NAME]" at bounding box center [67, 144] width 79 height 12
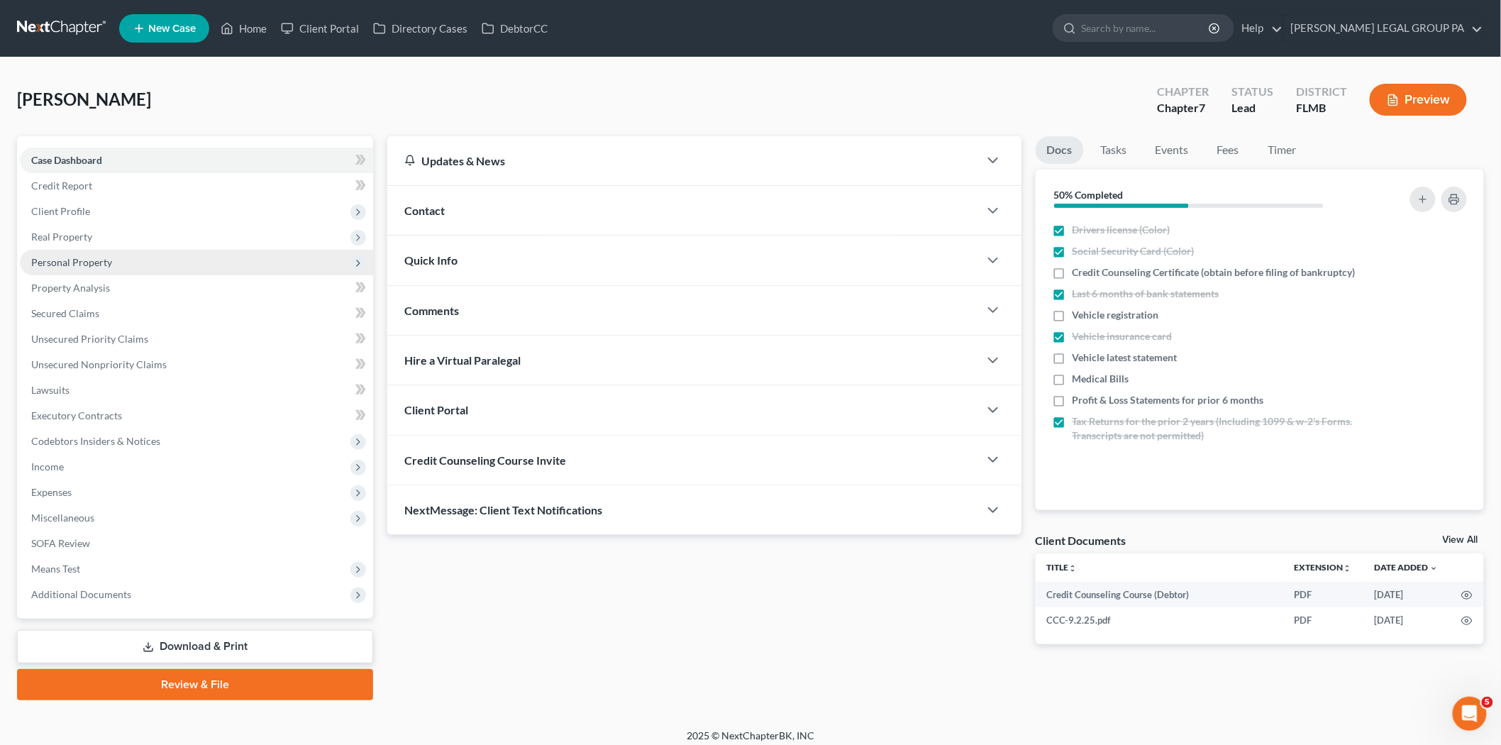
click at [95, 265] on span "Personal Property" at bounding box center [71, 262] width 81 height 12
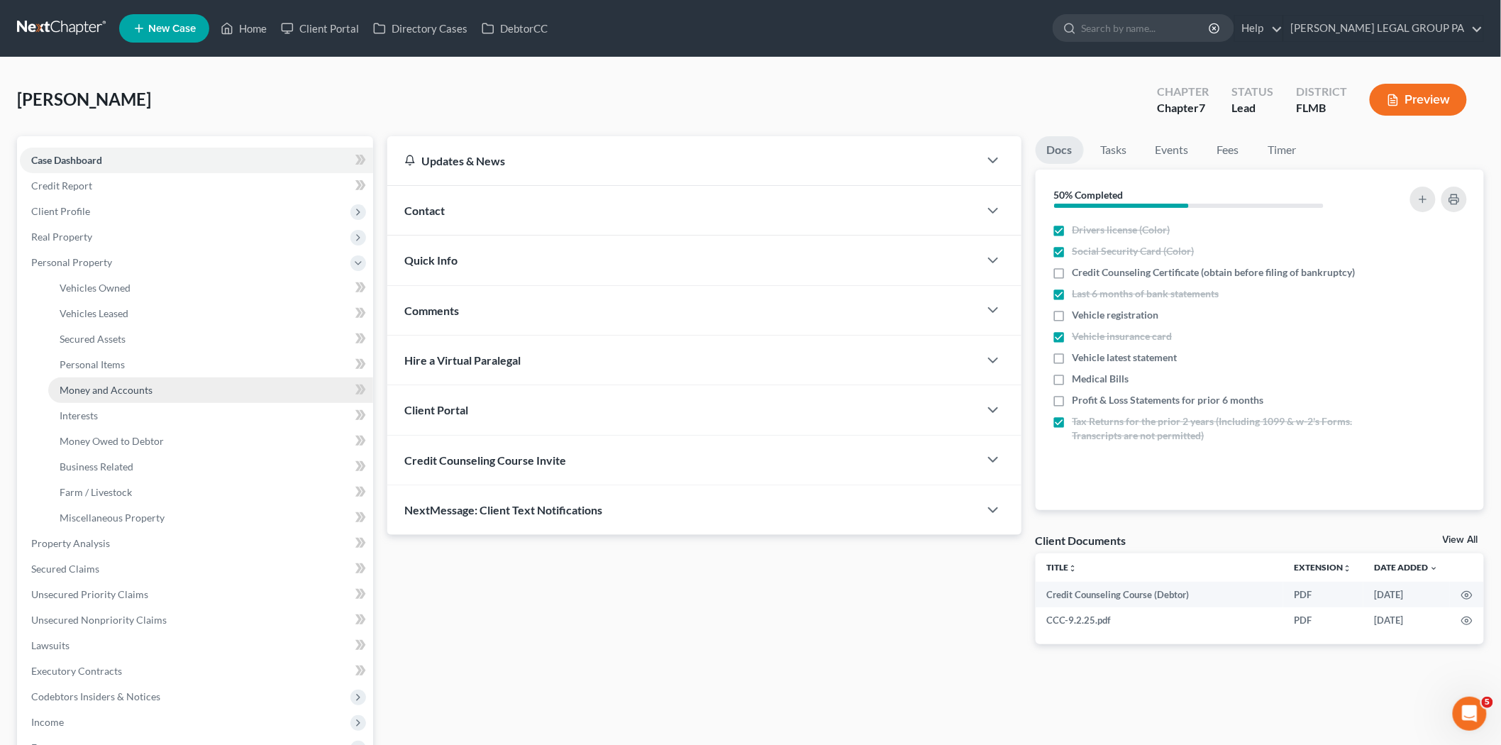
click at [117, 387] on span "Money and Accounts" at bounding box center [106, 390] width 93 height 12
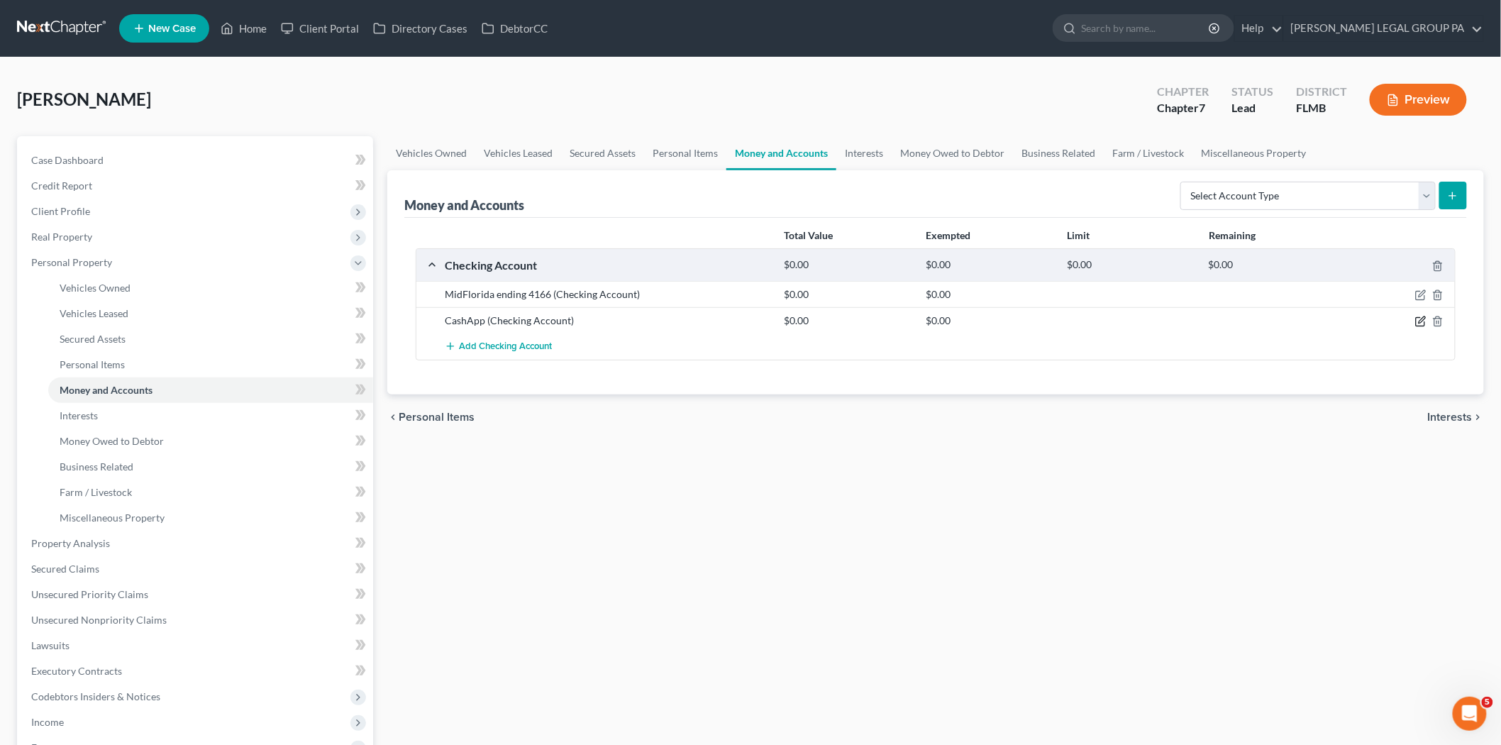
click at [1421, 323] on icon "button" at bounding box center [1420, 321] width 11 height 11
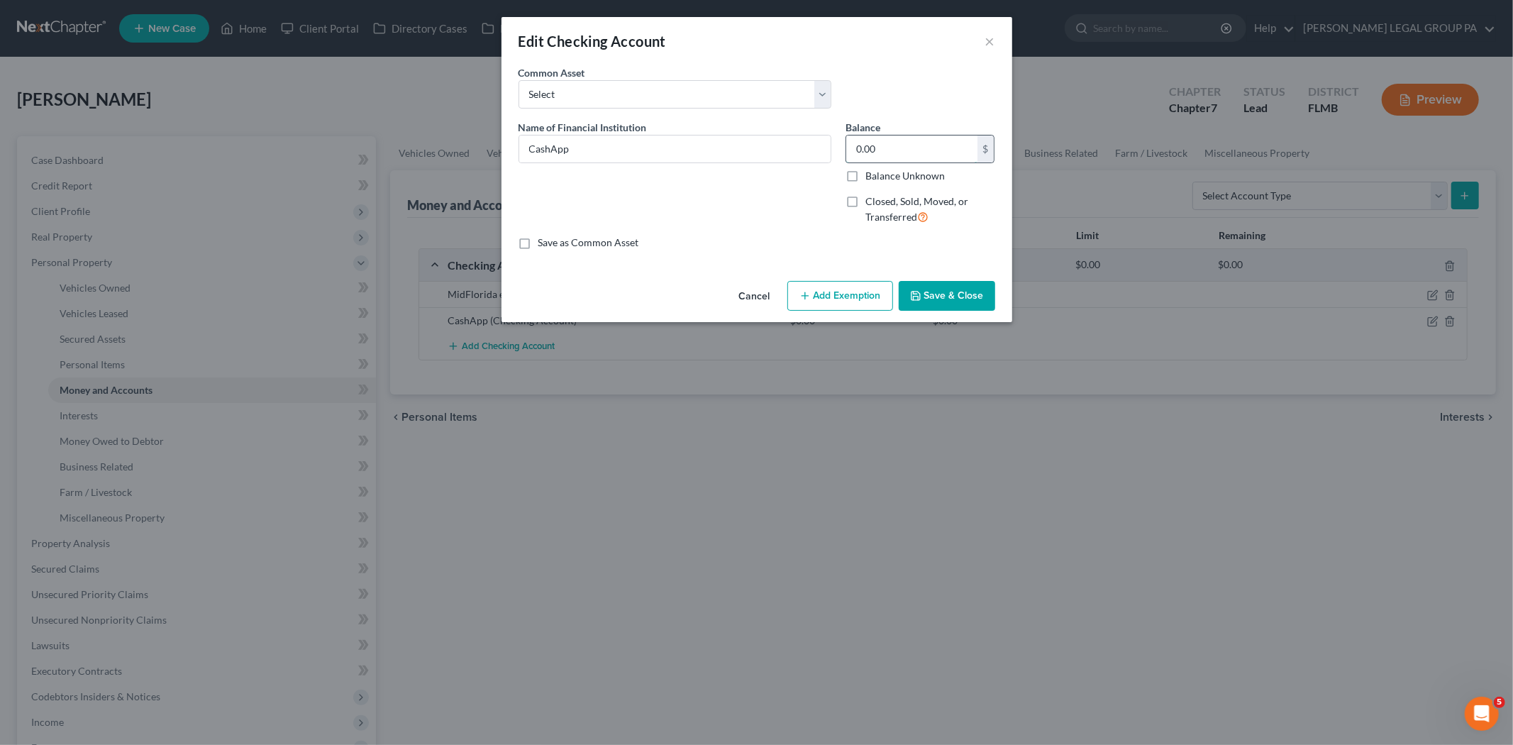
click at [926, 150] on input "0.00" at bounding box center [911, 148] width 131 height 27
type input "82.61"
click at [844, 287] on button "Add Exemption" at bounding box center [840, 296] width 106 height 30
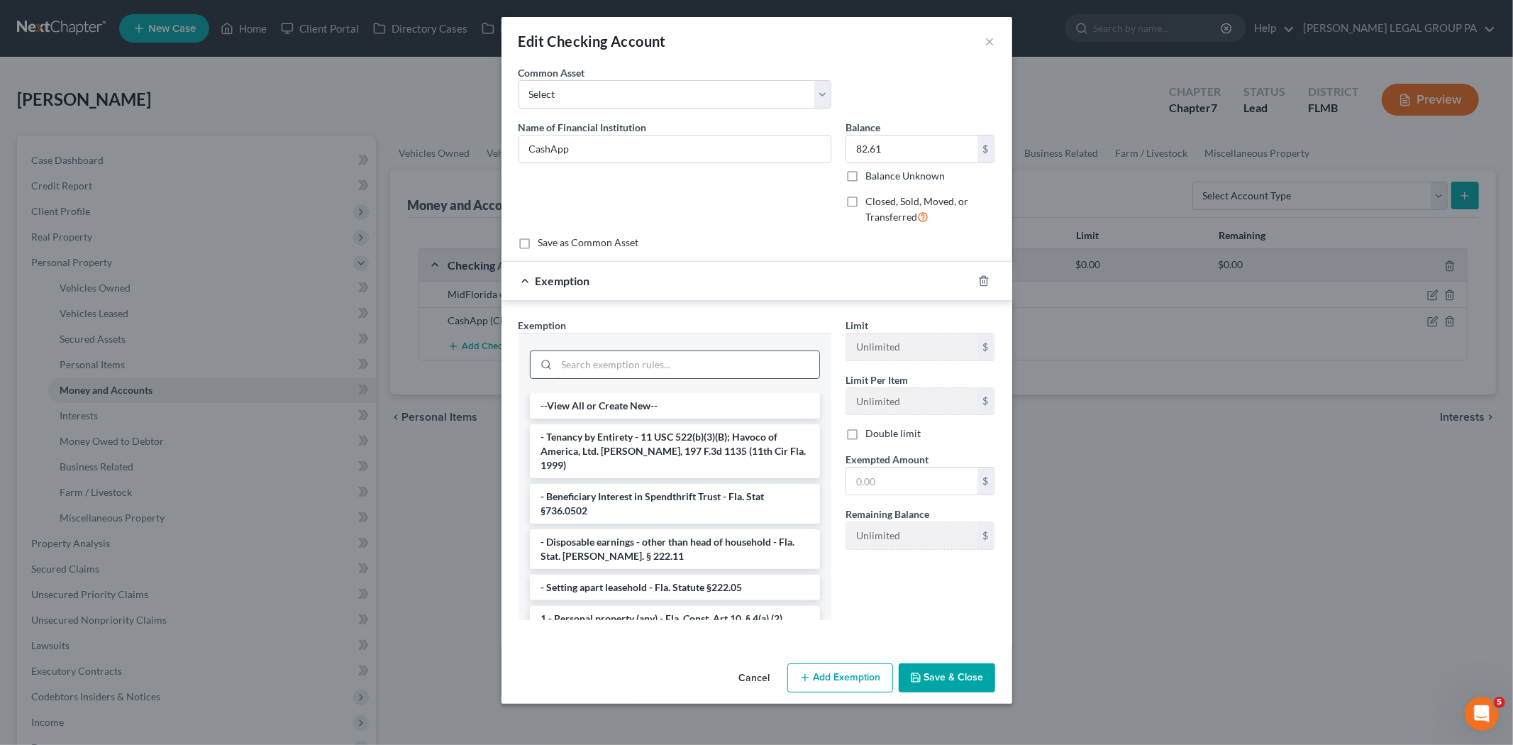
click at [708, 358] on input "search" at bounding box center [688, 364] width 262 height 27
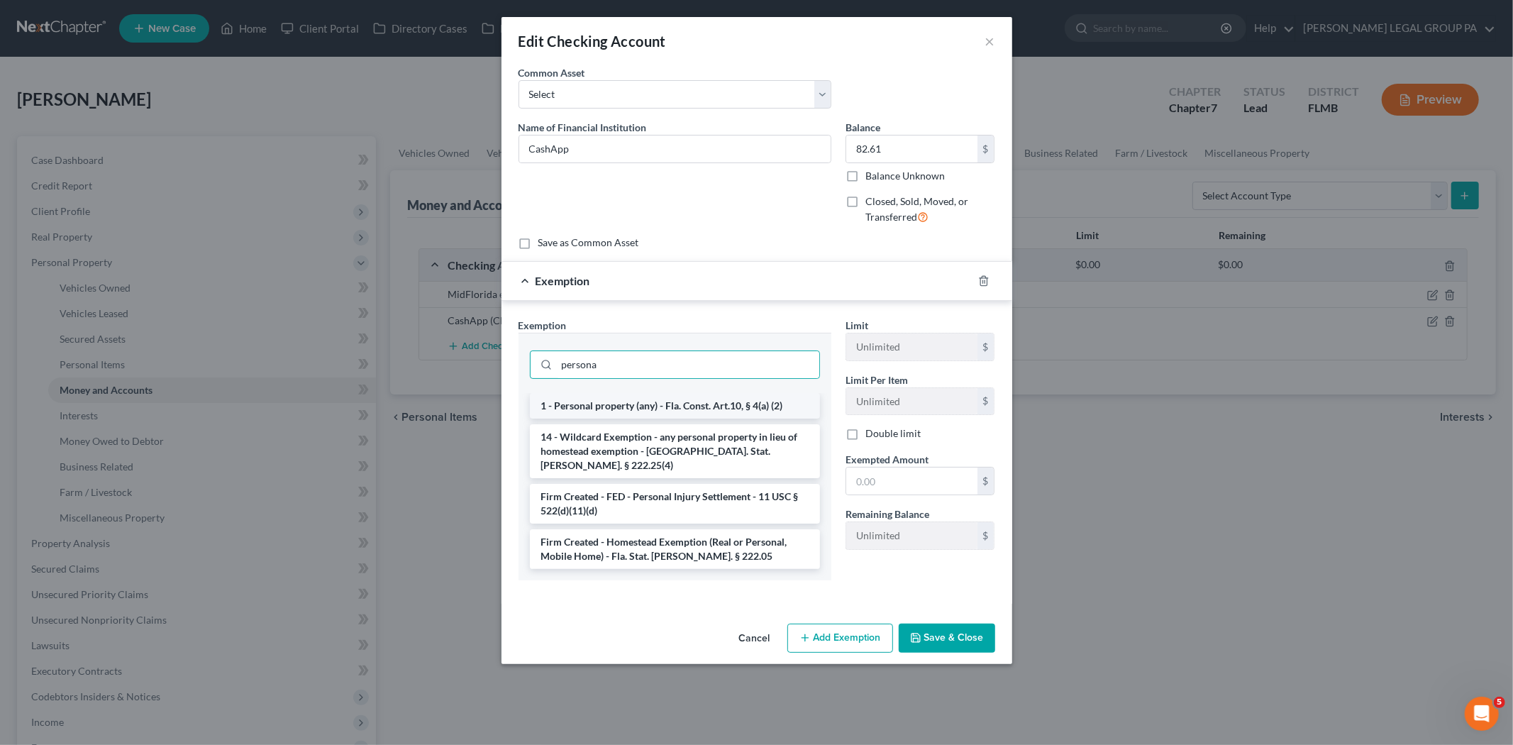
click at [653, 401] on li "1 - Personal property (any) - Fla. Const. Art.10, § 4(a) (2)" at bounding box center [675, 406] width 290 height 26
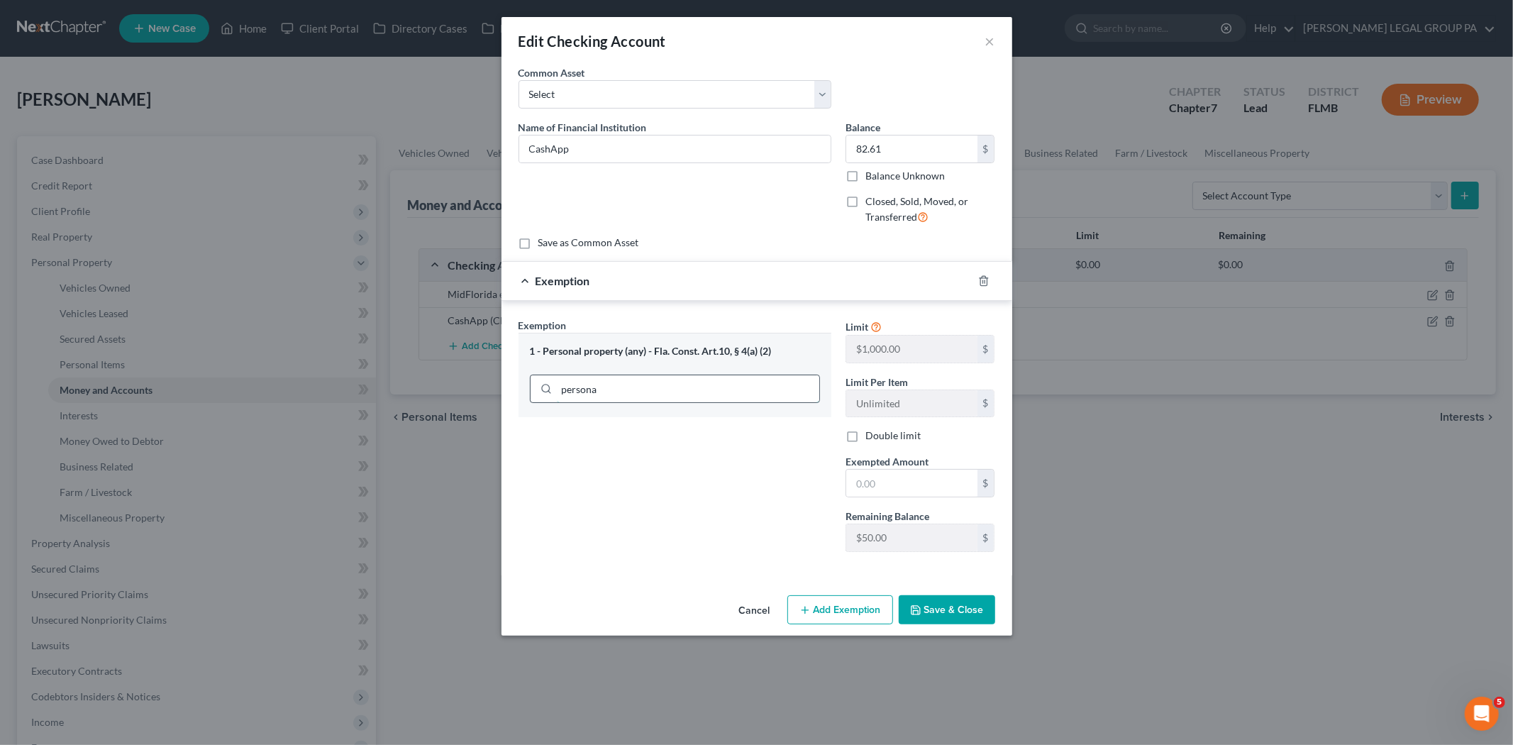
click at [743, 387] on input "persona" at bounding box center [688, 388] width 262 height 27
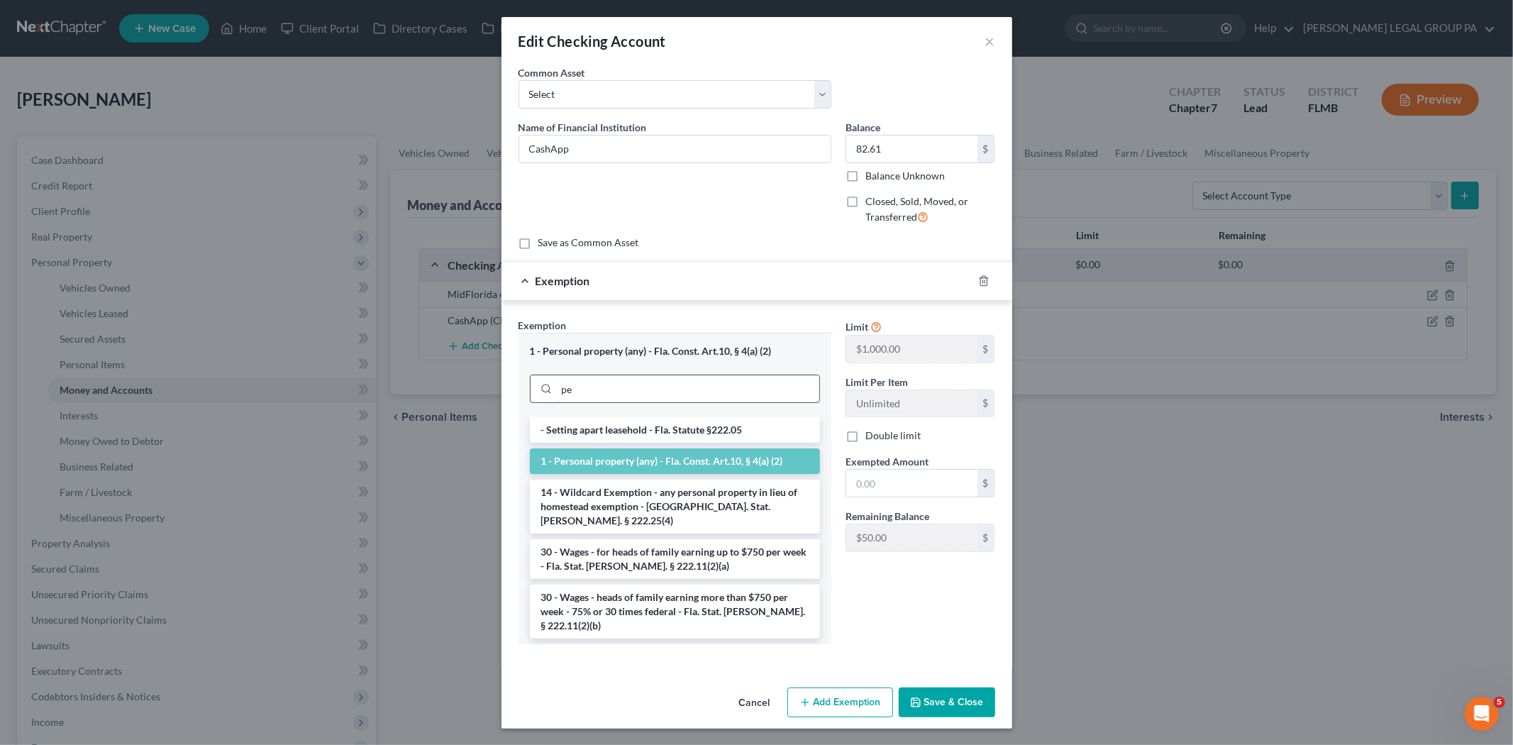
type input "p"
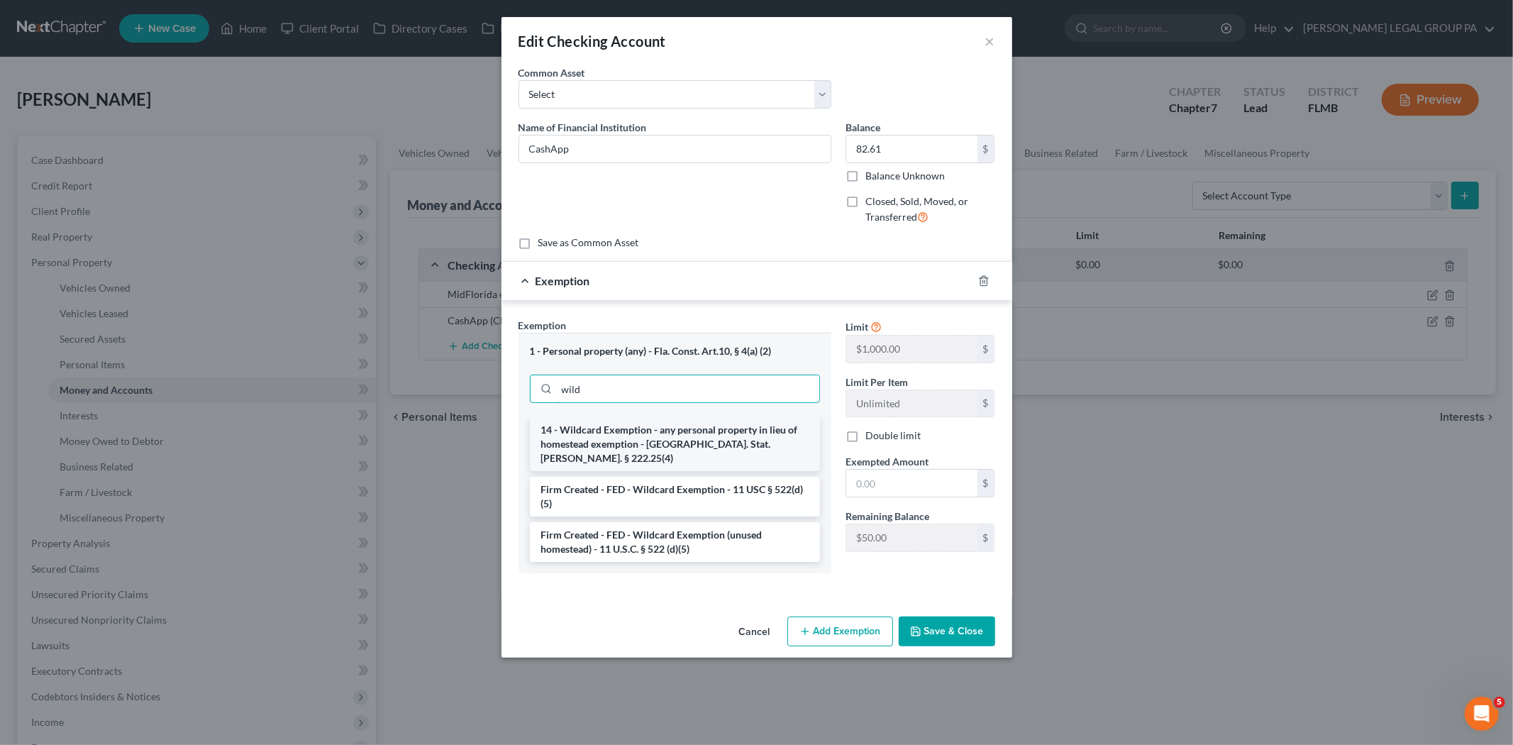
type input "wild"
click at [689, 435] on li "14 - Wildcard Exemption - any personal property in lieu of homestead exemption …" at bounding box center [675, 444] width 290 height 54
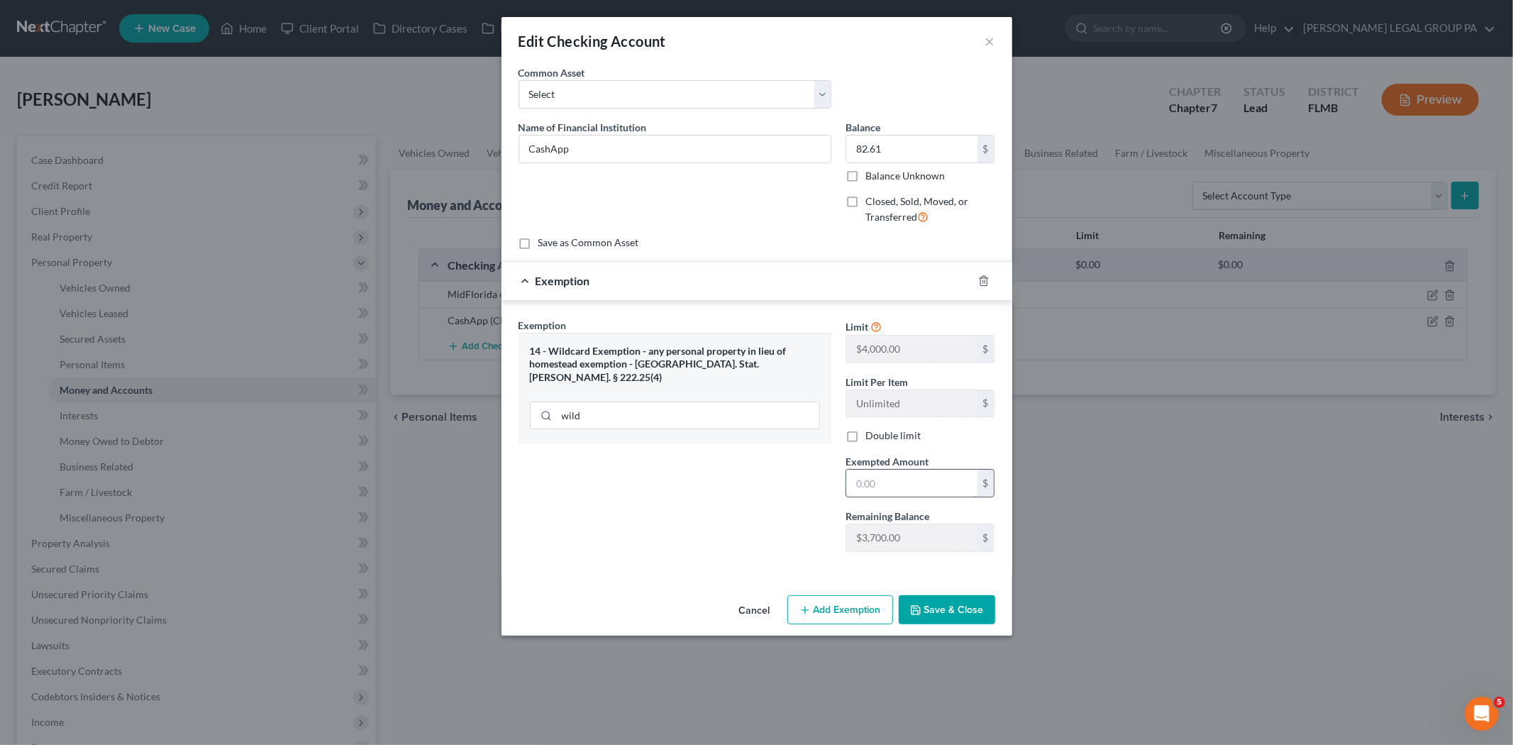
click at [896, 485] on input "text" at bounding box center [911, 482] width 131 height 27
type input "82.61"
click at [931, 611] on button "Save & Close" at bounding box center [947, 610] width 96 height 30
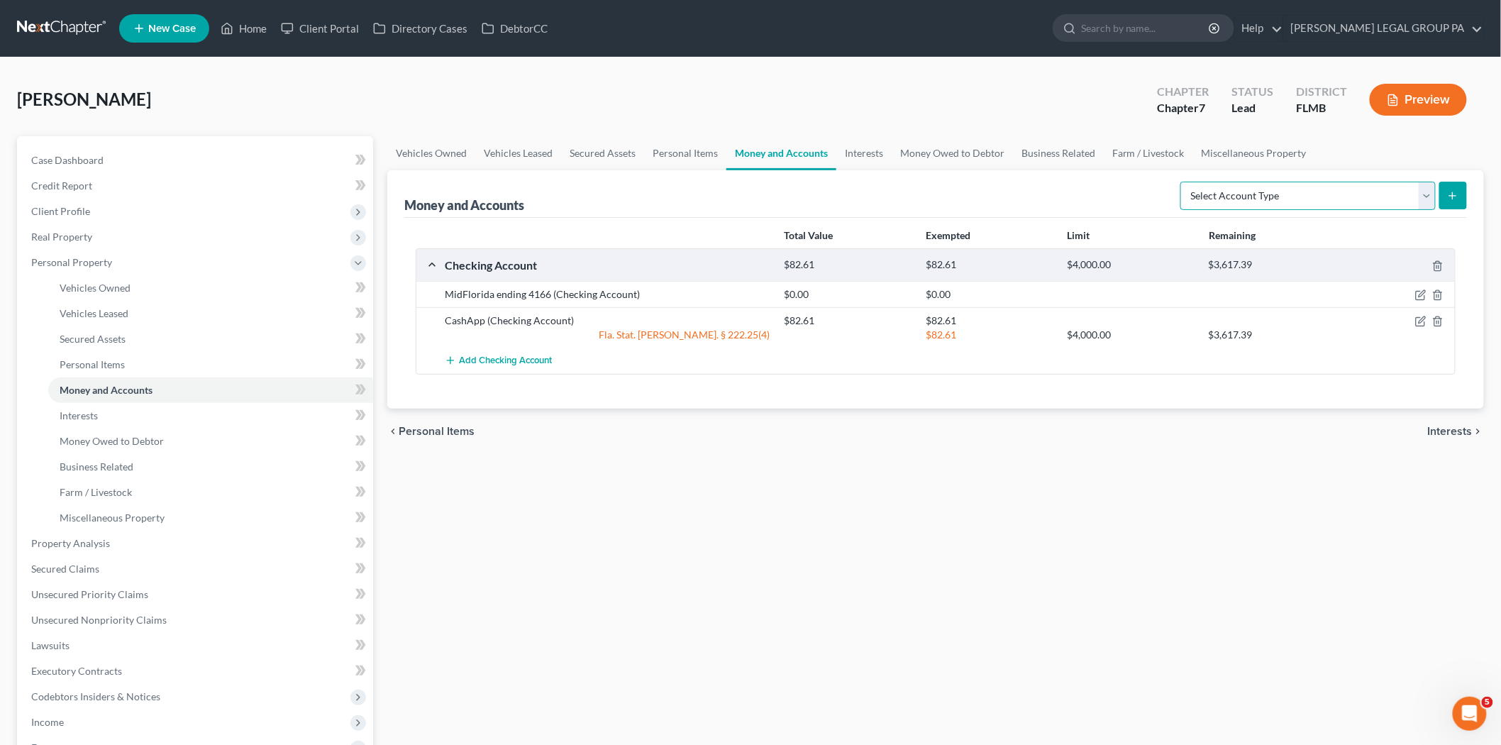
click at [1349, 187] on select "Select Account Type Brokerage Cash on Hand Certificates of Deposit Checking Acc…" at bounding box center [1307, 196] width 255 height 28
select select "savings"
click at [1183, 182] on select "Select Account Type Brokerage Cash on Hand Certificates of Deposit Checking Acc…" at bounding box center [1307, 196] width 255 height 28
click at [1457, 199] on icon "submit" at bounding box center [1452, 195] width 11 height 11
click at [1461, 195] on button "submit" at bounding box center [1453, 196] width 28 height 28
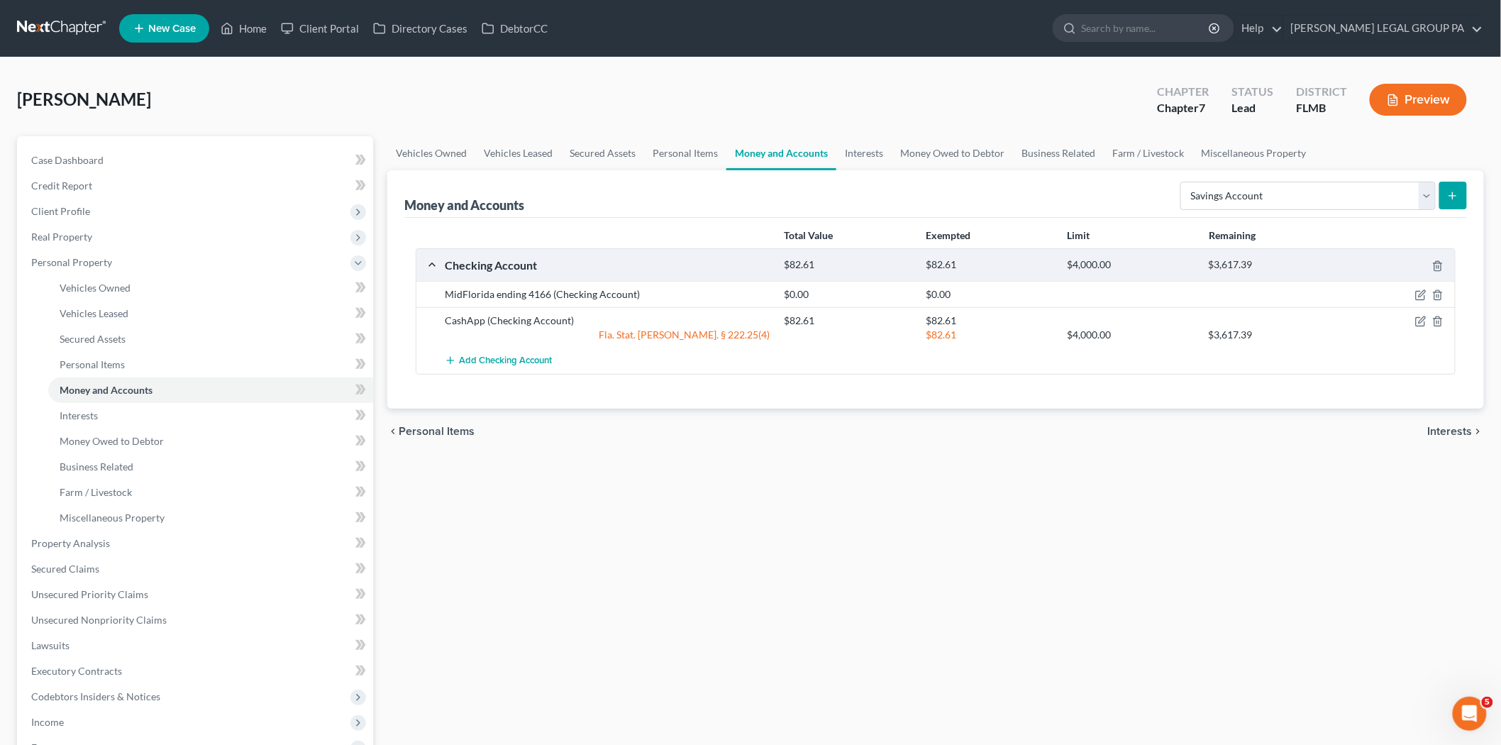
click at [1462, 189] on button "submit" at bounding box center [1453, 196] width 28 height 28
click at [1421, 300] on icon "button" at bounding box center [1420, 294] width 11 height 11
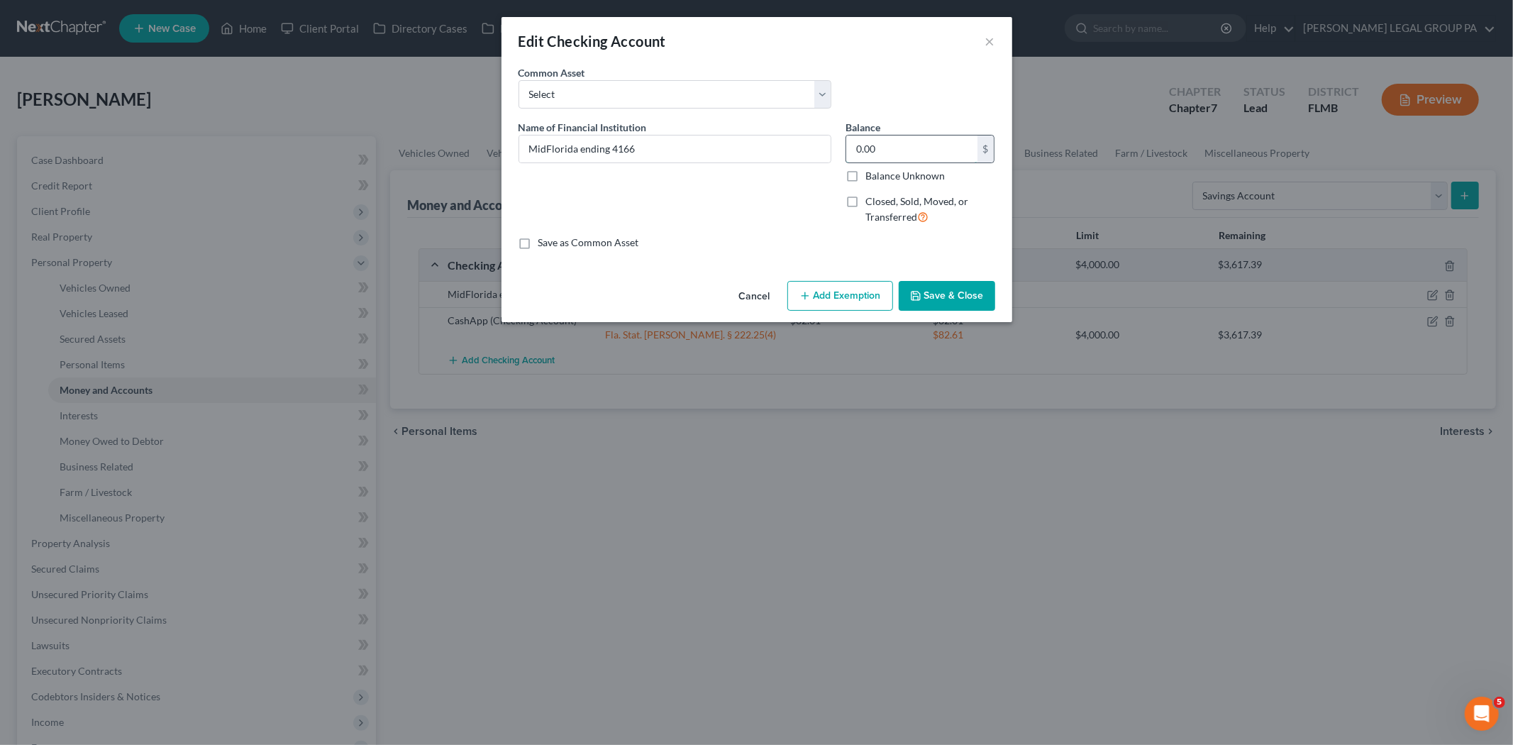
click at [896, 157] on input "0.00" at bounding box center [911, 148] width 131 height 27
type input "27.26"
click at [821, 294] on button "Add Exemption" at bounding box center [840, 296] width 106 height 30
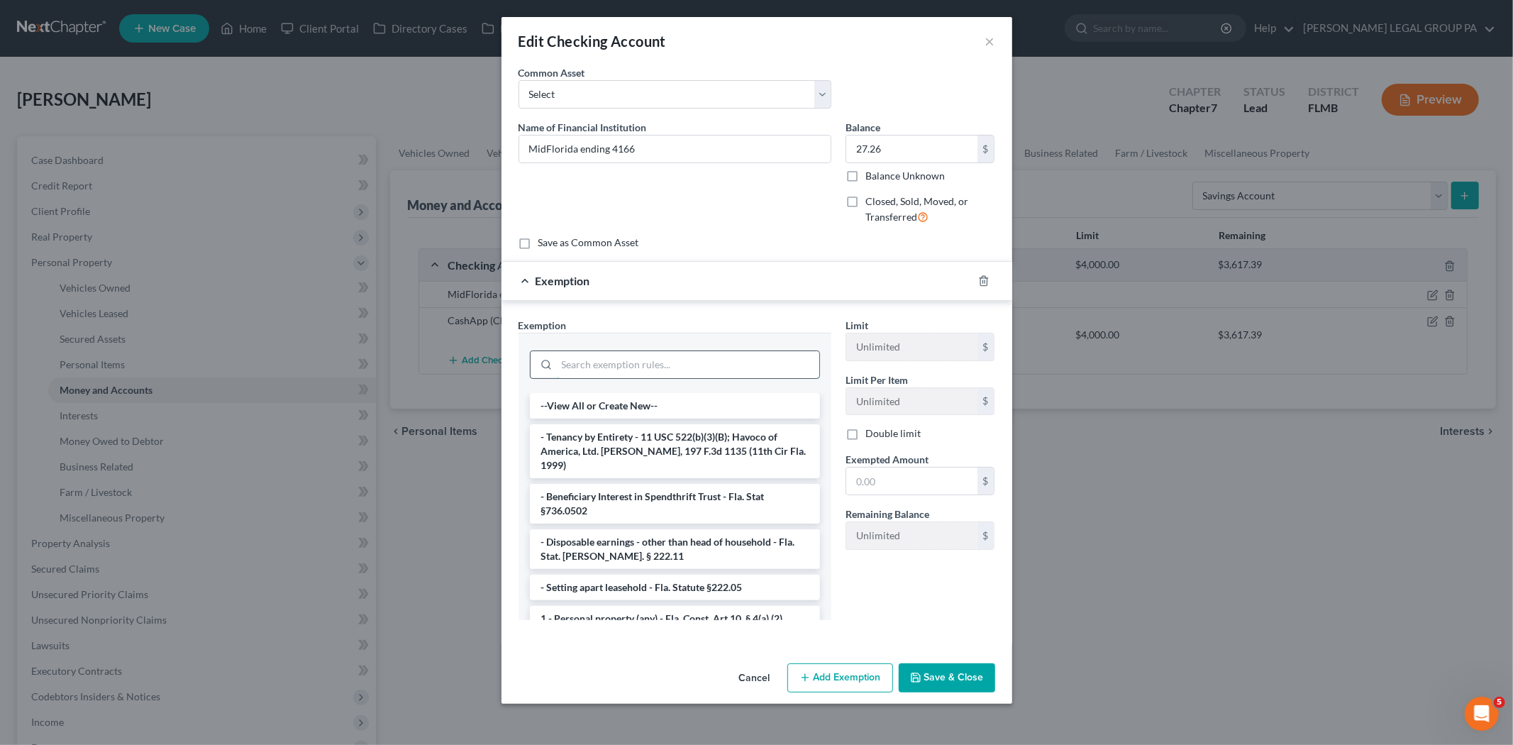
click at [724, 367] on input "search" at bounding box center [688, 364] width 262 height 27
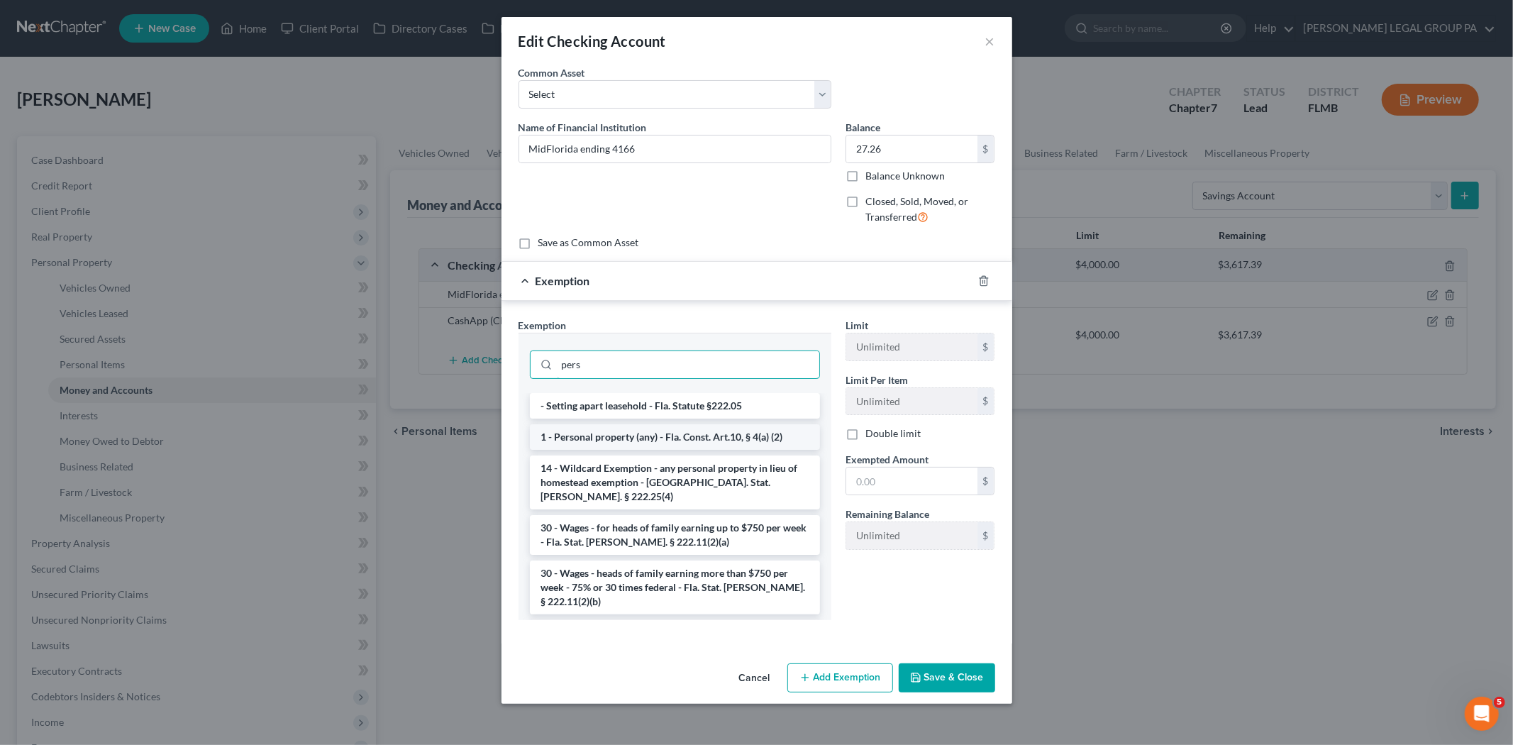
type input "pers"
click at [643, 431] on li "1 - Personal property (any) - Fla. Const. Art.10, § 4(a) (2)" at bounding box center [675, 437] width 290 height 26
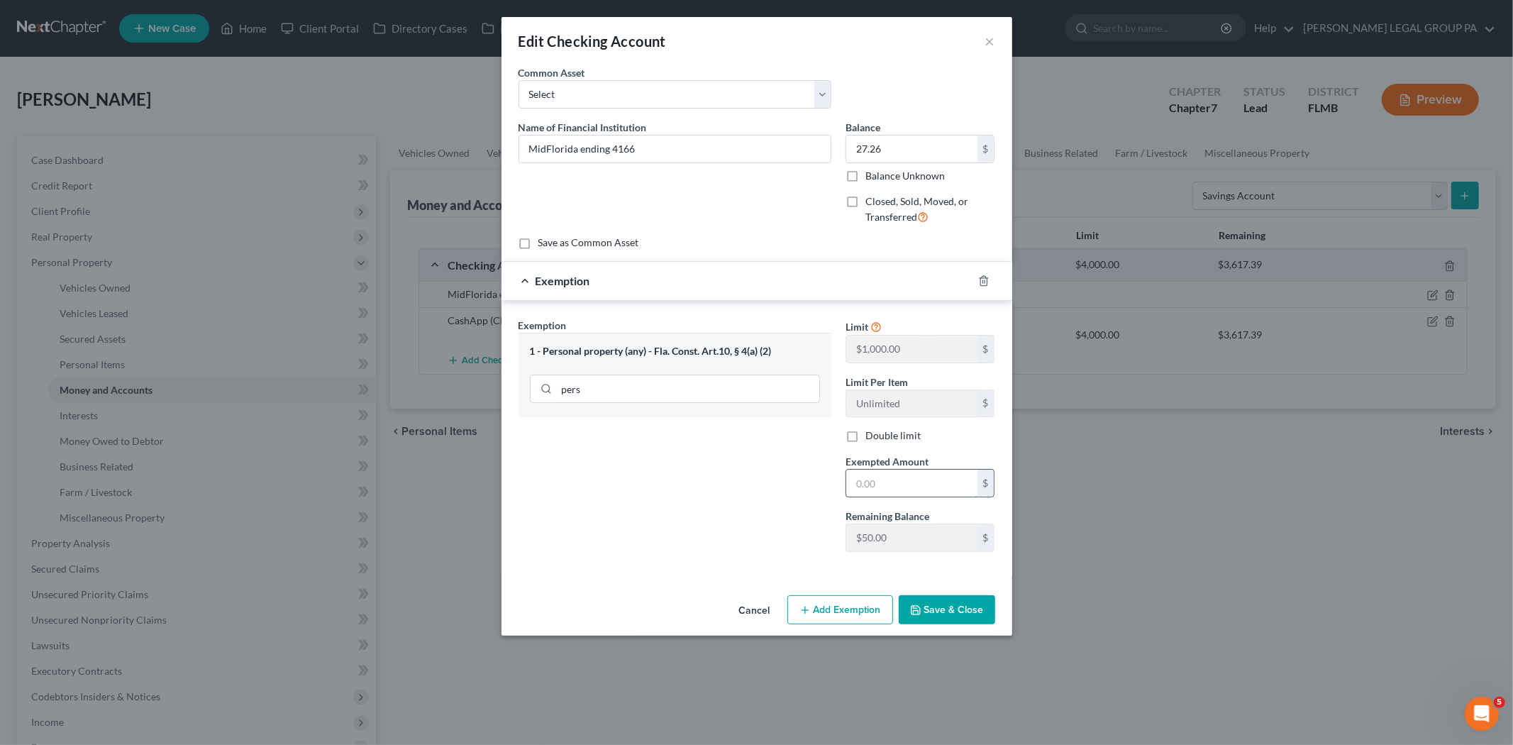
click at [877, 484] on input "text" at bounding box center [911, 482] width 131 height 27
click at [743, 514] on div "Exemption Set must be selected for CA. Exemption * 1 - Personal property (any) …" at bounding box center [674, 440] width 327 height 245
click at [927, 484] on input "text" at bounding box center [911, 482] width 131 height 27
type input "27.26"
click at [944, 613] on button "Save & Close" at bounding box center [947, 610] width 96 height 30
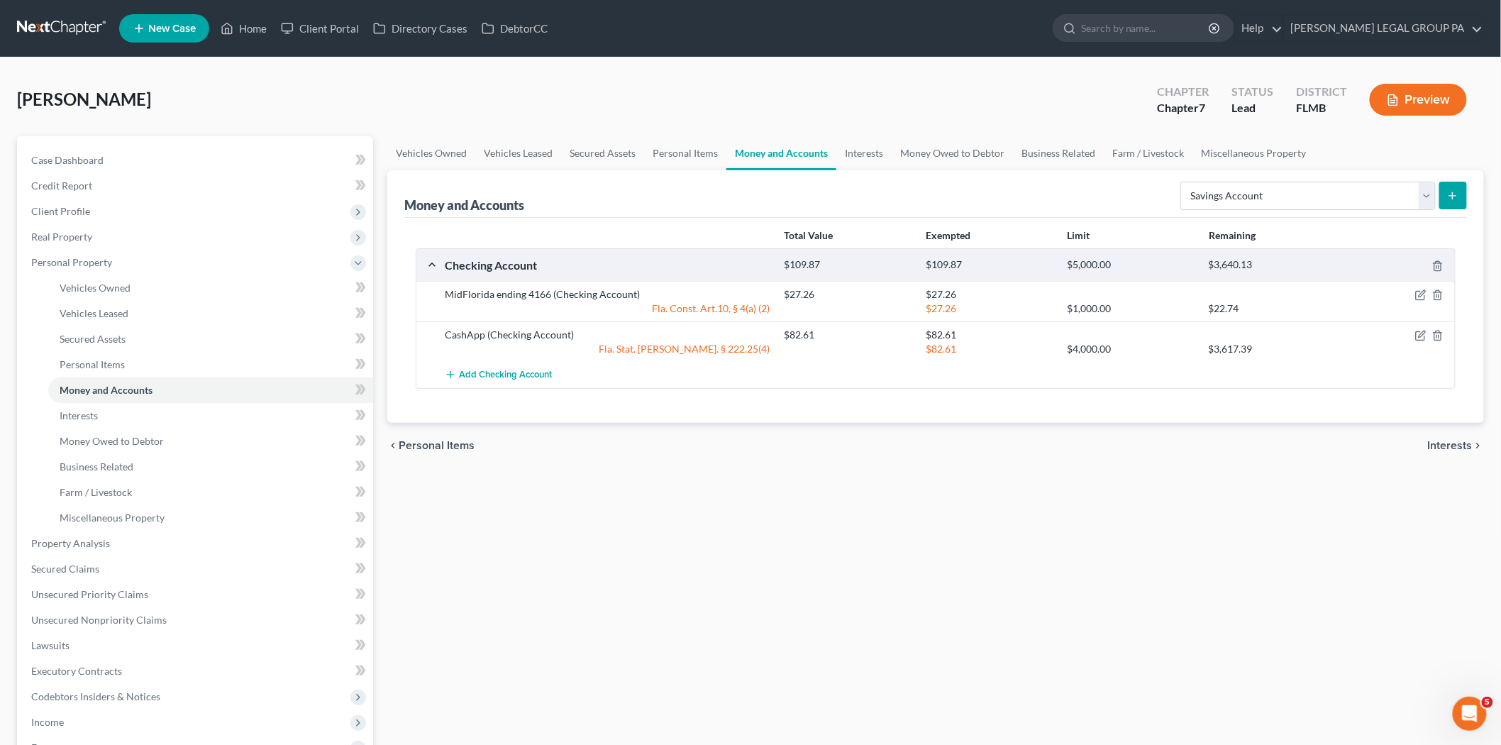
click at [1456, 194] on icon "submit" at bounding box center [1452, 195] width 11 height 11
click at [113, 202] on span "Client Profile" at bounding box center [196, 212] width 353 height 26
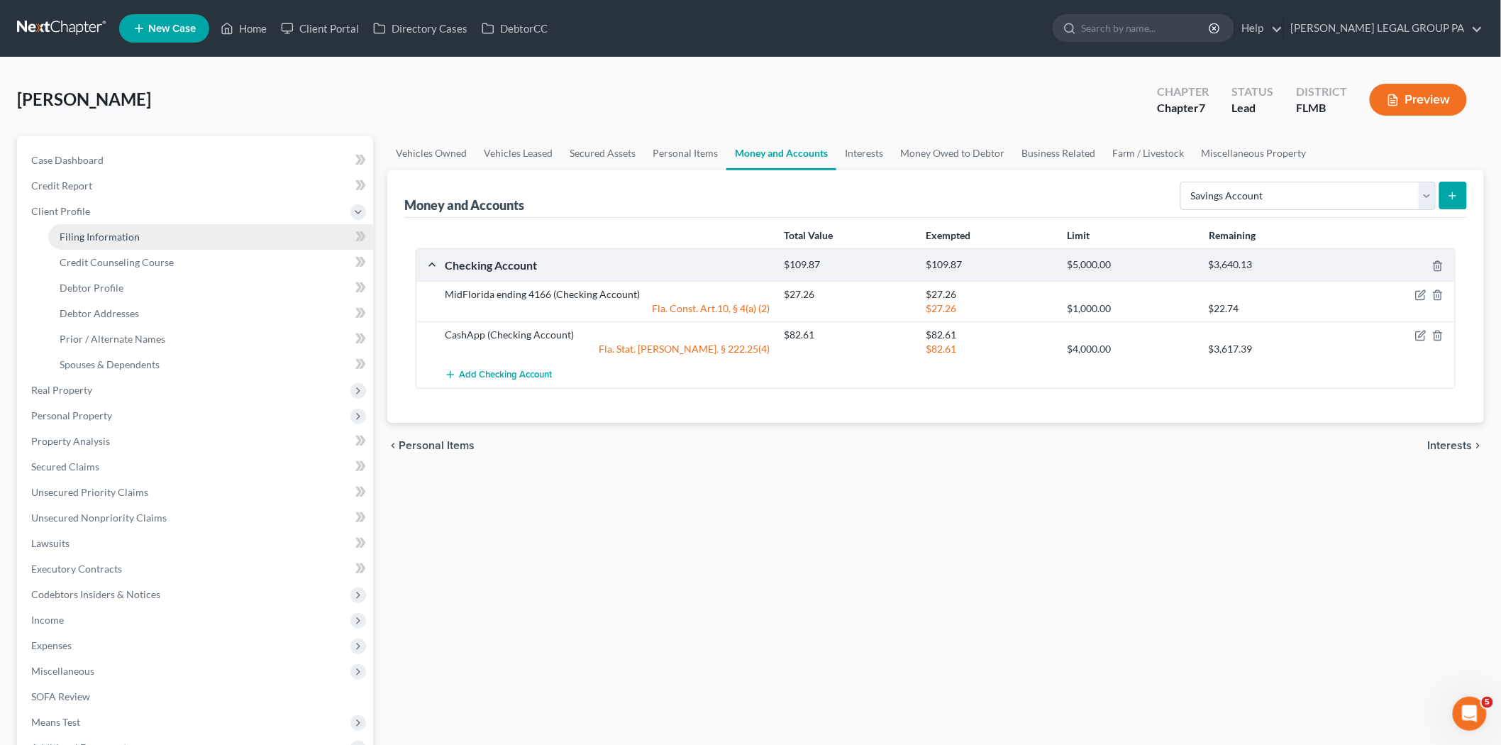
click at [113, 233] on span "Filing Information" at bounding box center [100, 236] width 80 height 12
select select "1"
select select "0"
select select "9"
